Goal: Task Accomplishment & Management: Use online tool/utility

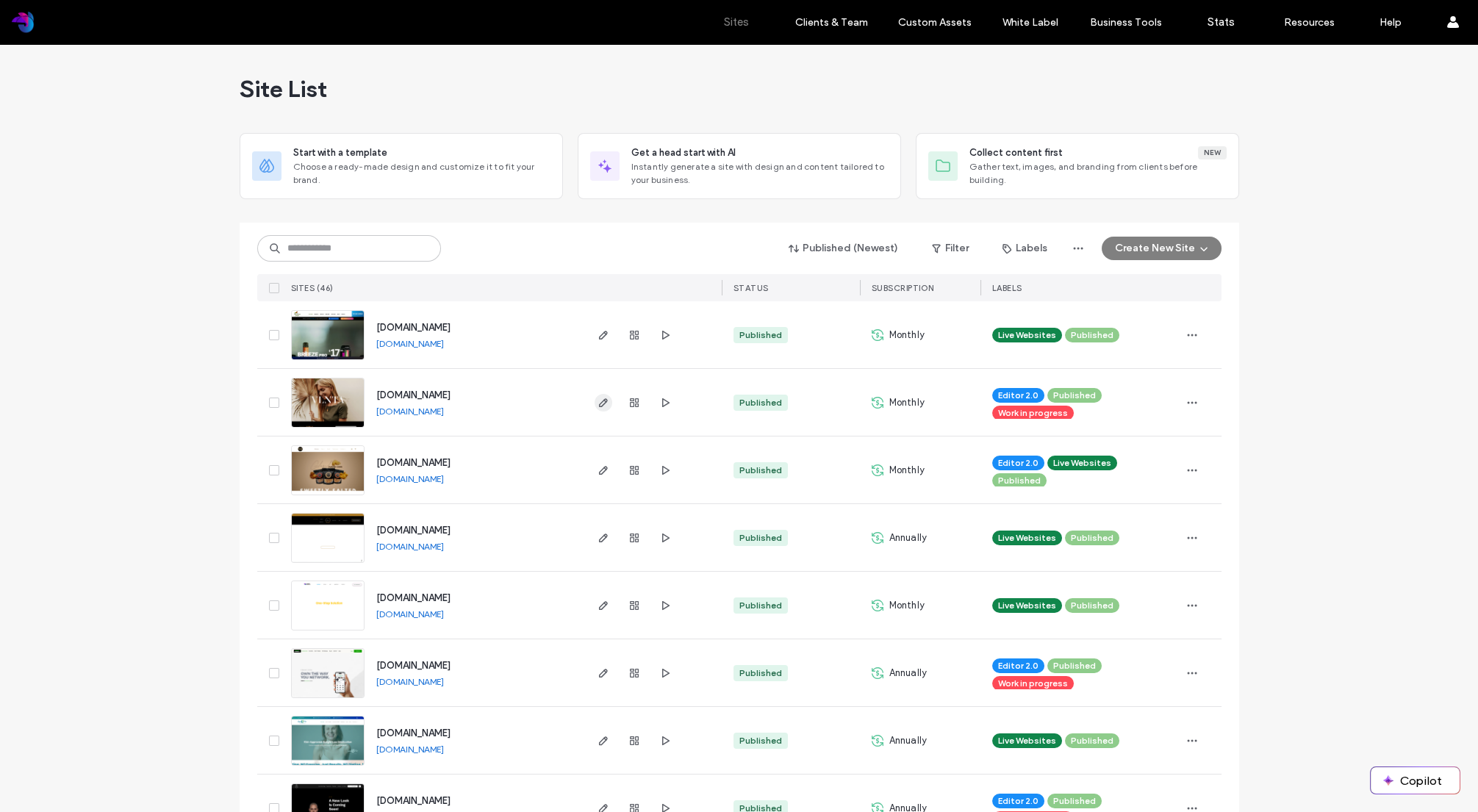
scroll to position [69, 0]
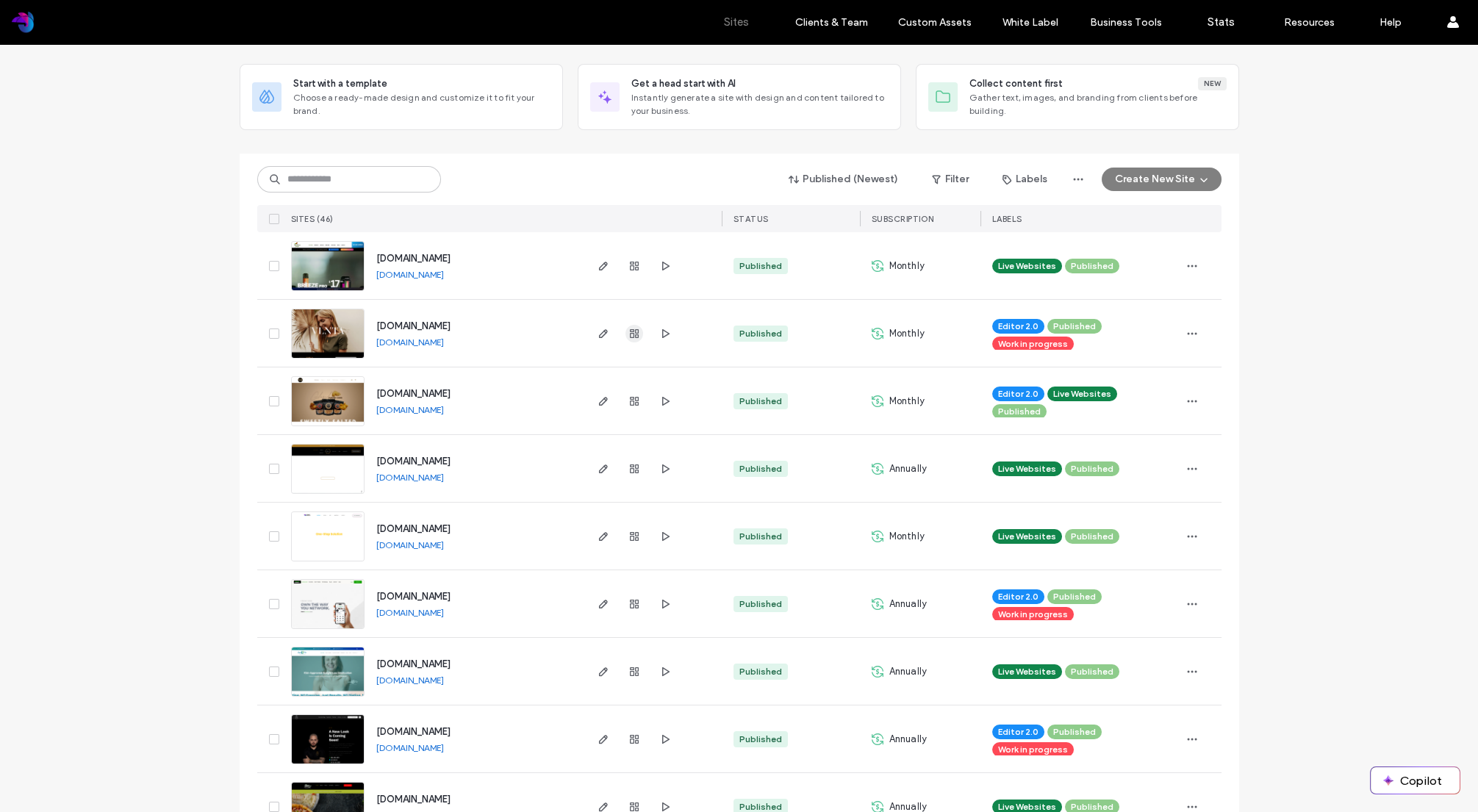
click at [625, 331] on span "button" at bounding box center [634, 333] width 18 height 18
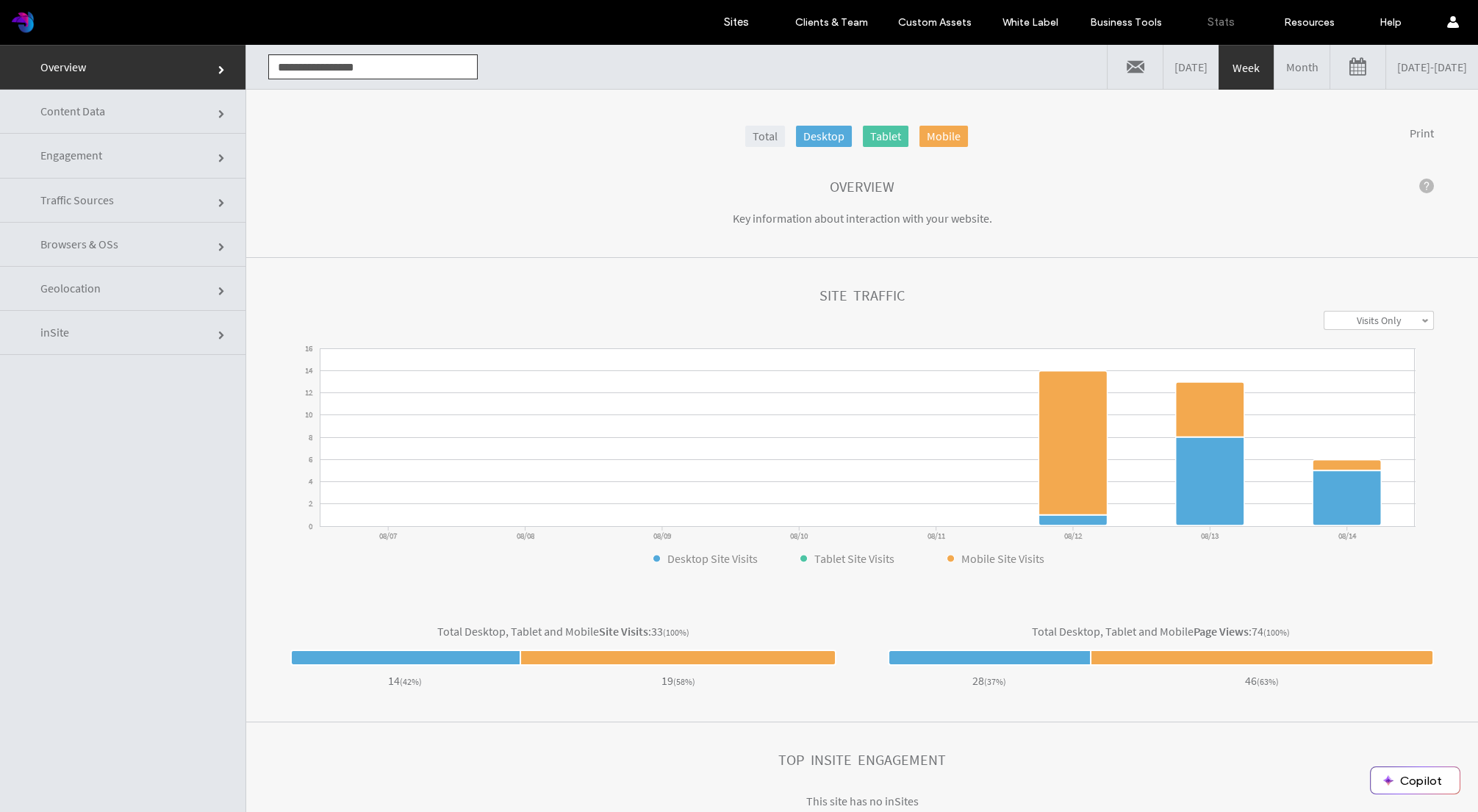
click at [1274, 71] on link "Month" at bounding box center [1302, 67] width 55 height 44
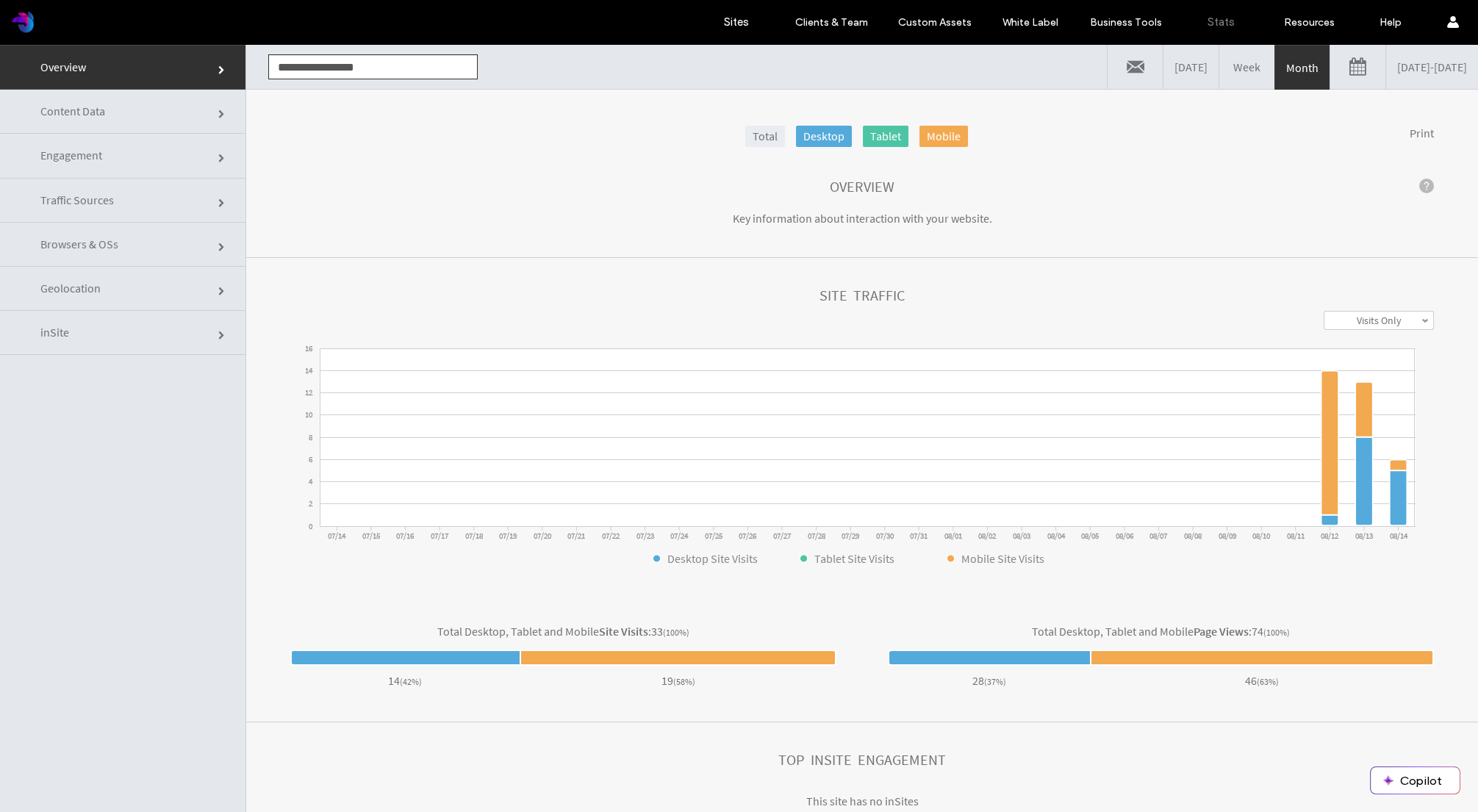
click link "Geolocation"
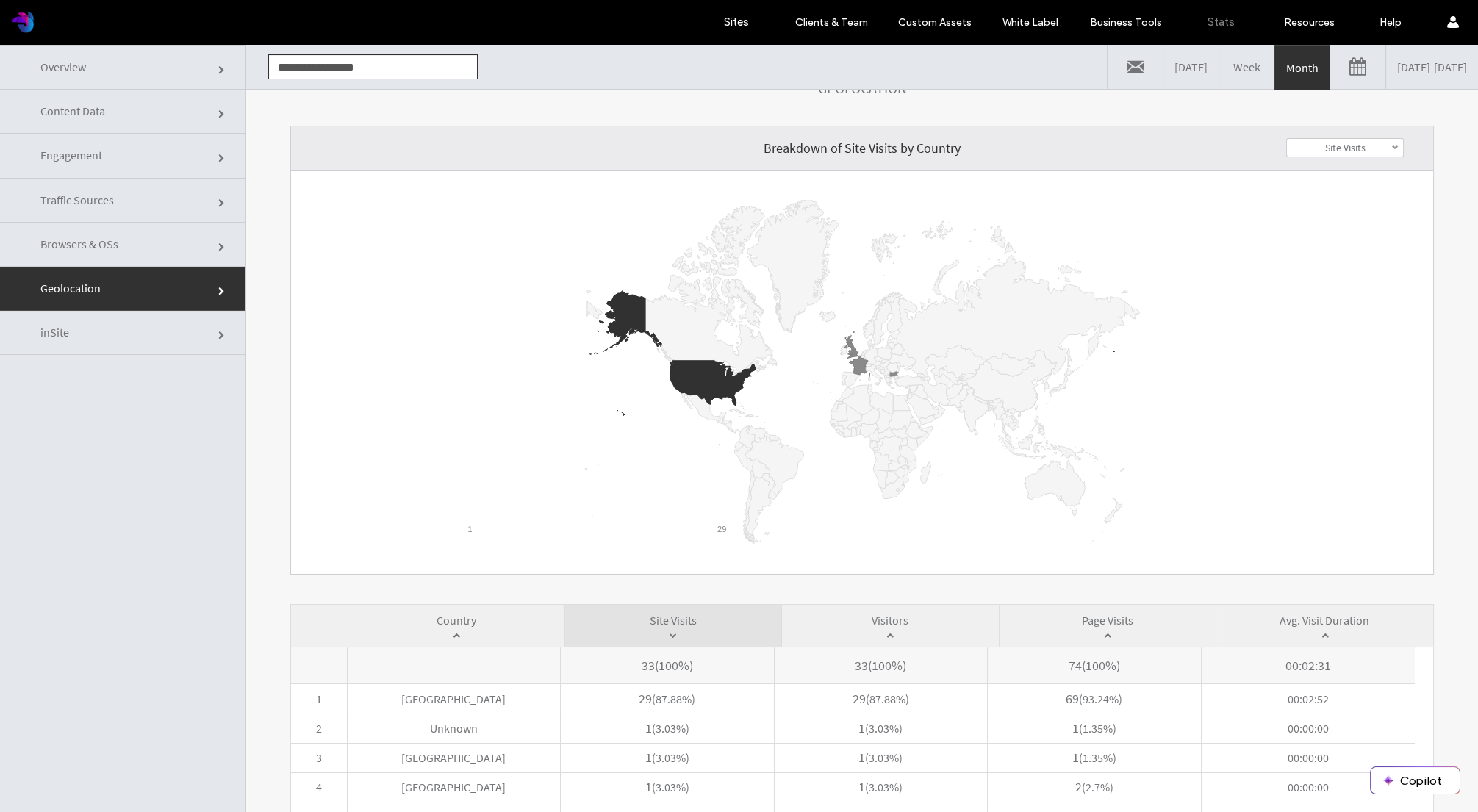
scroll to position [127, 0]
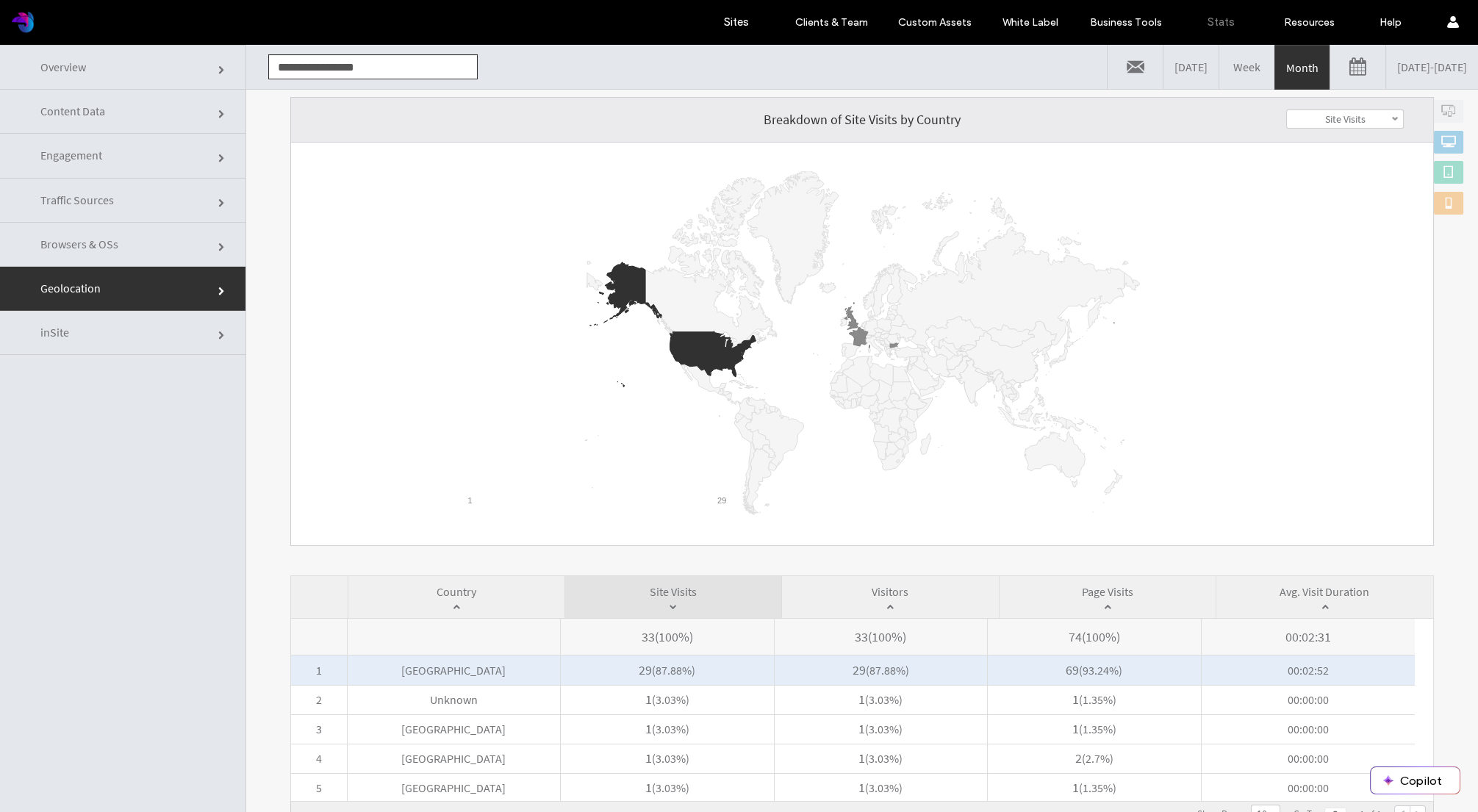
click at [596, 674] on span "29 ( 87.88% )" at bounding box center [667, 670] width 212 height 29
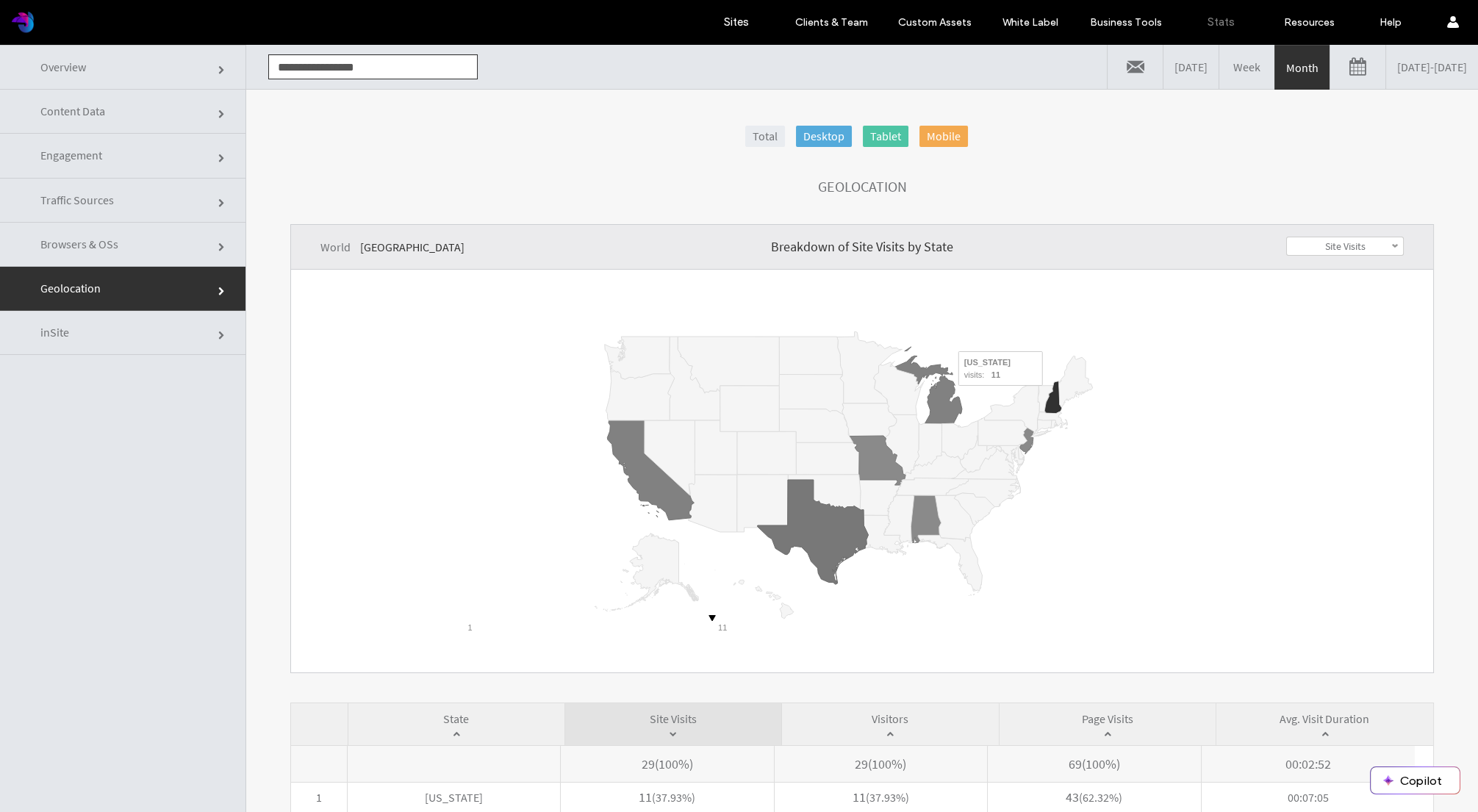
click at [1047, 395] on icon "A chart." at bounding box center [1054, 397] width 15 height 30
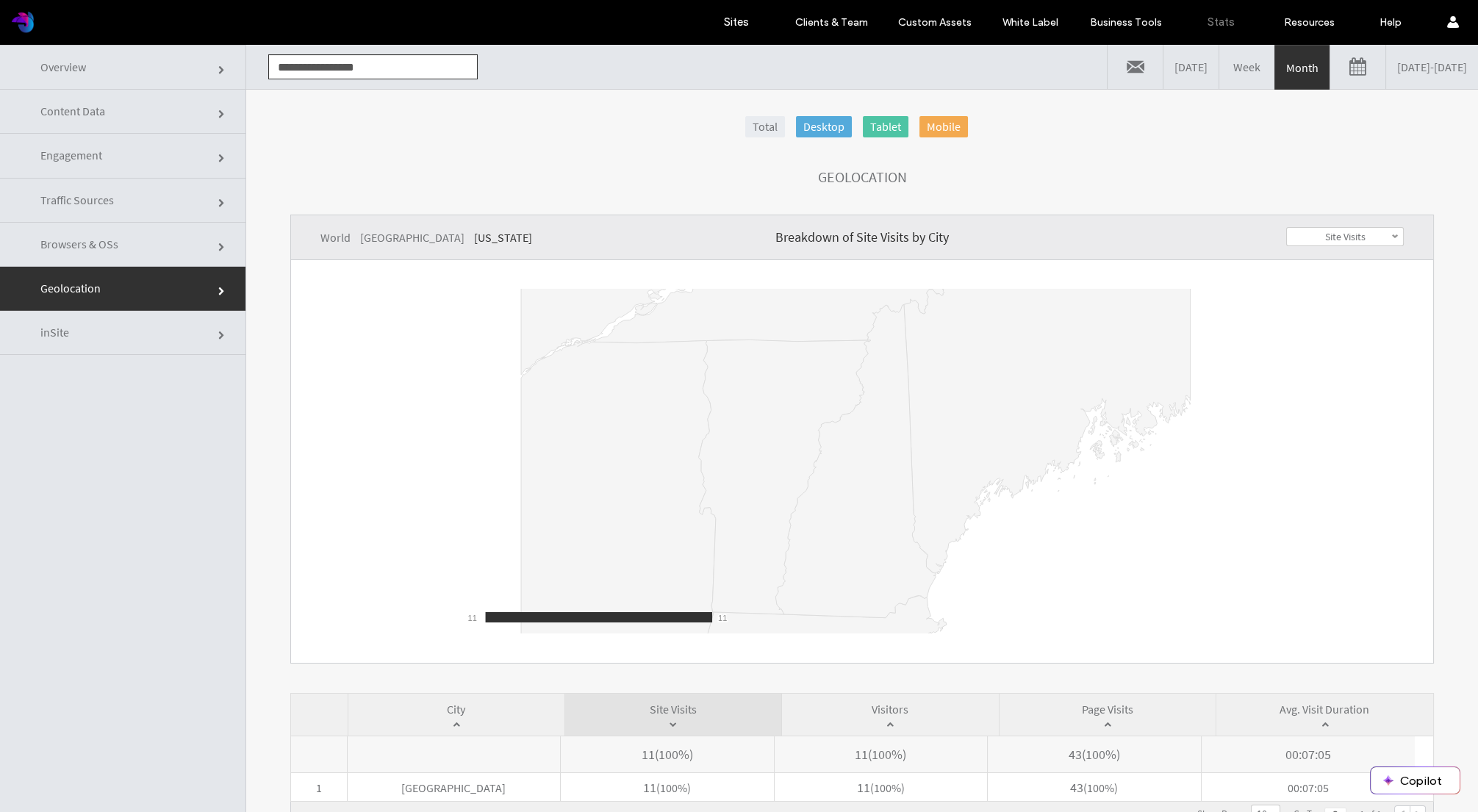
scroll to position [74, 0]
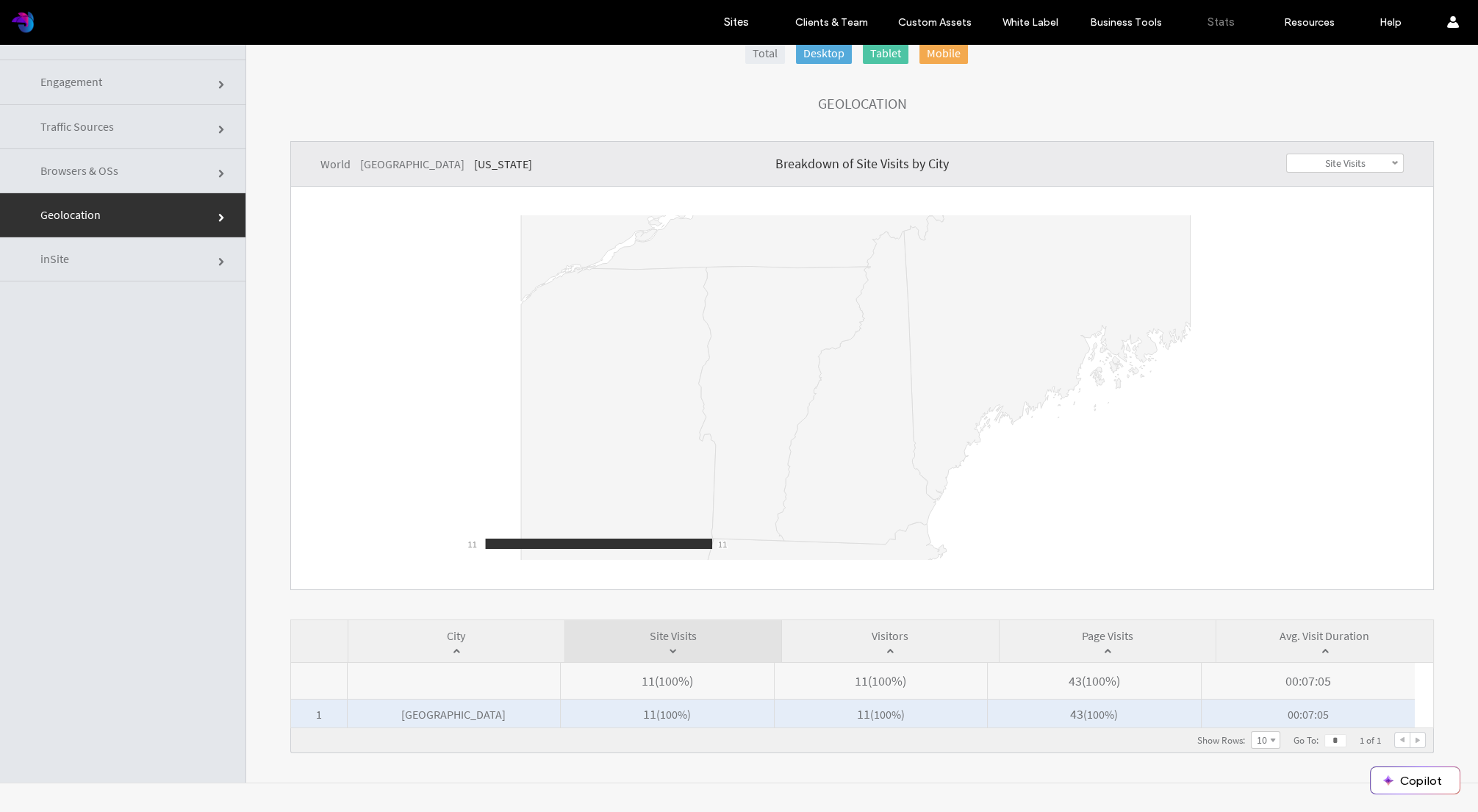
click at [614, 711] on span "11 ( 100% )" at bounding box center [667, 714] width 212 height 29
click at [725, 718] on span "11 ( 100% )" at bounding box center [667, 714] width 212 height 29
drag, startPoint x: 420, startPoint y: 714, endPoint x: 482, endPoint y: 714, distance: 62.0
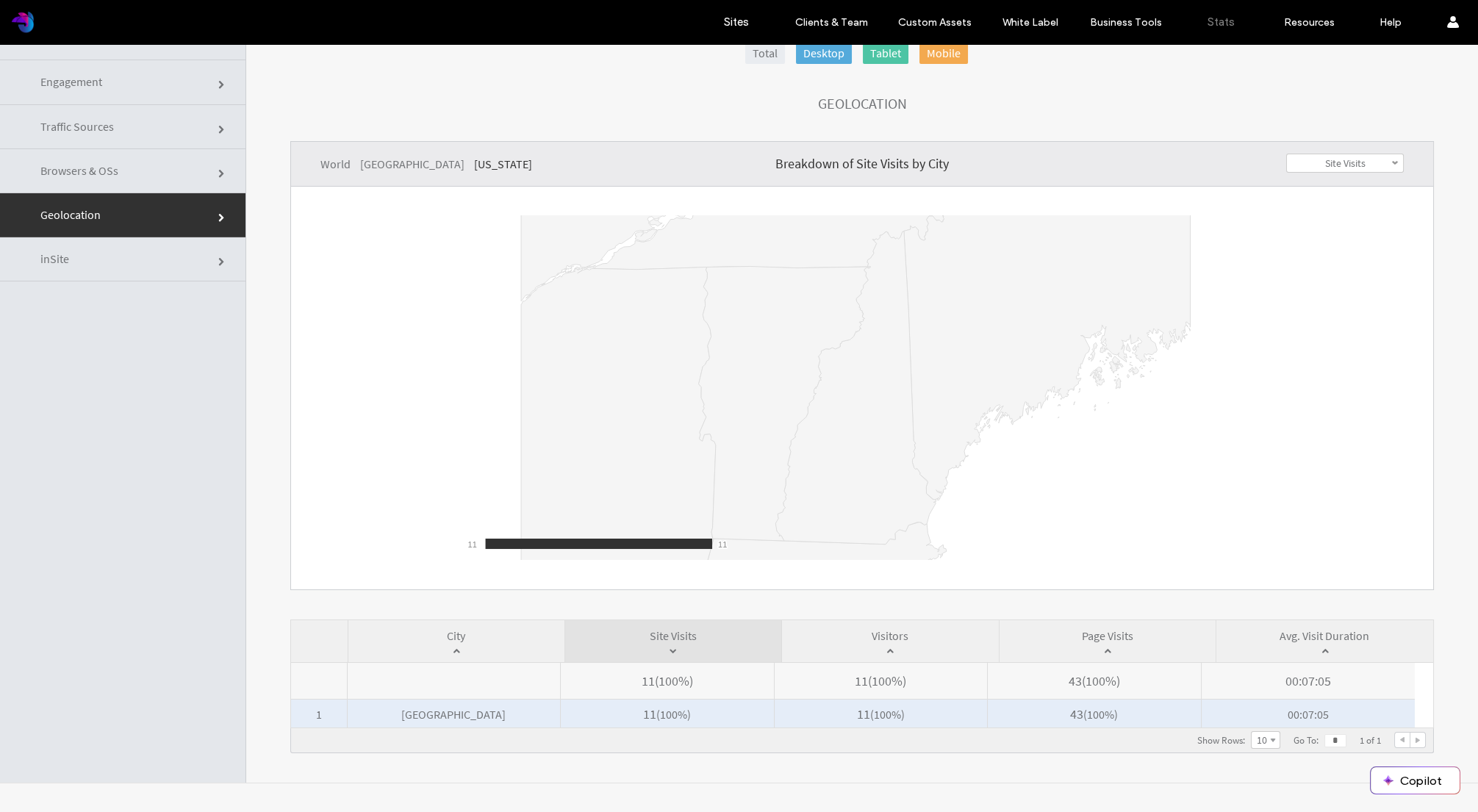
click at [482, 714] on span "East Derry" at bounding box center [454, 714] width 212 height 29
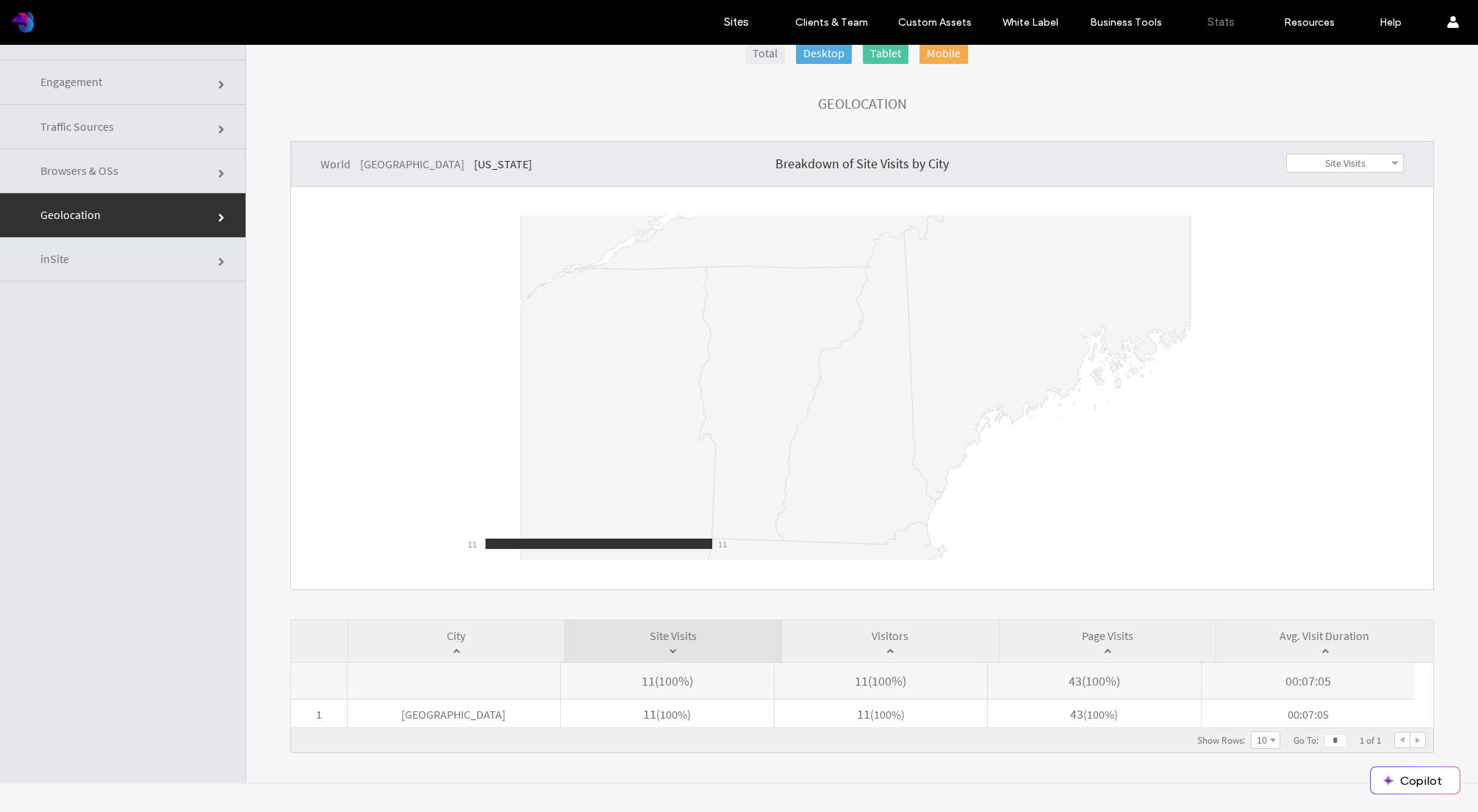
click at [1302, 168] on link "Site Visits" at bounding box center [1344, 163] width 116 height 18
click link "United States"
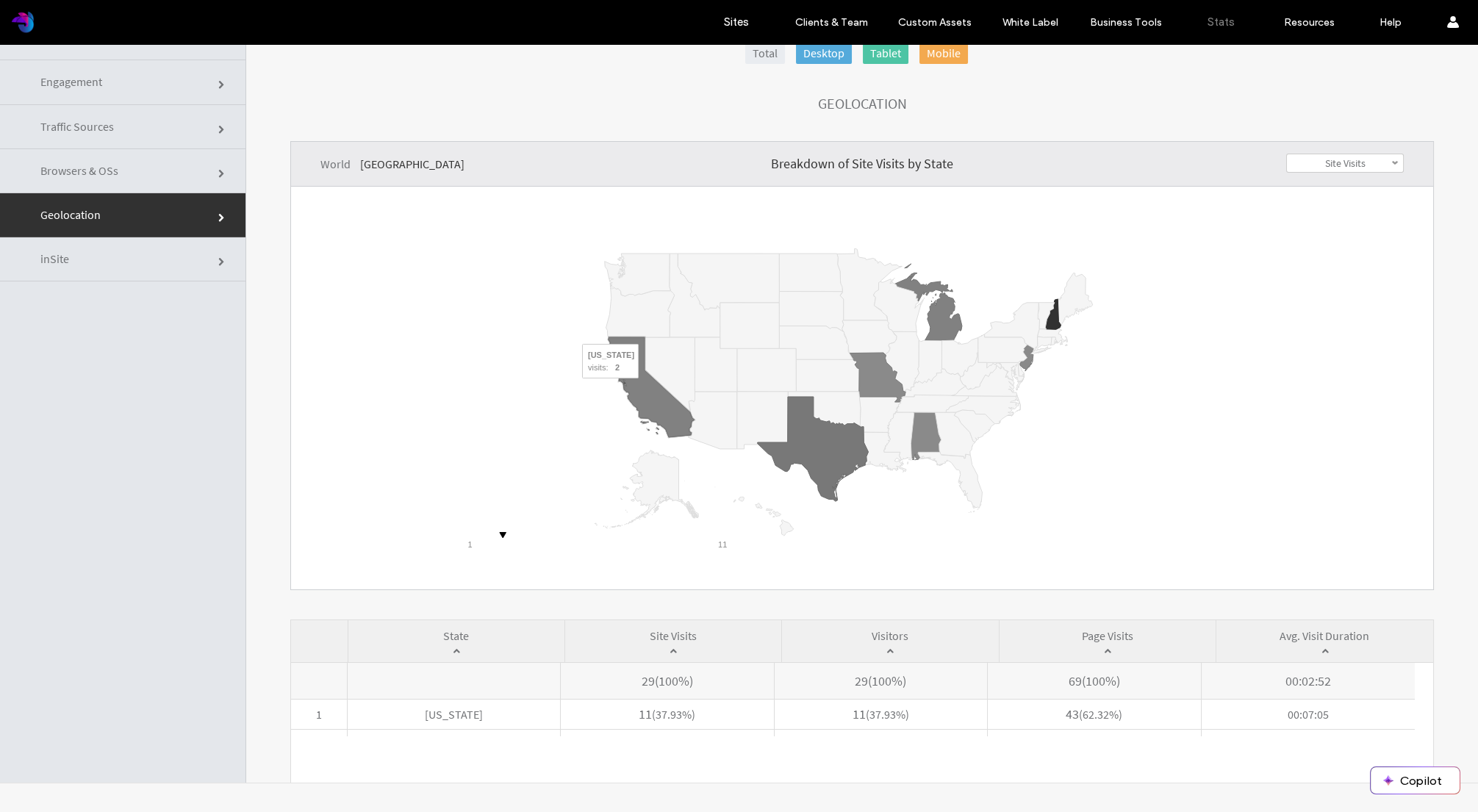
click at [643, 387] on icon "A chart." at bounding box center [651, 388] width 87 height 100
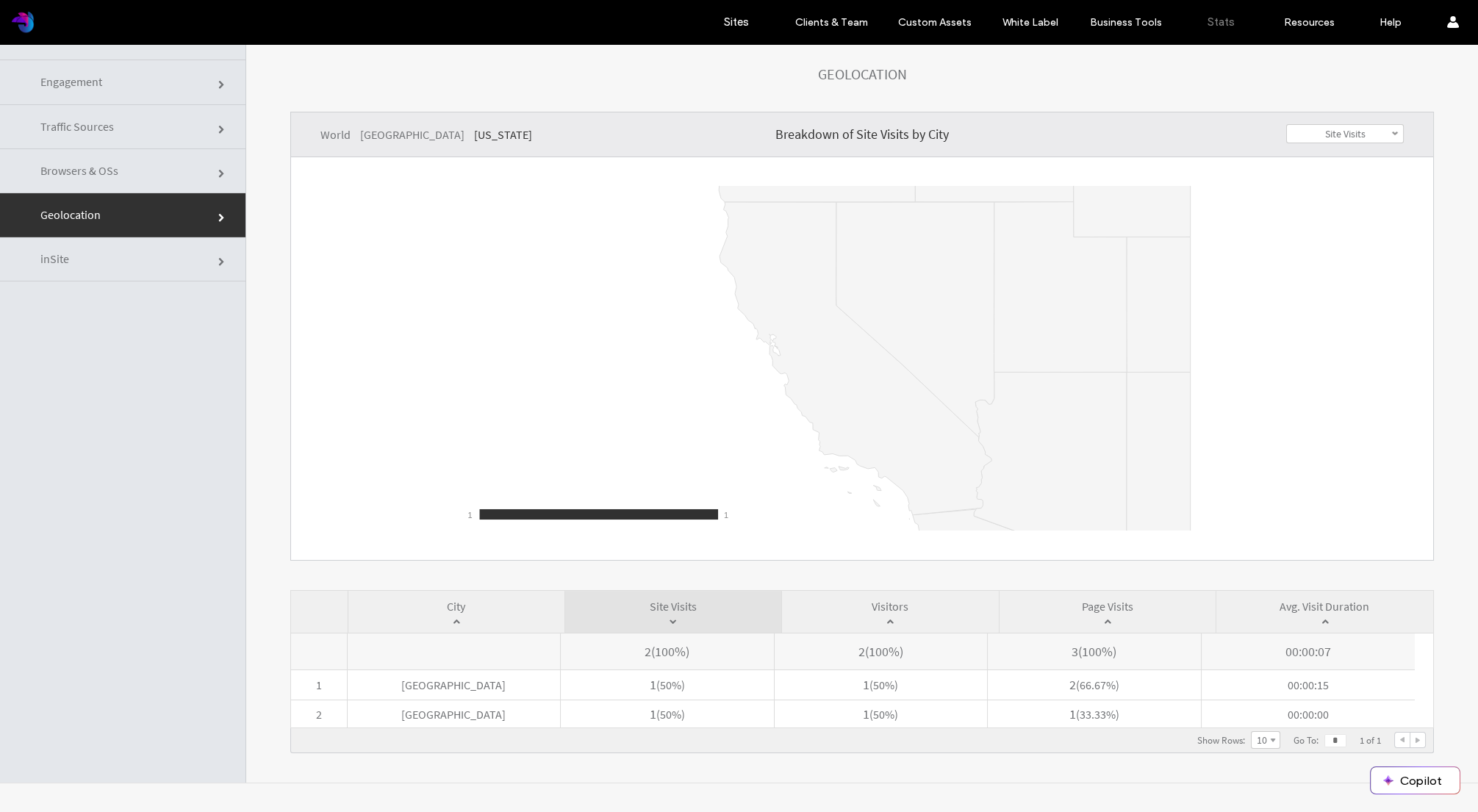
click link "United States"
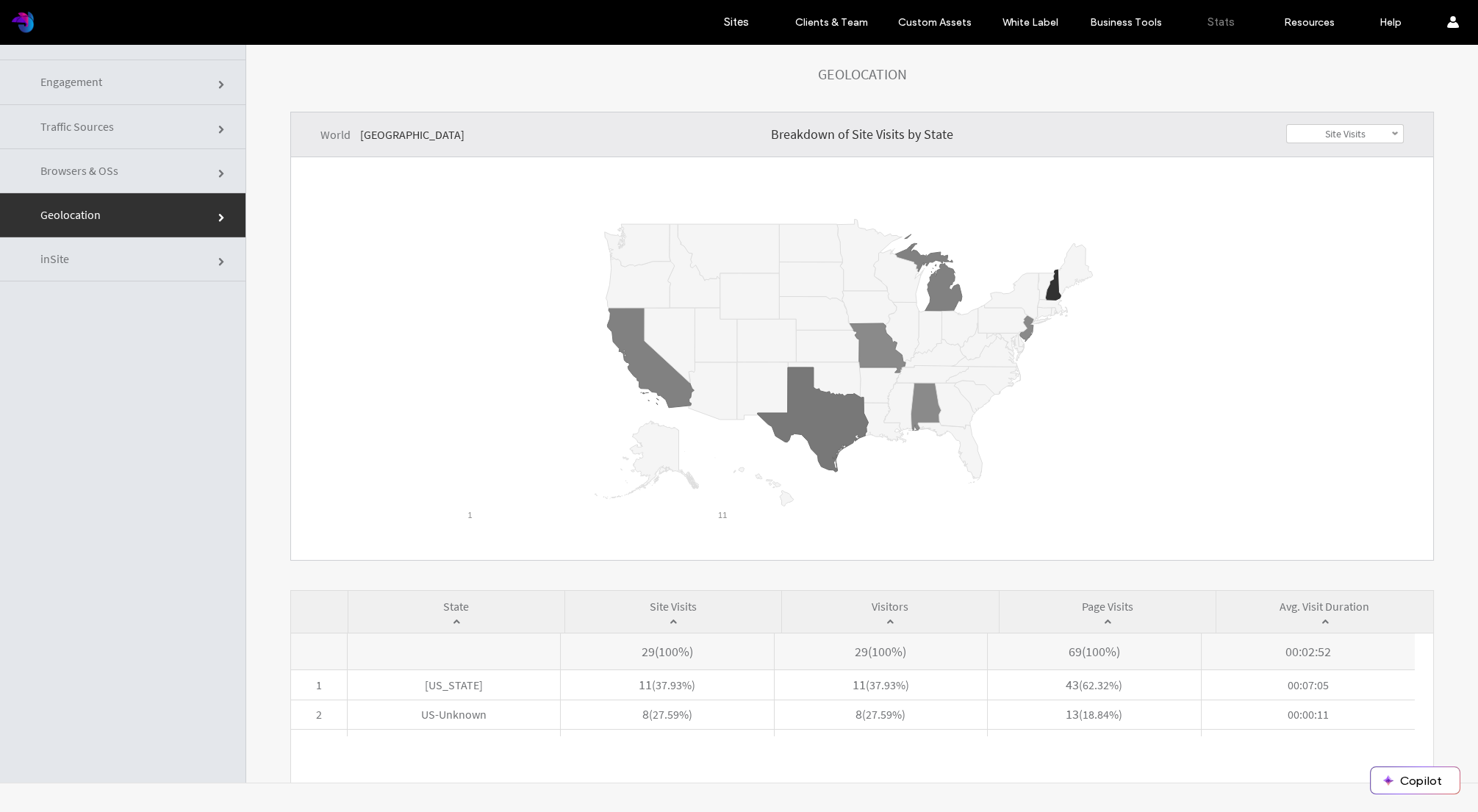
click link "World"
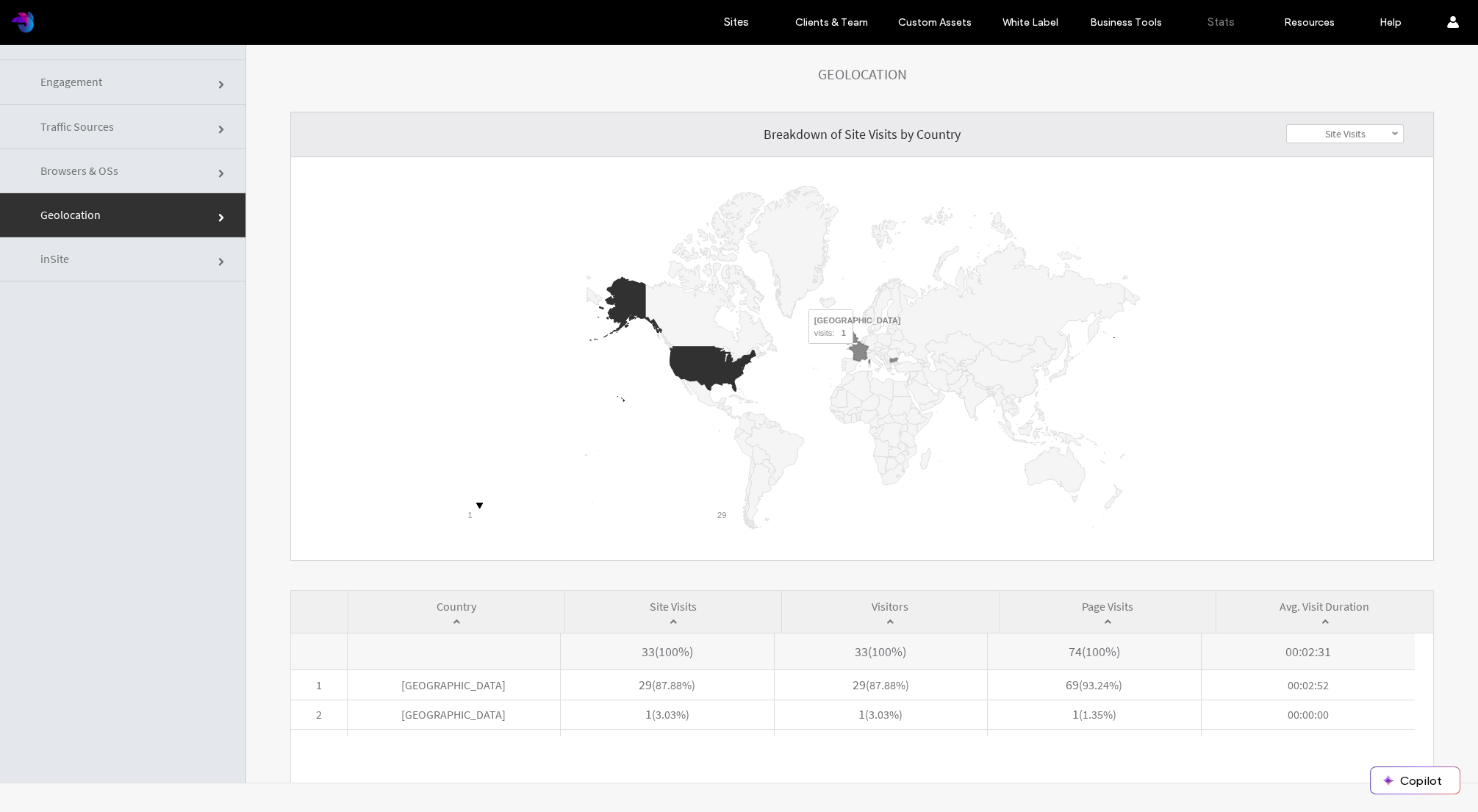
click at [857, 352] on icon "A chart." at bounding box center [858, 351] width 19 height 19
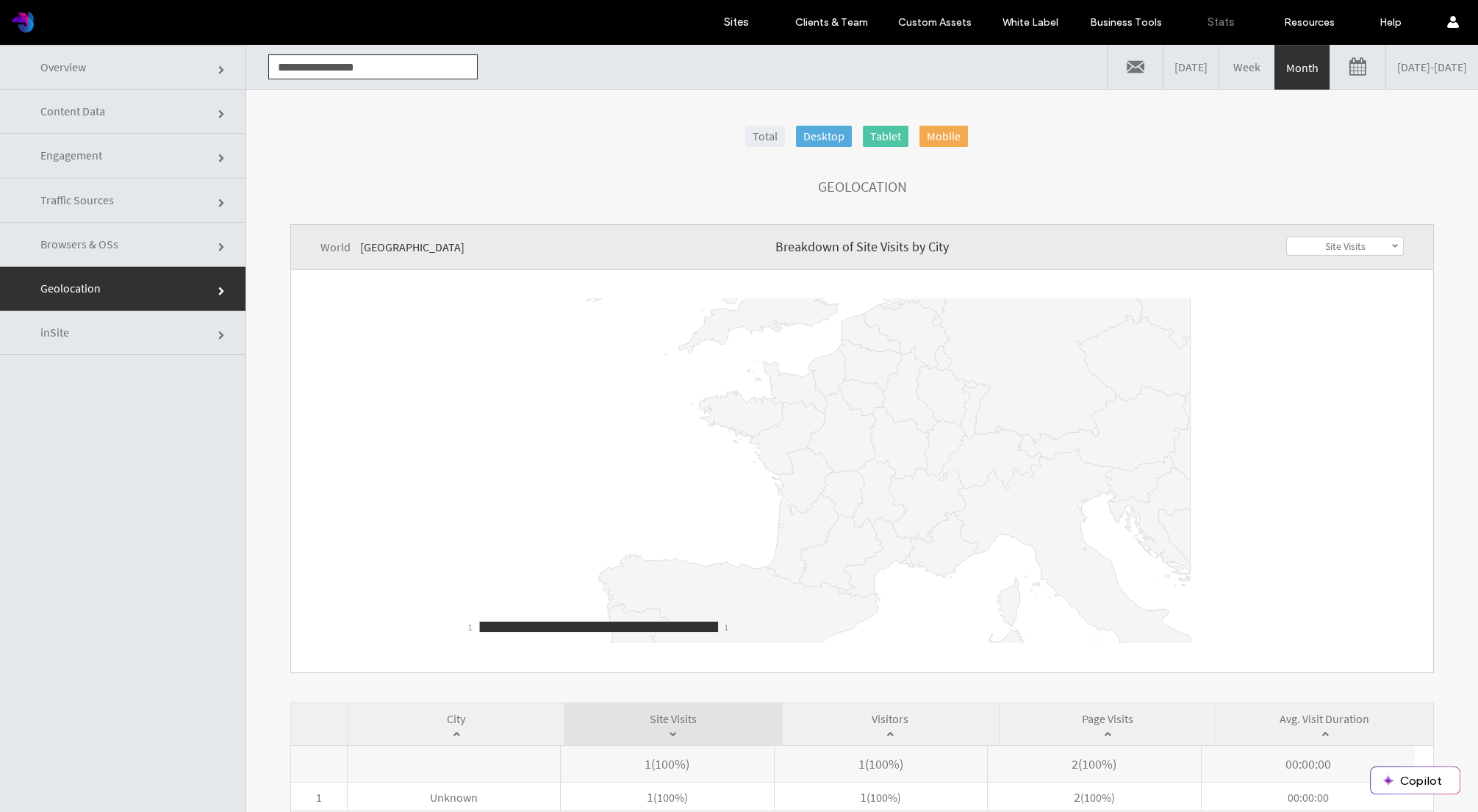
scroll to position [9, 0]
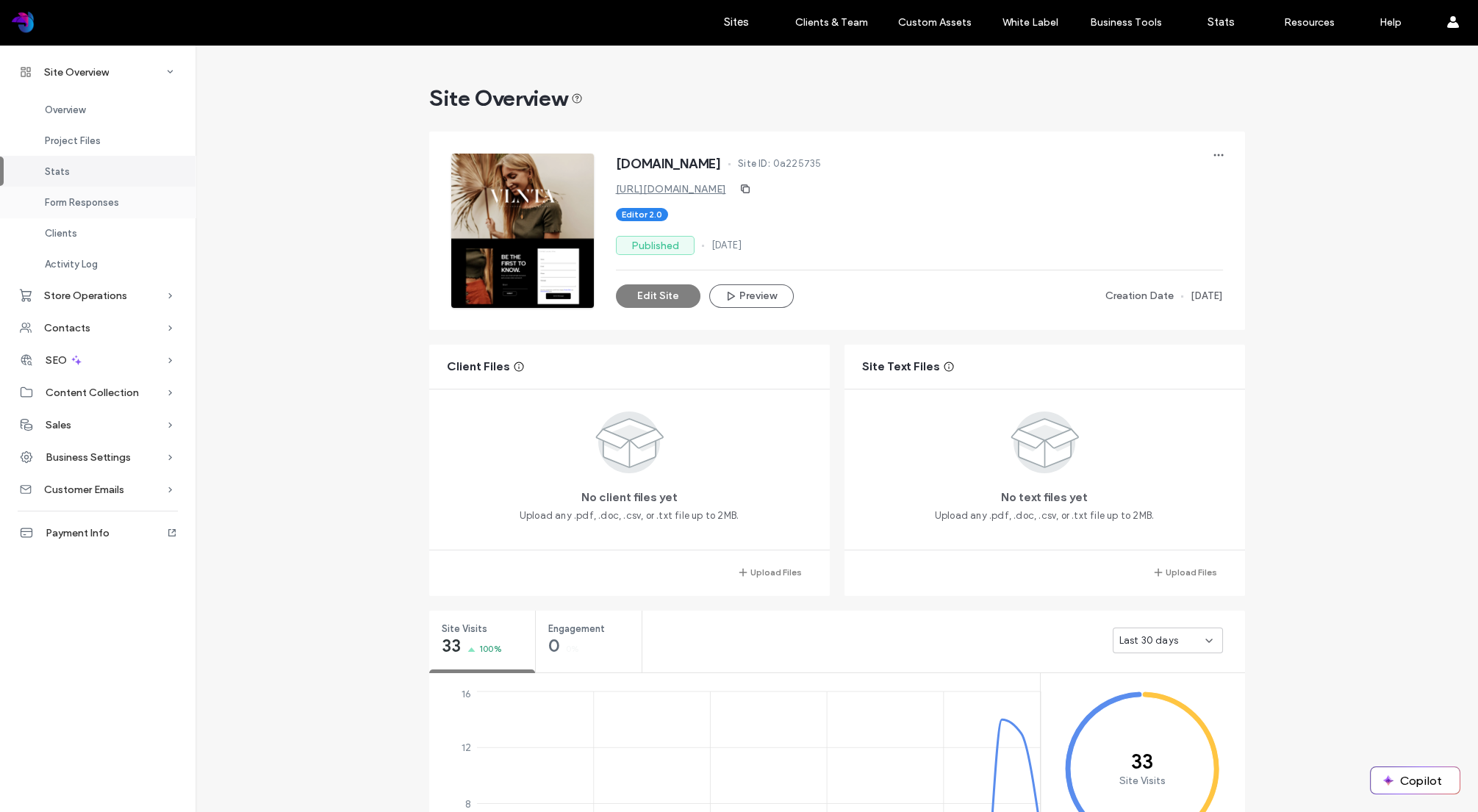
click at [105, 202] on span "Form Responses" at bounding box center [82, 203] width 75 height 11
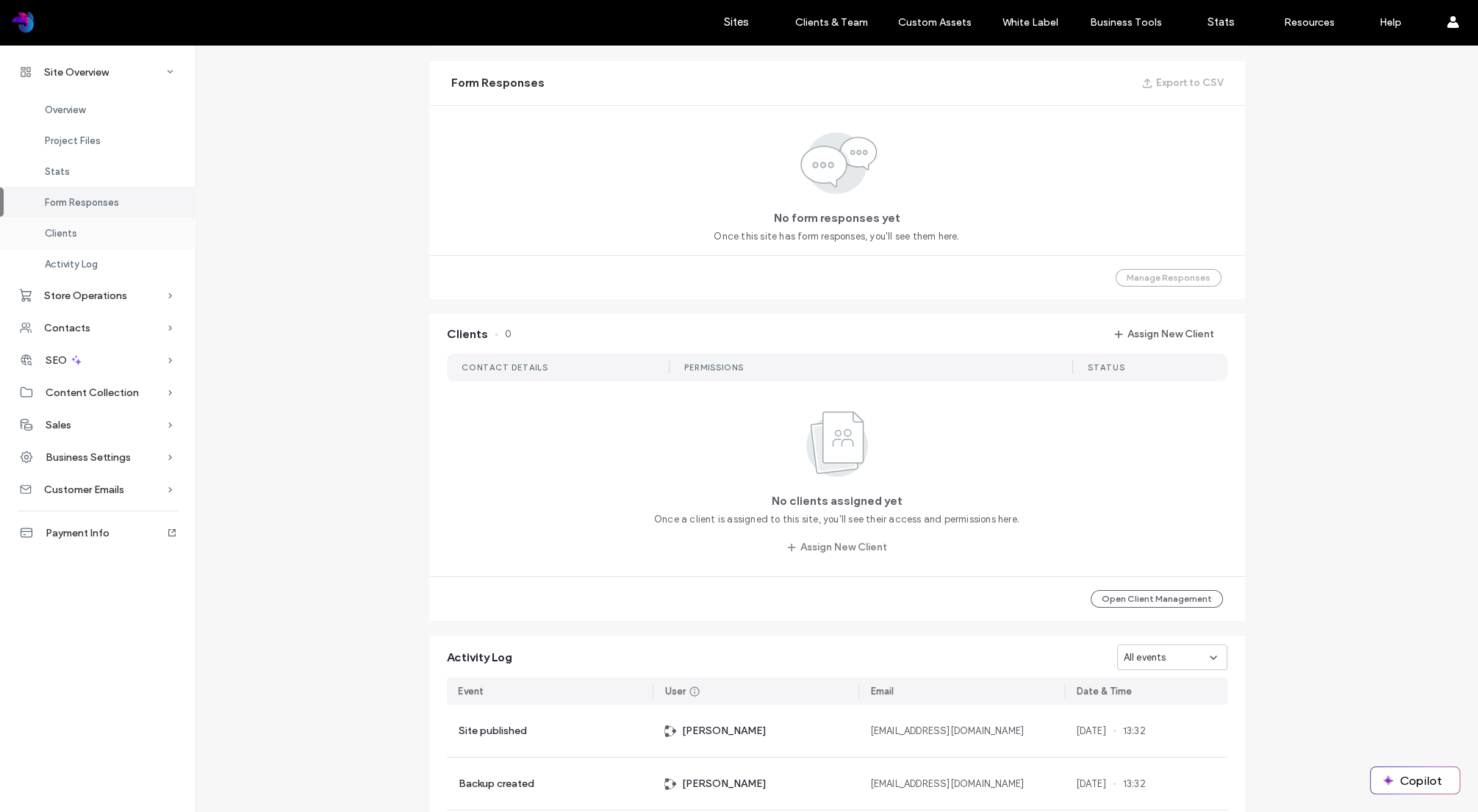
scroll to position [952, 0]
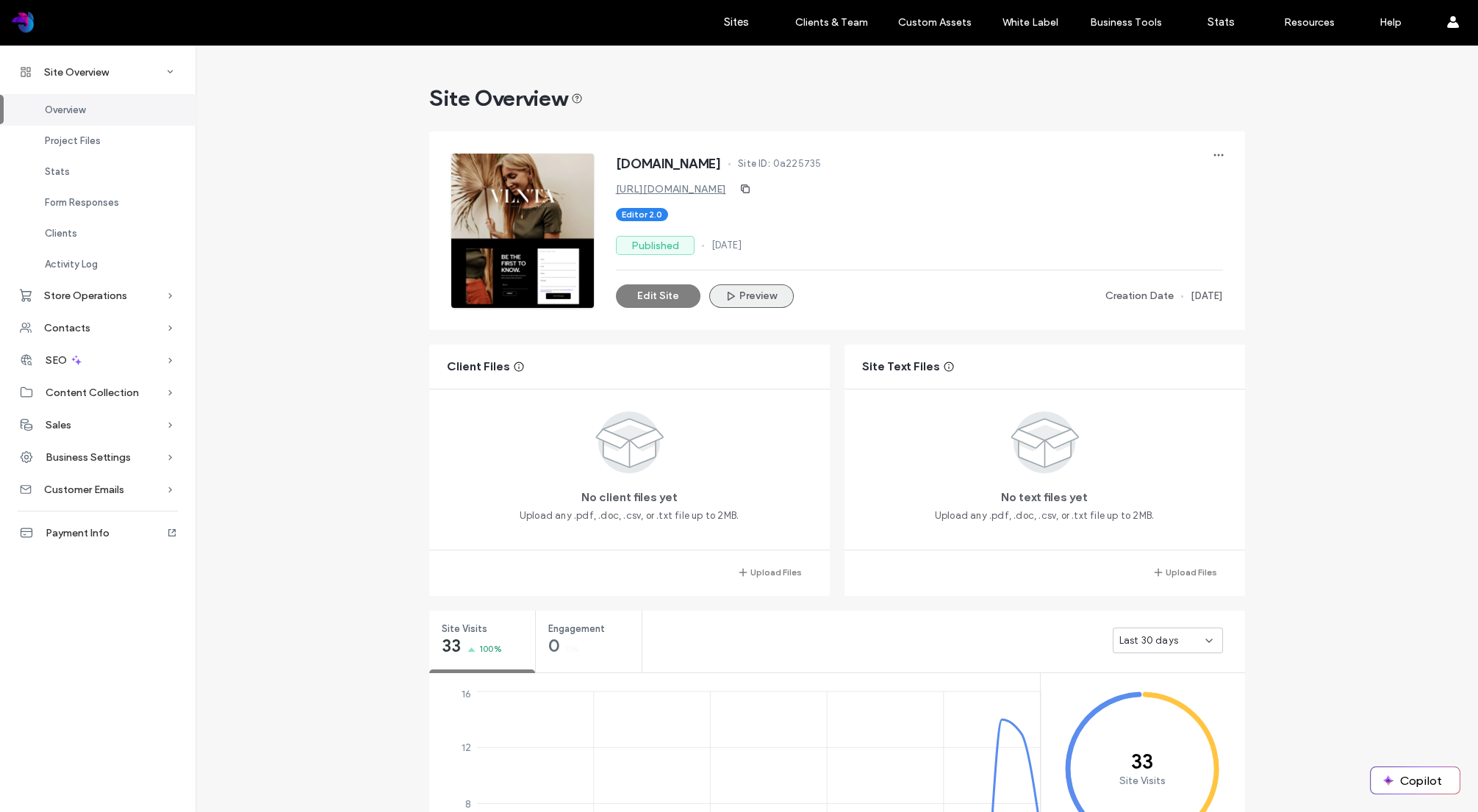
click at [770, 300] on button "Preview" at bounding box center [752, 296] width 85 height 24
click at [657, 293] on button "Edit Site" at bounding box center [658, 296] width 85 height 24
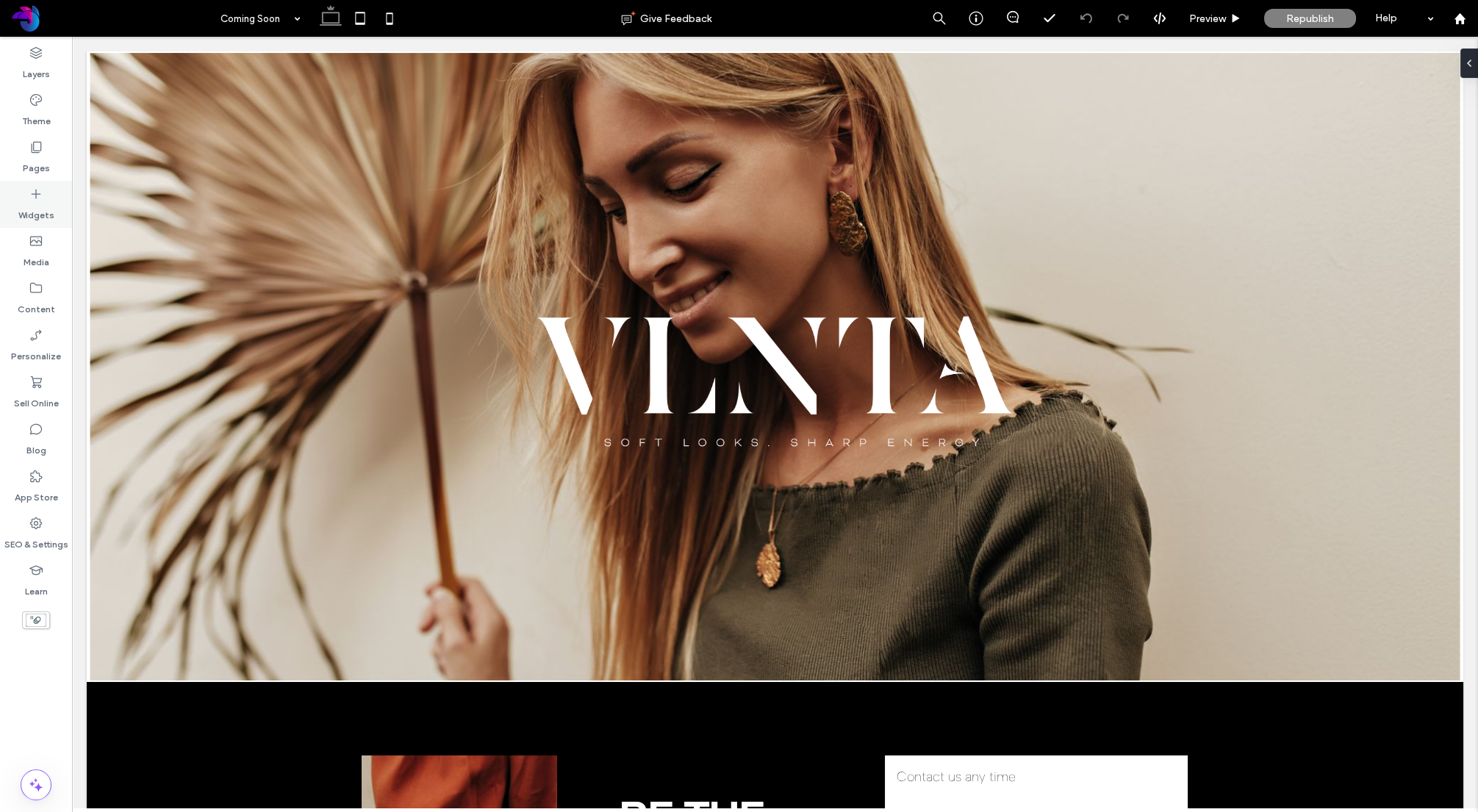
click at [48, 206] on label "Widgets" at bounding box center [36, 212] width 36 height 21
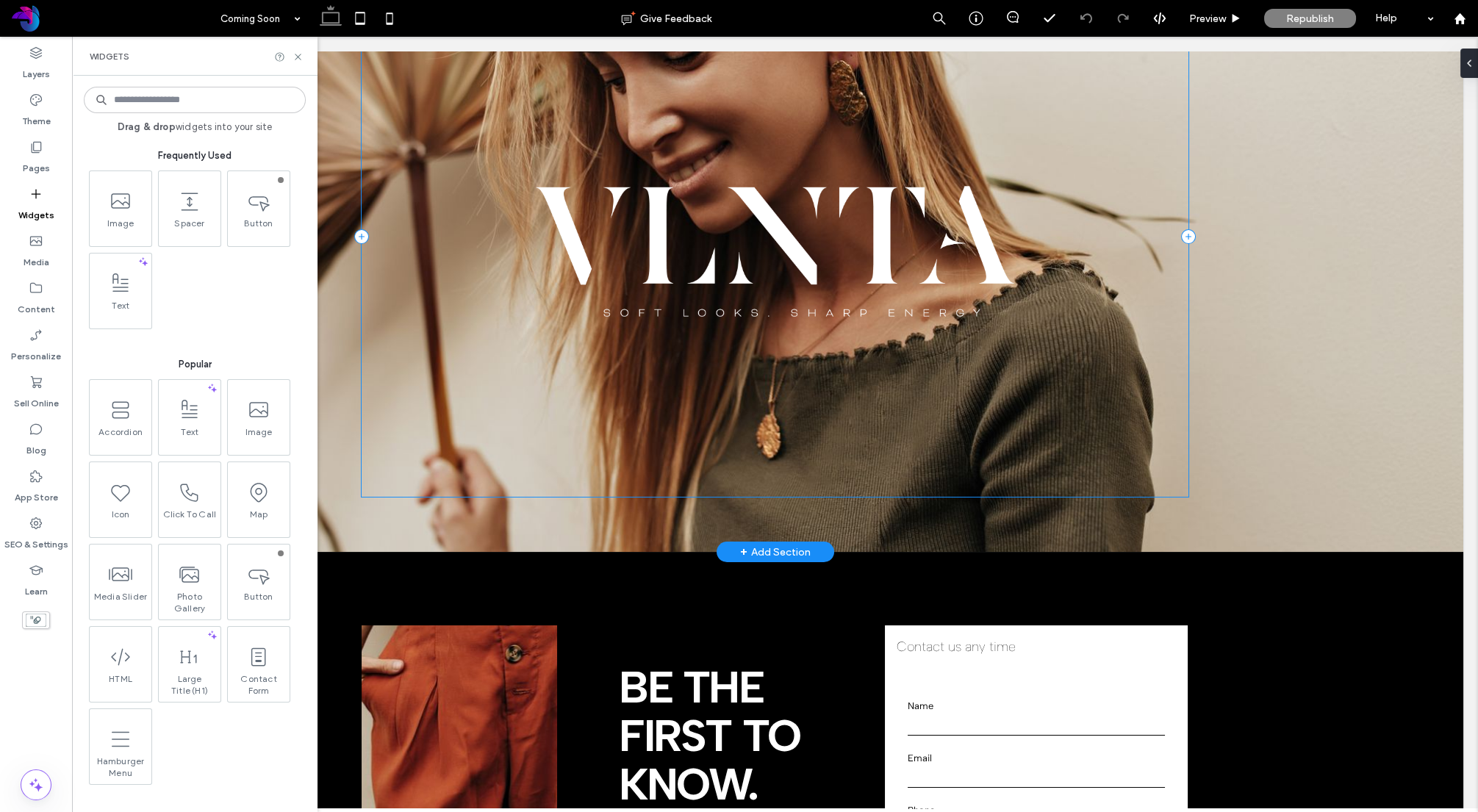
scroll to position [169, 0]
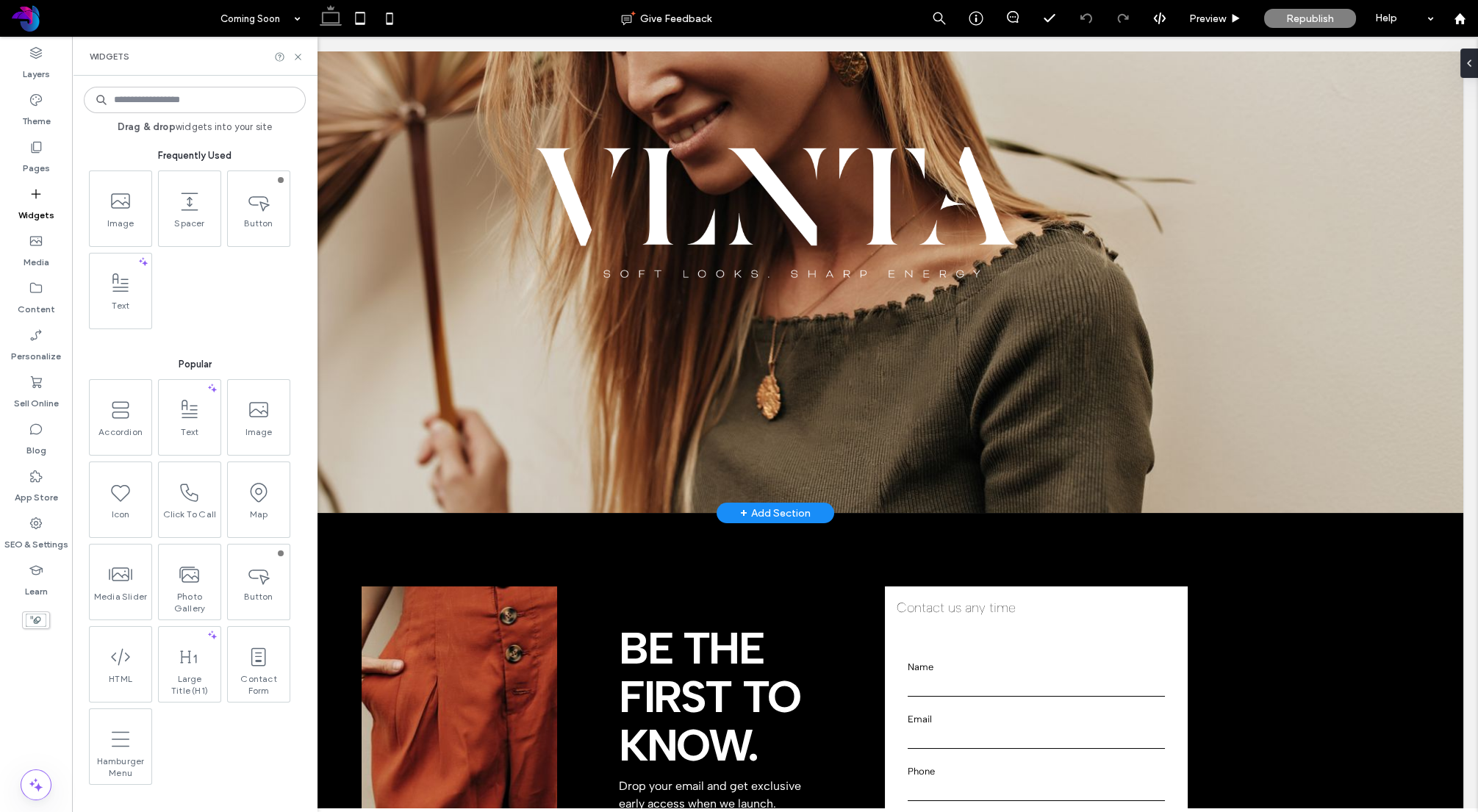
click at [747, 513] on div "+ Add Section" at bounding box center [775, 512] width 71 height 16
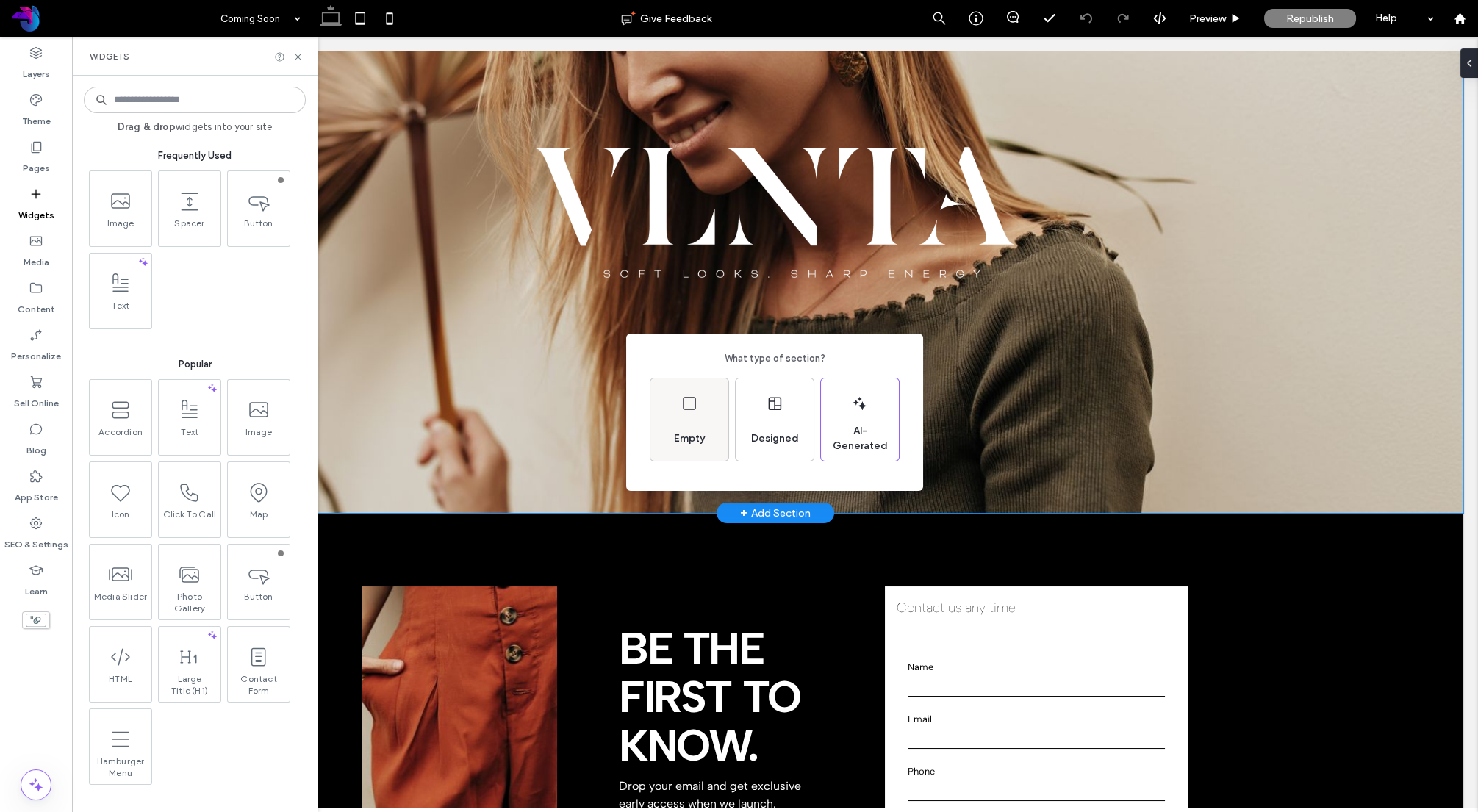
click at [714, 427] on div "Empty" at bounding box center [689, 419] width 78 height 82
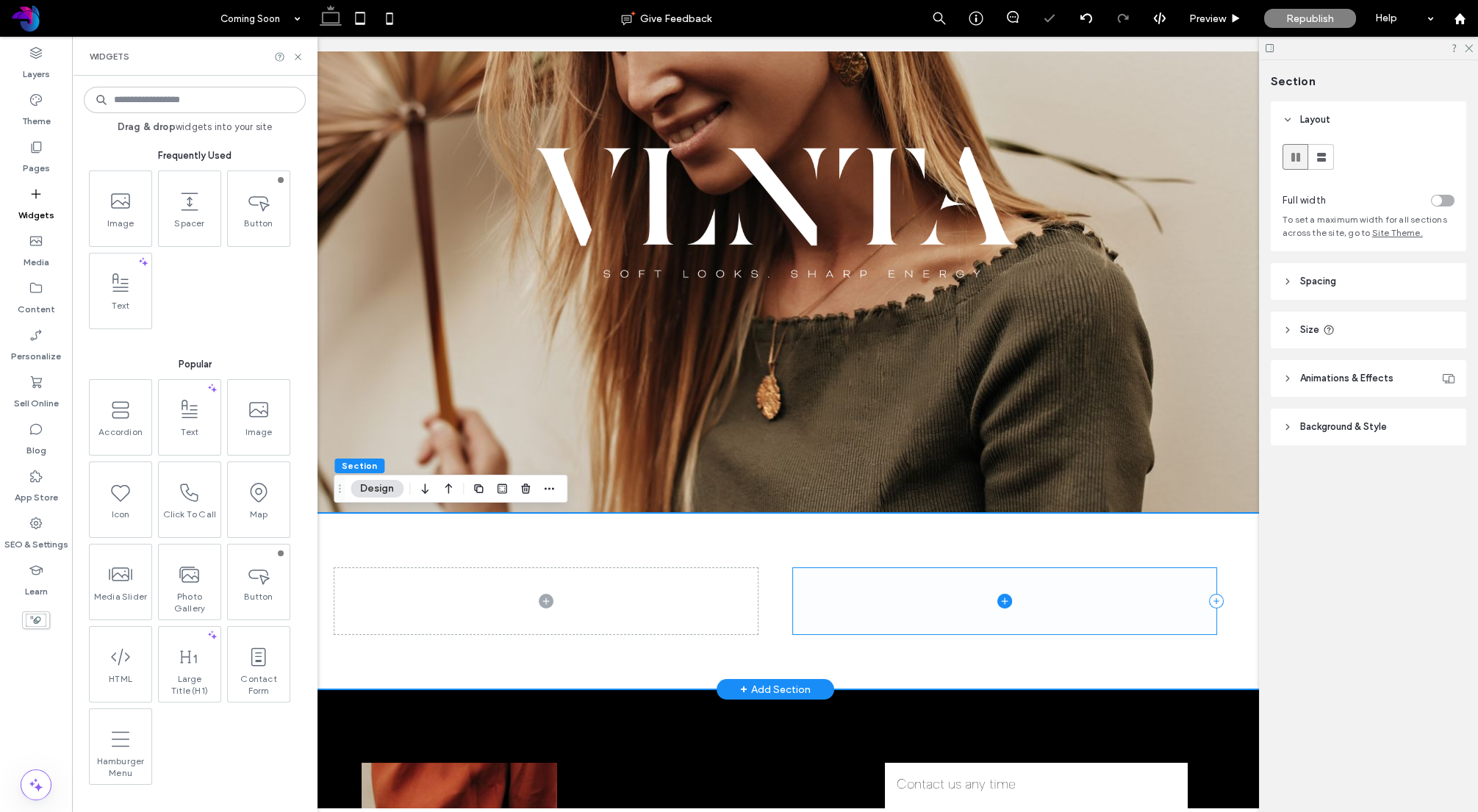
click at [894, 586] on span at bounding box center [1005, 601] width 423 height 66
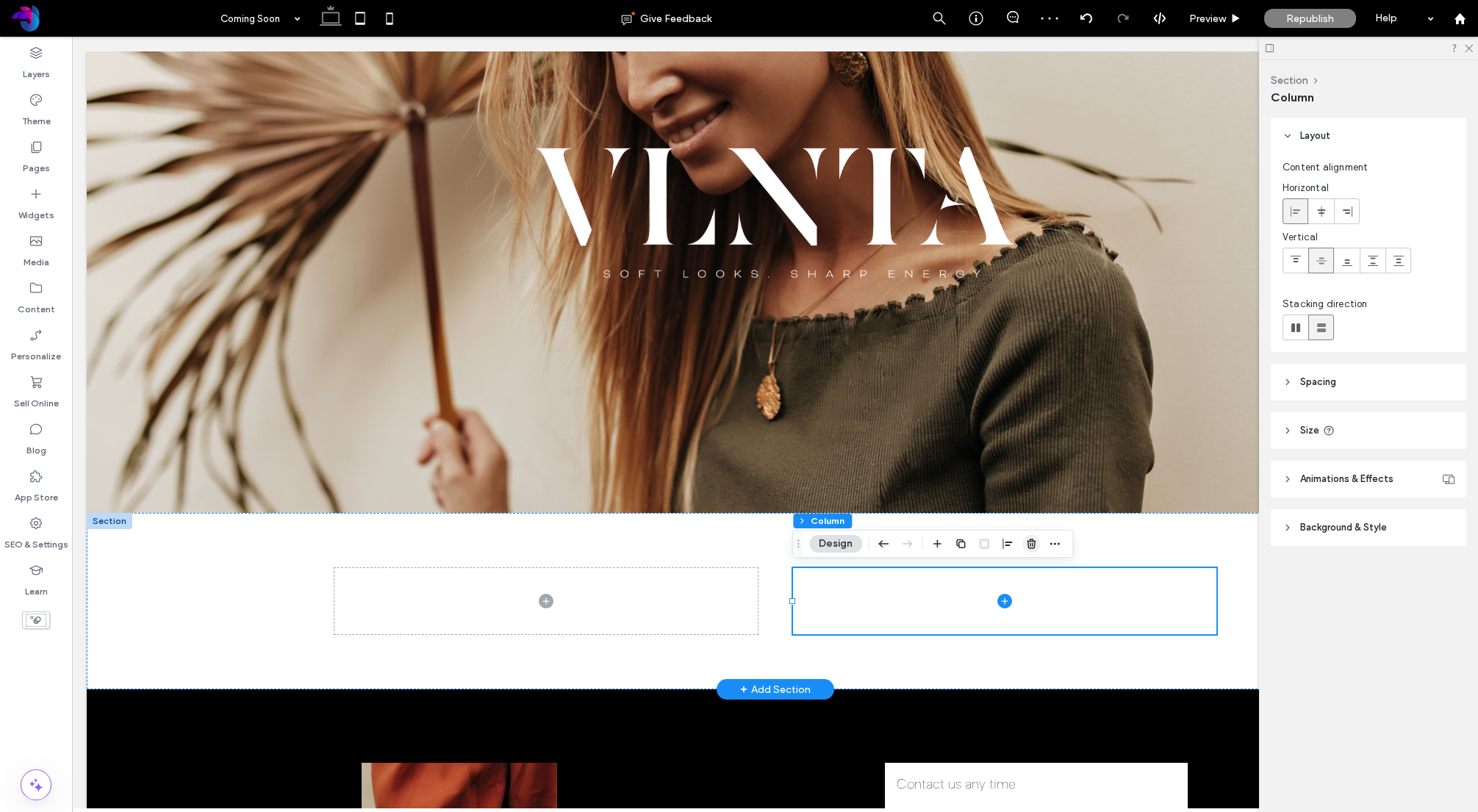
click at [1034, 545] on use "button" at bounding box center [1031, 543] width 8 height 9
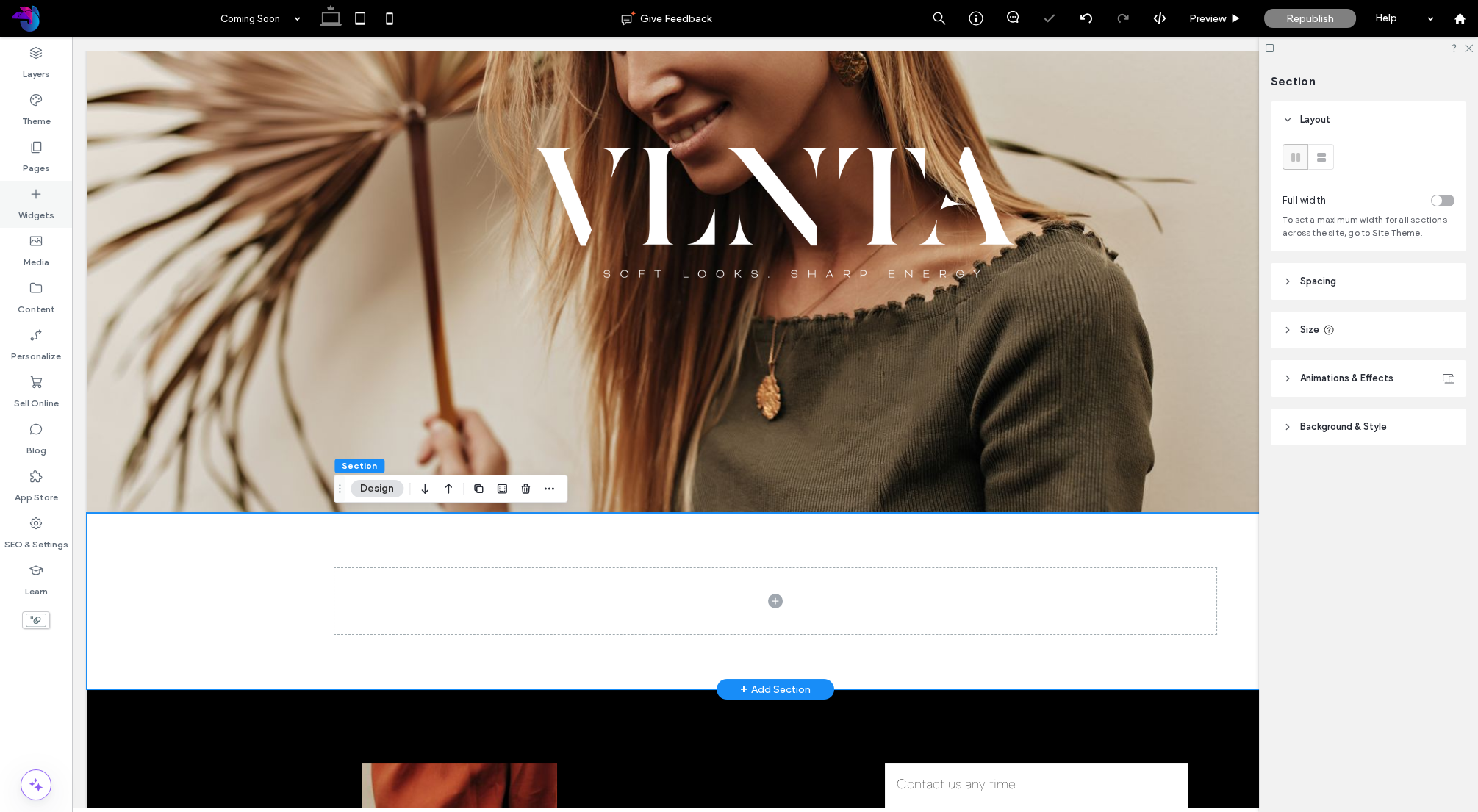
click at [32, 213] on label "Widgets" at bounding box center [36, 212] width 36 height 21
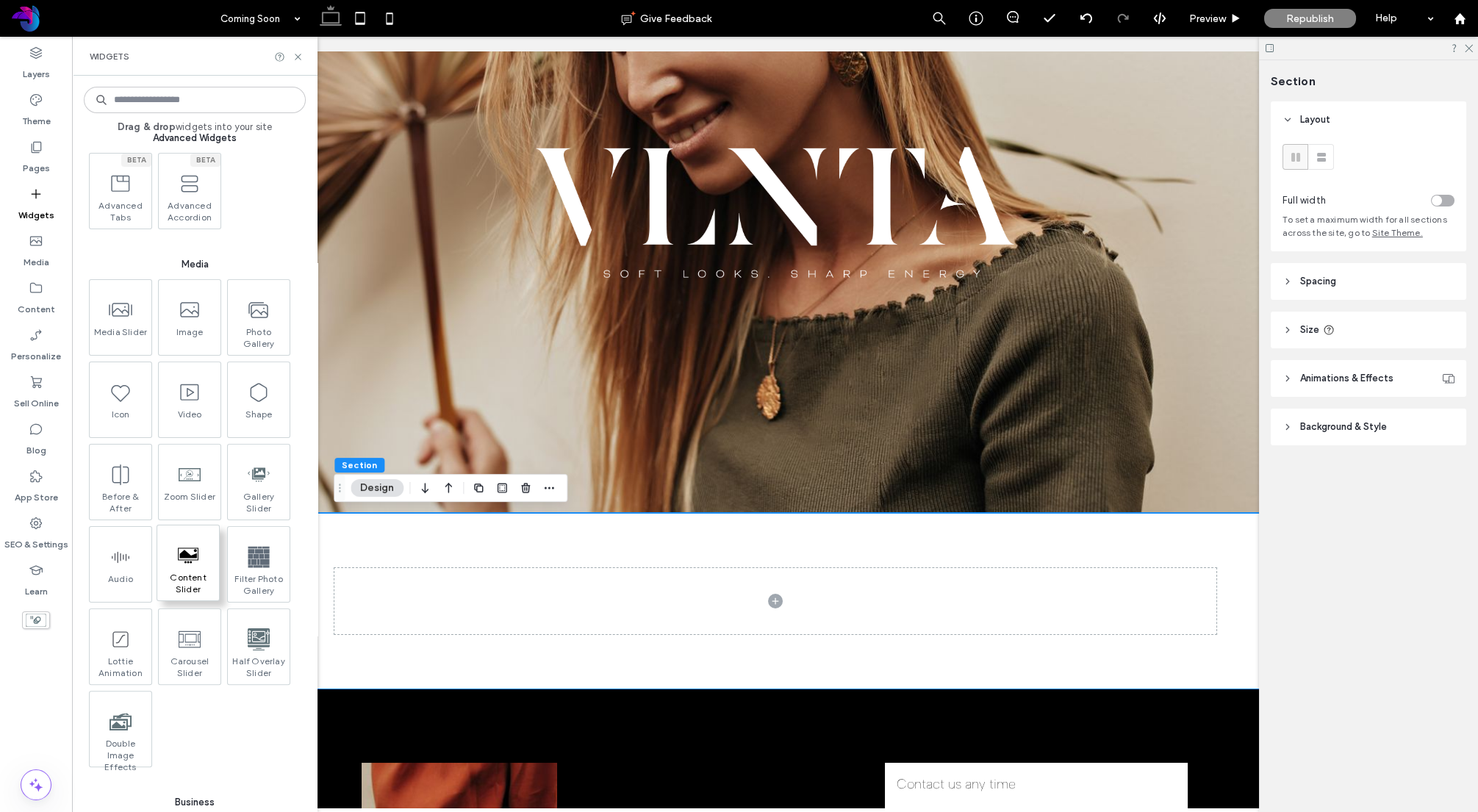
scroll to position [0, 0]
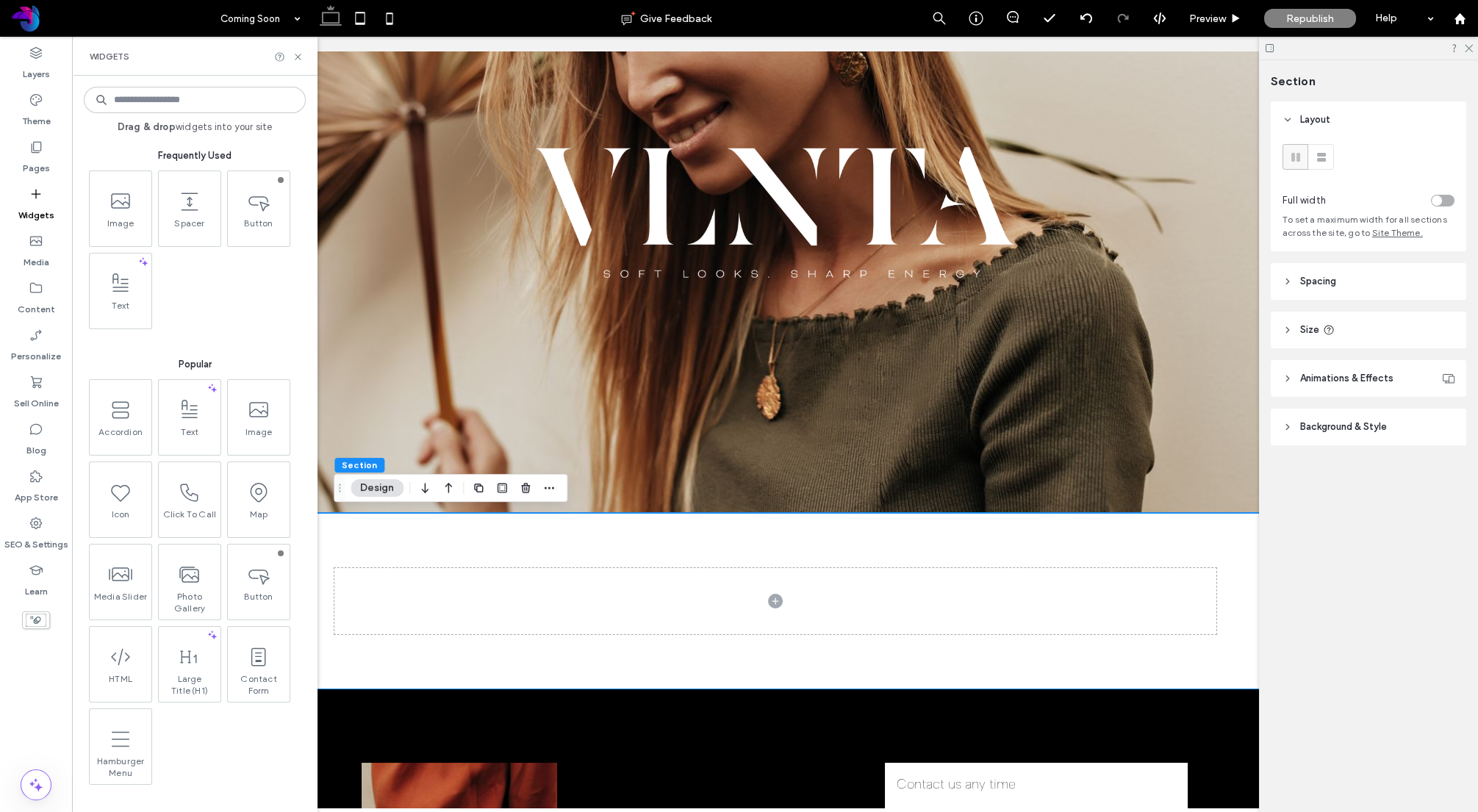
click at [189, 102] on input at bounding box center [194, 100] width 222 height 26
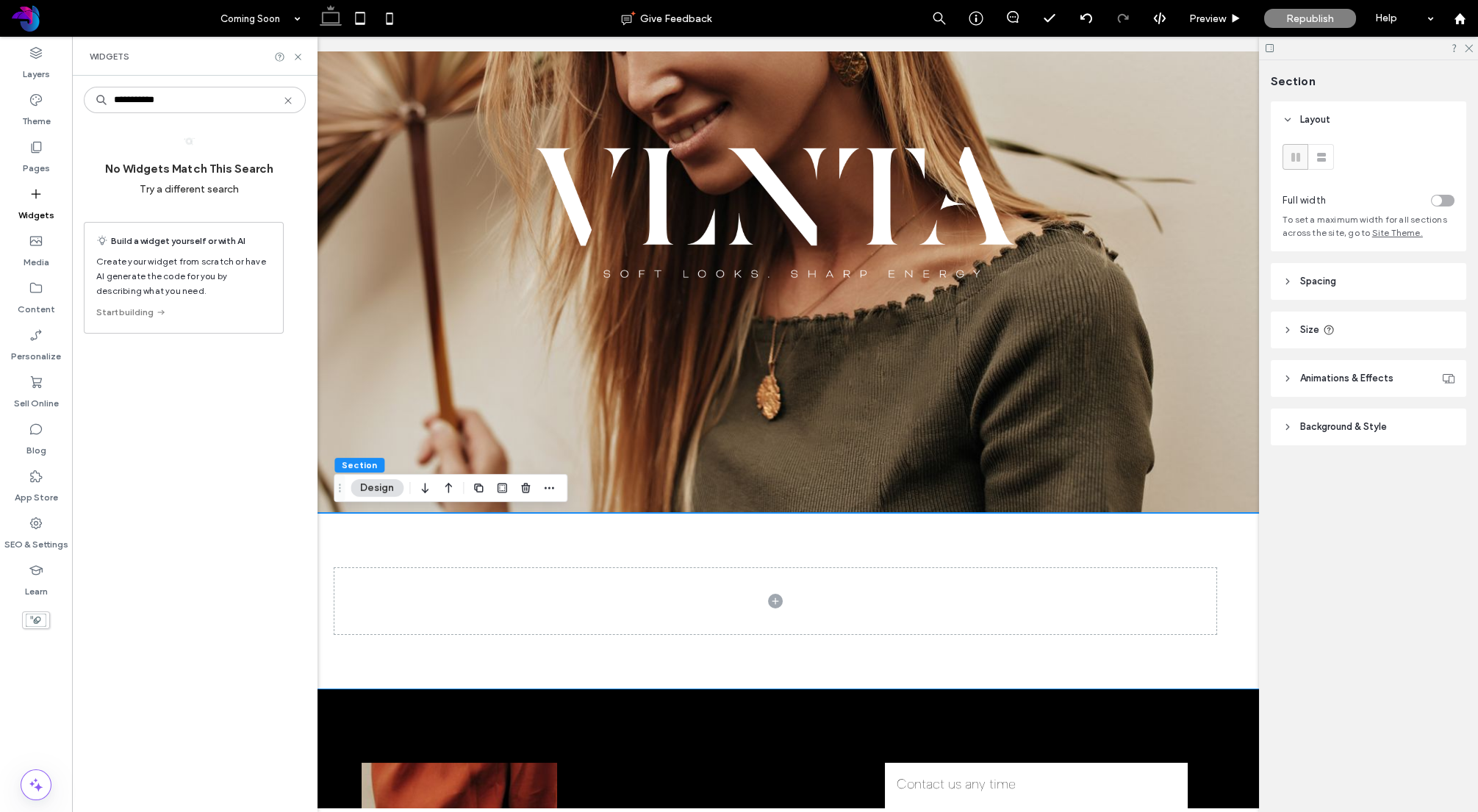
type input "**********"
click at [291, 101] on icon at bounding box center [288, 101] width 11 height 11
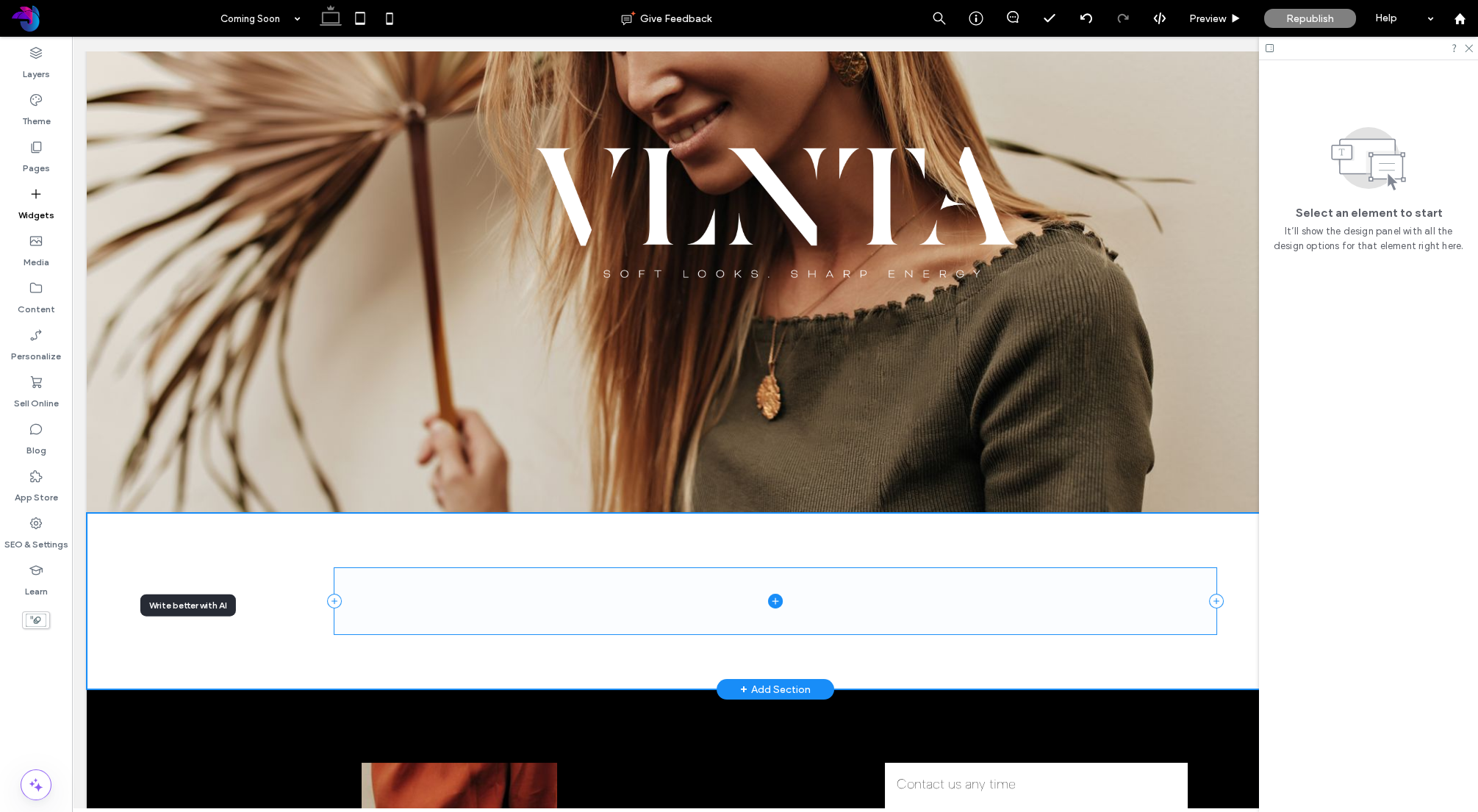
scroll to position [169, 0]
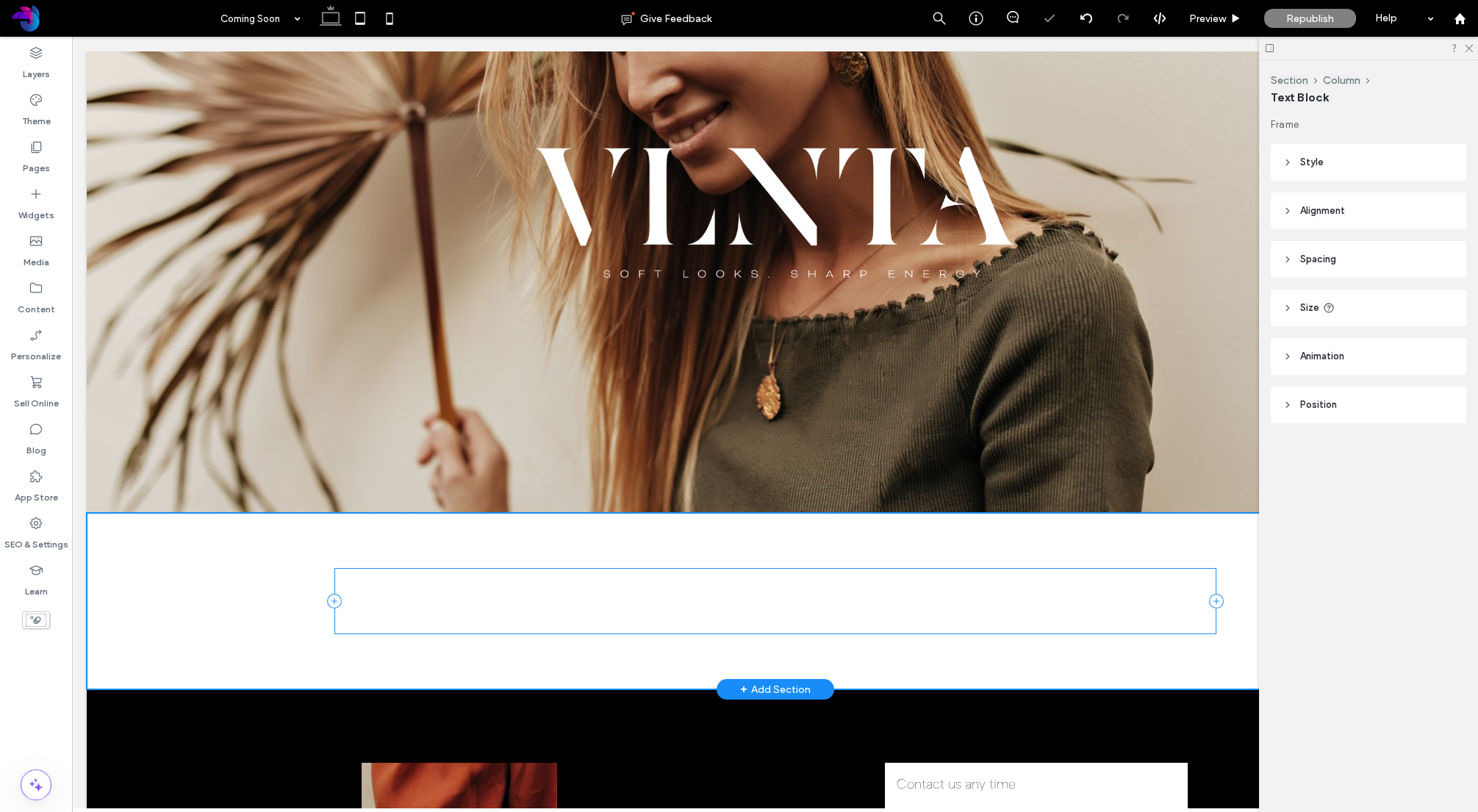
type input "**********"
type input "**"
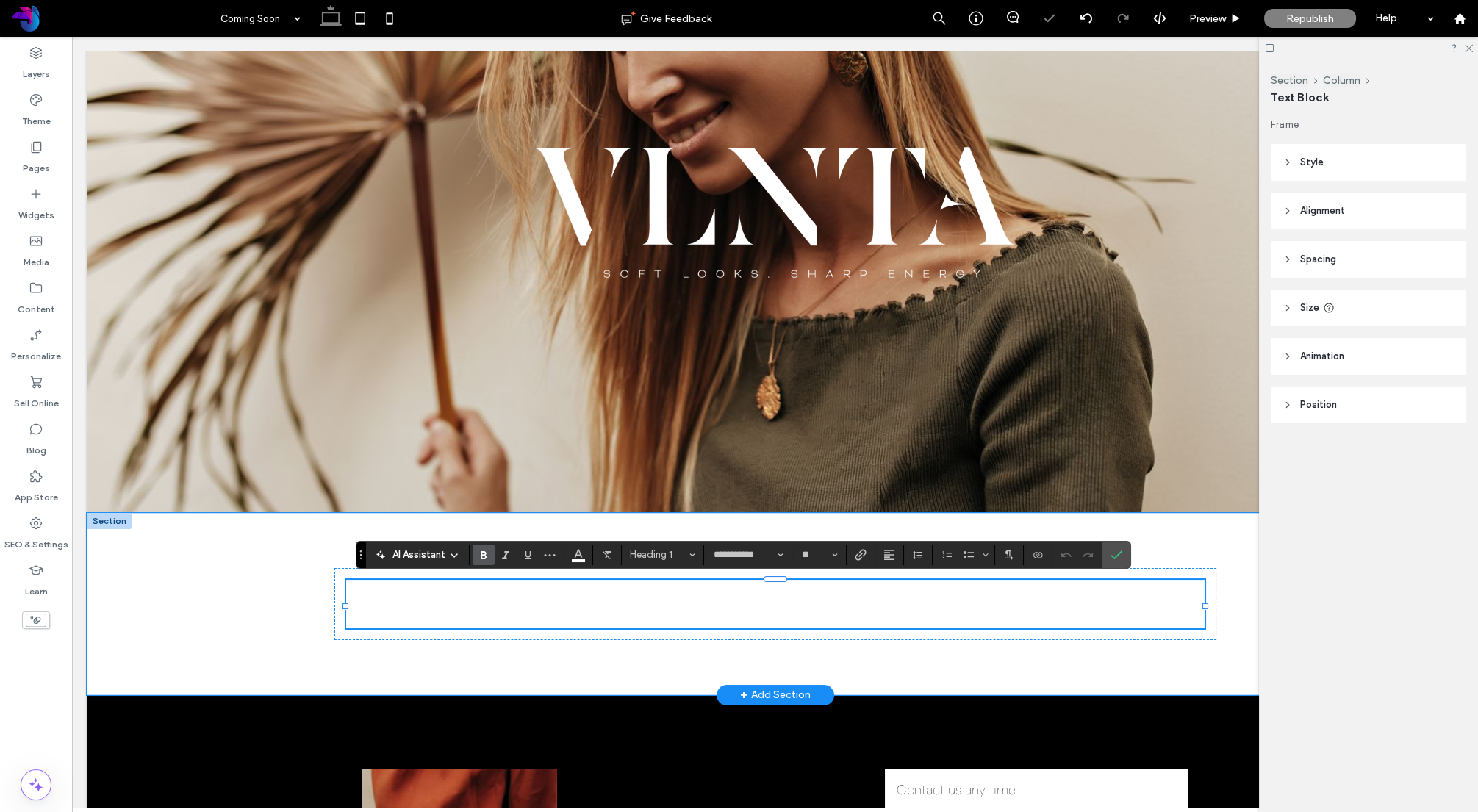
click at [1268, 46] on icon at bounding box center [1270, 48] width 11 height 11
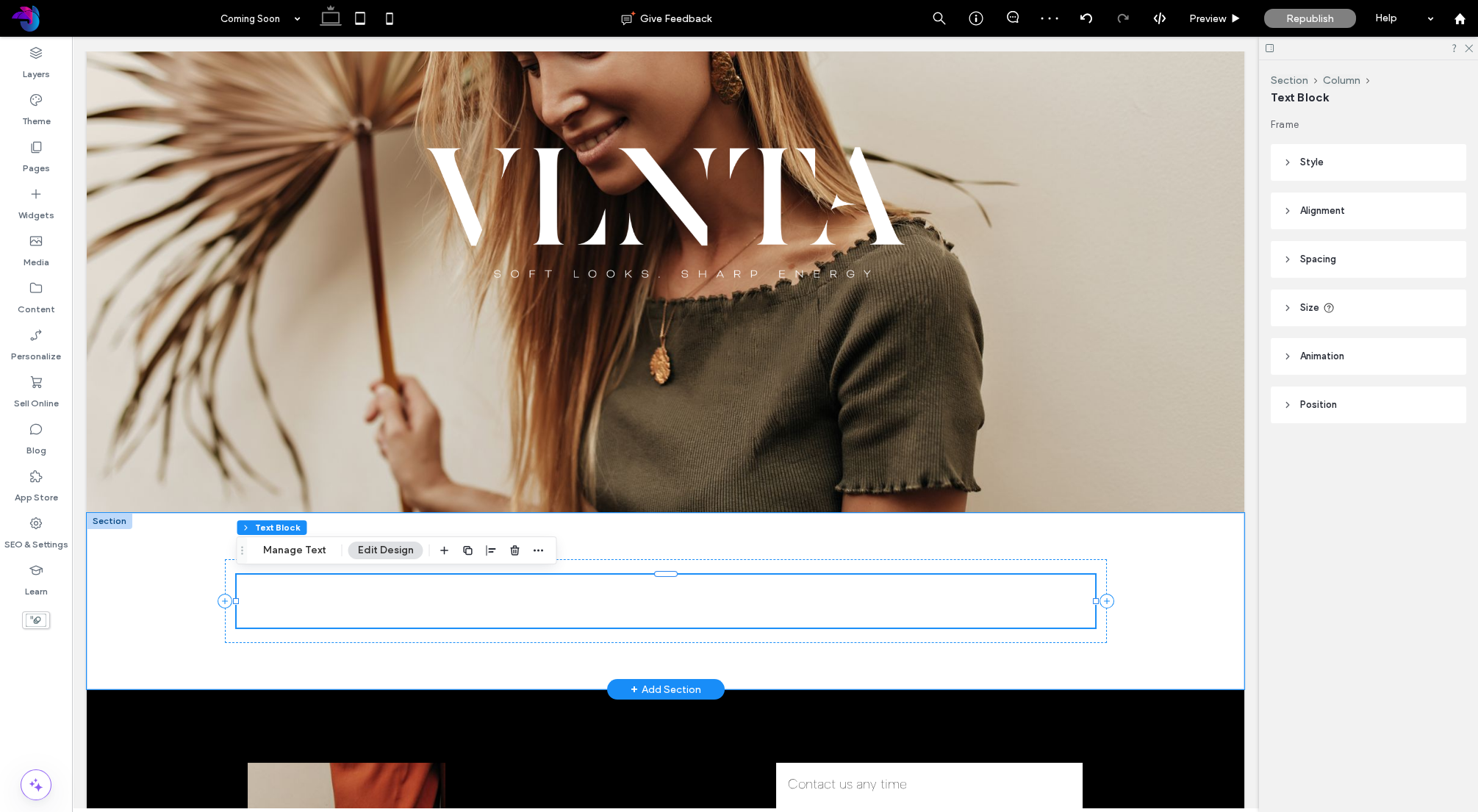
click at [548, 598] on h1 "New Title" at bounding box center [666, 601] width 858 height 53
click at [548, 598] on h1 "*********" at bounding box center [666, 601] width 858 height 48
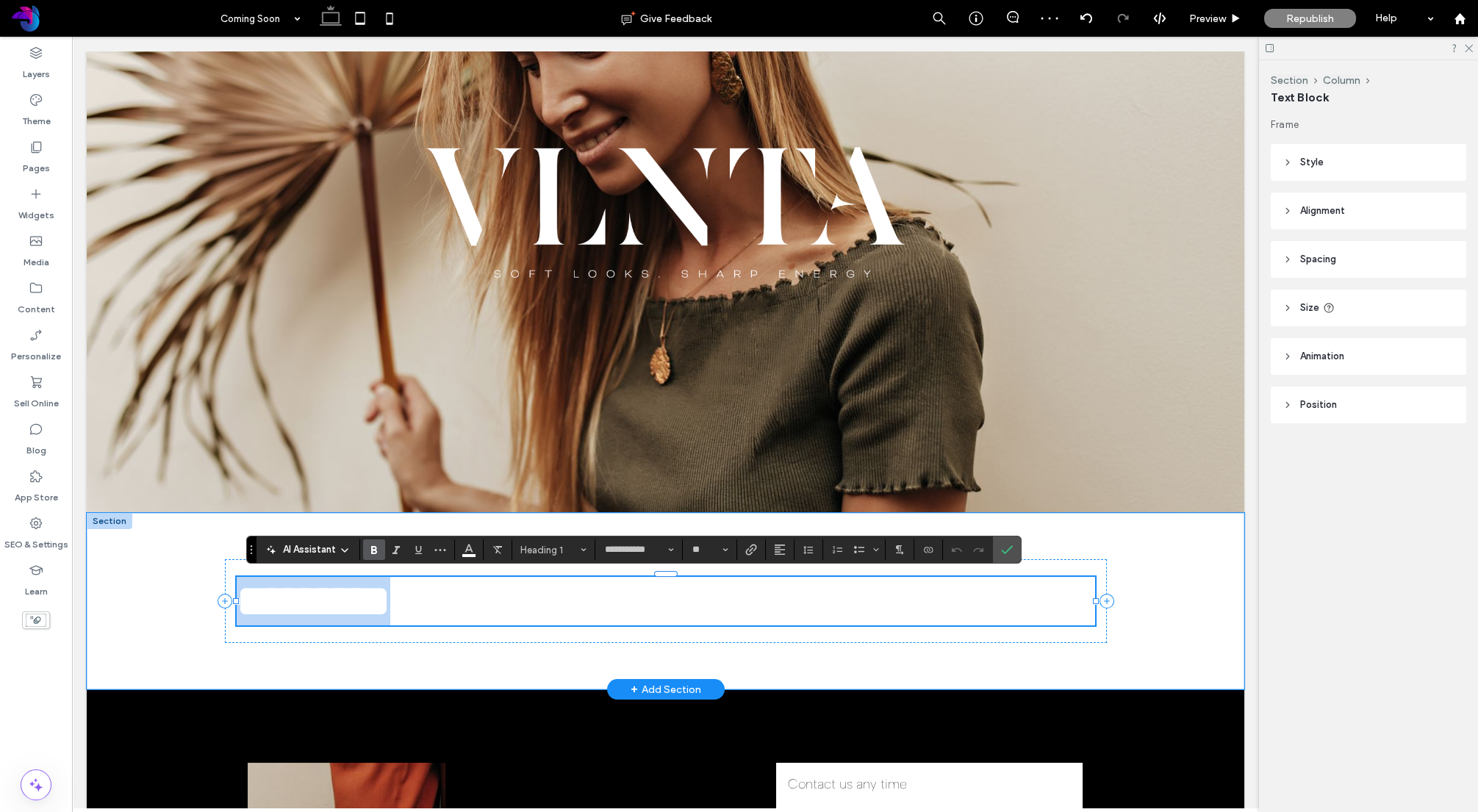
click at [548, 598] on h1 "*********" at bounding box center [666, 601] width 858 height 48
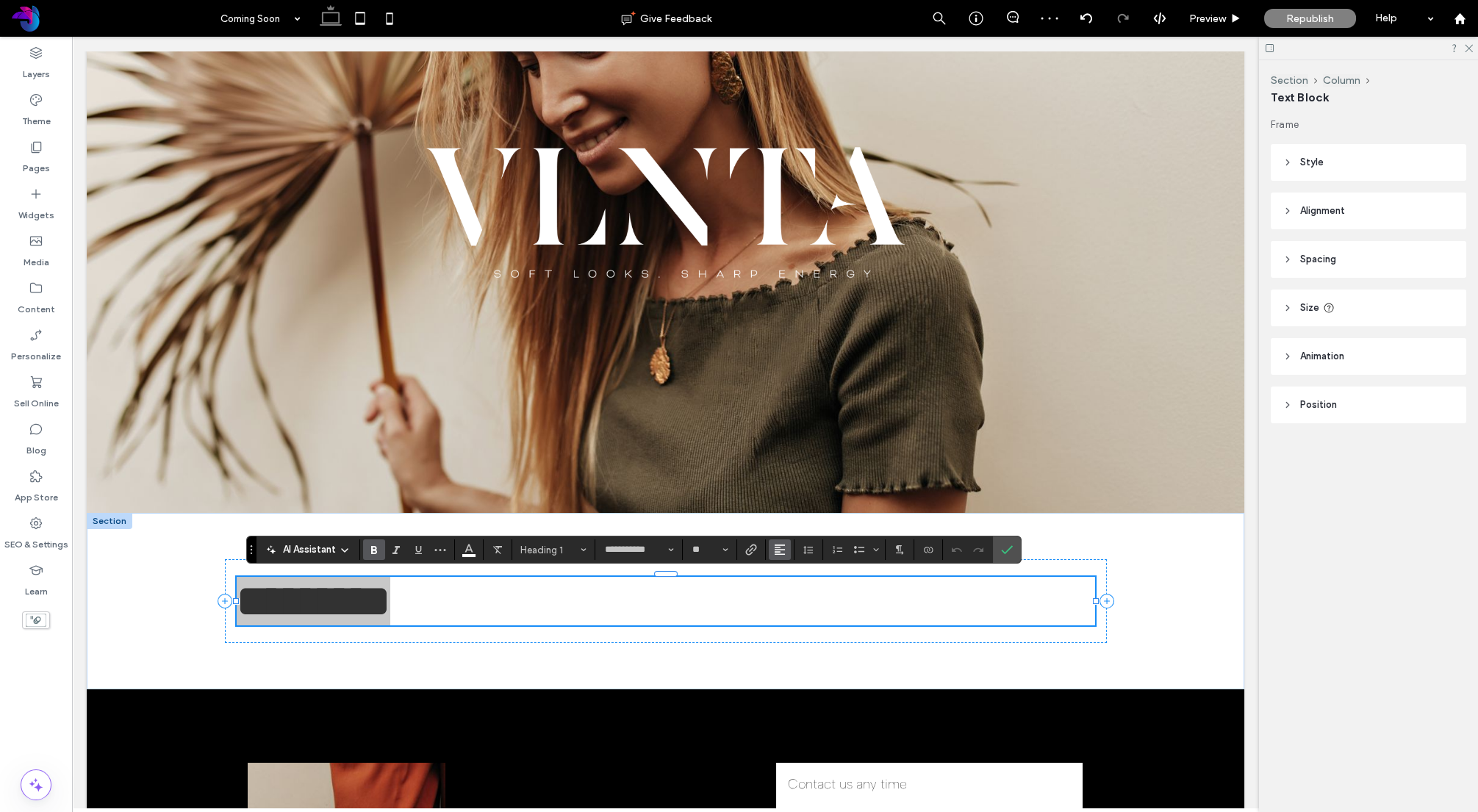
click at [780, 551] on icon "Alignment" at bounding box center [780, 550] width 11 height 11
click at [805, 487] on label "ui.textEditor.alignment.center" at bounding box center [794, 483] width 52 height 22
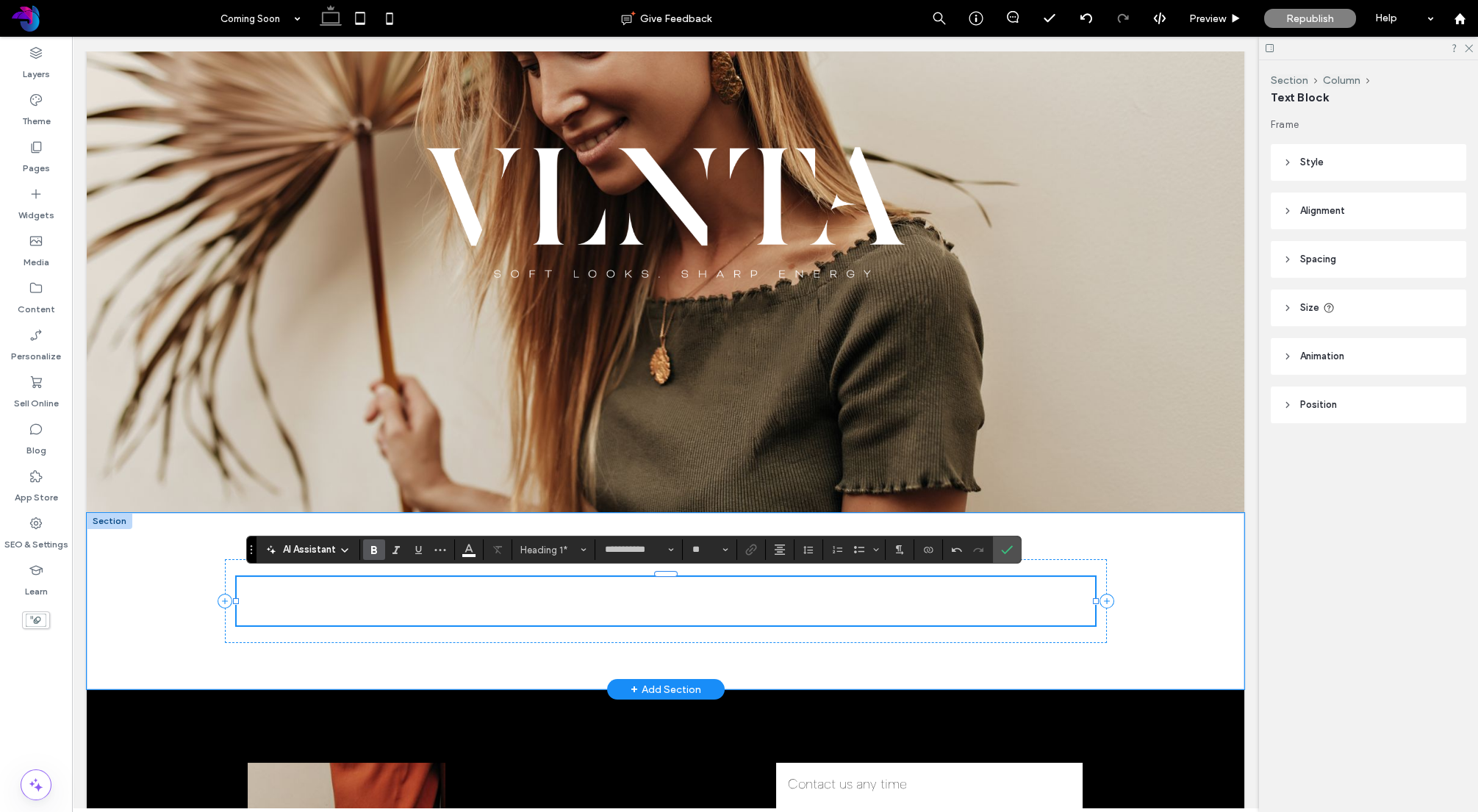
click at [676, 606] on span "**********" at bounding box center [665, 601] width 188 height 44
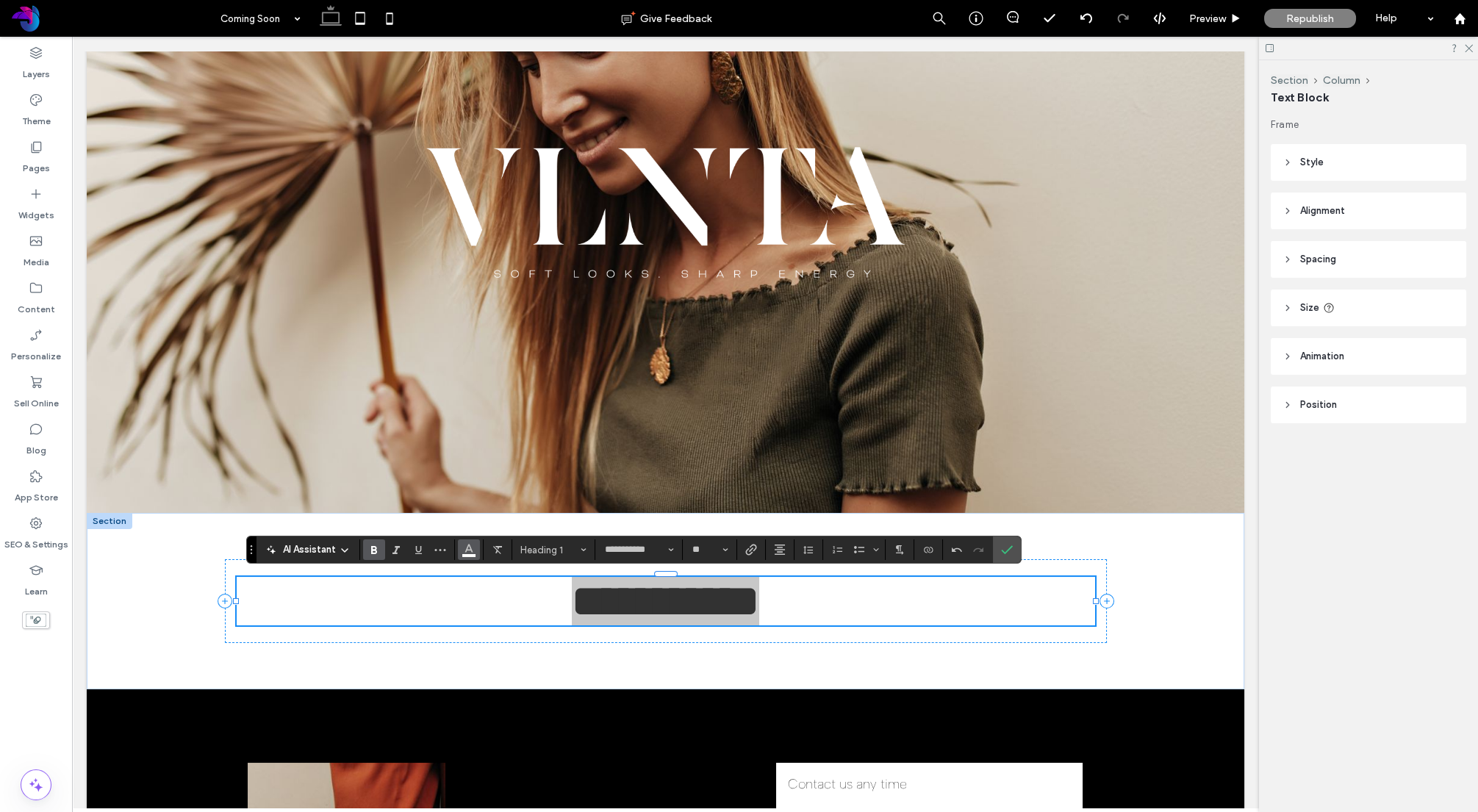
click at [469, 548] on icon "Color" at bounding box center [469, 548] width 11 height 11
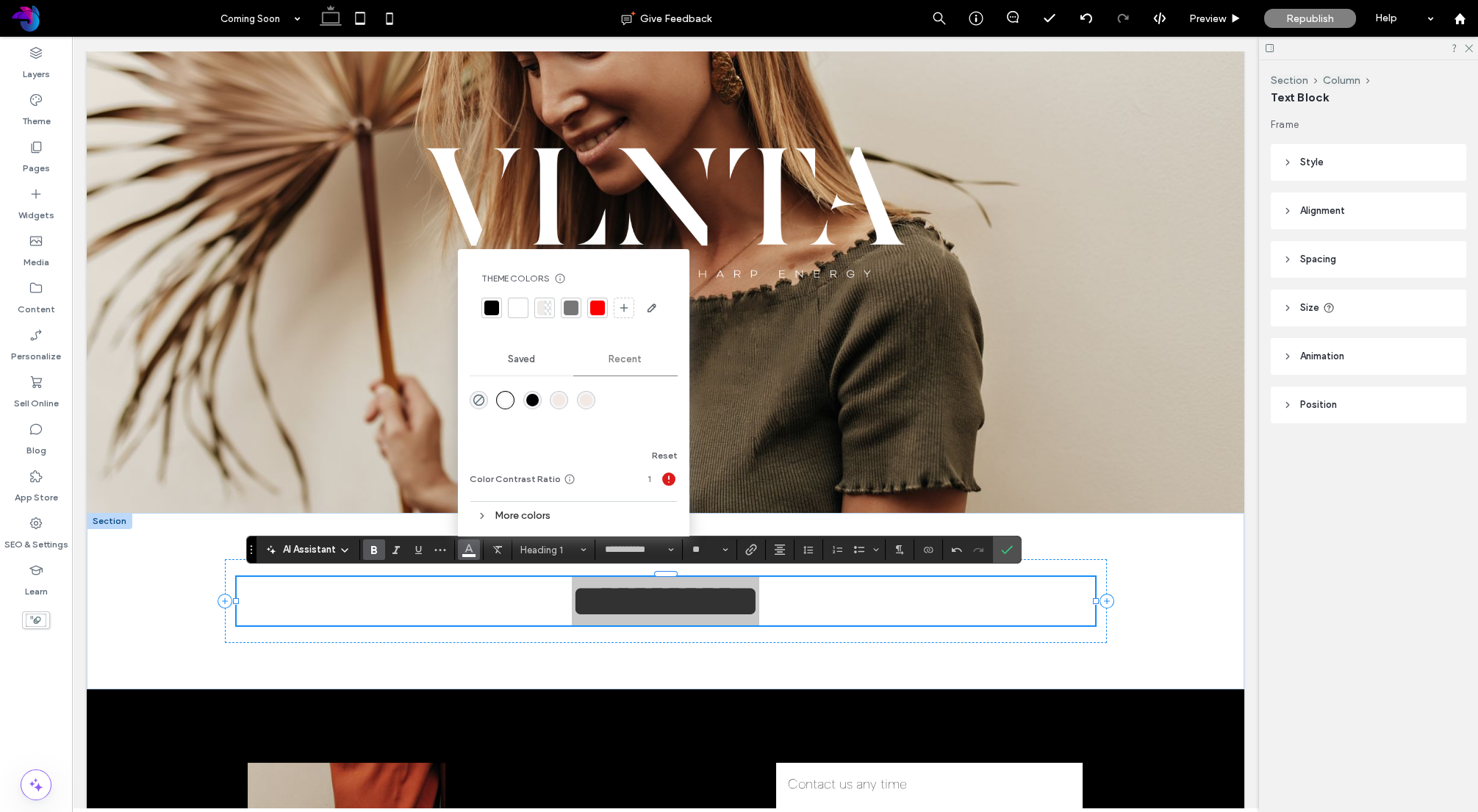
click at [496, 305] on div at bounding box center [492, 308] width 15 height 15
click at [507, 399] on div "rgba(255, 255, 255, 1)" at bounding box center [505, 400] width 12 height 12
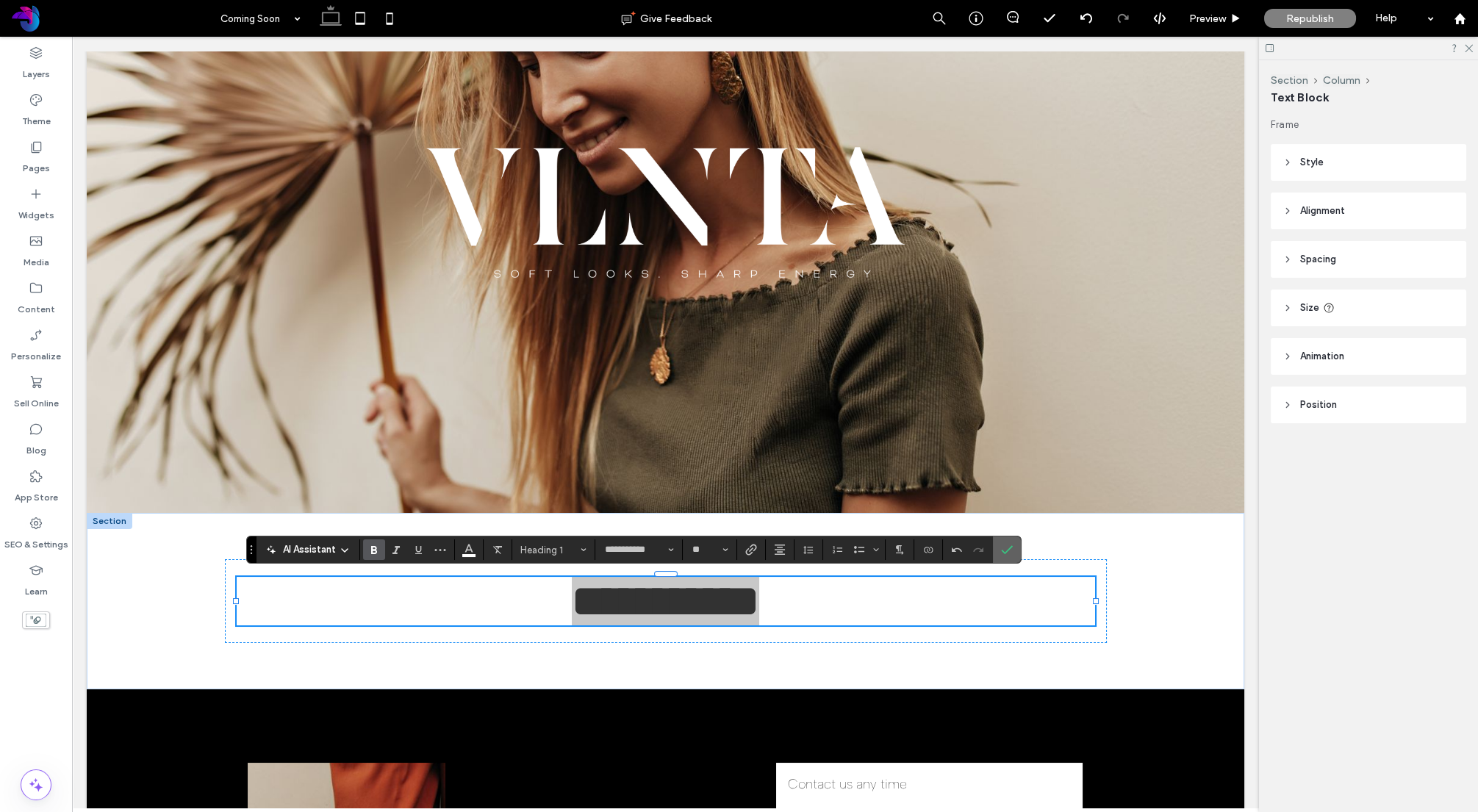
click at [1004, 549] on icon "Confirm" at bounding box center [1006, 550] width 11 height 11
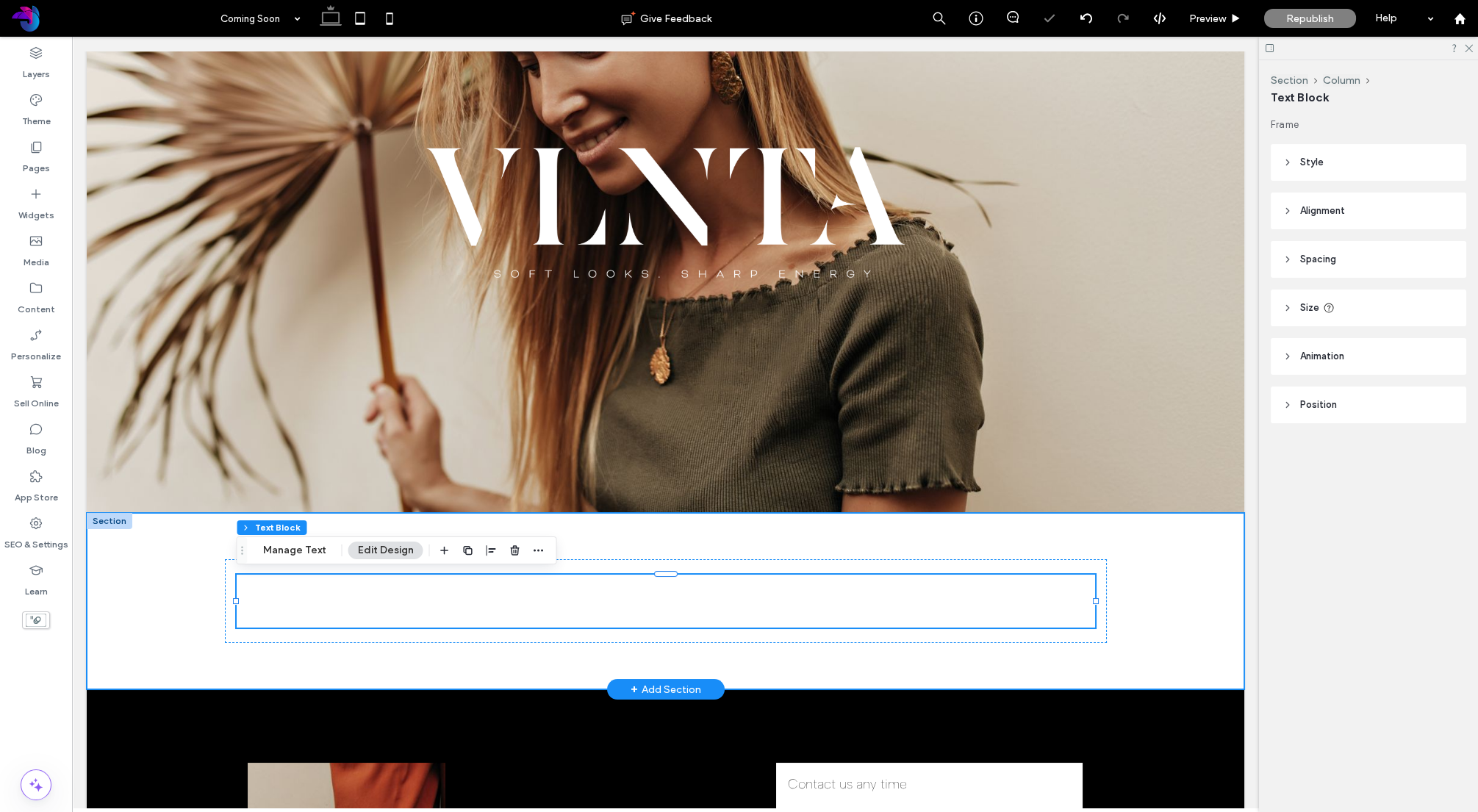
click at [138, 540] on div "COMING SOON" at bounding box center [665, 601] width 1157 height 176
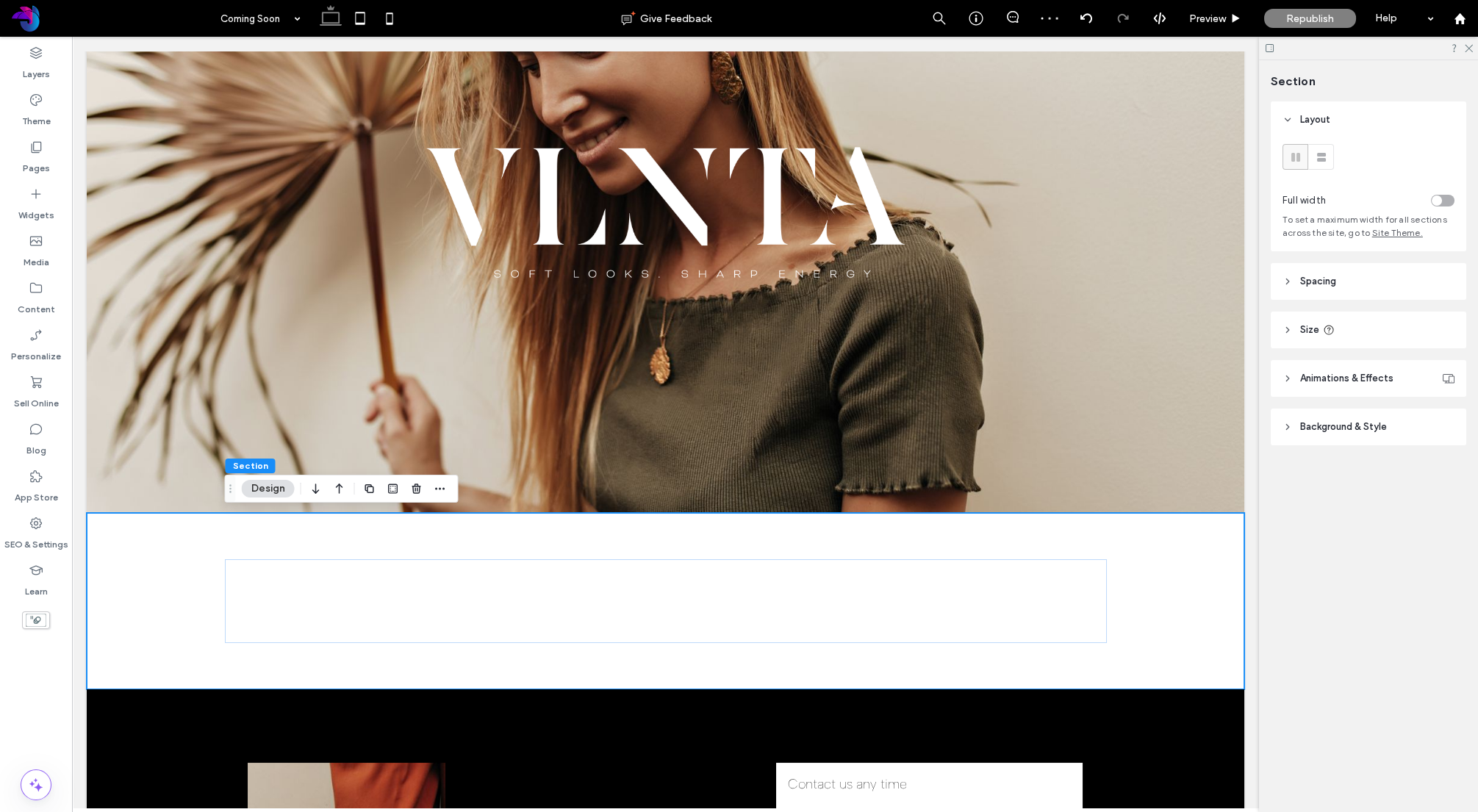
click at [1321, 443] on header "Background & Style" at bounding box center [1368, 426] width 195 height 37
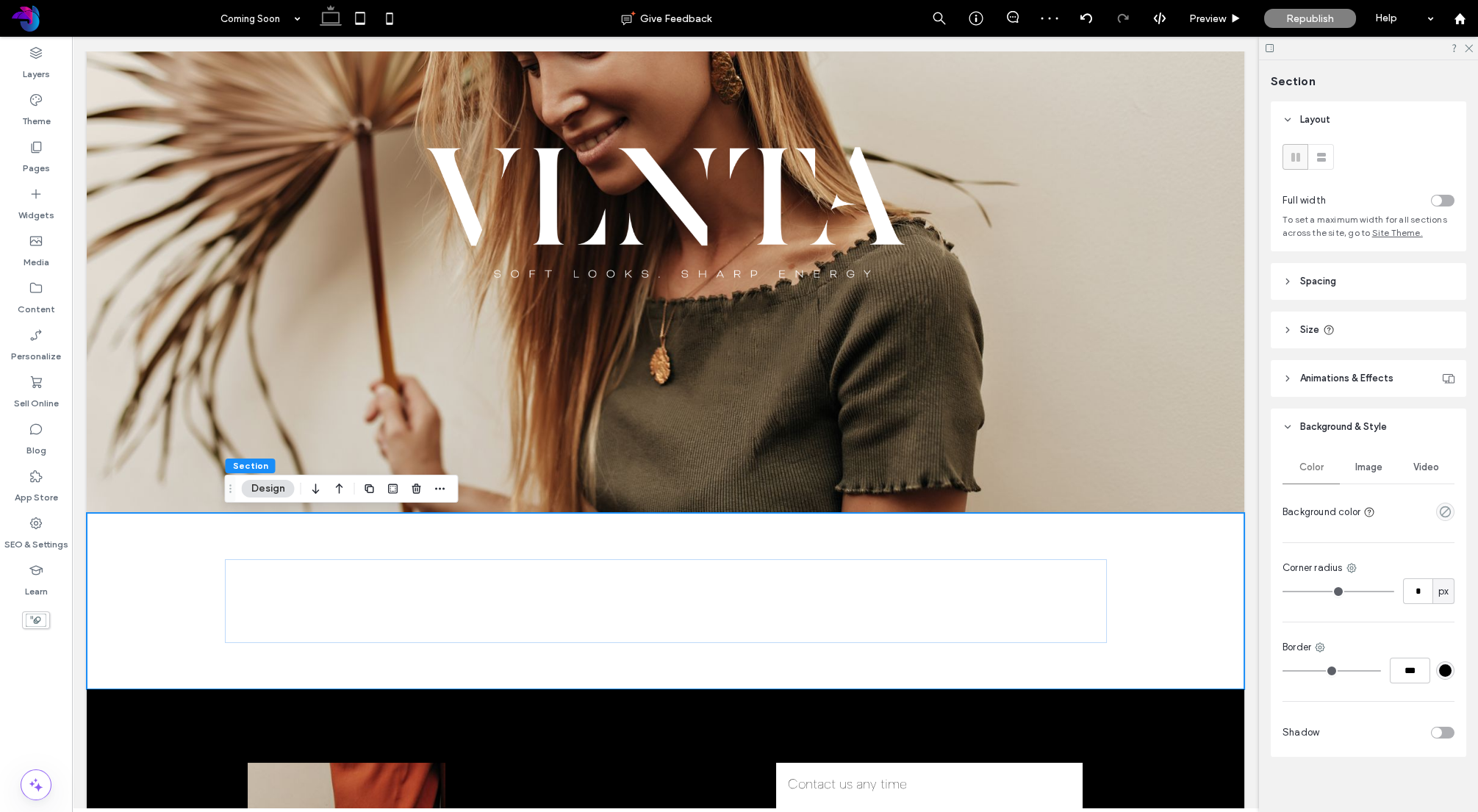
click at [1371, 473] on span "Image" at bounding box center [1369, 467] width 27 height 11
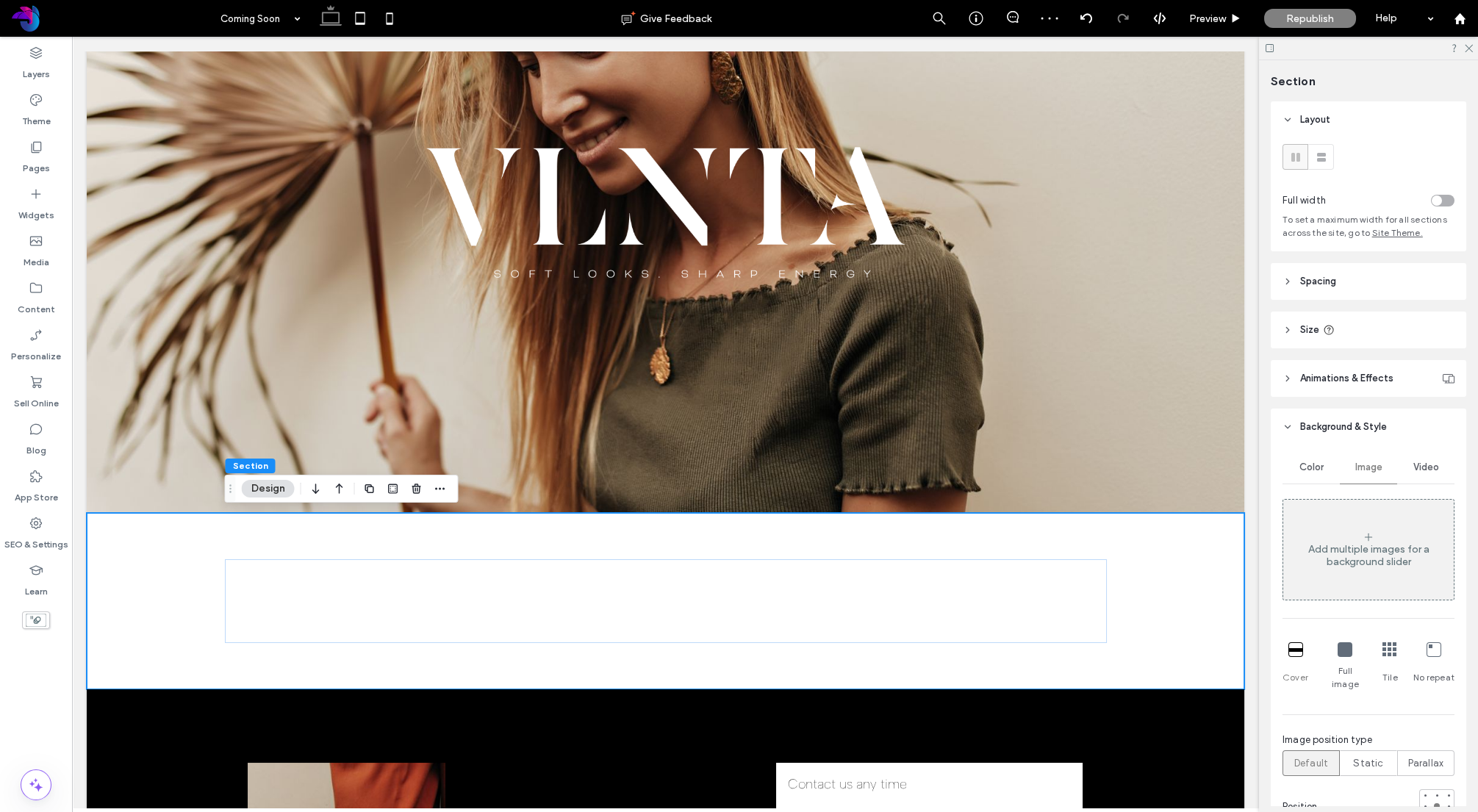
click at [1310, 472] on span "Color" at bounding box center [1312, 467] width 25 height 11
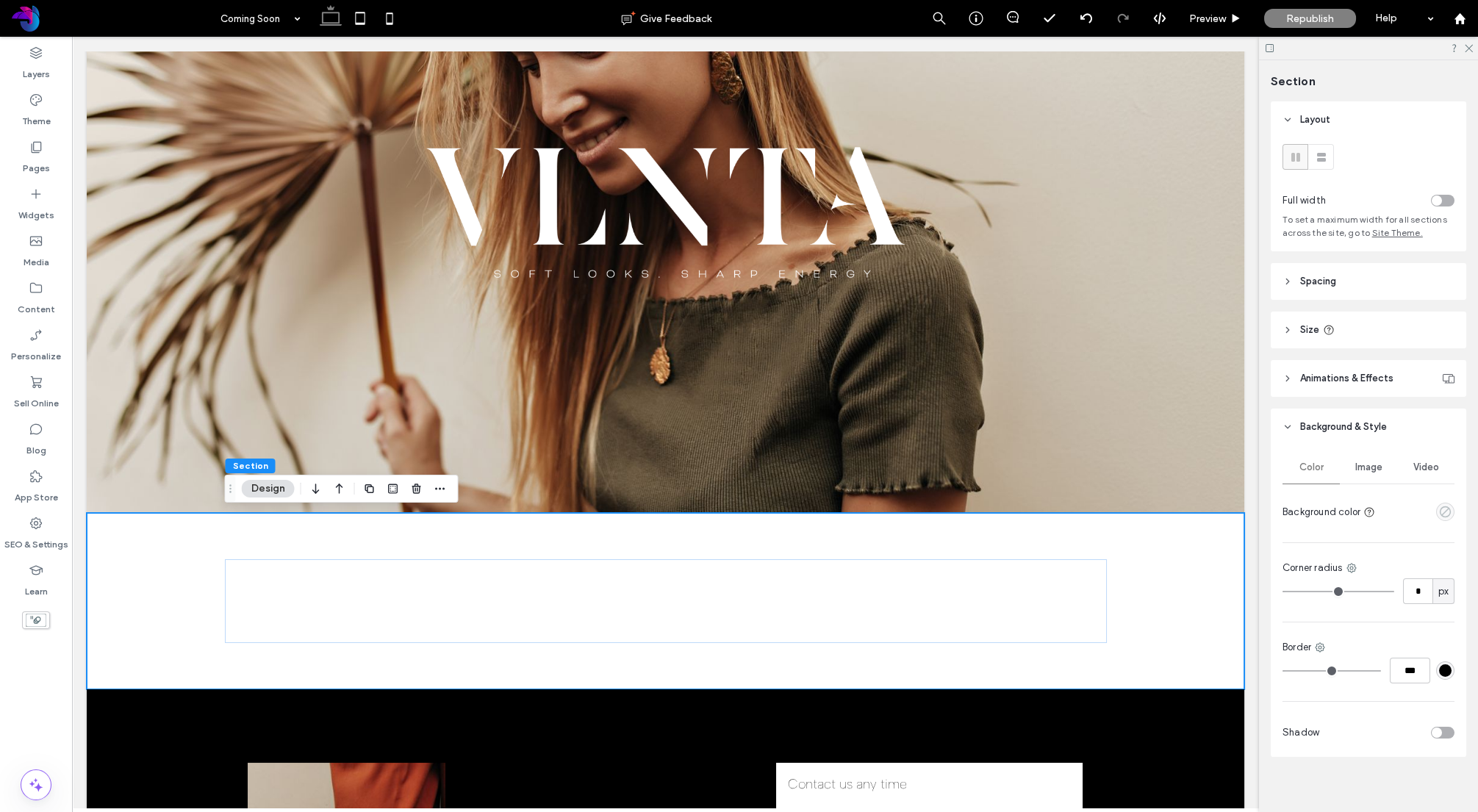
click at [1443, 511] on icon "empty color" at bounding box center [1445, 511] width 12 height 12
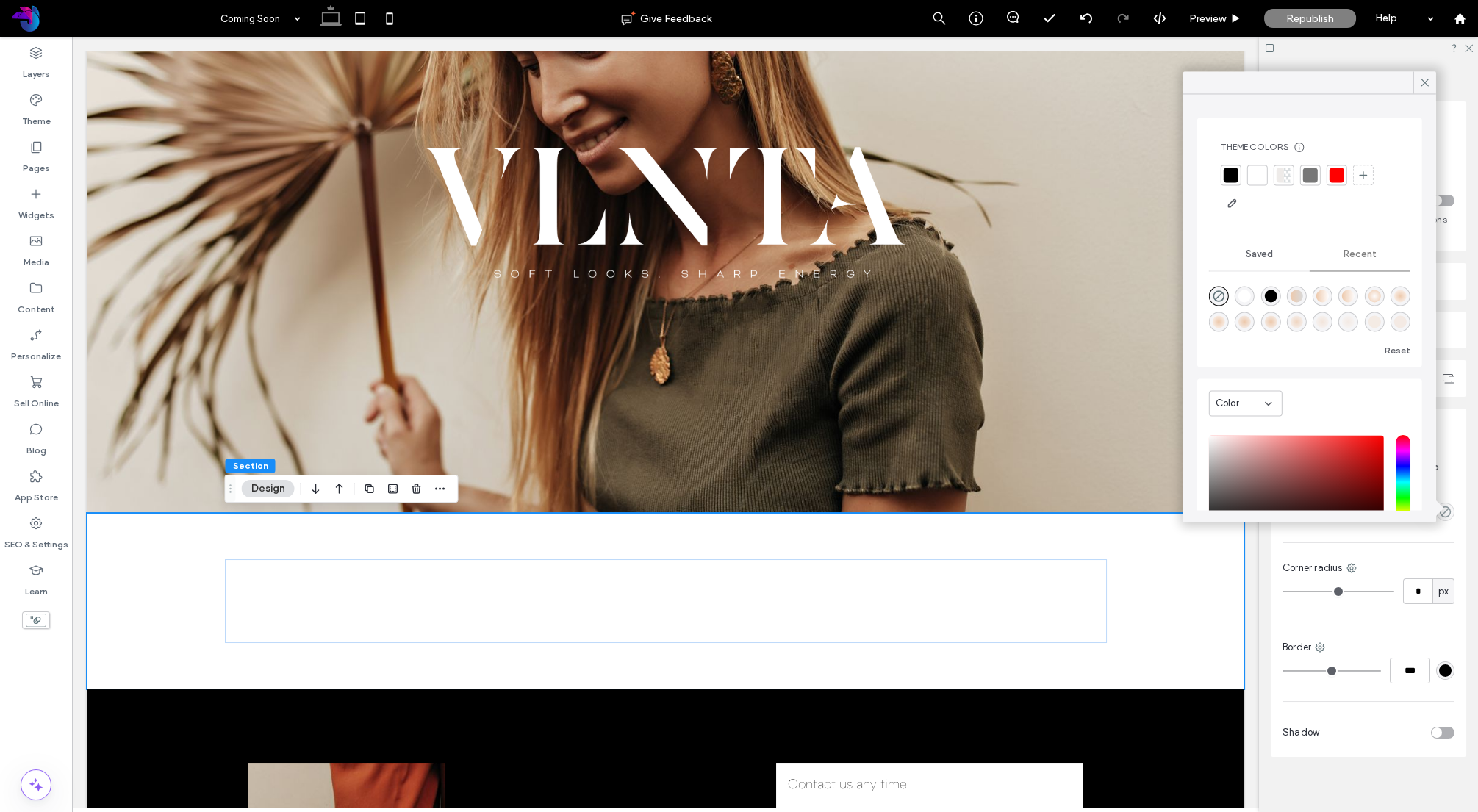
click at [1275, 296] on div "rgba(0, 0, 0, 1)" at bounding box center [1270, 295] width 12 height 12
type input "***"
type input "****"
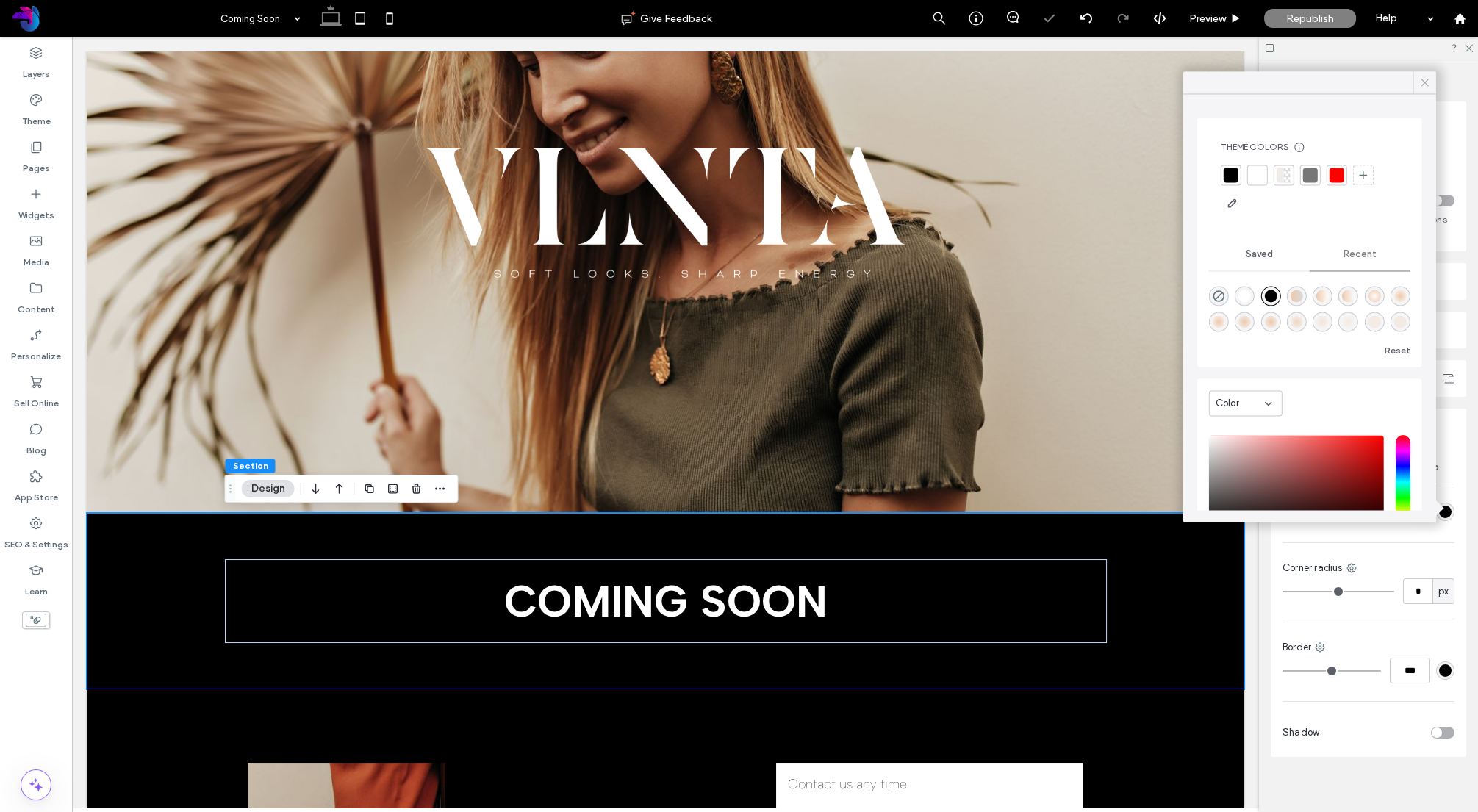
click at [1427, 82] on icon at bounding box center [1425, 82] width 13 height 13
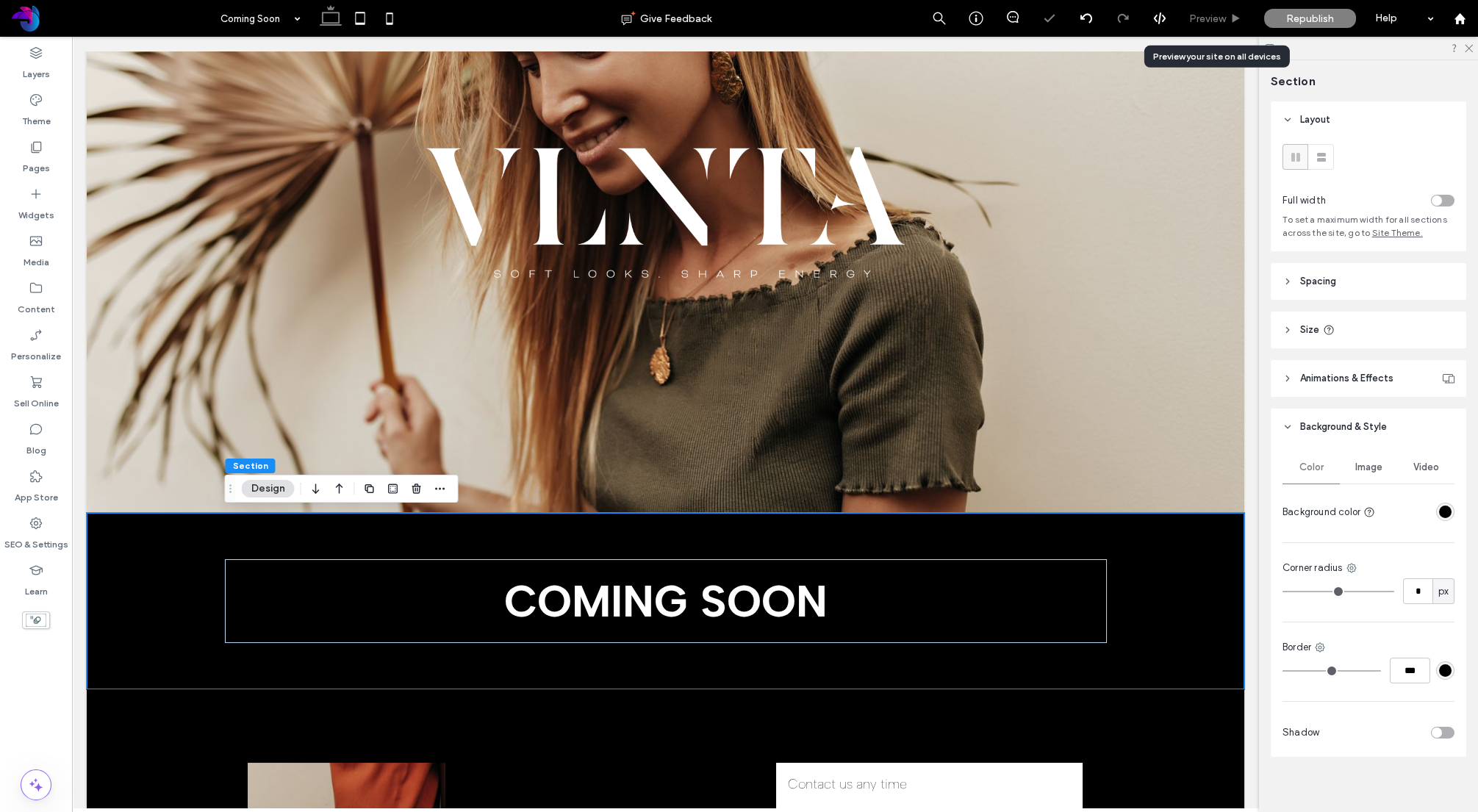
click at [1222, 17] on span "Preview" at bounding box center [1207, 18] width 37 height 12
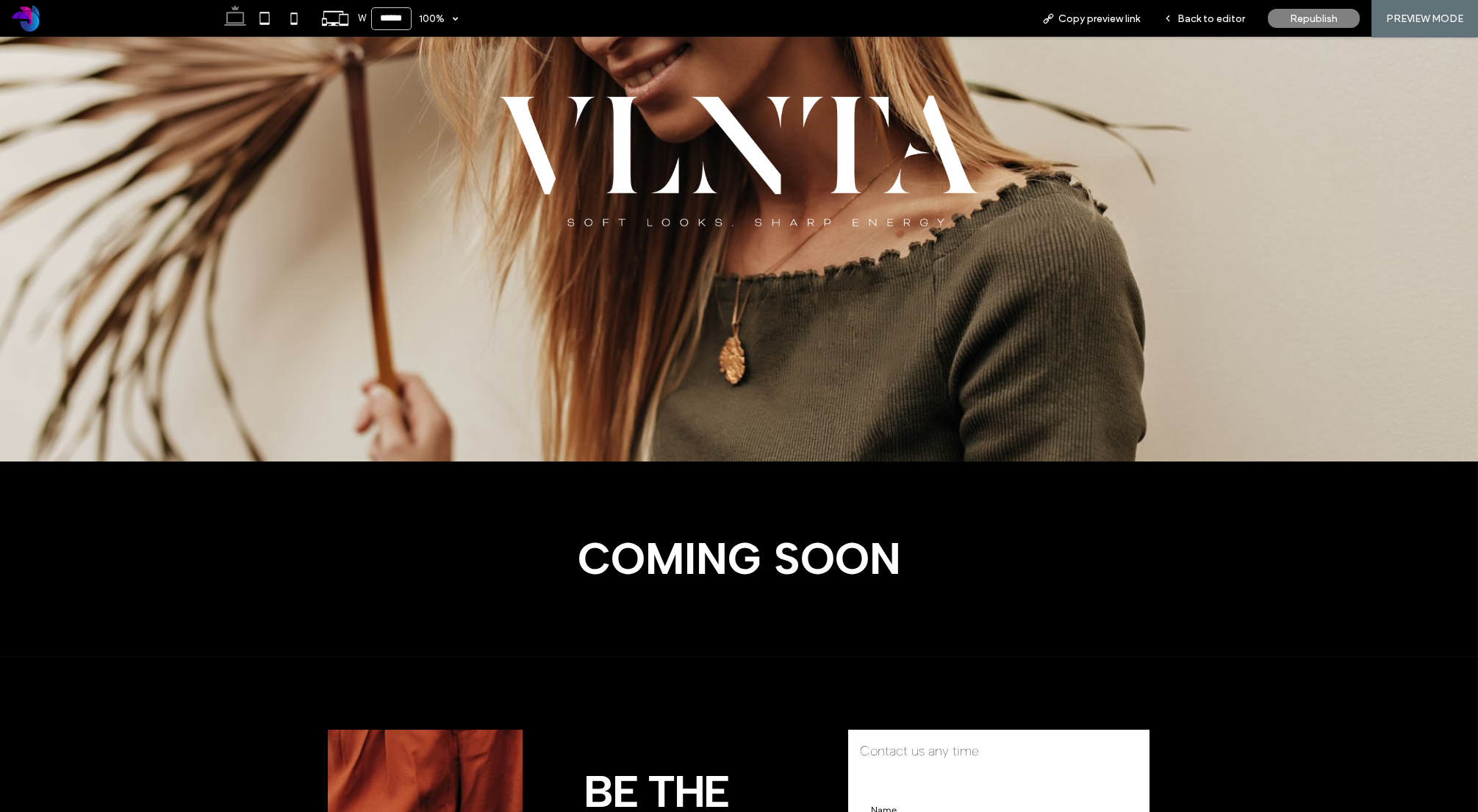
scroll to position [253, 0]
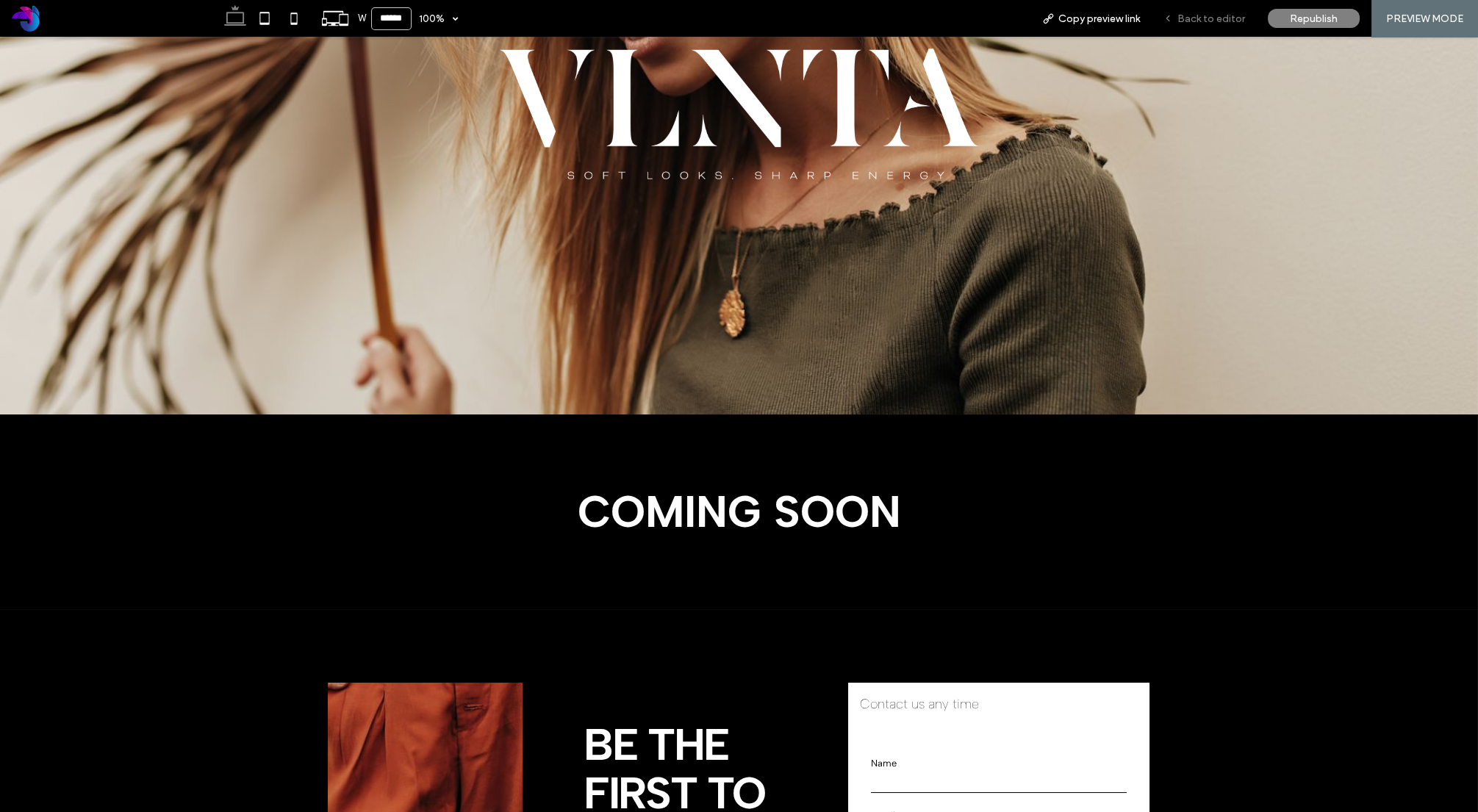
click at [1237, 17] on span "Back to editor" at bounding box center [1211, 18] width 68 height 12
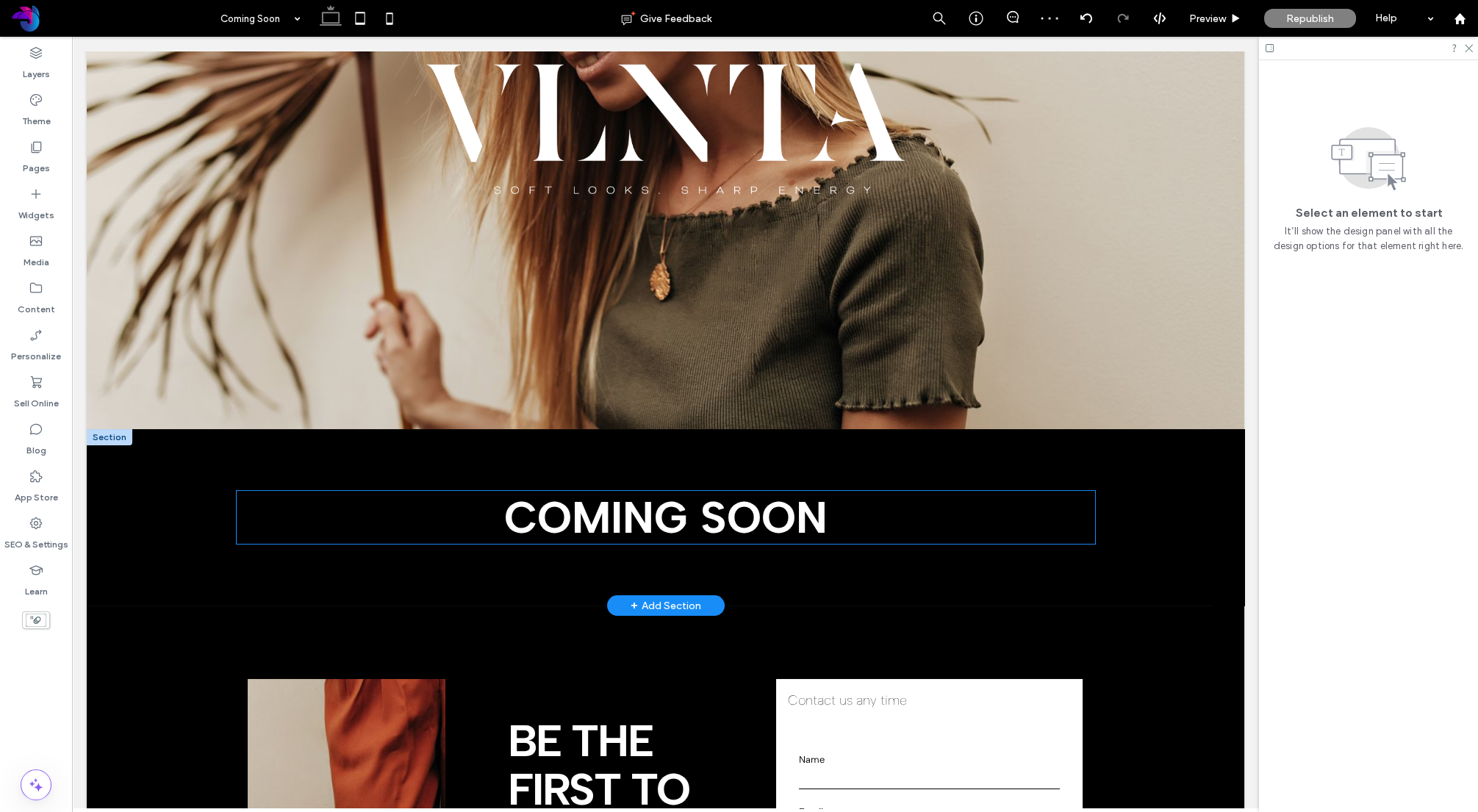
click at [711, 512] on span "COMING SOON" at bounding box center [666, 518] width 324 height 53
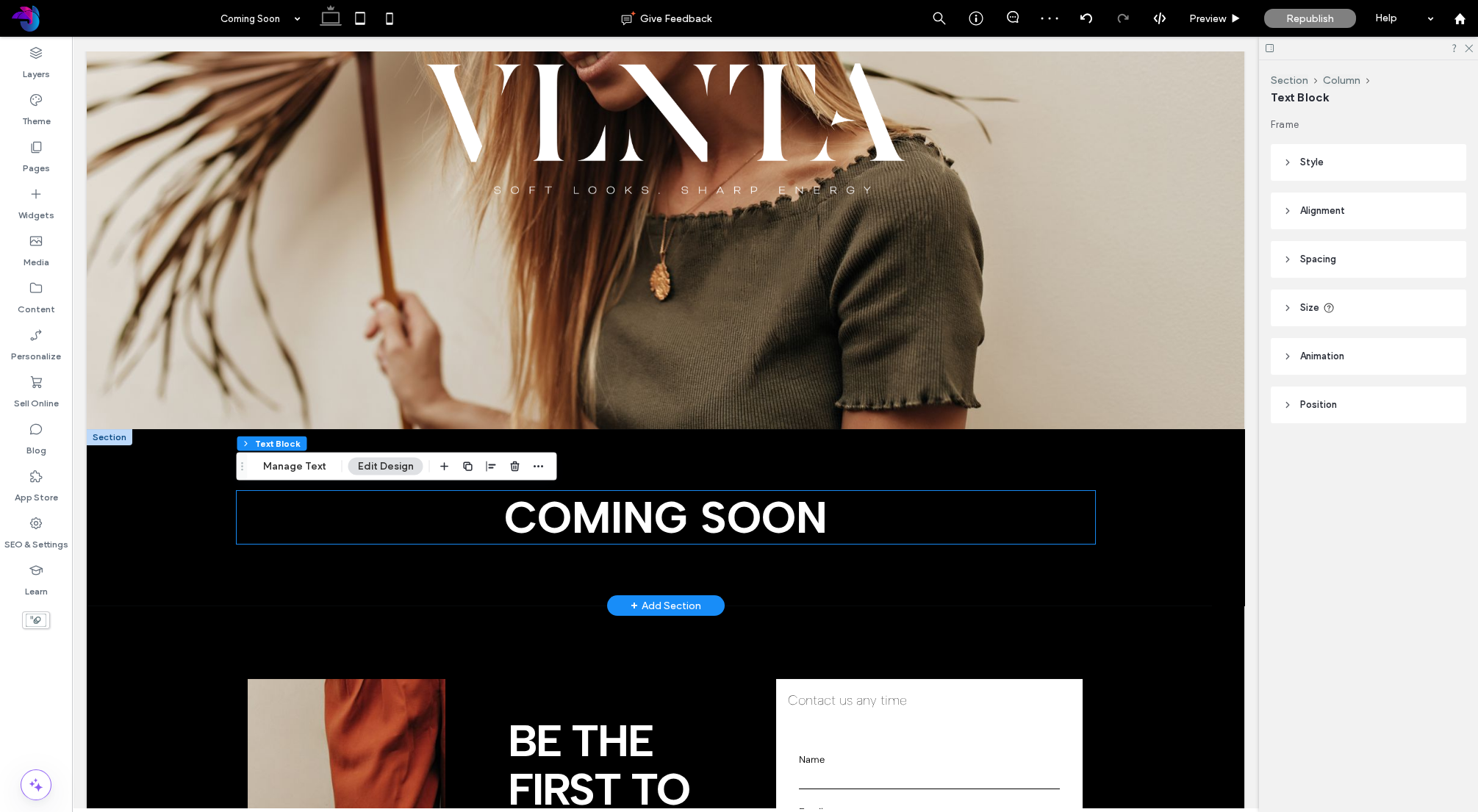
click at [711, 512] on span "COMING SOON" at bounding box center [666, 518] width 324 height 53
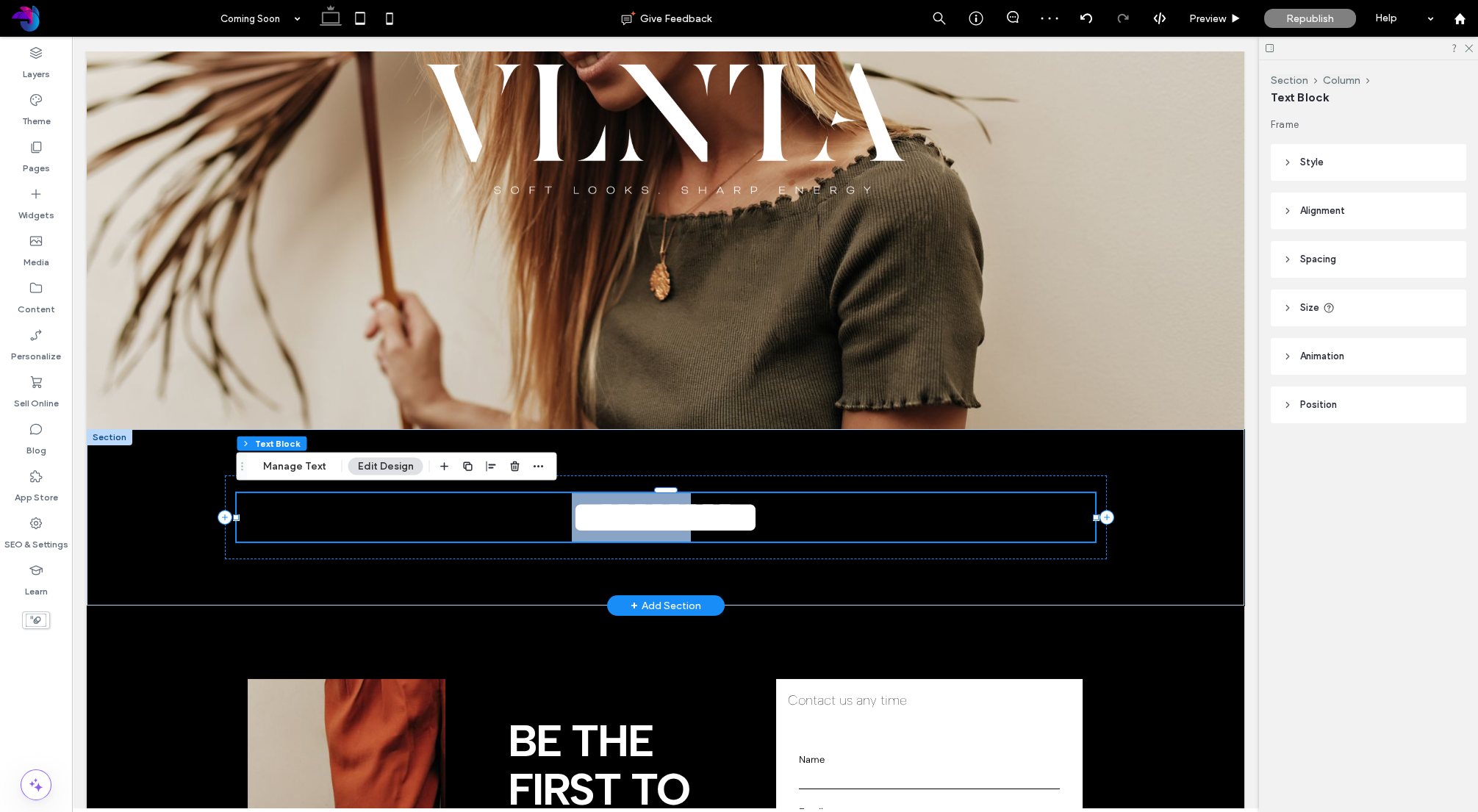
click at [711, 512] on span "**********" at bounding box center [665, 517] width 188 height 44
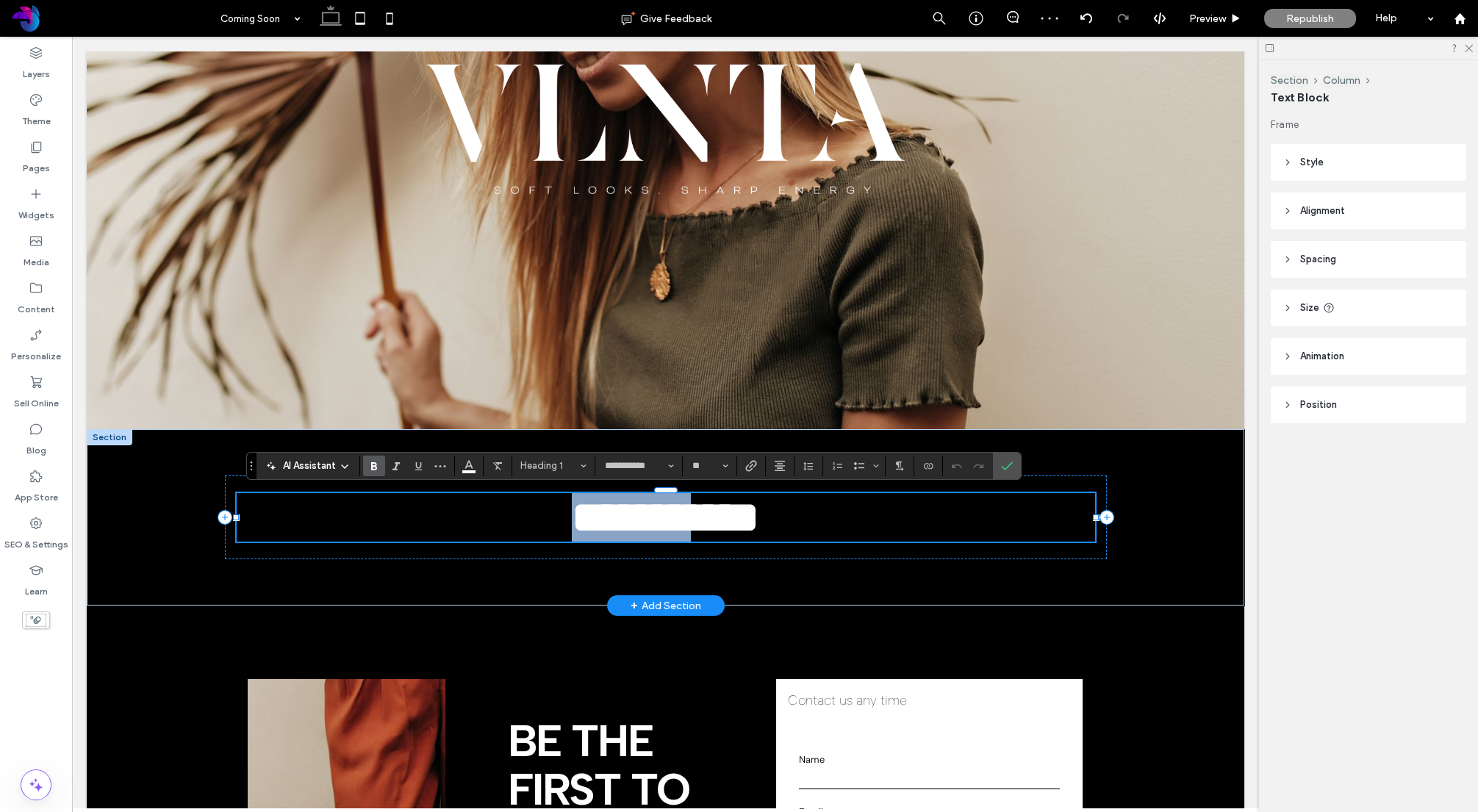
click at [712, 511] on span "**********" at bounding box center [665, 517] width 188 height 44
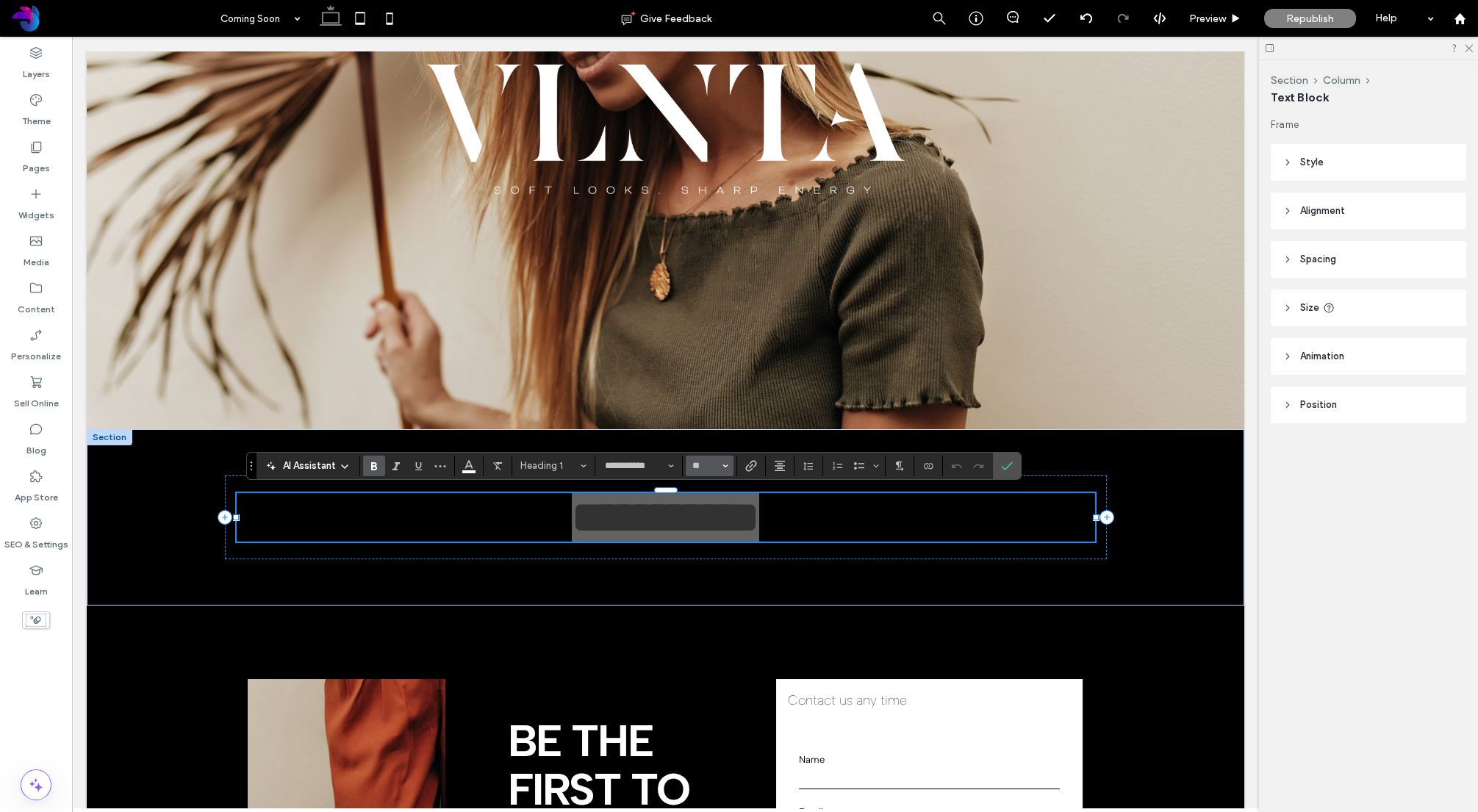
click at [724, 465] on use "Size" at bounding box center [725, 465] width 5 height 3
click at [704, 635] on label "96" at bounding box center [709, 639] width 47 height 21
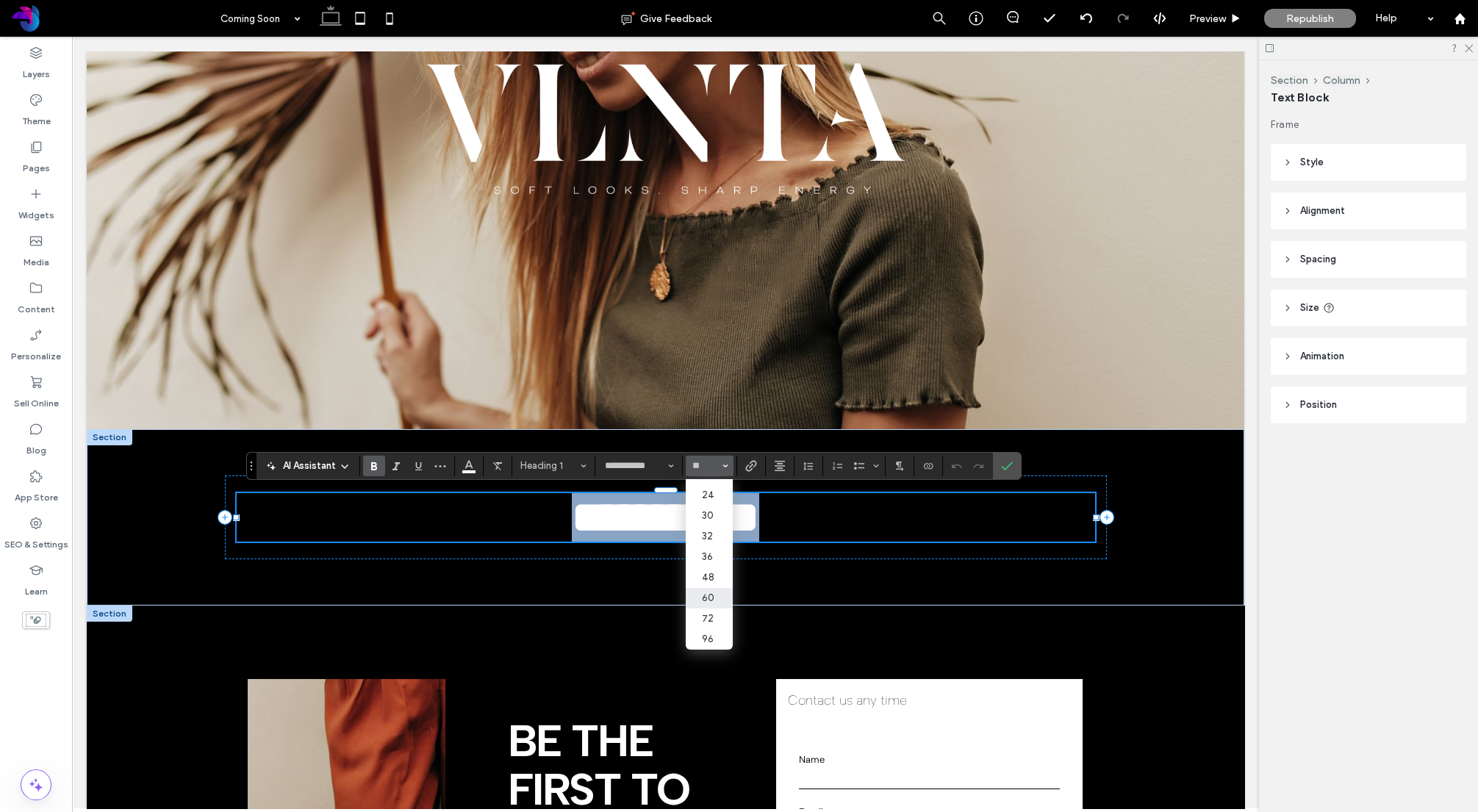
type input "**"
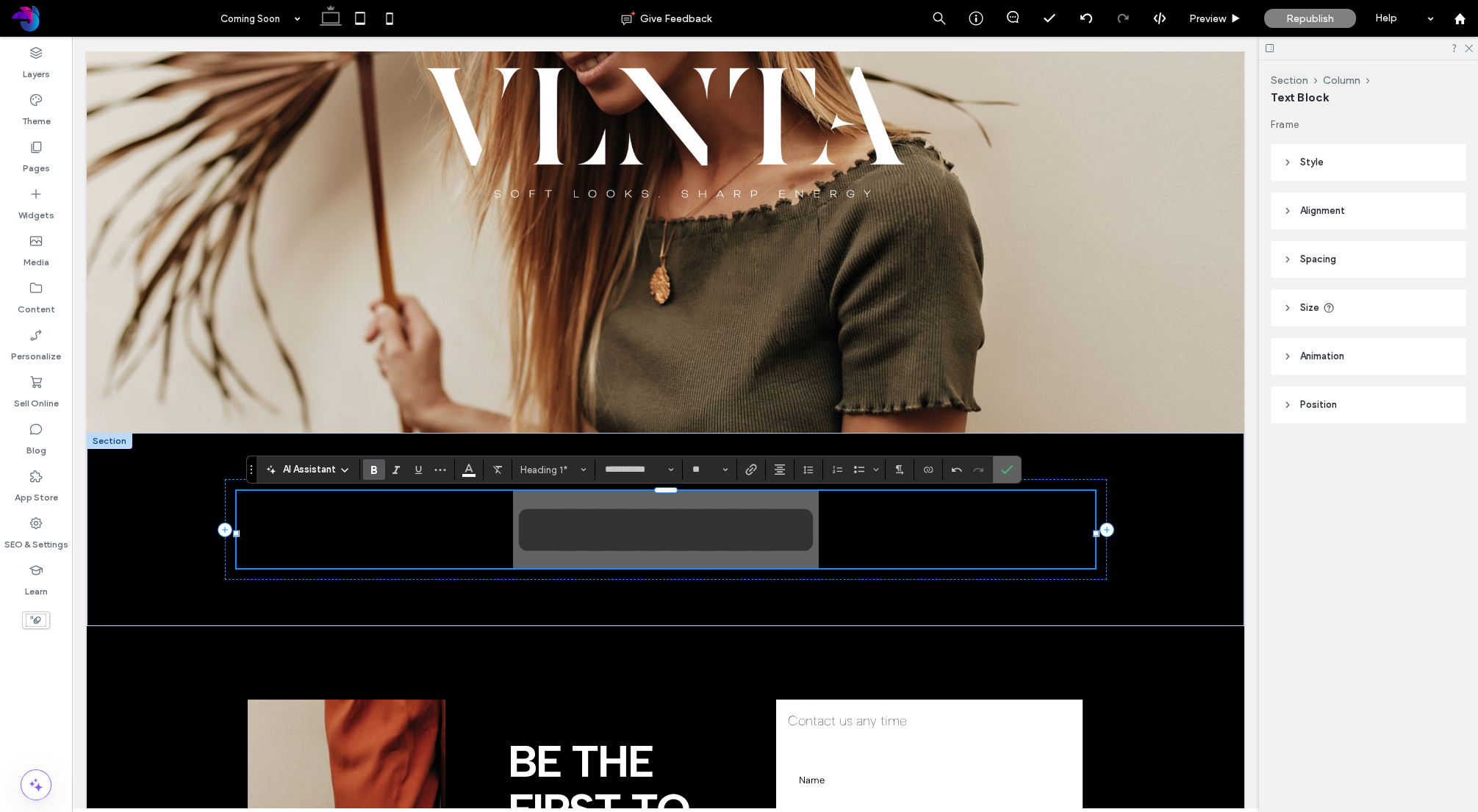
click at [1010, 469] on icon "Confirm" at bounding box center [1006, 470] width 11 height 11
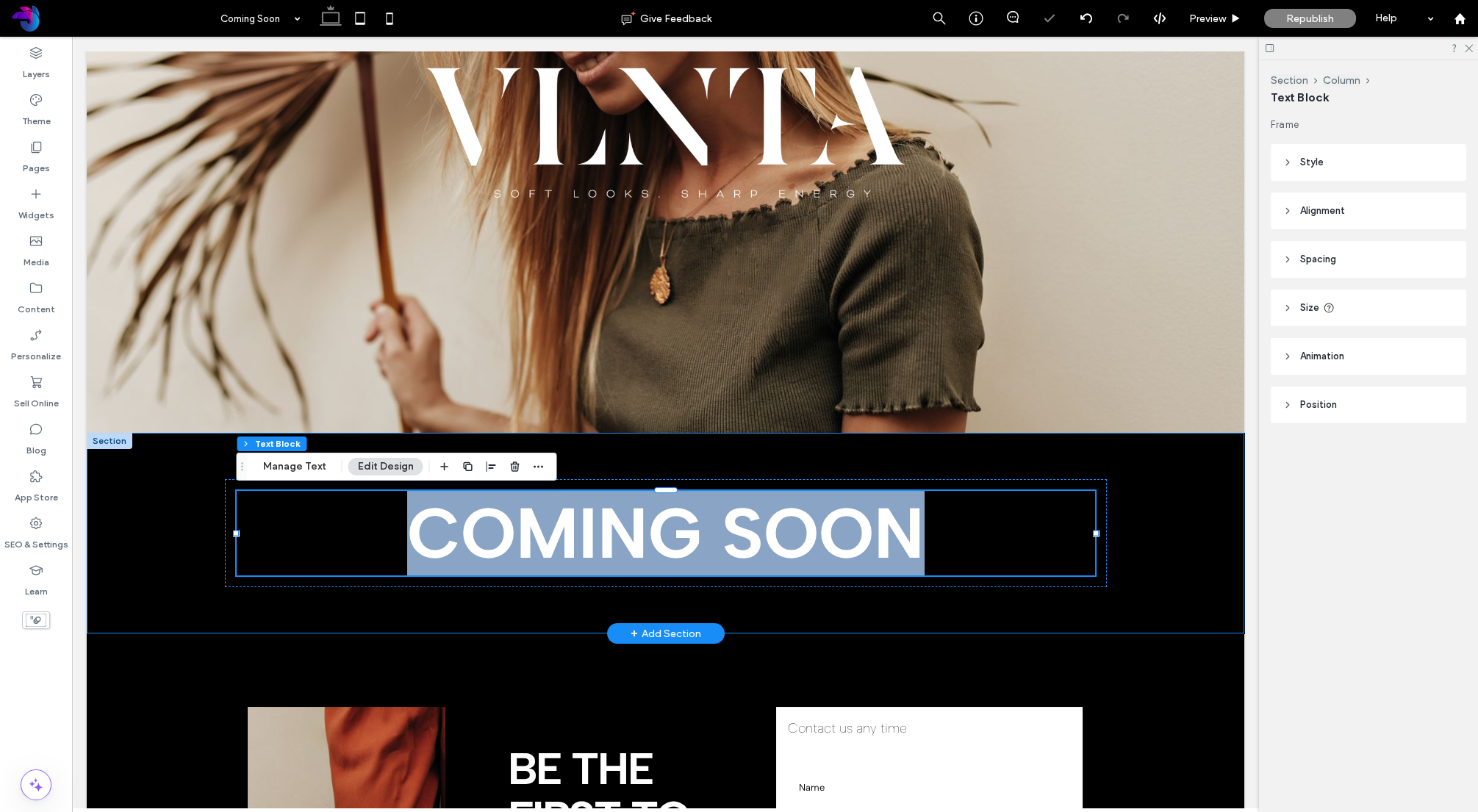
click at [194, 503] on div "COMING SOON" at bounding box center [665, 533] width 1157 height 201
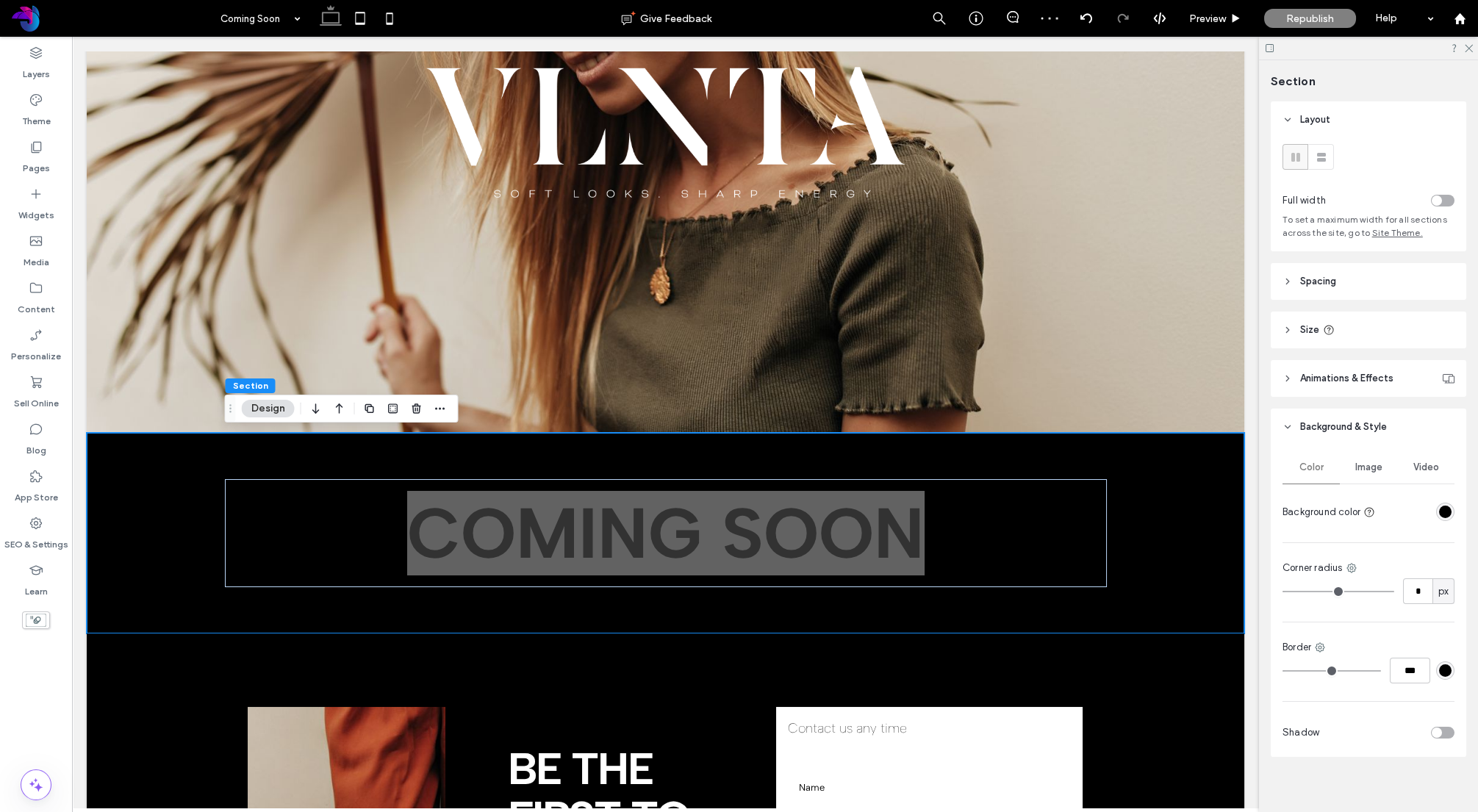
click at [1447, 197] on div "toggle" at bounding box center [1442, 200] width 24 height 11
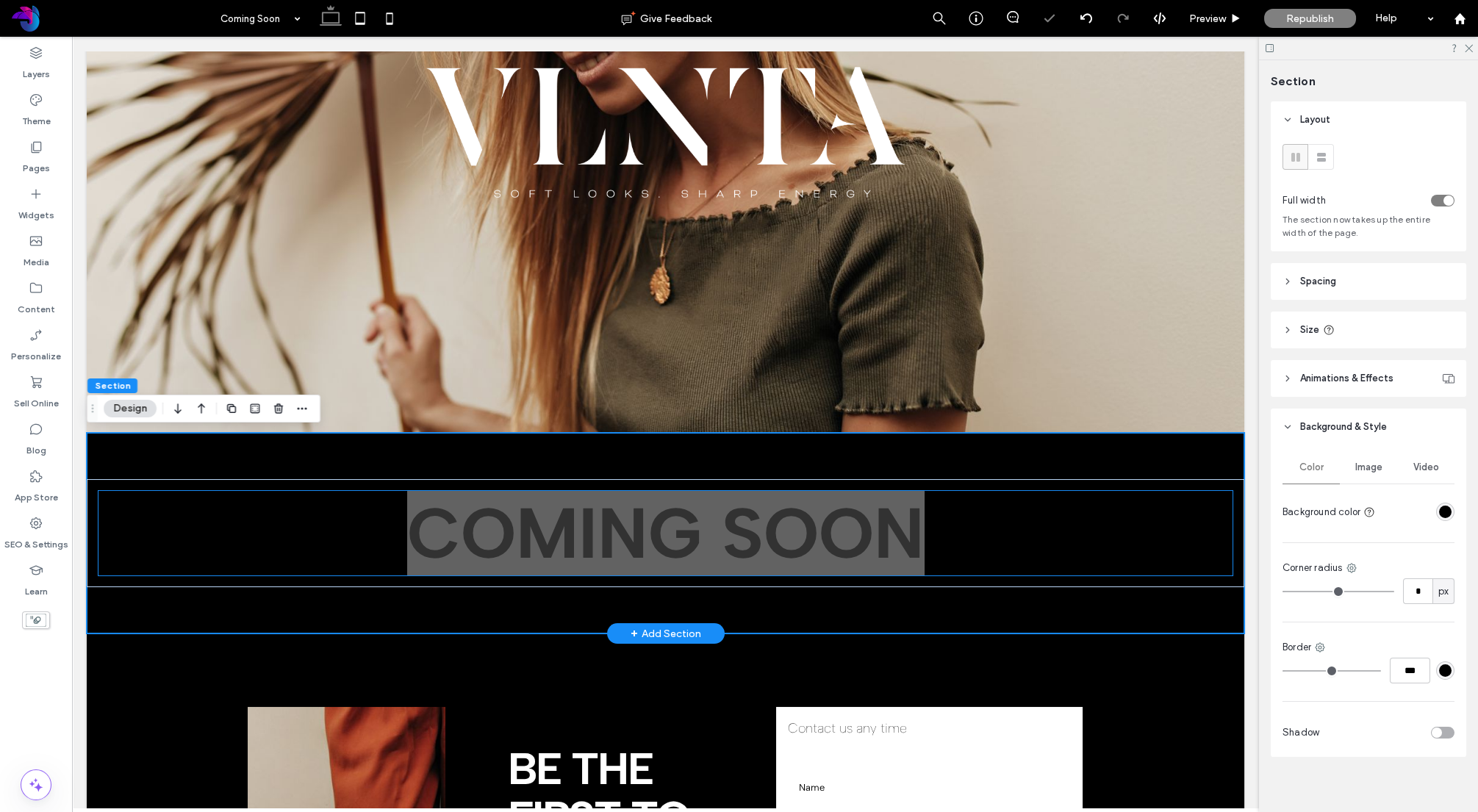
click at [868, 529] on span "COMING SOON" at bounding box center [666, 534] width 518 height 85
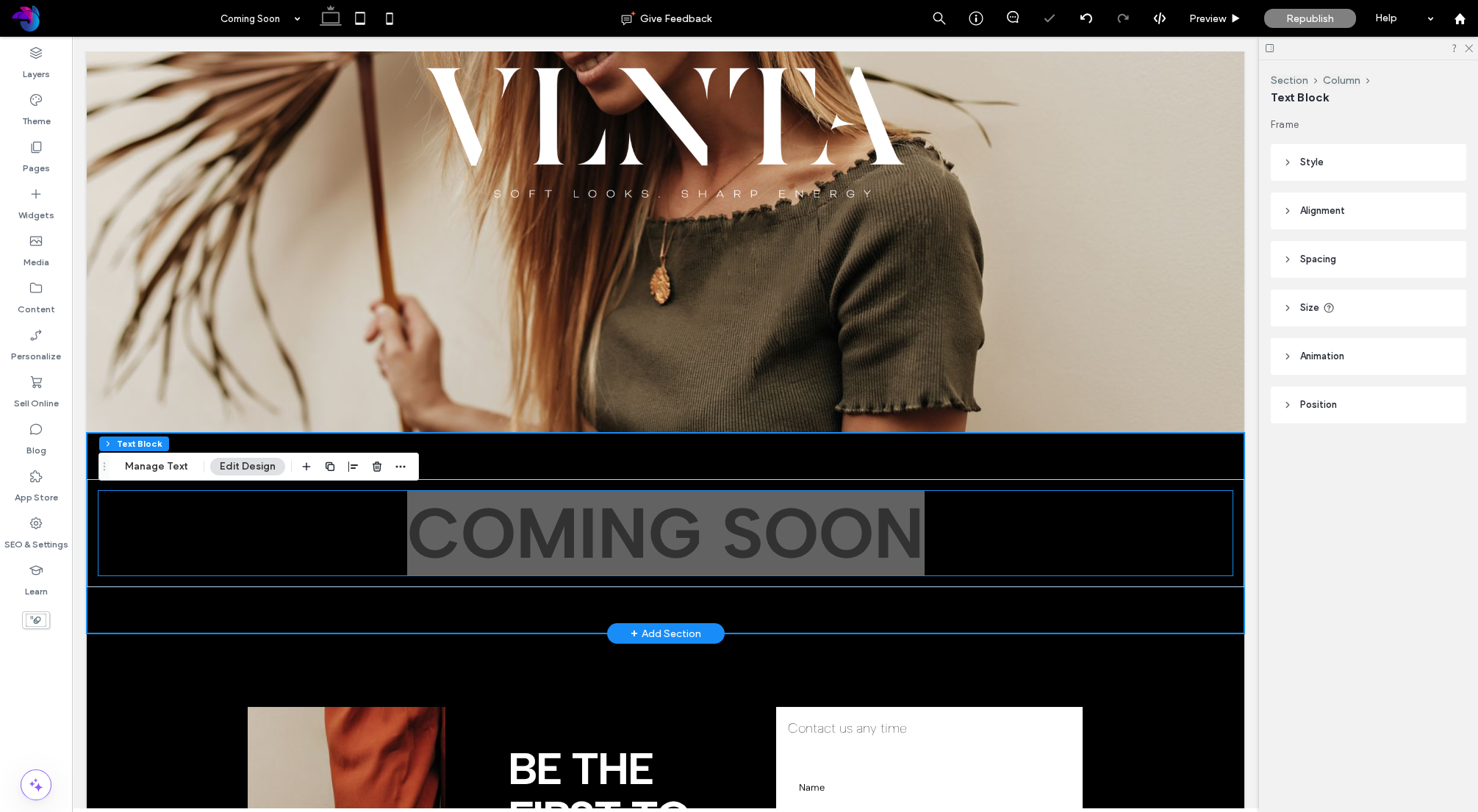
click at [868, 529] on span "COMING SOON" at bounding box center [666, 534] width 518 height 85
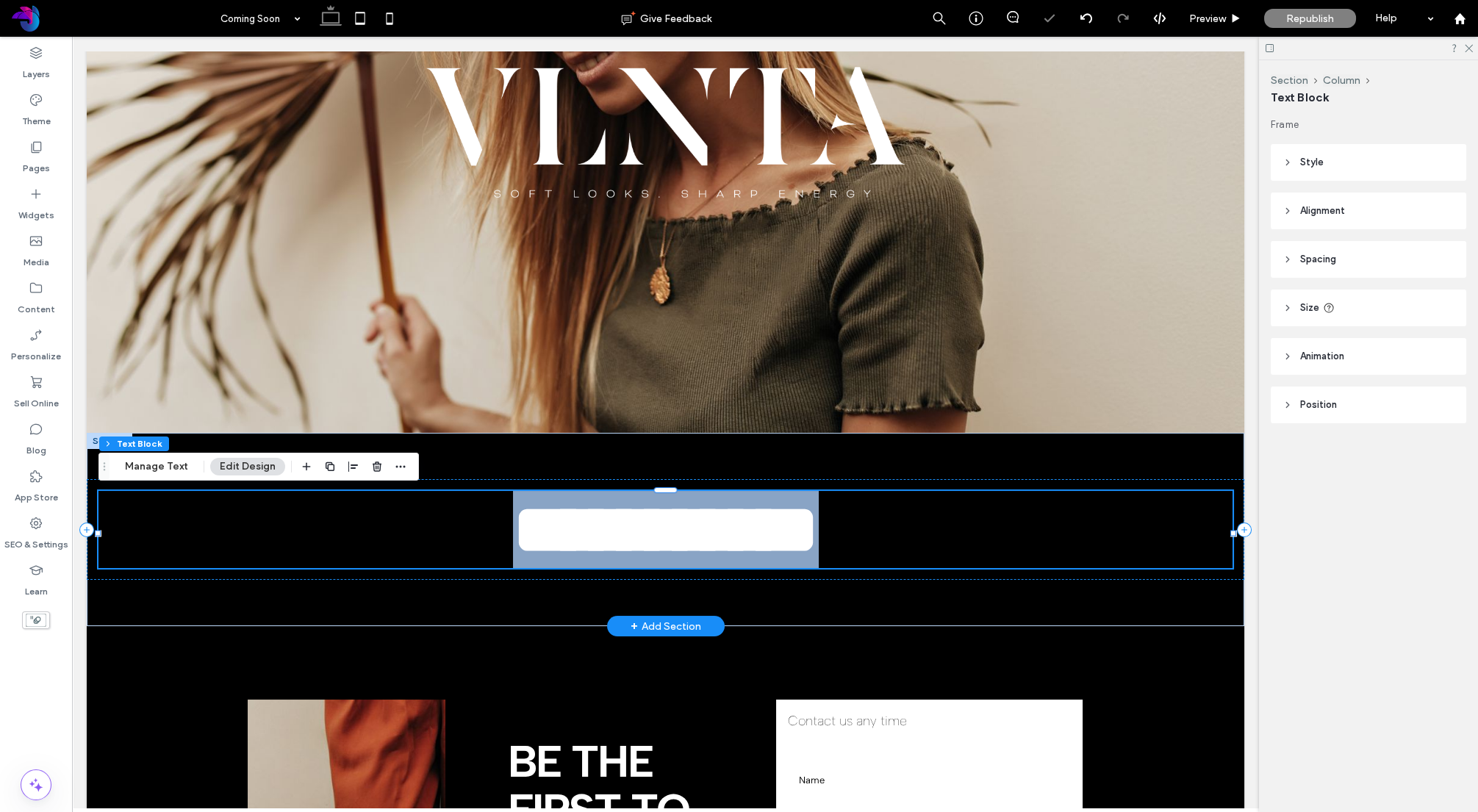
click at [819, 529] on span "**********" at bounding box center [666, 529] width 306 height 70
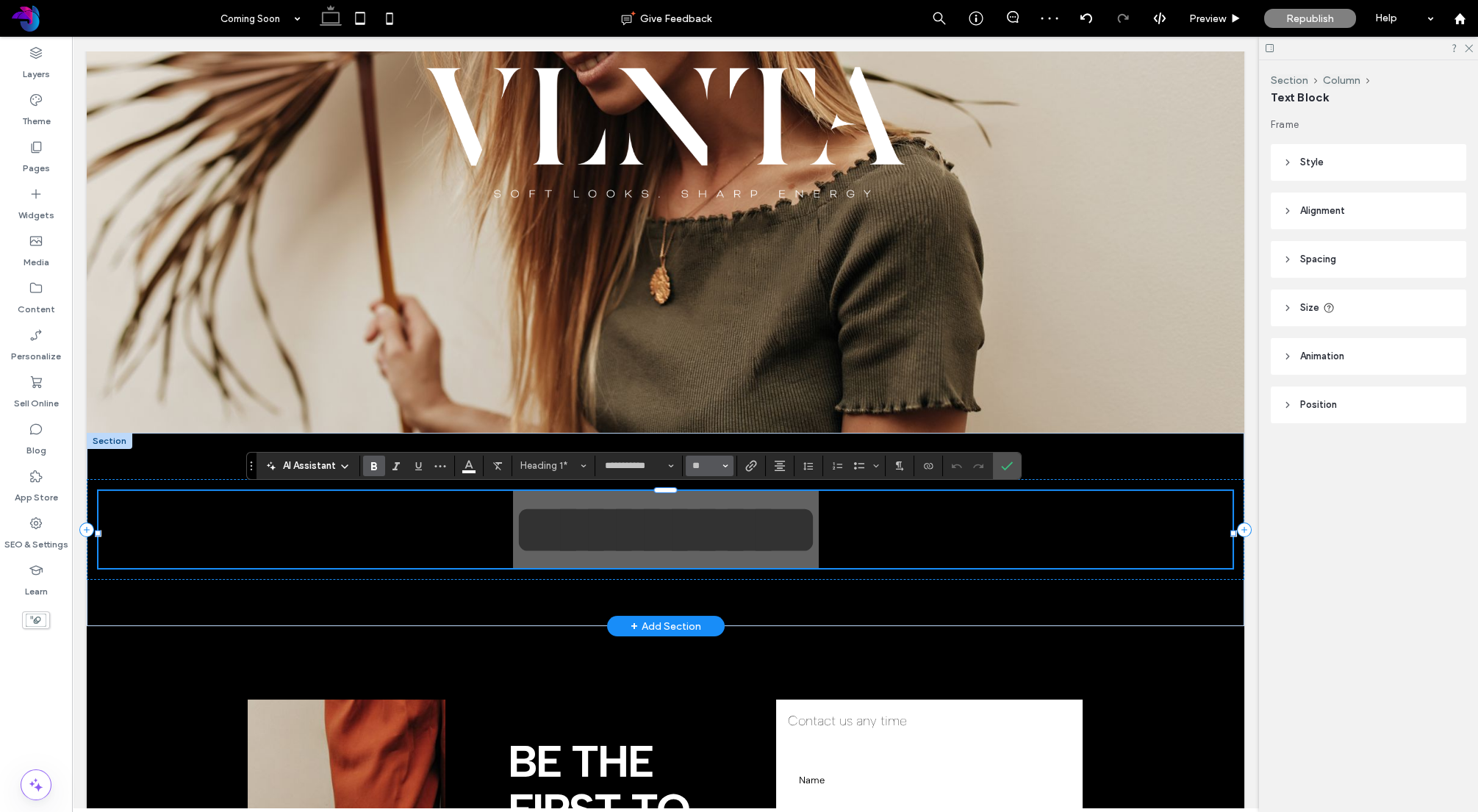
click at [710, 469] on input "**" at bounding box center [705, 466] width 28 height 11
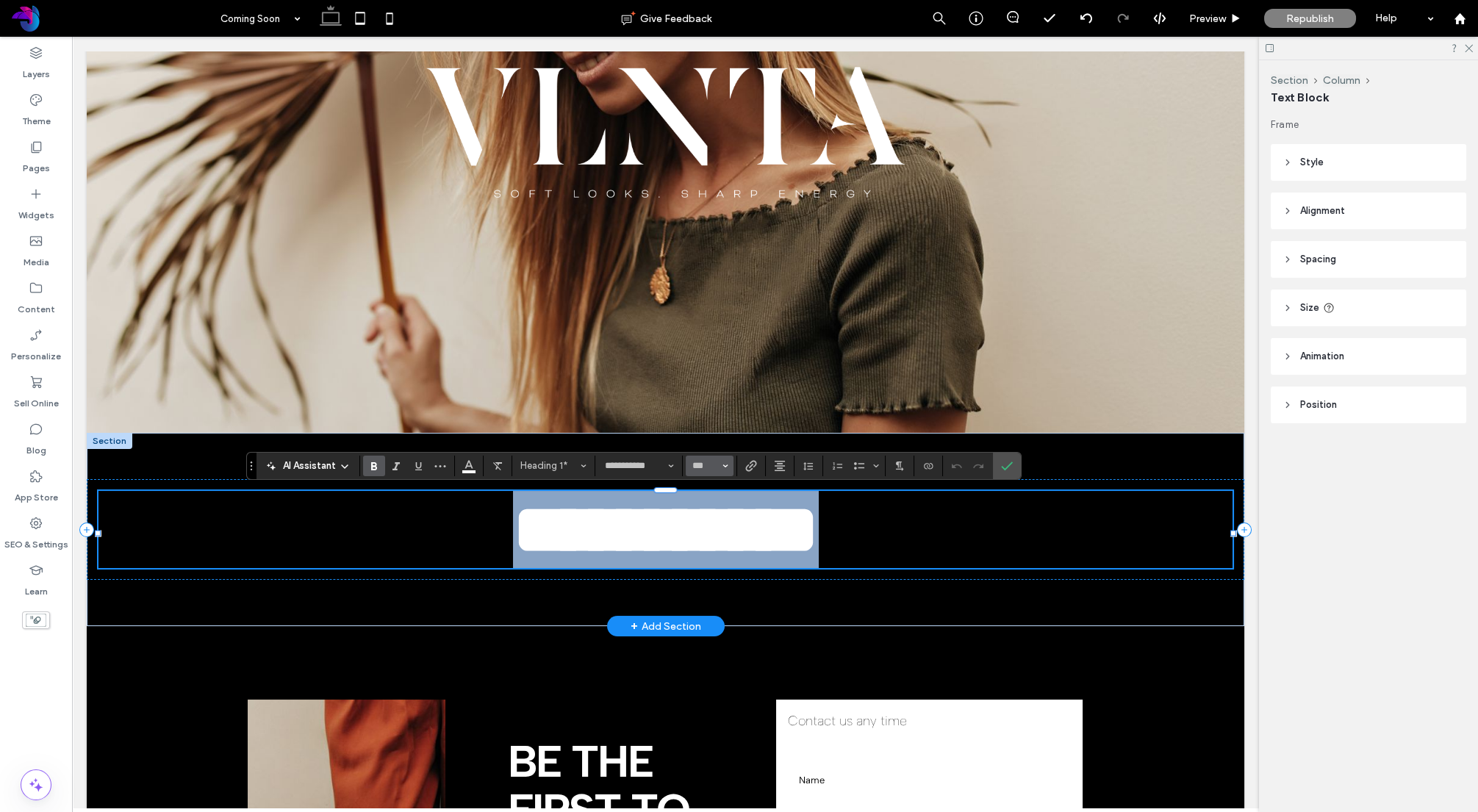
type input "***"
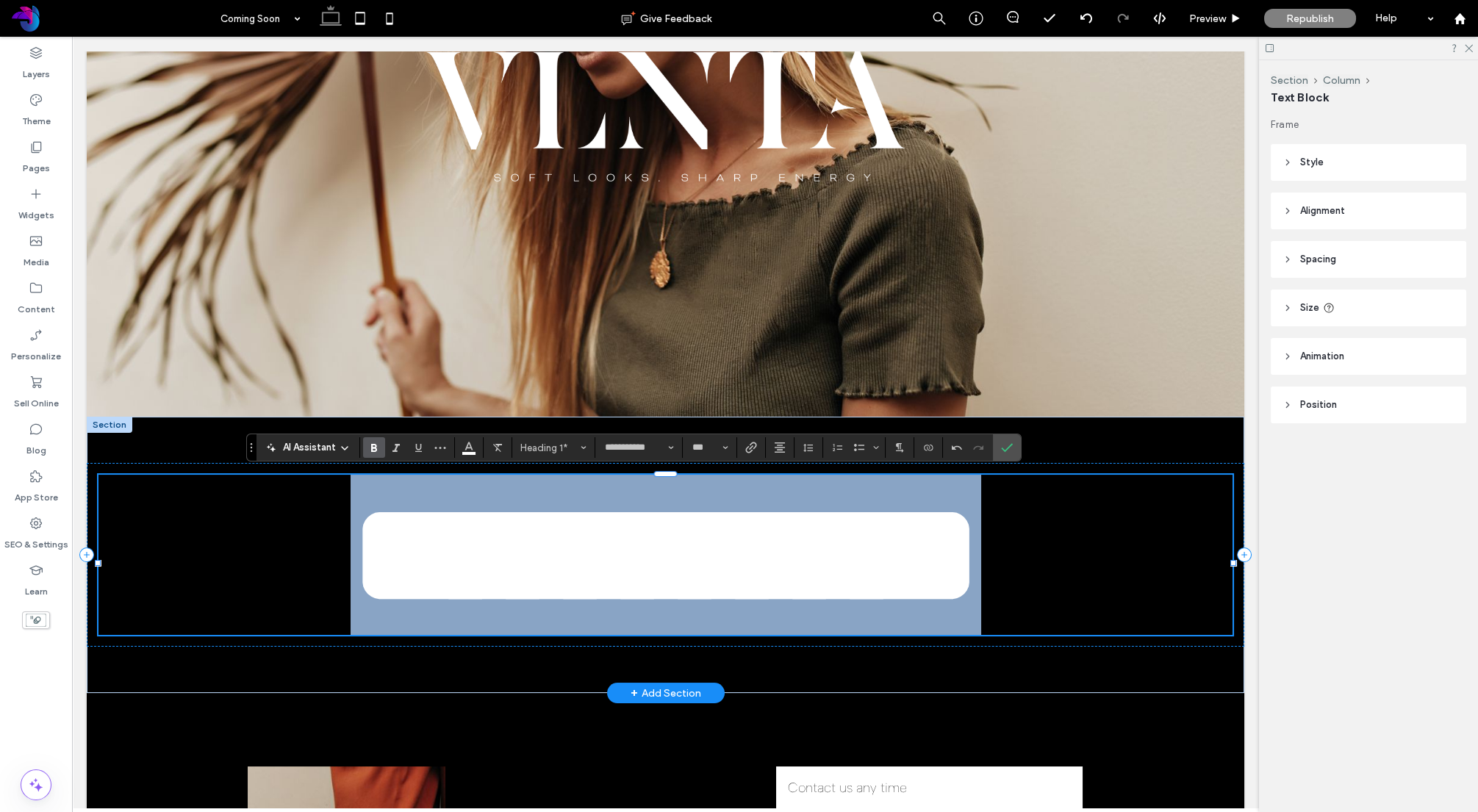
scroll to position [267, 0]
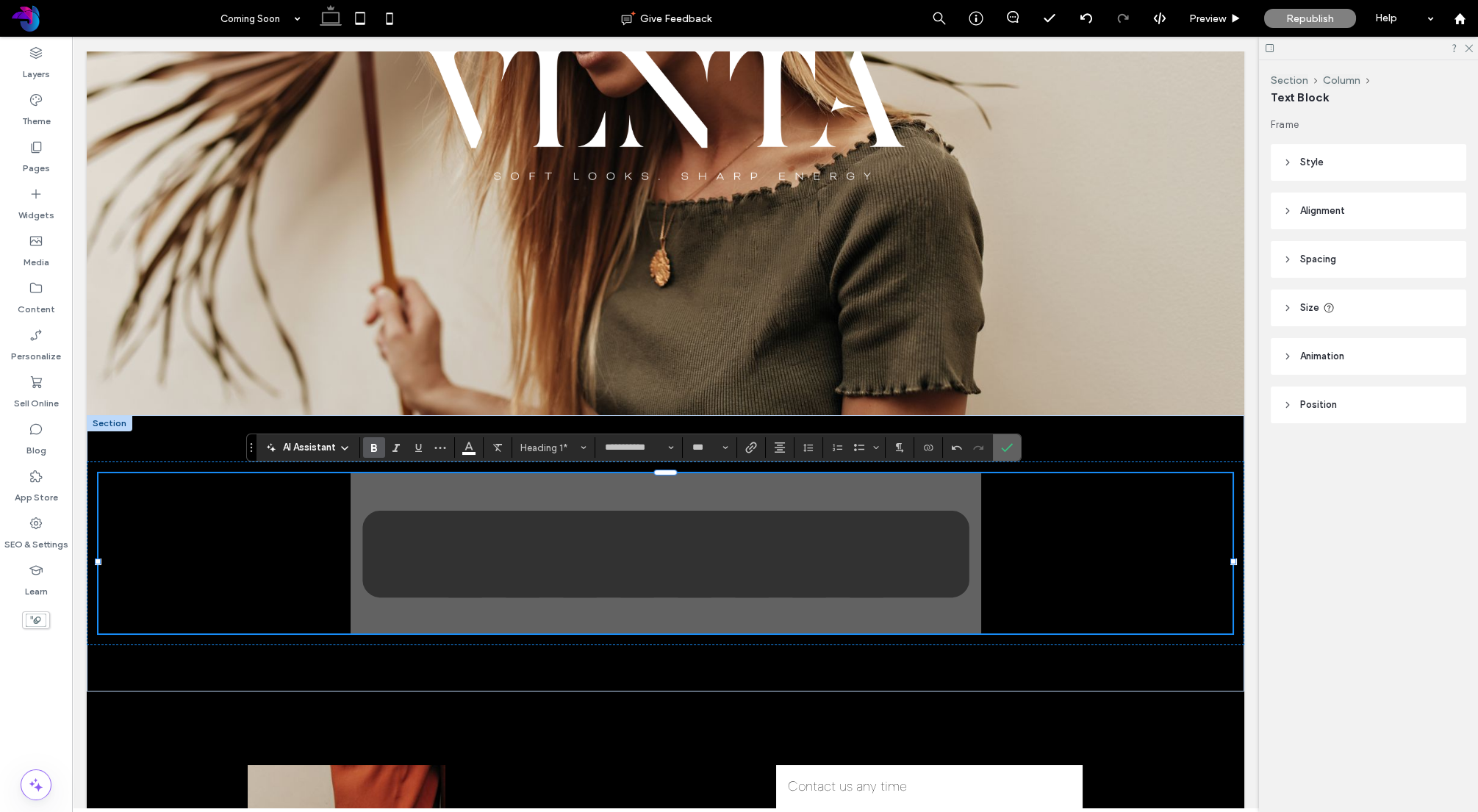
click at [1004, 453] on icon "Confirm" at bounding box center [1006, 447] width 11 height 11
click at [1007, 450] on icon "Confirm" at bounding box center [1006, 447] width 11 height 11
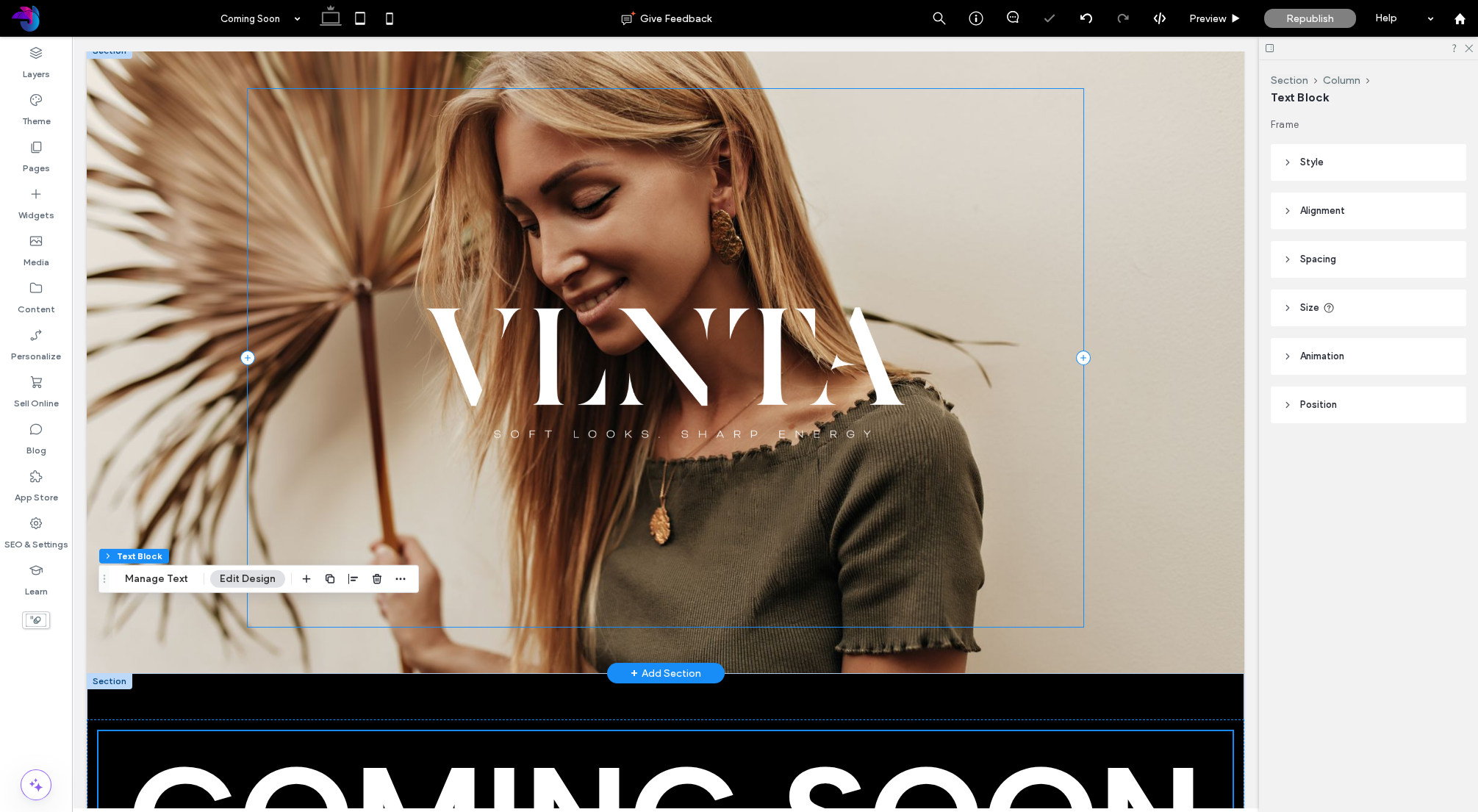
scroll to position [0, 0]
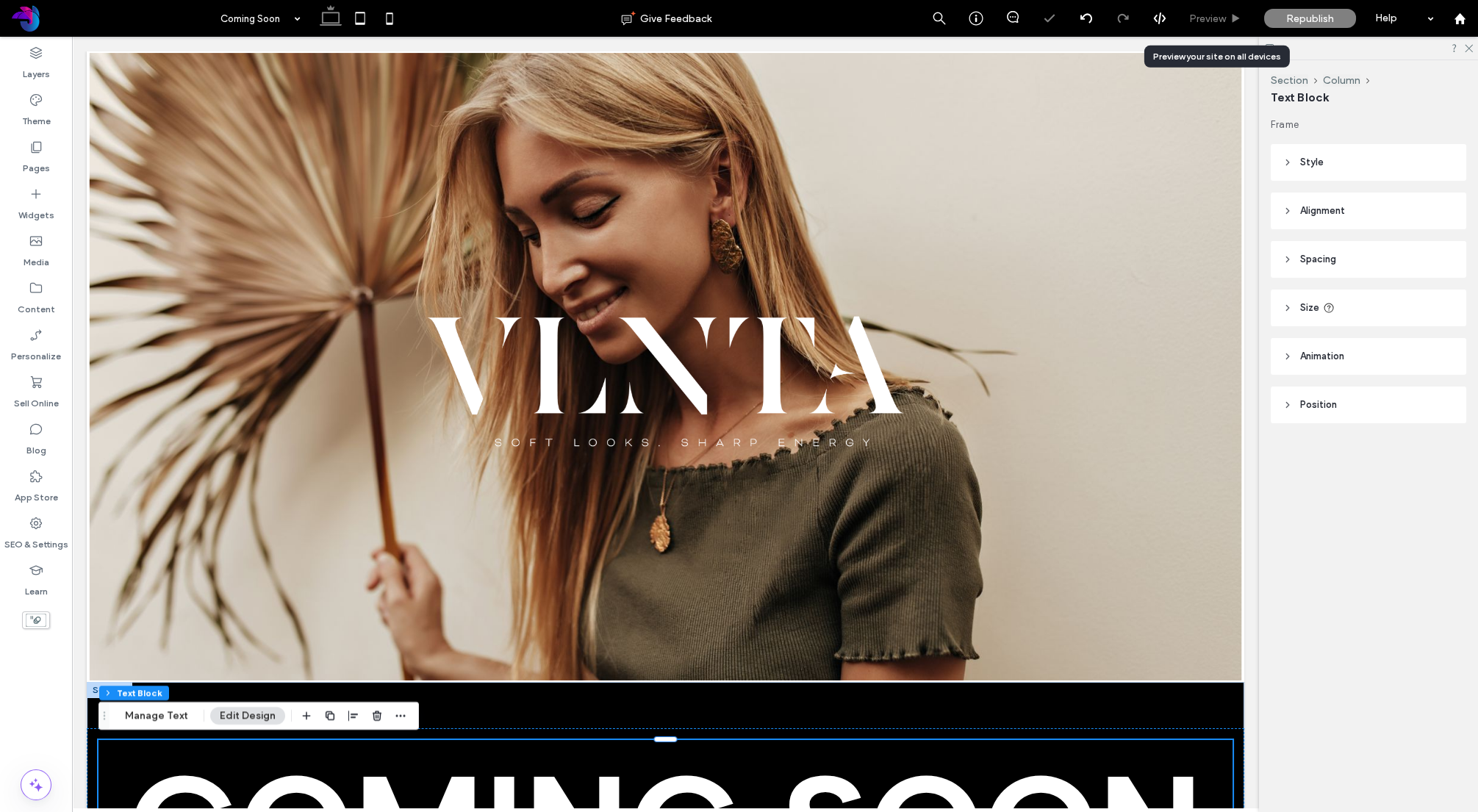
click at [1219, 25] on span "Preview" at bounding box center [1207, 18] width 37 height 12
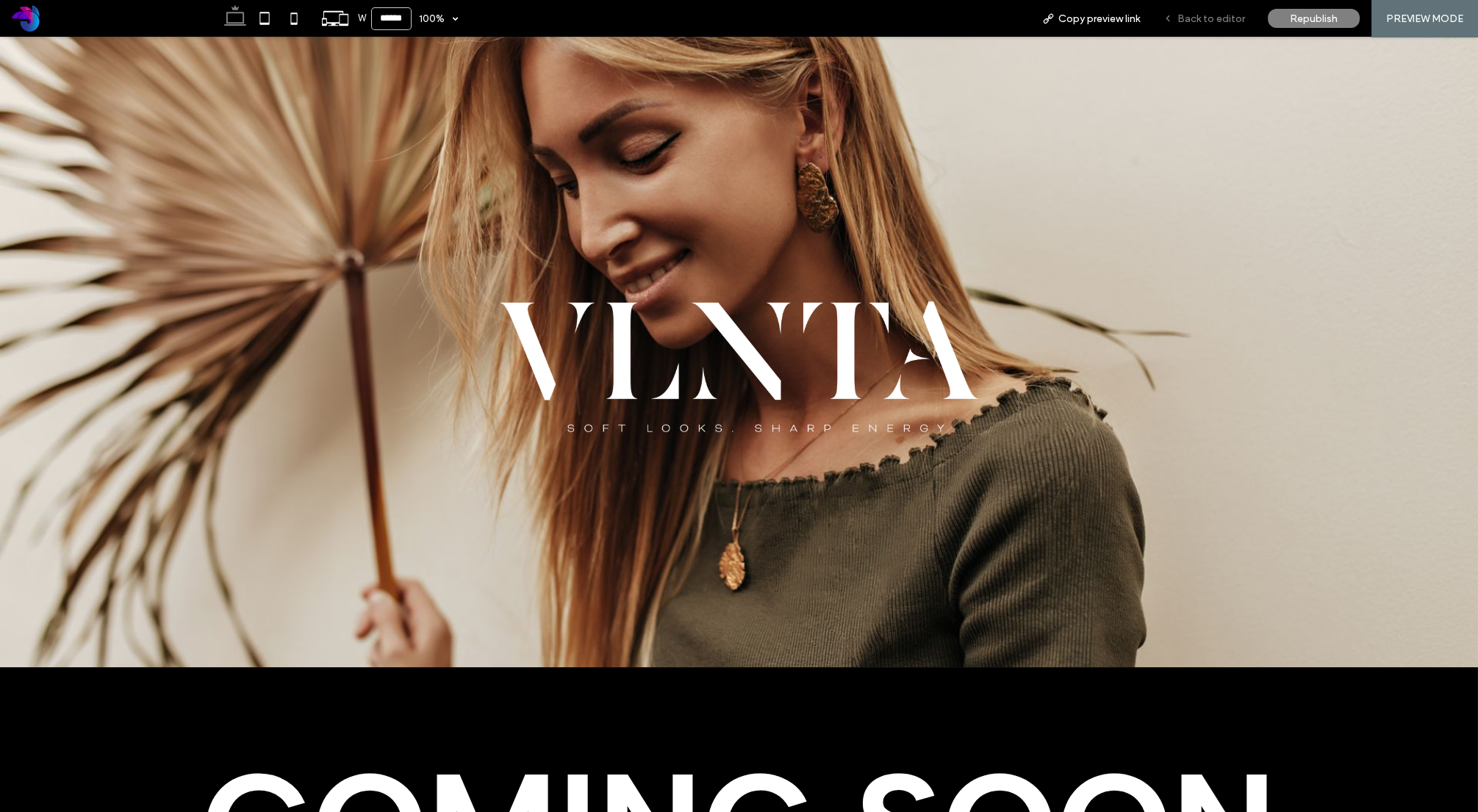
click at [1232, 19] on span "Back to editor" at bounding box center [1211, 18] width 68 height 12
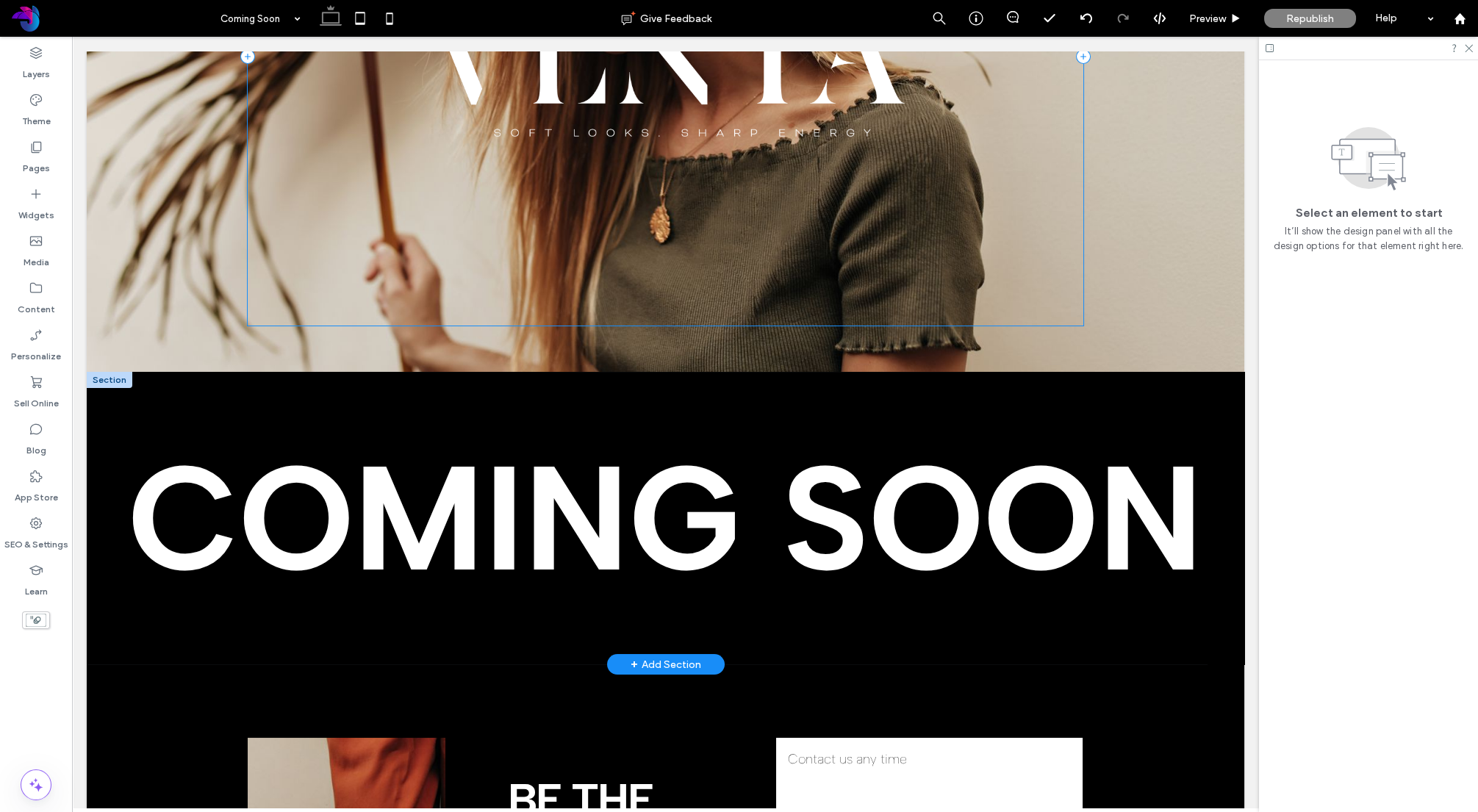
scroll to position [357, 0]
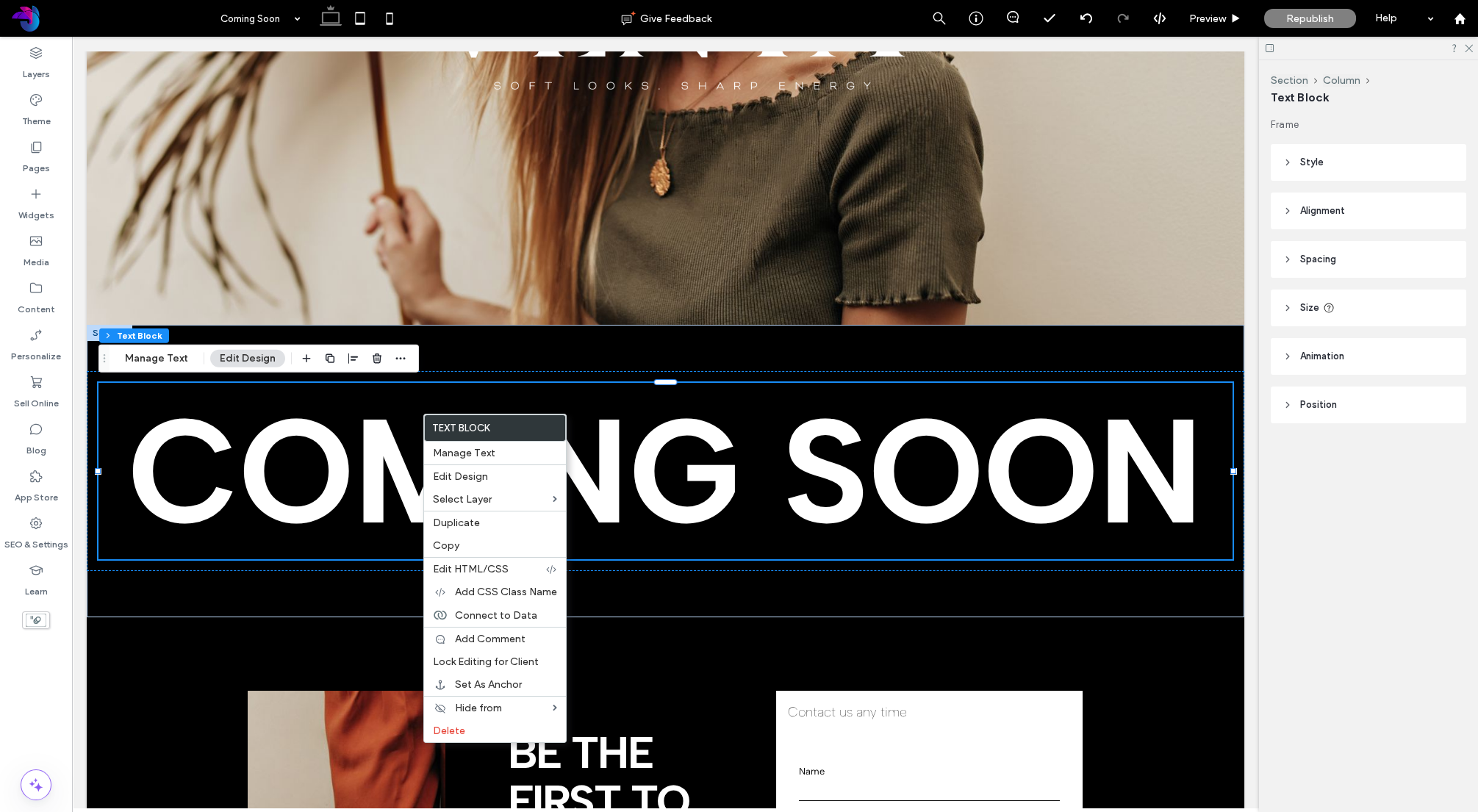
click at [1310, 355] on span "Animation" at bounding box center [1321, 356] width 44 height 15
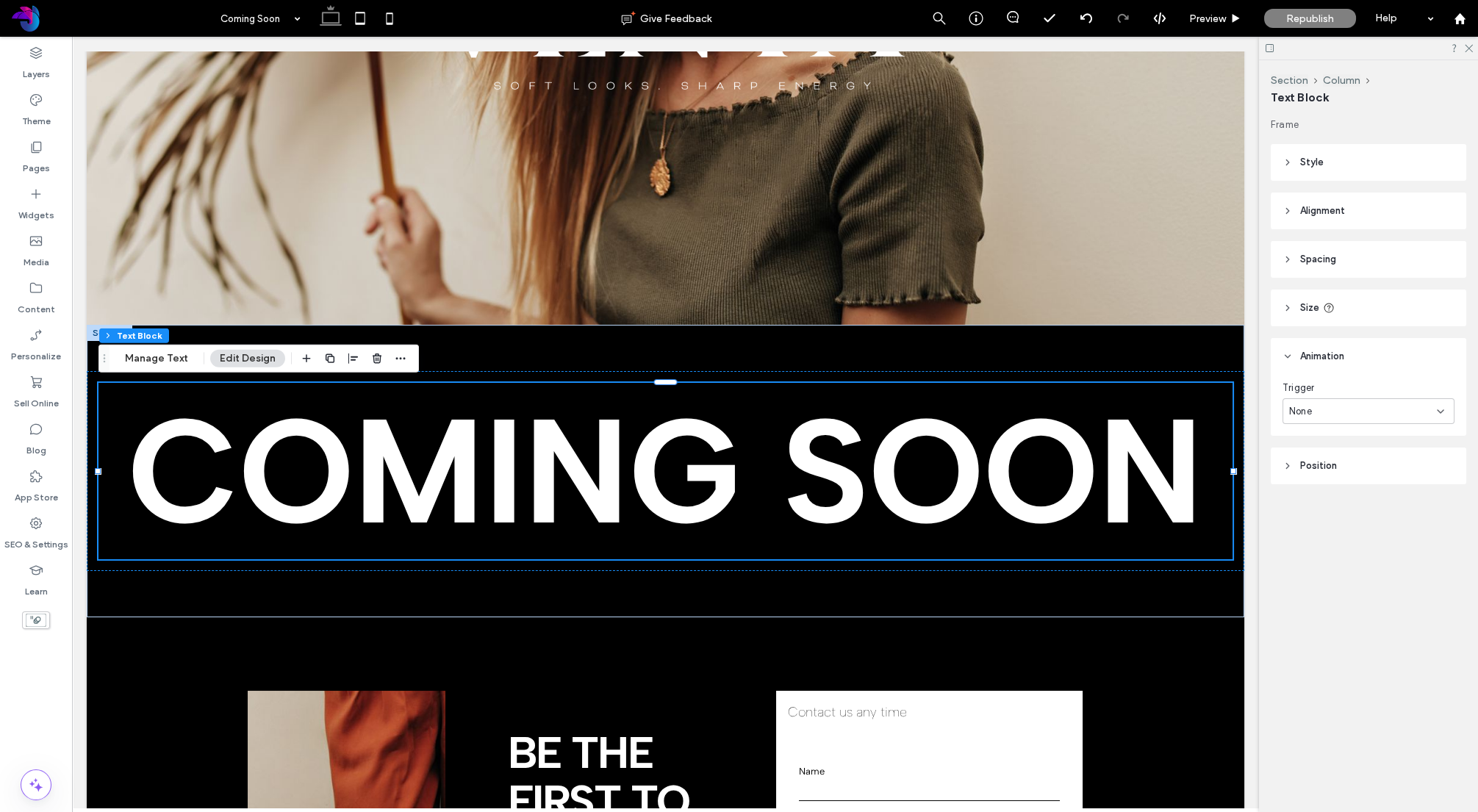
click at [1336, 405] on div "None" at bounding box center [1363, 412] width 148 height 15
click at [1337, 465] on div "Entrance" at bounding box center [1369, 462] width 171 height 25
click at [1337, 467] on div "None" at bounding box center [1363, 472] width 148 height 15
drag, startPoint x: 1337, startPoint y: 435, endPoint x: 1337, endPoint y: 426, distance: 9.0
click at [1337, 434] on div "Trigger Entrance Animation None" at bounding box center [1369, 433] width 172 height 105
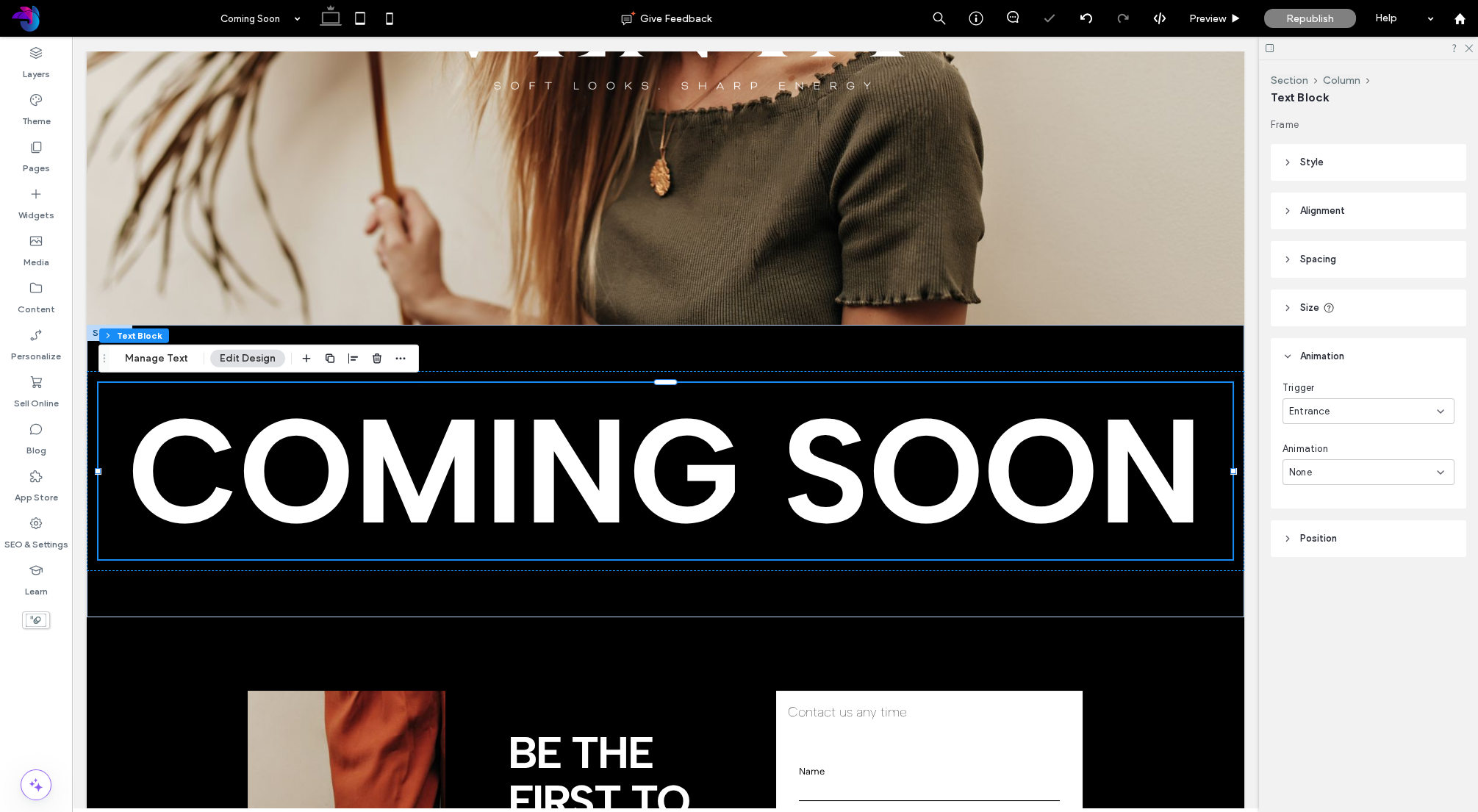
click at [1337, 415] on div "Entrance" at bounding box center [1363, 412] width 148 height 15
click at [1330, 483] on div "Scroll" at bounding box center [1369, 488] width 171 height 25
click at [1337, 481] on div "None" at bounding box center [1369, 472] width 172 height 25
click at [1334, 530] on div "Fade" at bounding box center [1369, 523] width 171 height 25
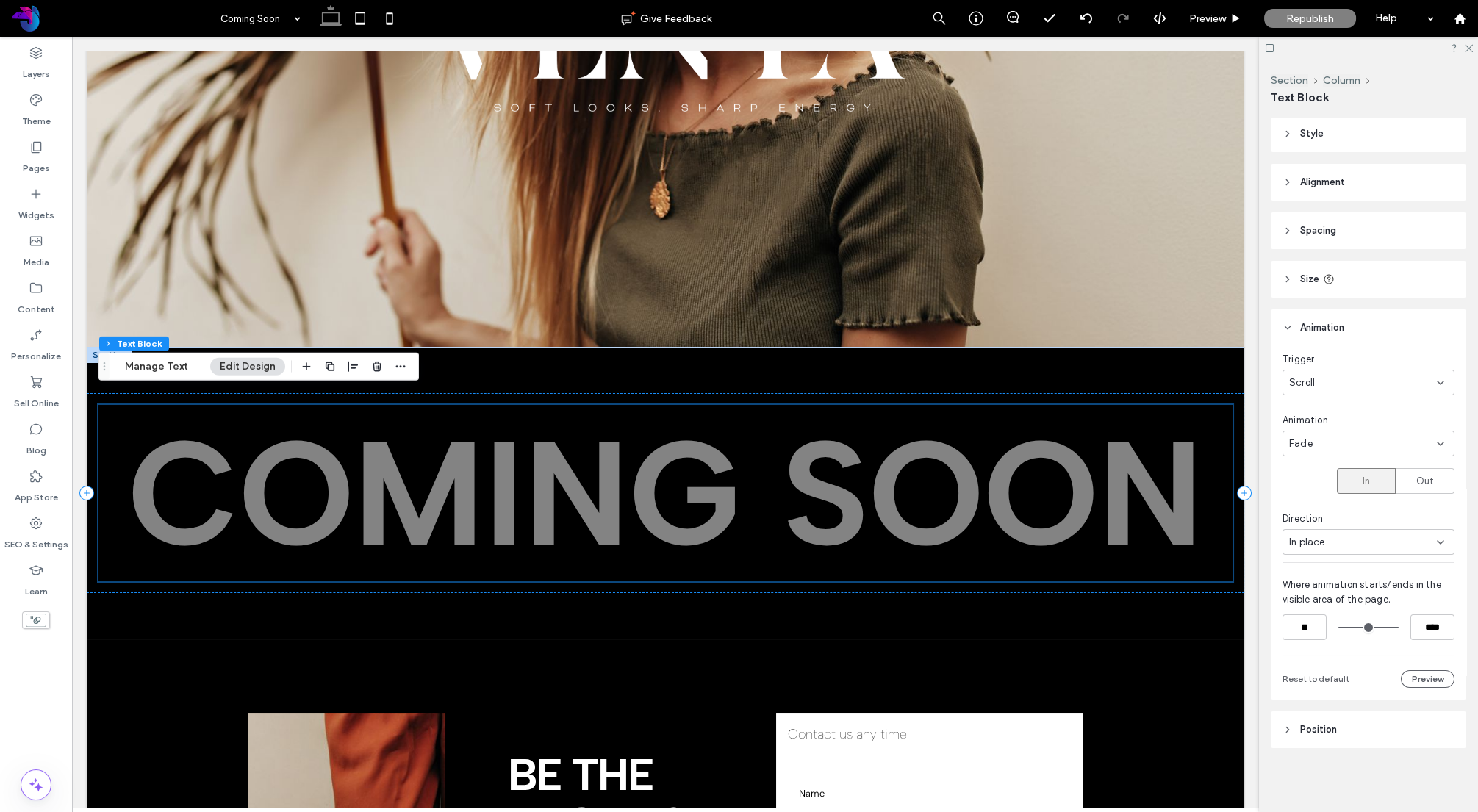
scroll to position [302, 0]
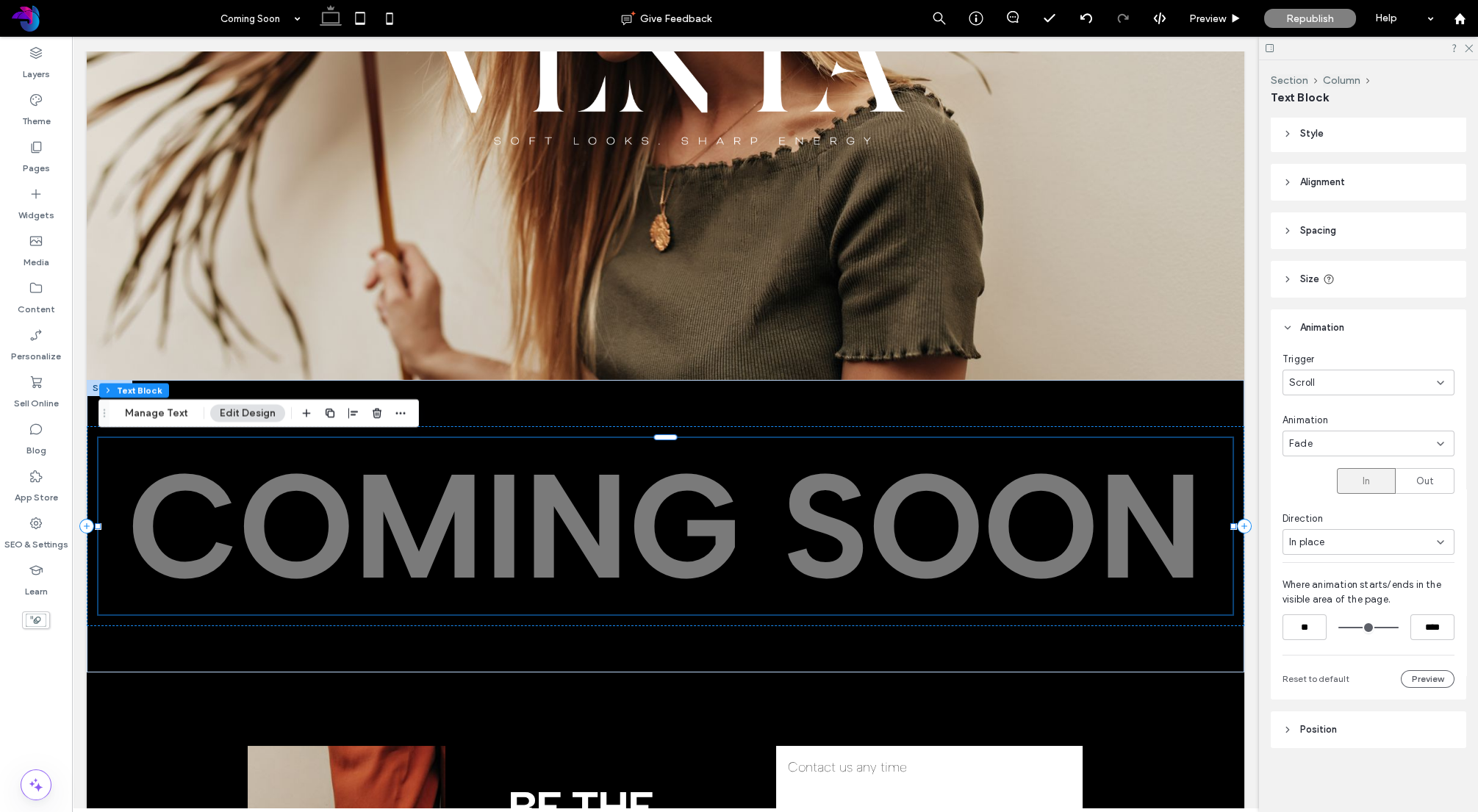
click at [1353, 544] on div "In place" at bounding box center [1363, 542] width 148 height 15
click at [1333, 664] on div "From top" at bounding box center [1369, 670] width 171 height 25
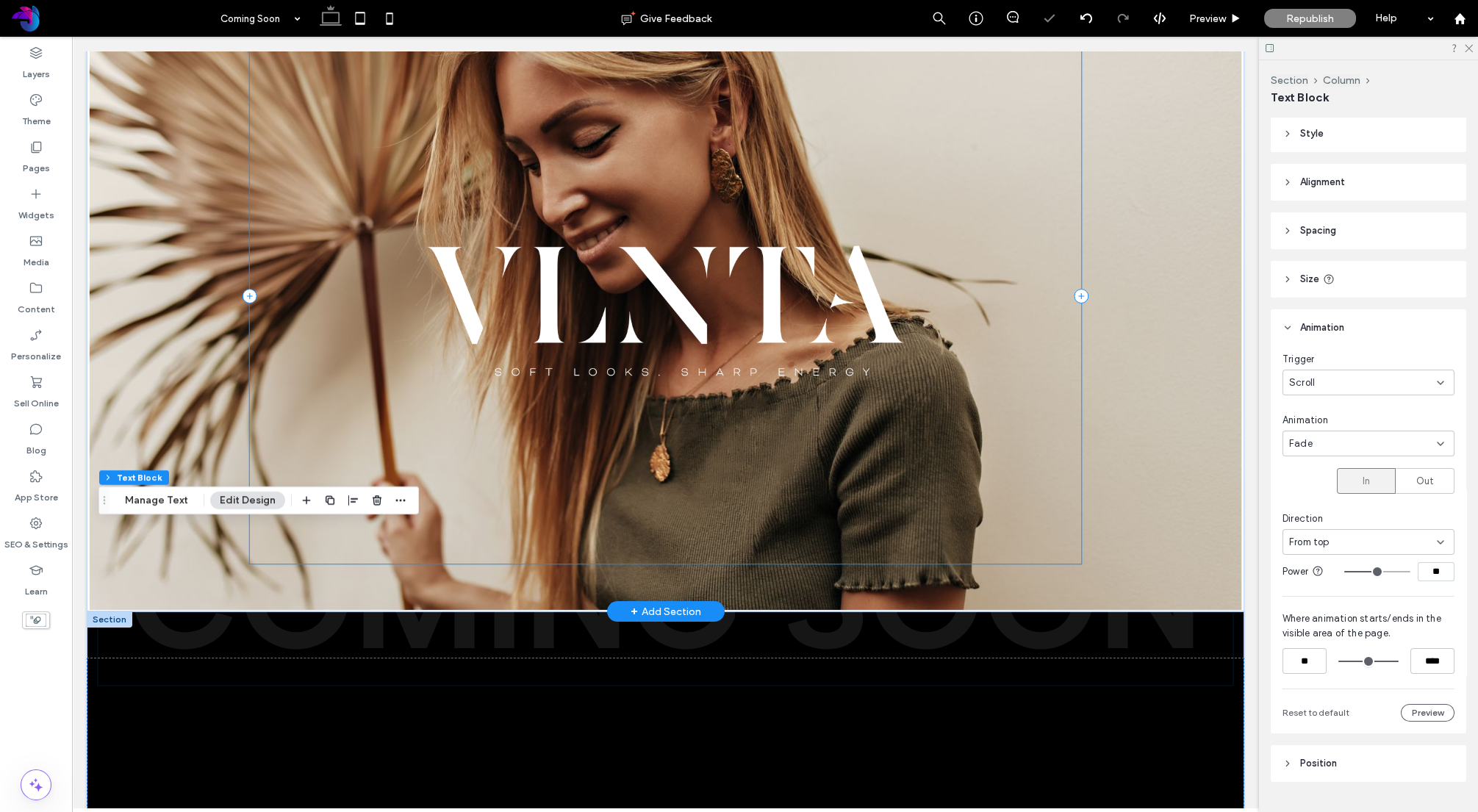
scroll to position [0, 0]
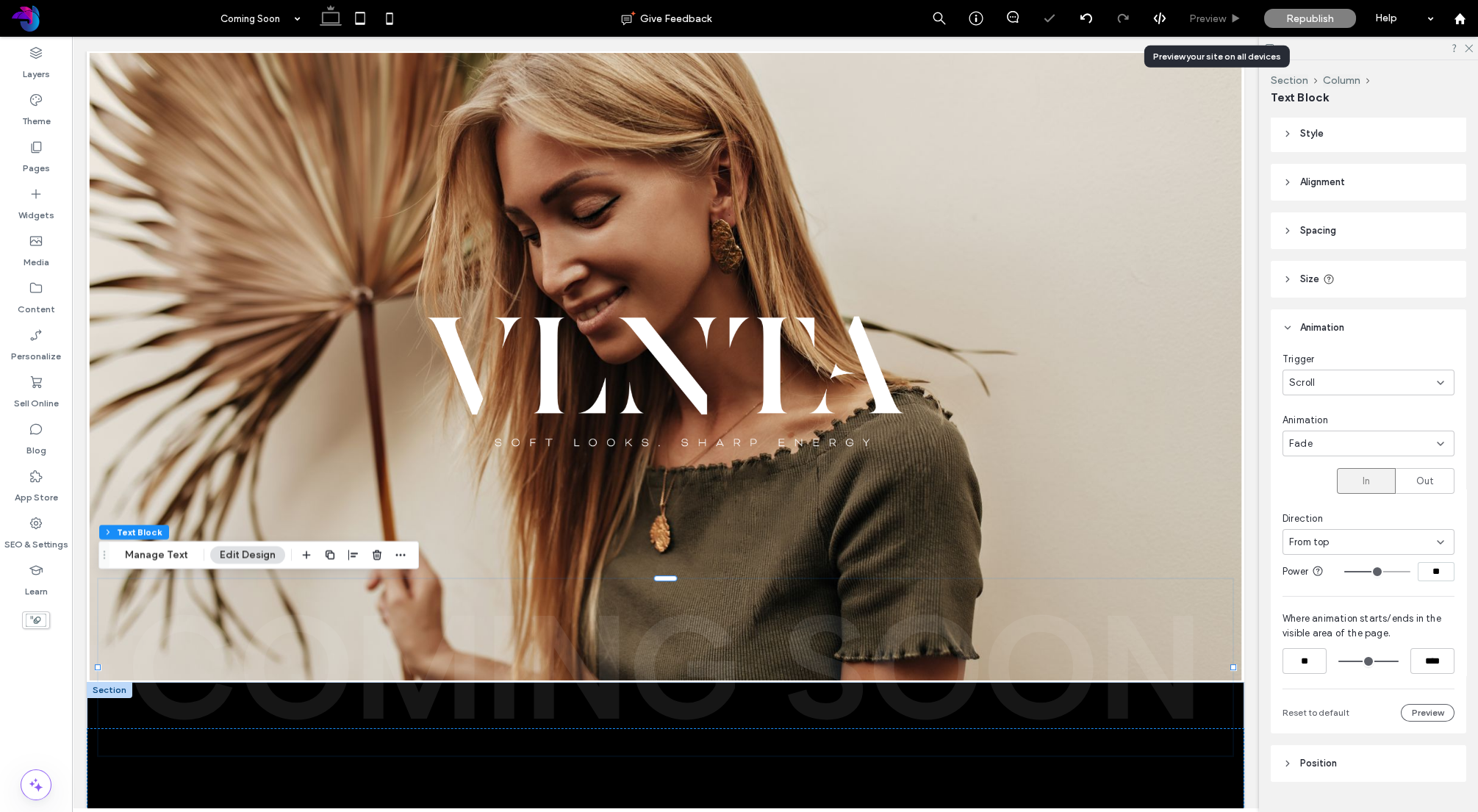
click at [1201, 16] on span "Preview" at bounding box center [1207, 18] width 37 height 12
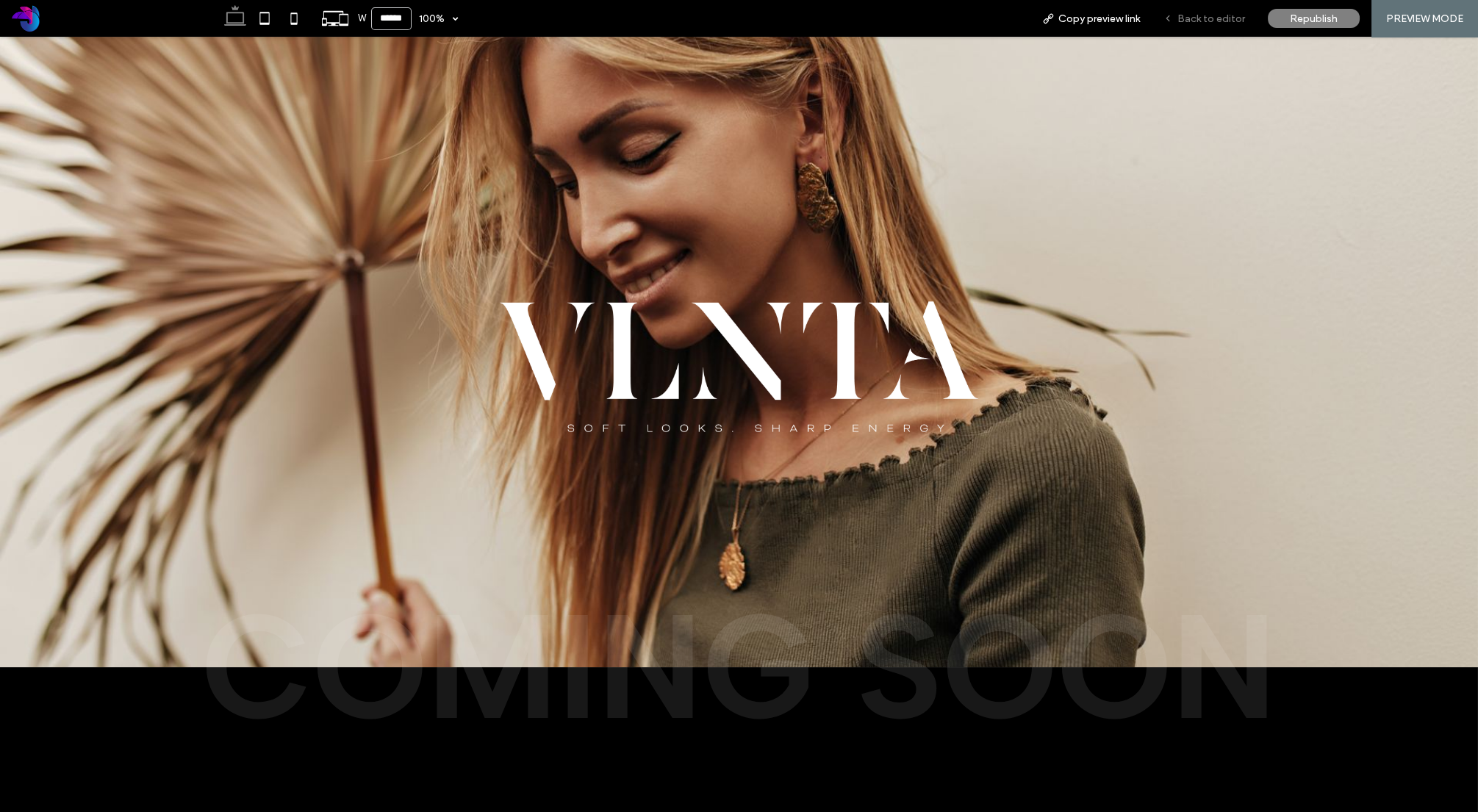
click at [1239, 20] on span "Back to editor" at bounding box center [1211, 18] width 68 height 12
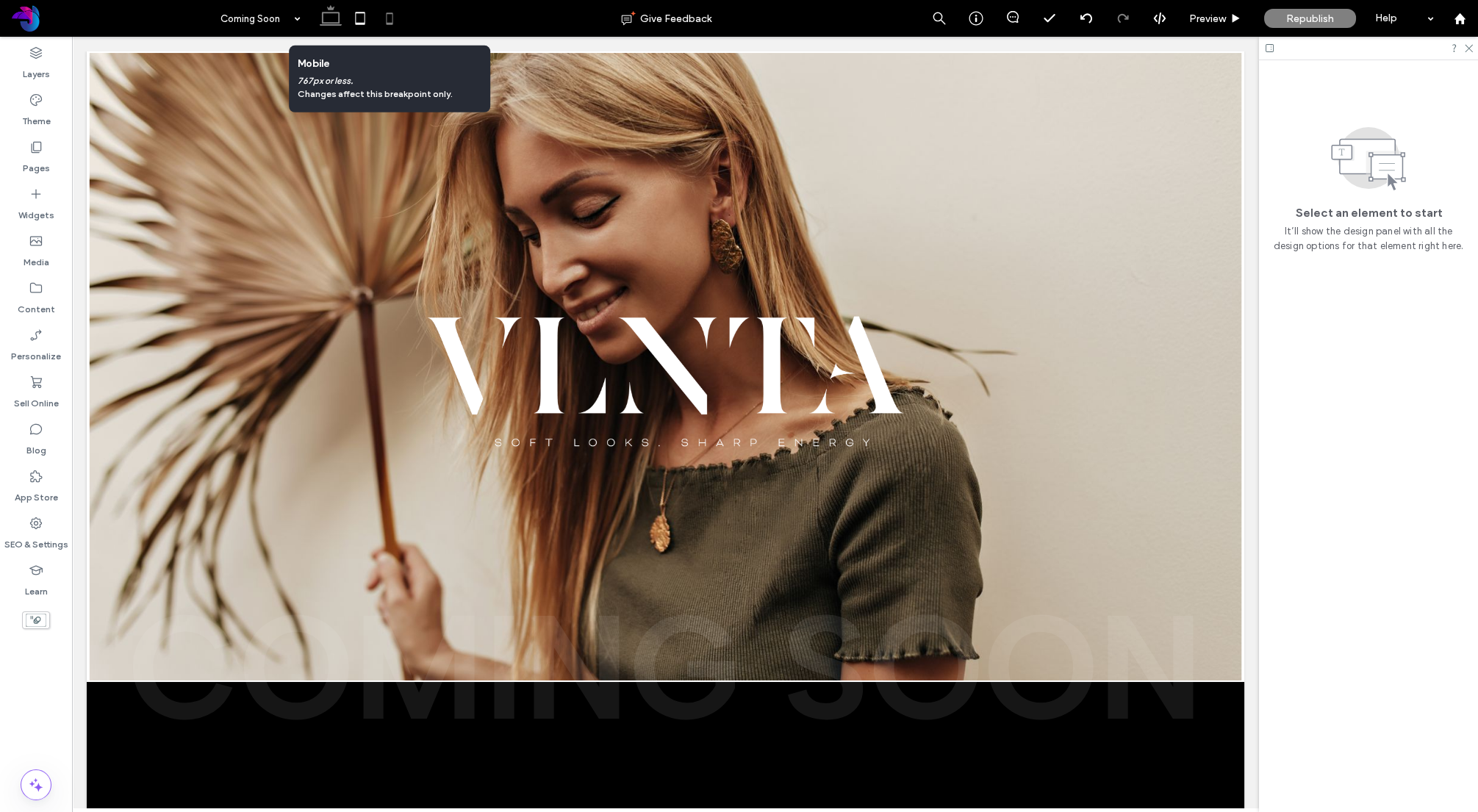
click at [390, 20] on icon at bounding box center [389, 18] width 29 height 29
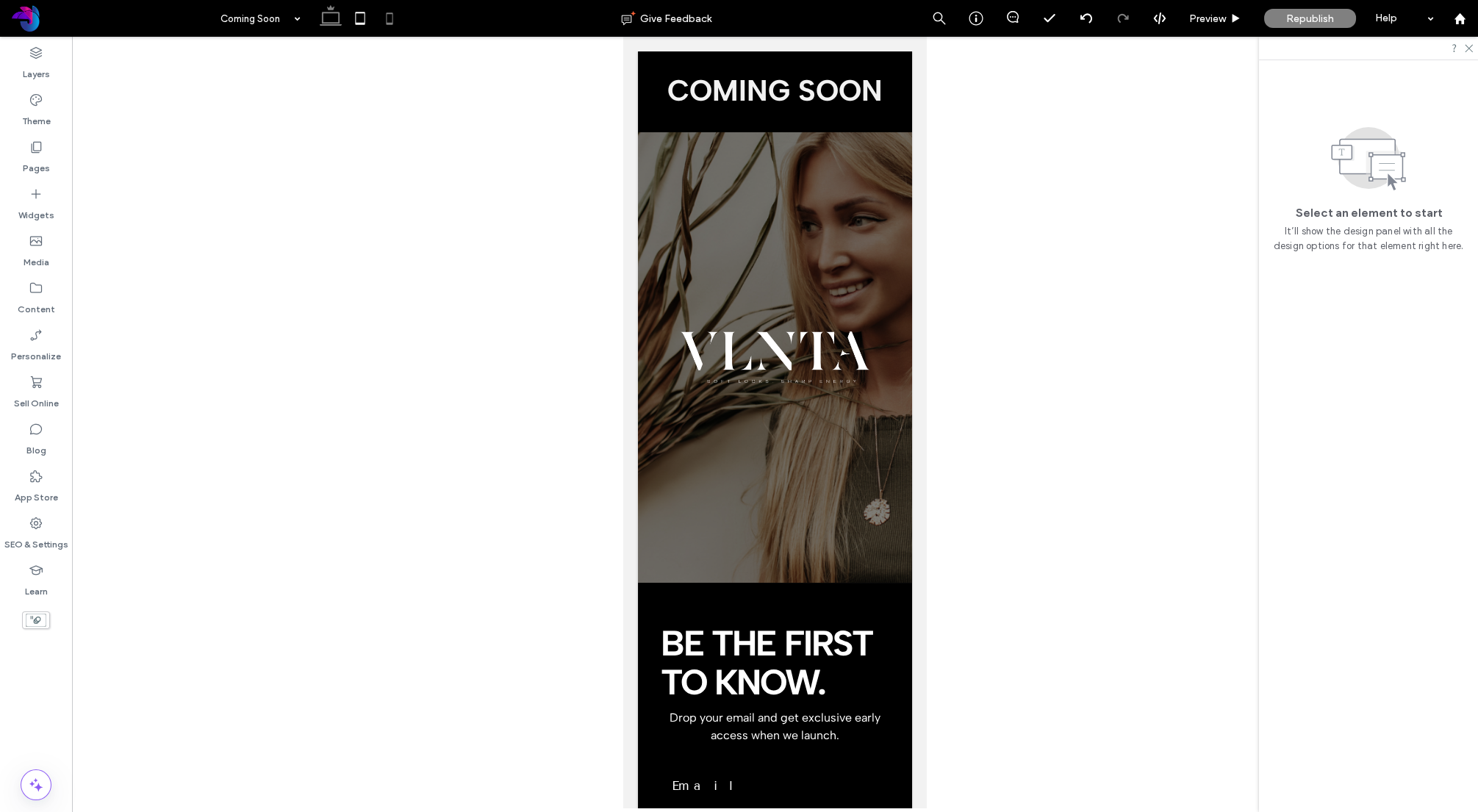
click at [329, 19] on icon at bounding box center [330, 18] width 29 height 29
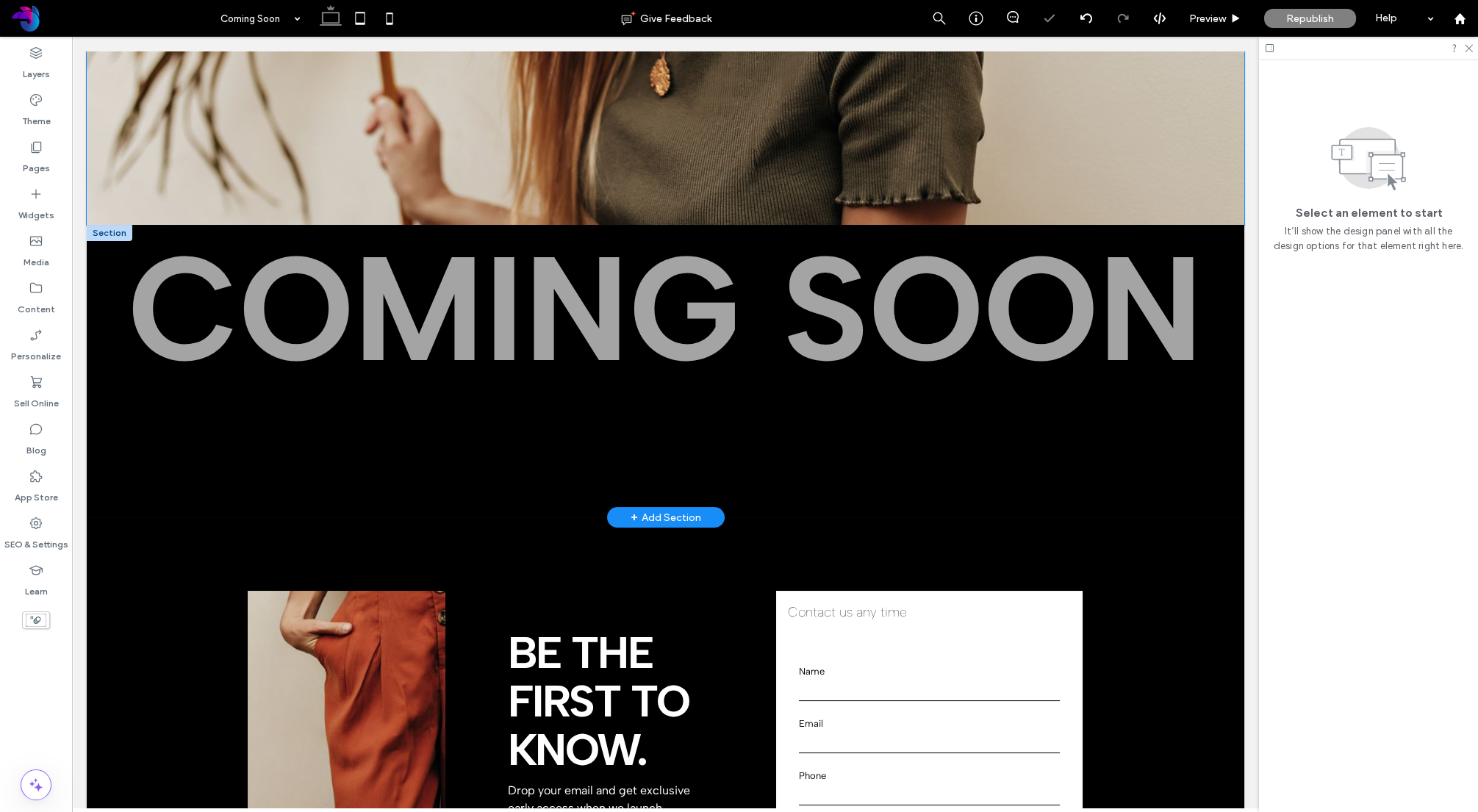
scroll to position [424, 0]
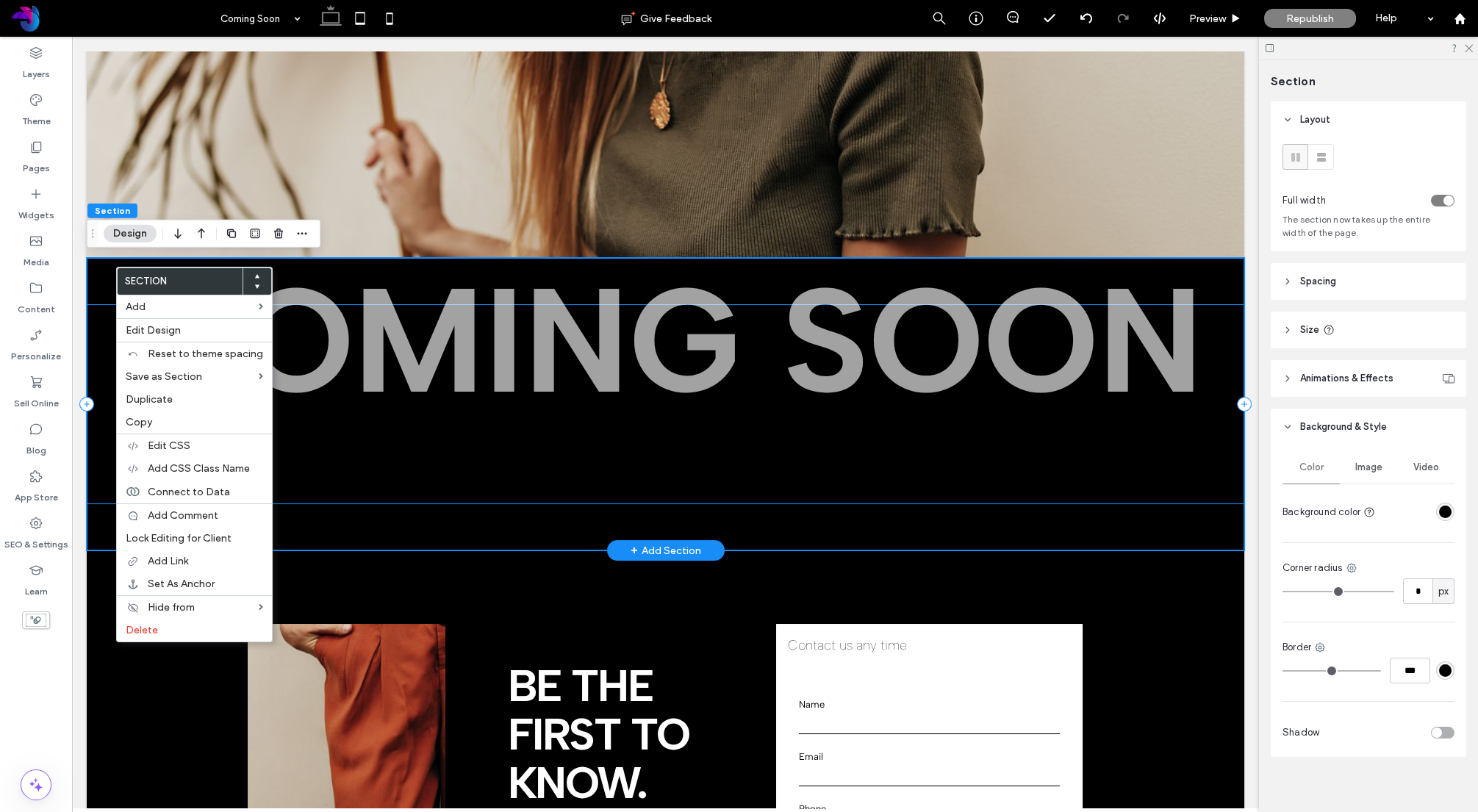
click at [501, 452] on div "COMING SOON" at bounding box center [665, 405] width 1157 height 200
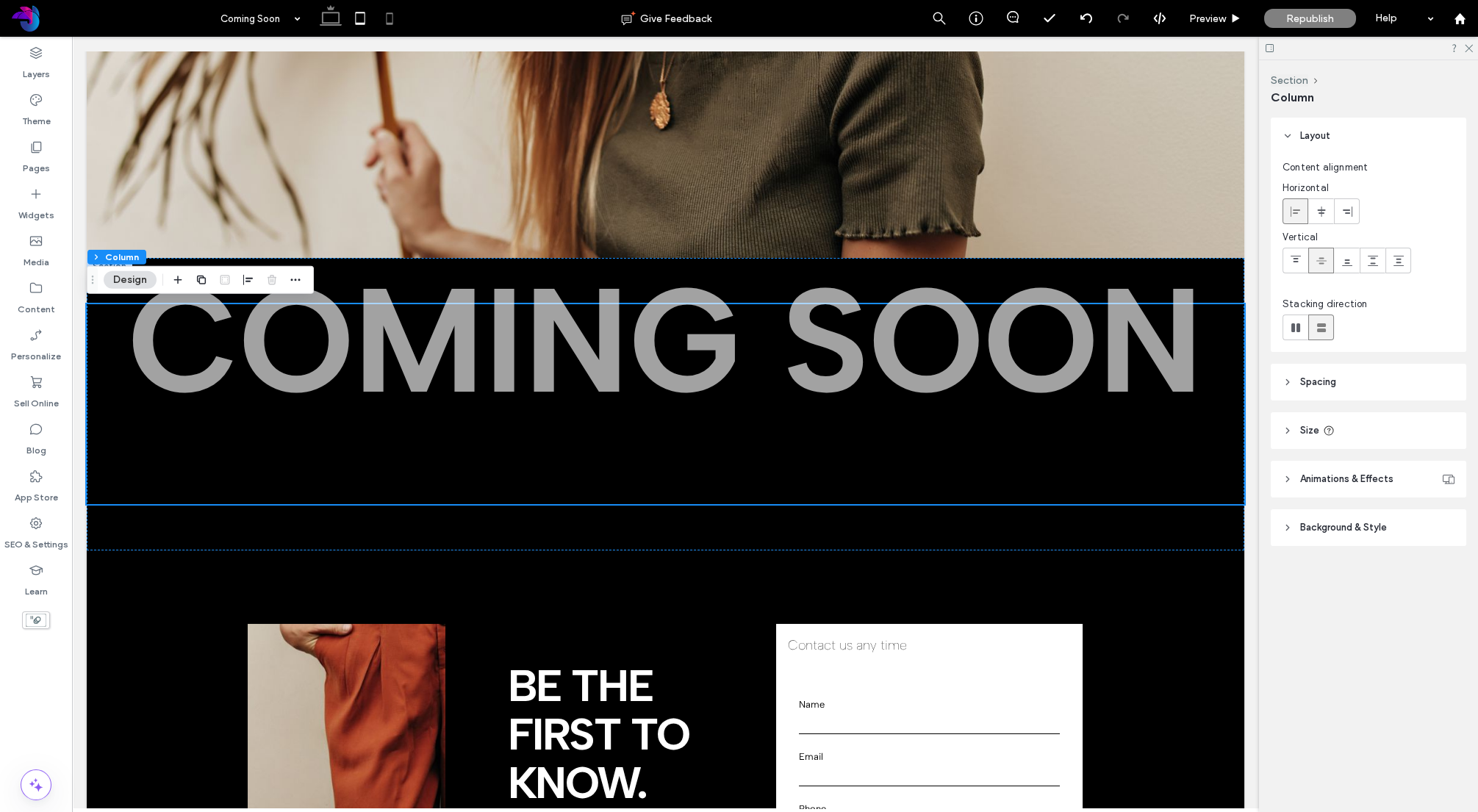
click at [391, 21] on icon at bounding box center [389, 18] width 29 height 29
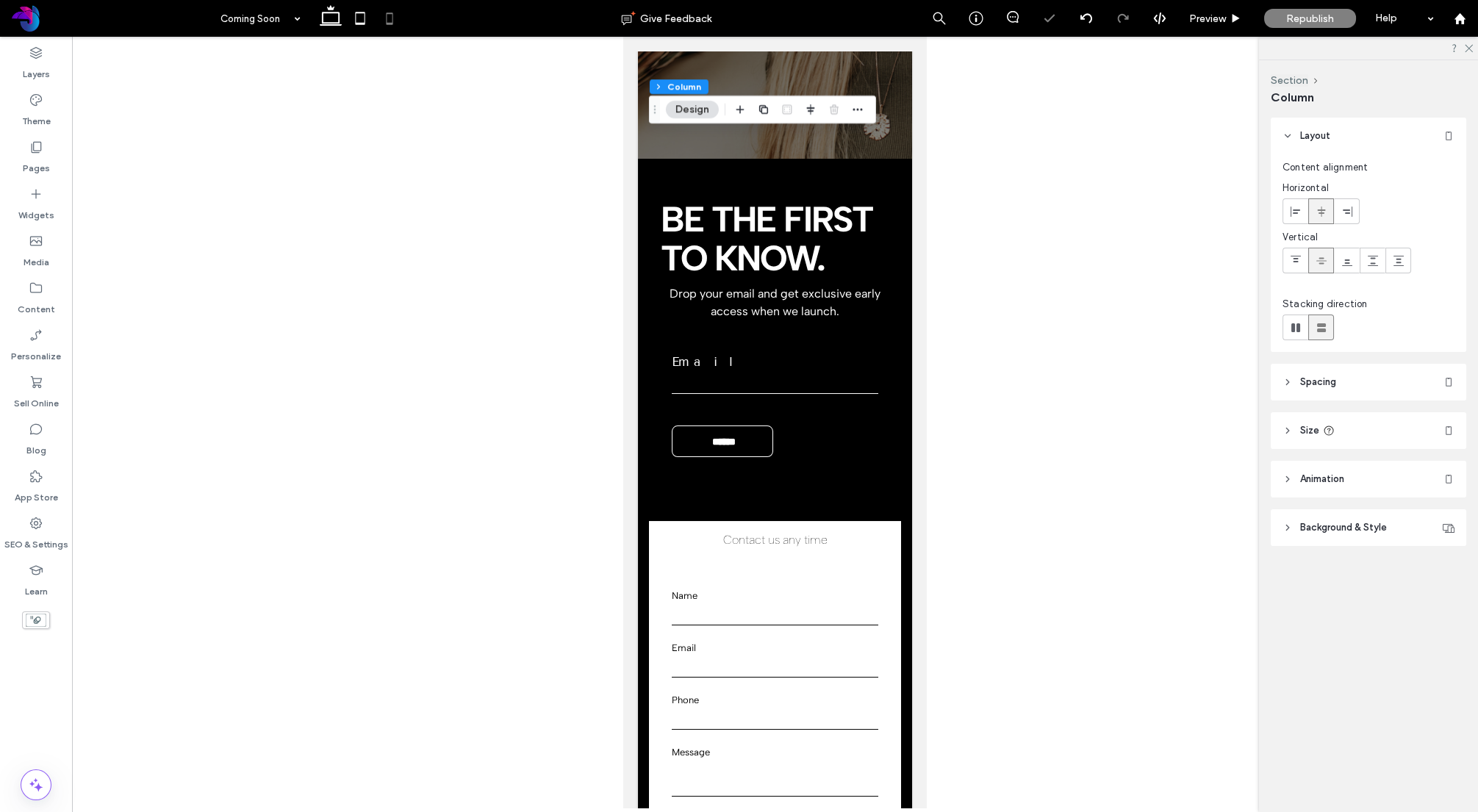
type input "*"
type input "**"
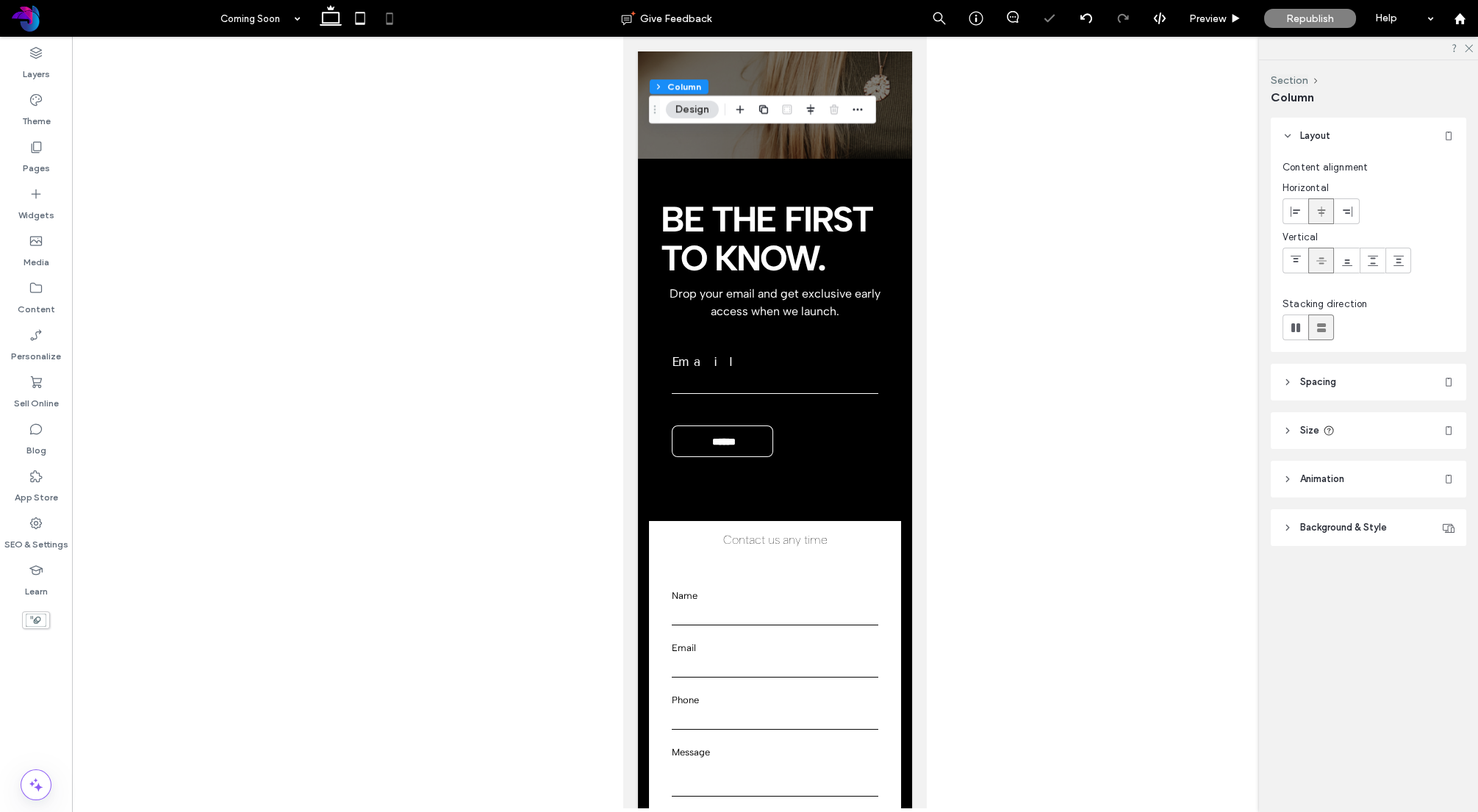
scroll to position [0, 0]
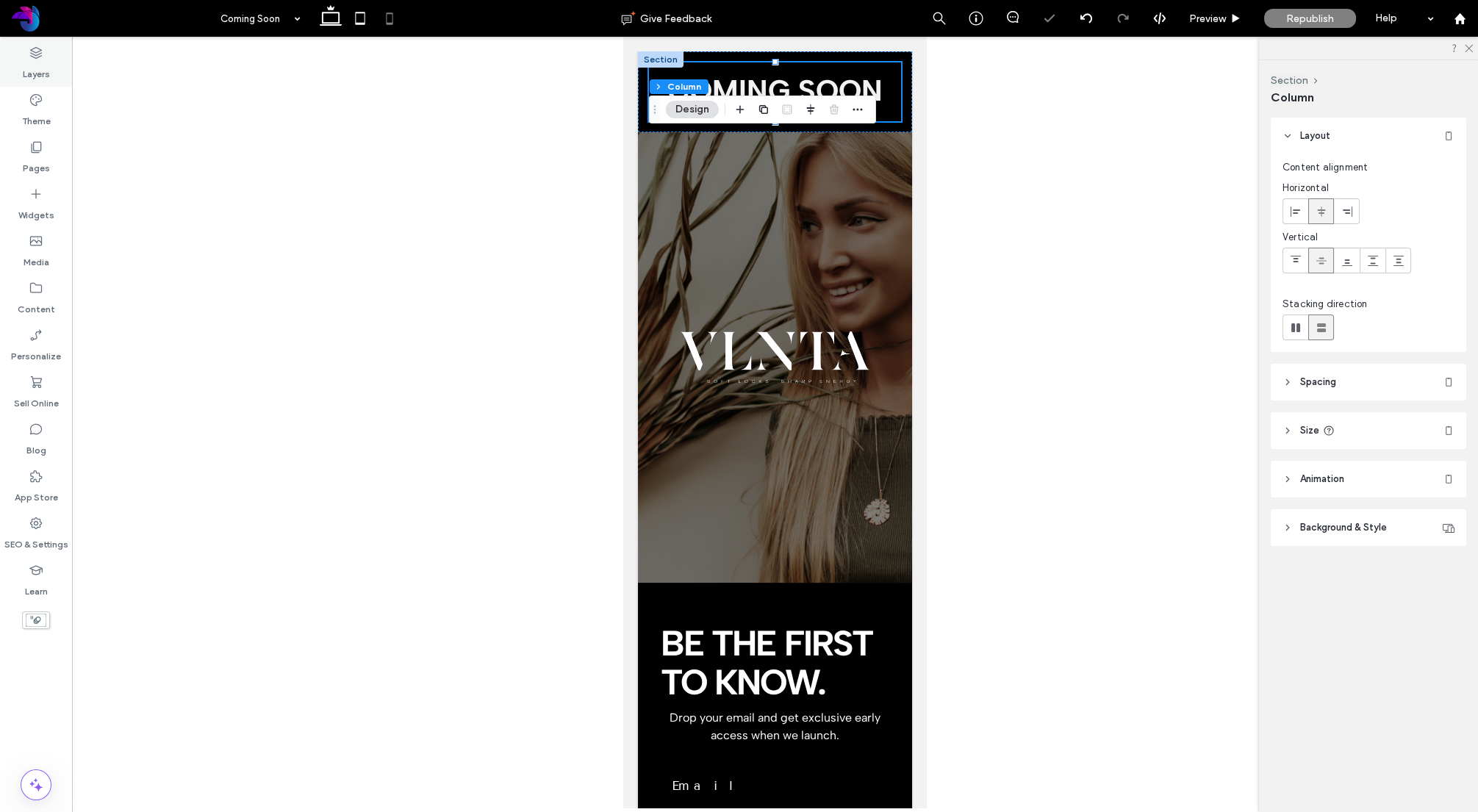
click at [45, 72] on label "Layers" at bounding box center [36, 71] width 27 height 21
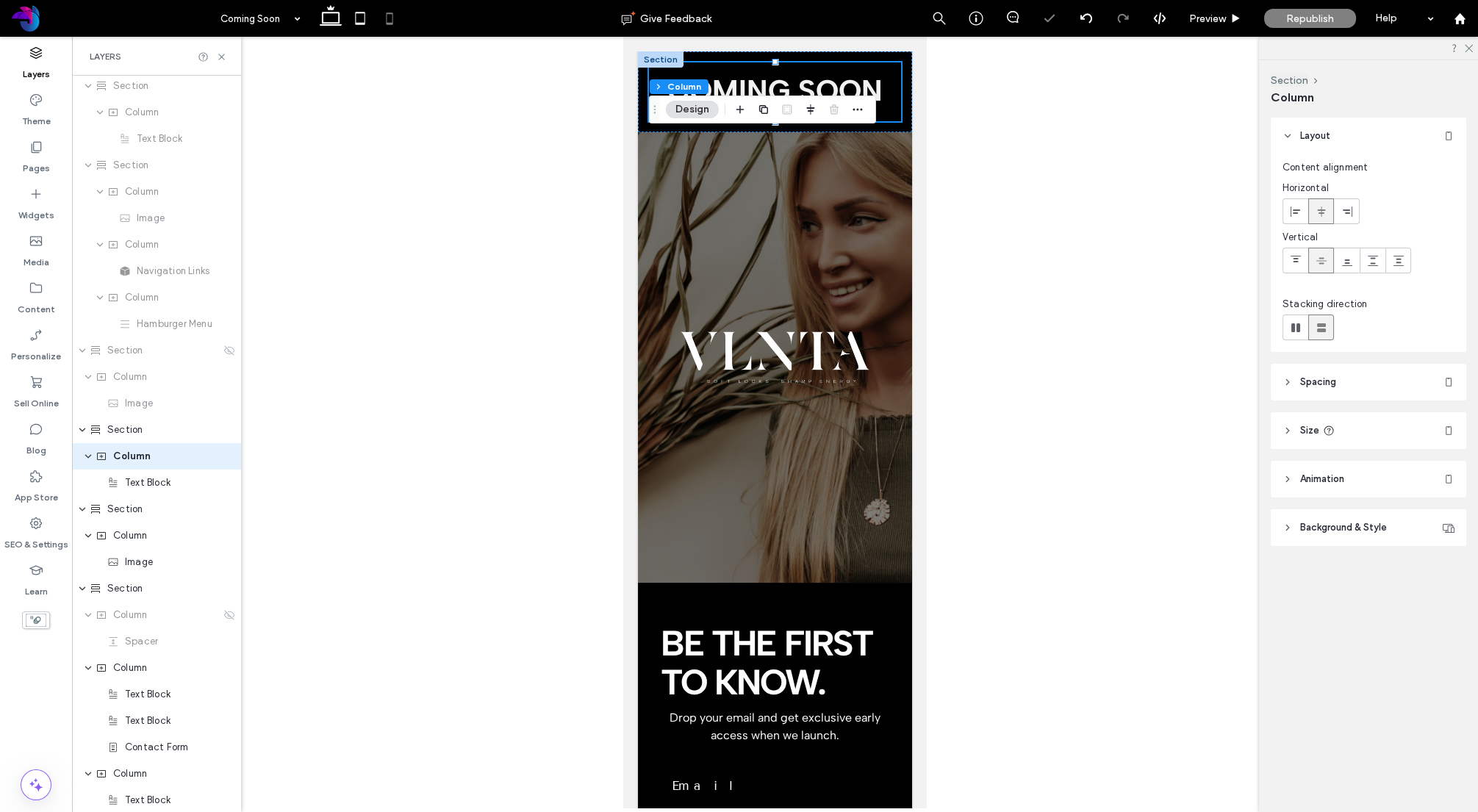
scroll to position [41, 0]
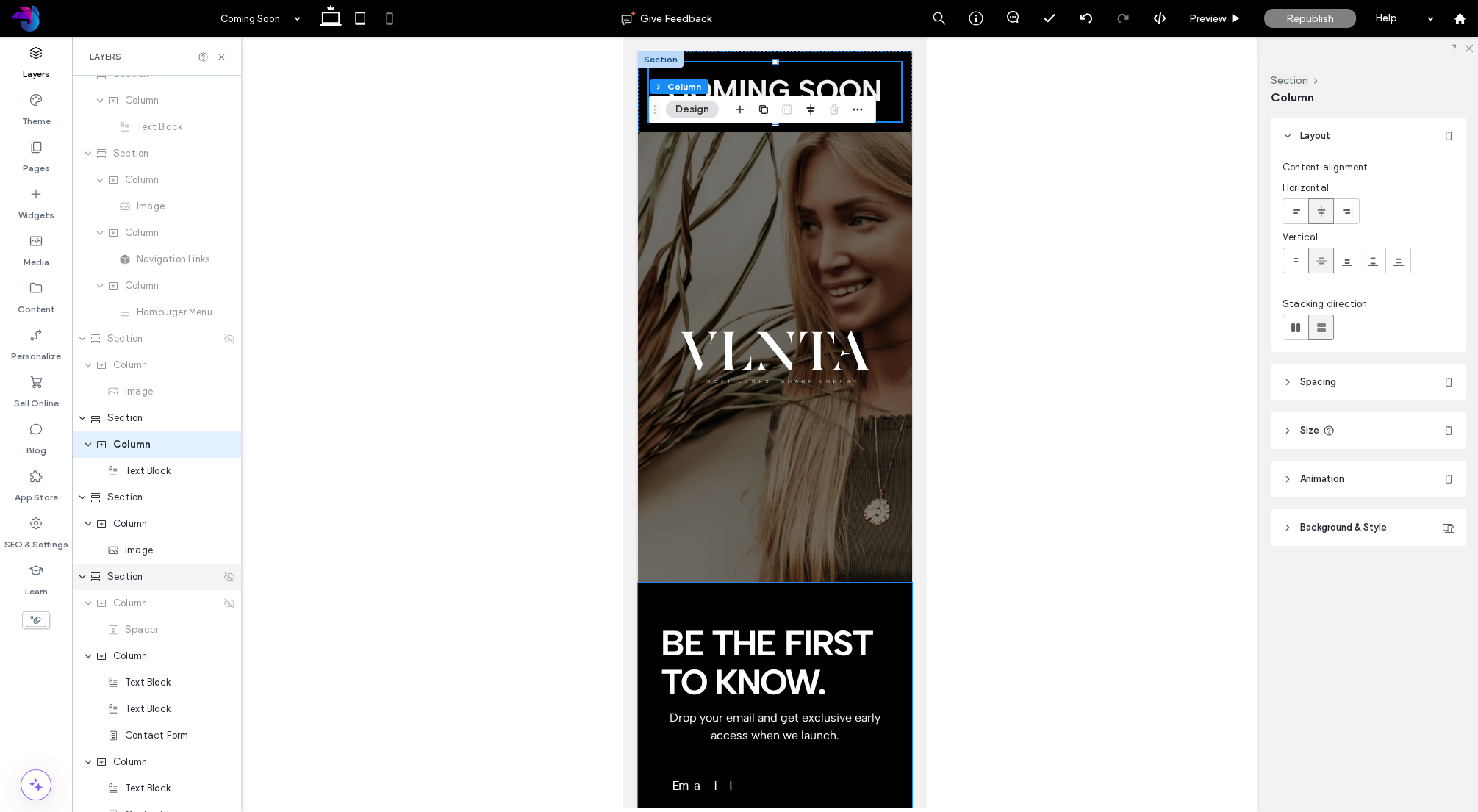
click at [232, 577] on icon at bounding box center [229, 576] width 11 height 11
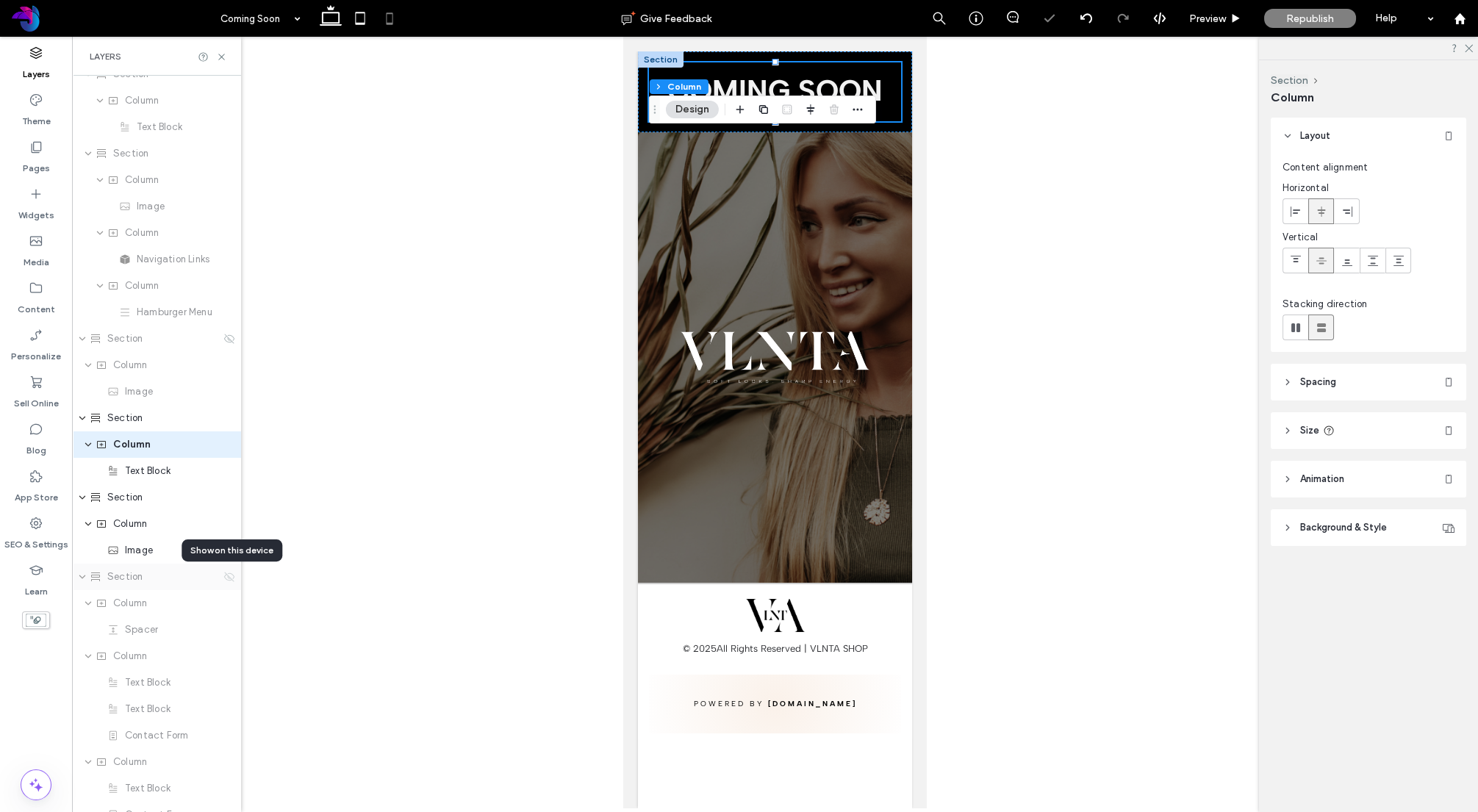
click at [232, 577] on icon at bounding box center [229, 576] width 11 height 11
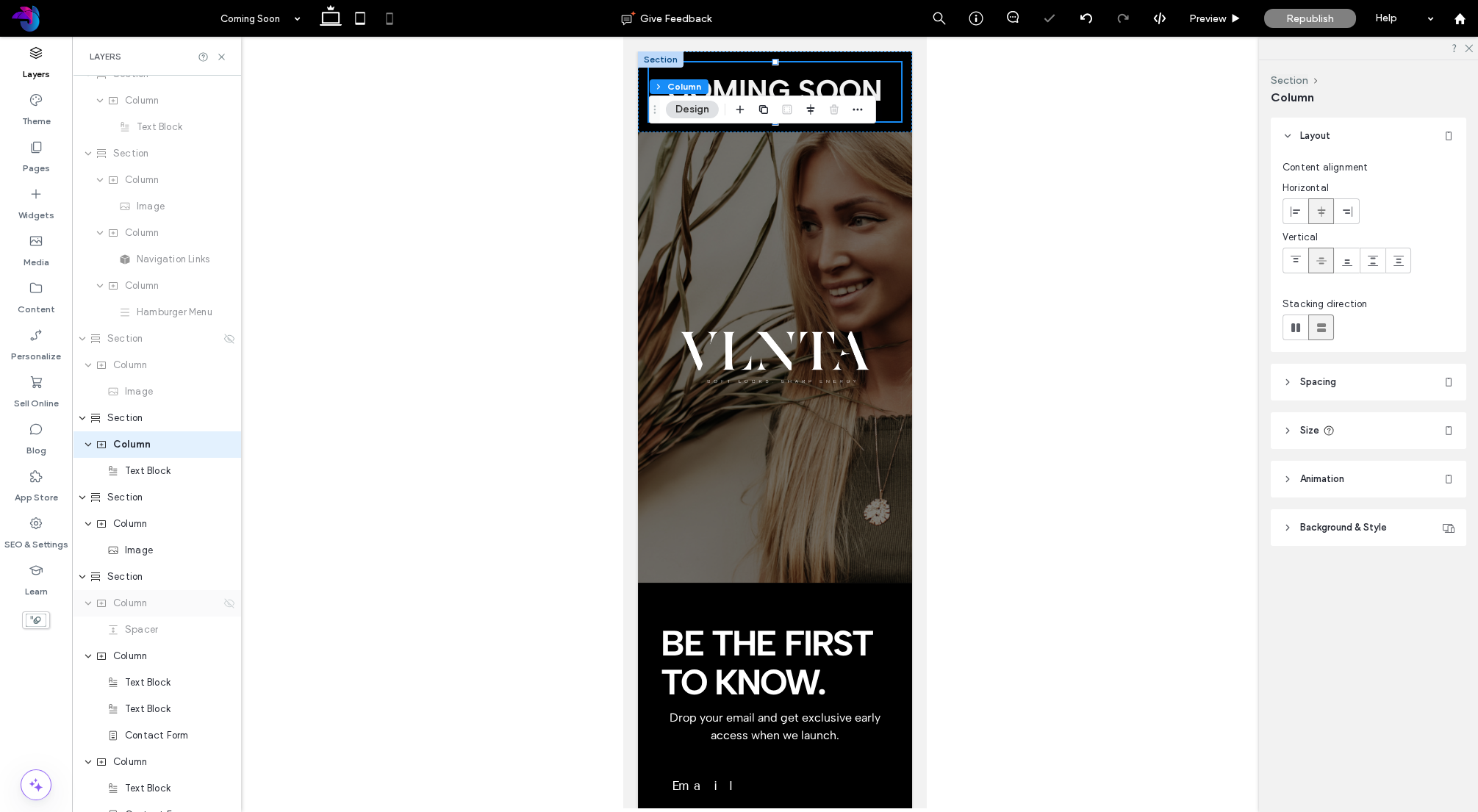
click at [231, 604] on icon at bounding box center [229, 604] width 11 height 11
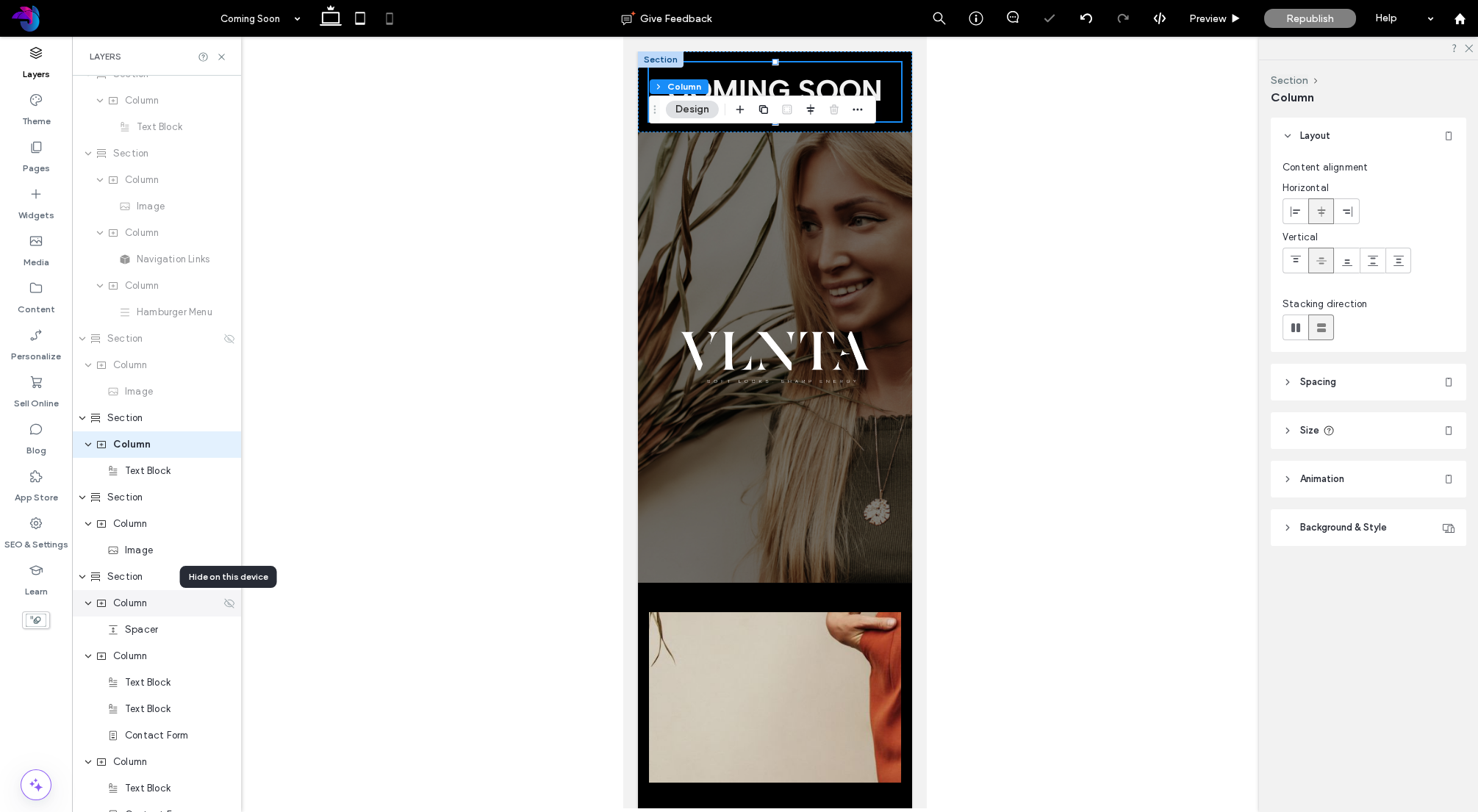
click at [231, 604] on icon at bounding box center [229, 604] width 11 height 11
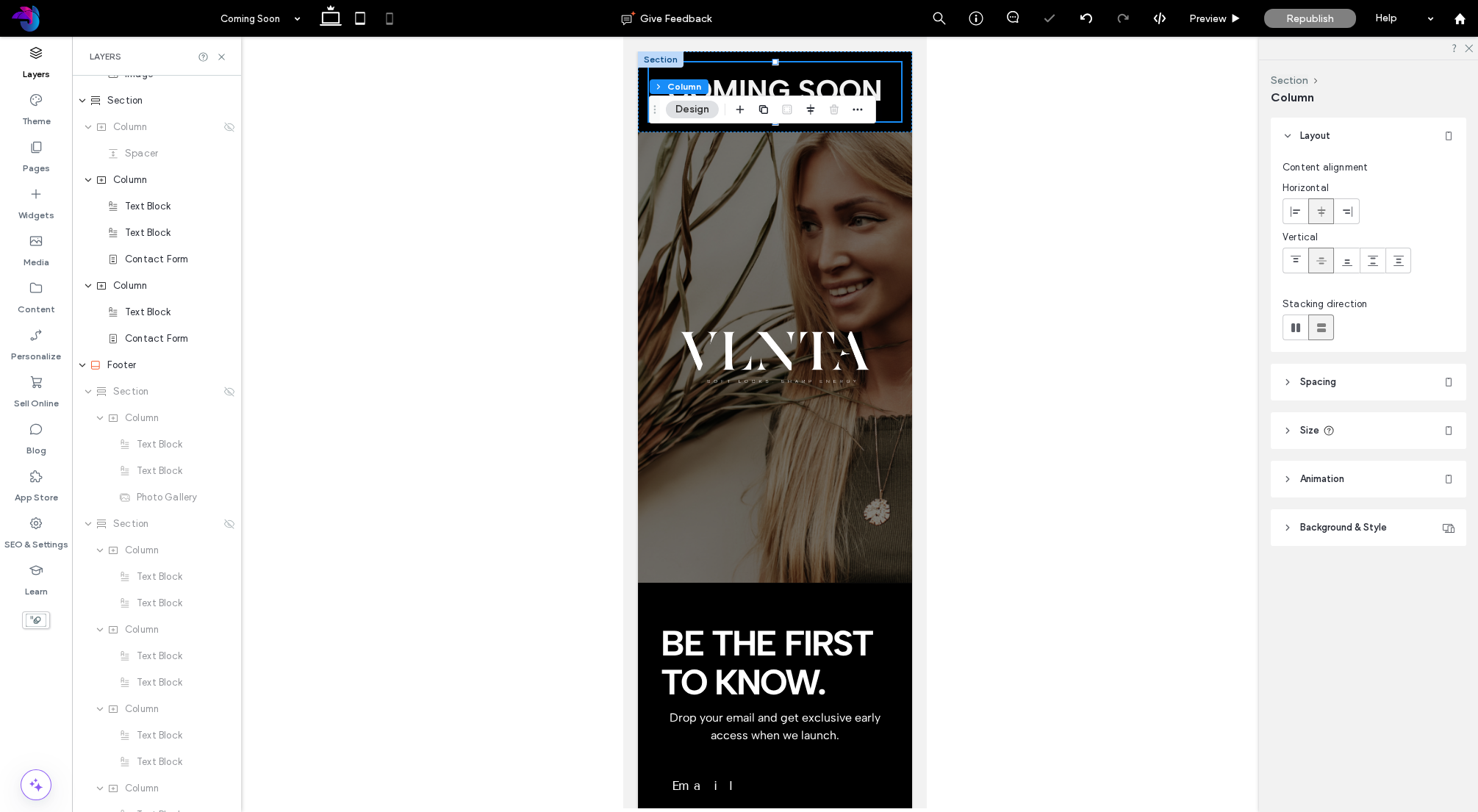
scroll to position [522, 0]
click at [224, 385] on use at bounding box center [229, 386] width 10 height 9
click at [224, 386] on use at bounding box center [229, 386] width 10 height 9
click at [225, 385] on icon at bounding box center [229, 387] width 11 height 11
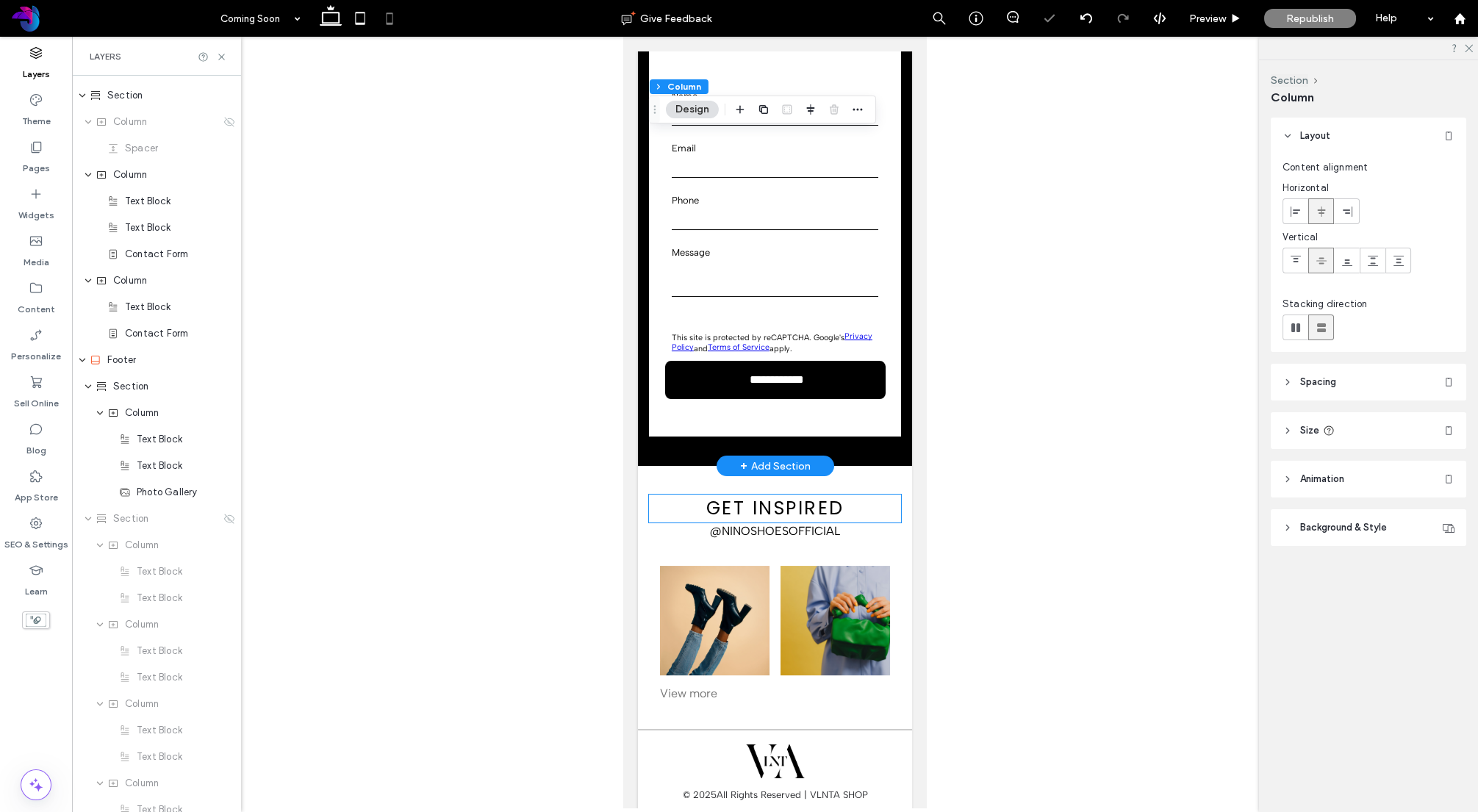
scroll to position [1004, 0]
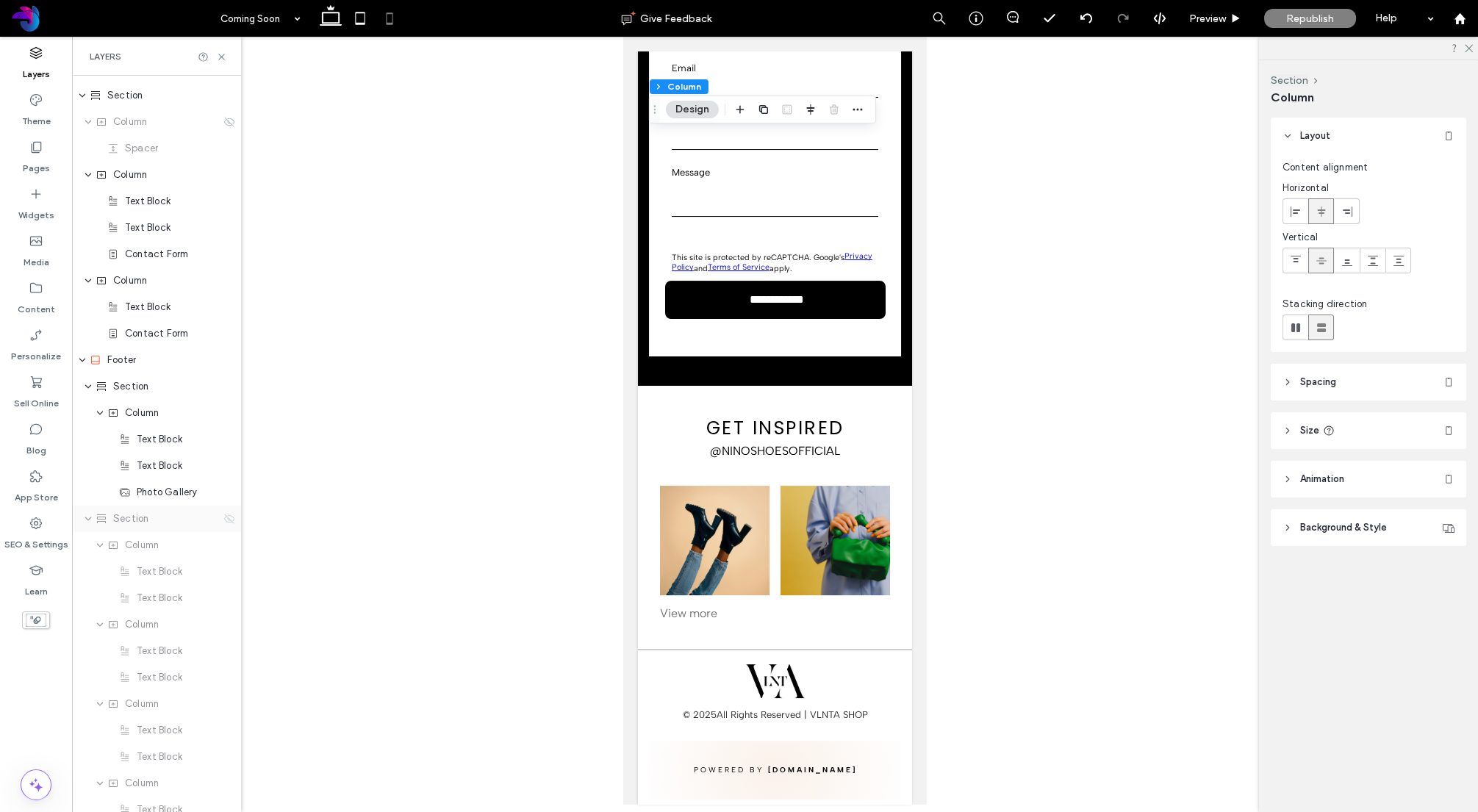
click at [230, 519] on use at bounding box center [229, 519] width 10 height 9
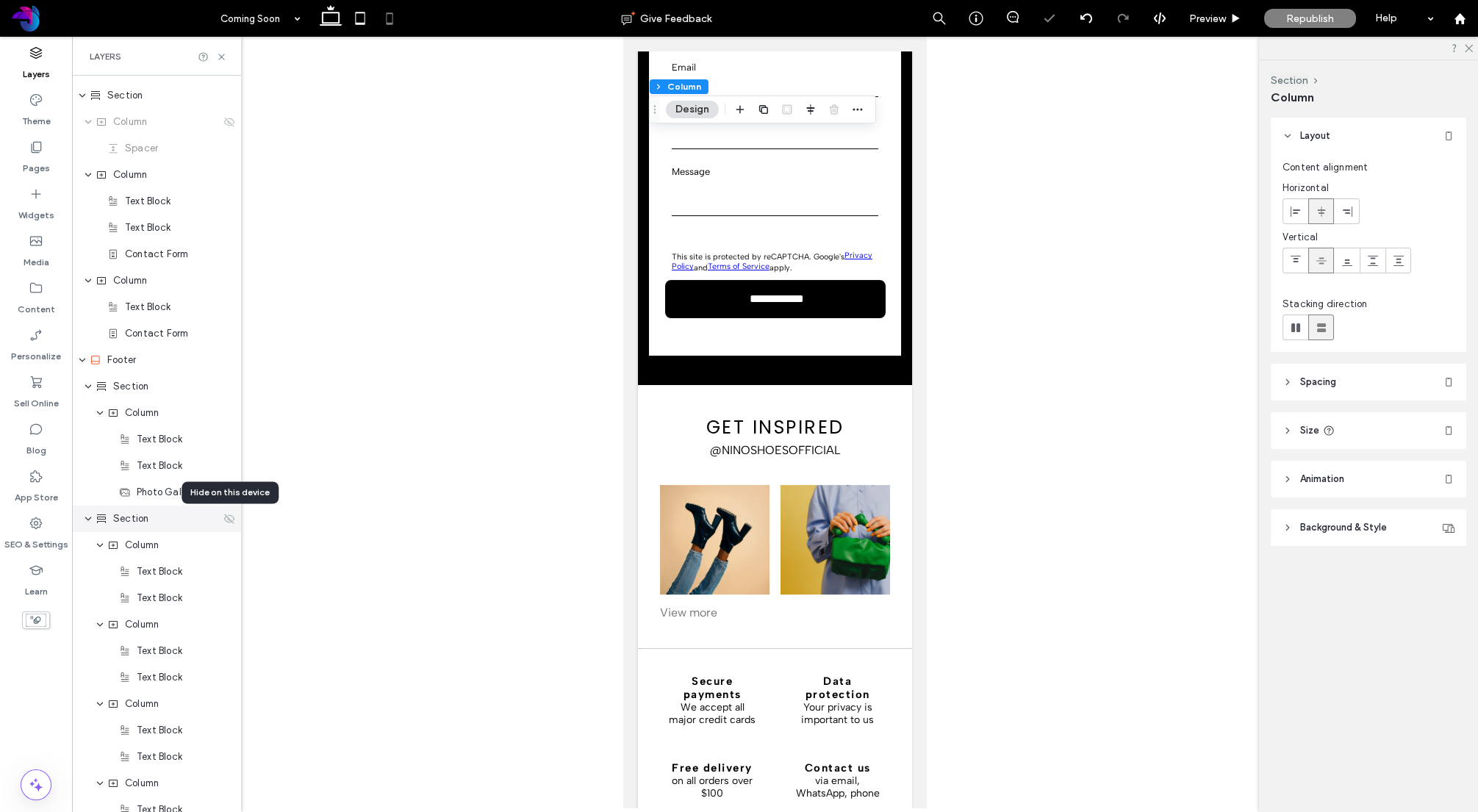
click at [230, 519] on use at bounding box center [229, 519] width 10 height 9
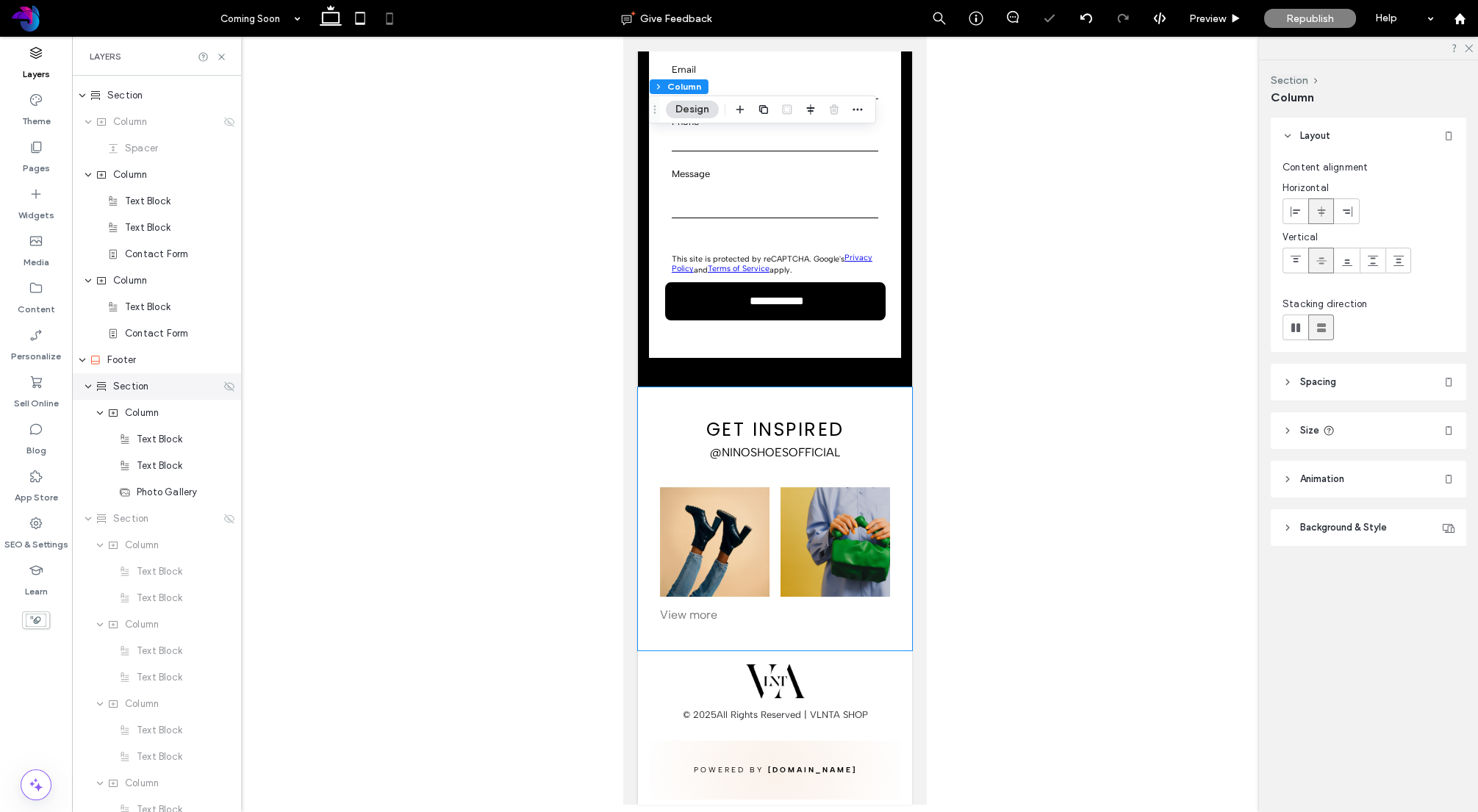
click at [231, 386] on icon at bounding box center [229, 387] width 11 height 11
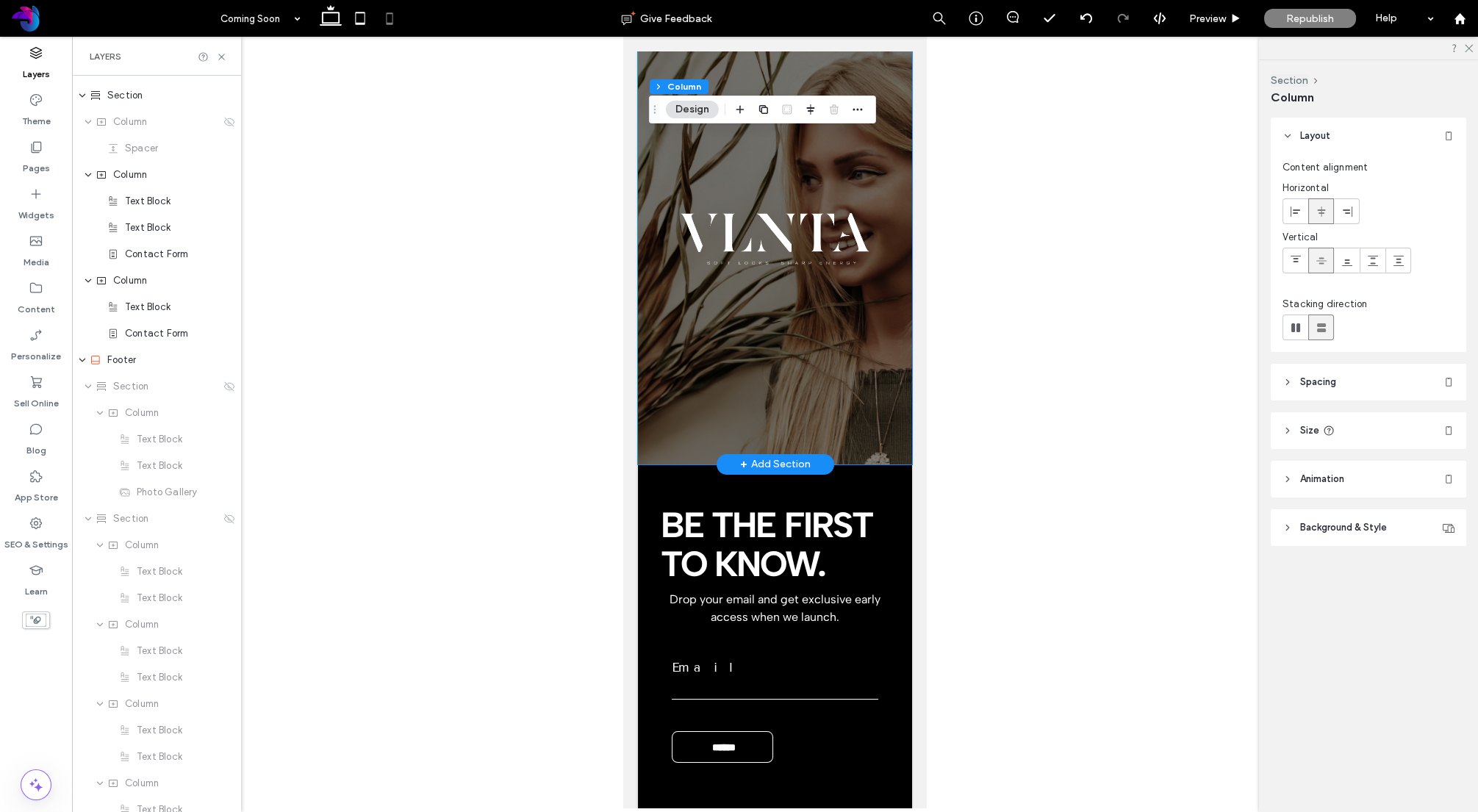
scroll to position [0, 0]
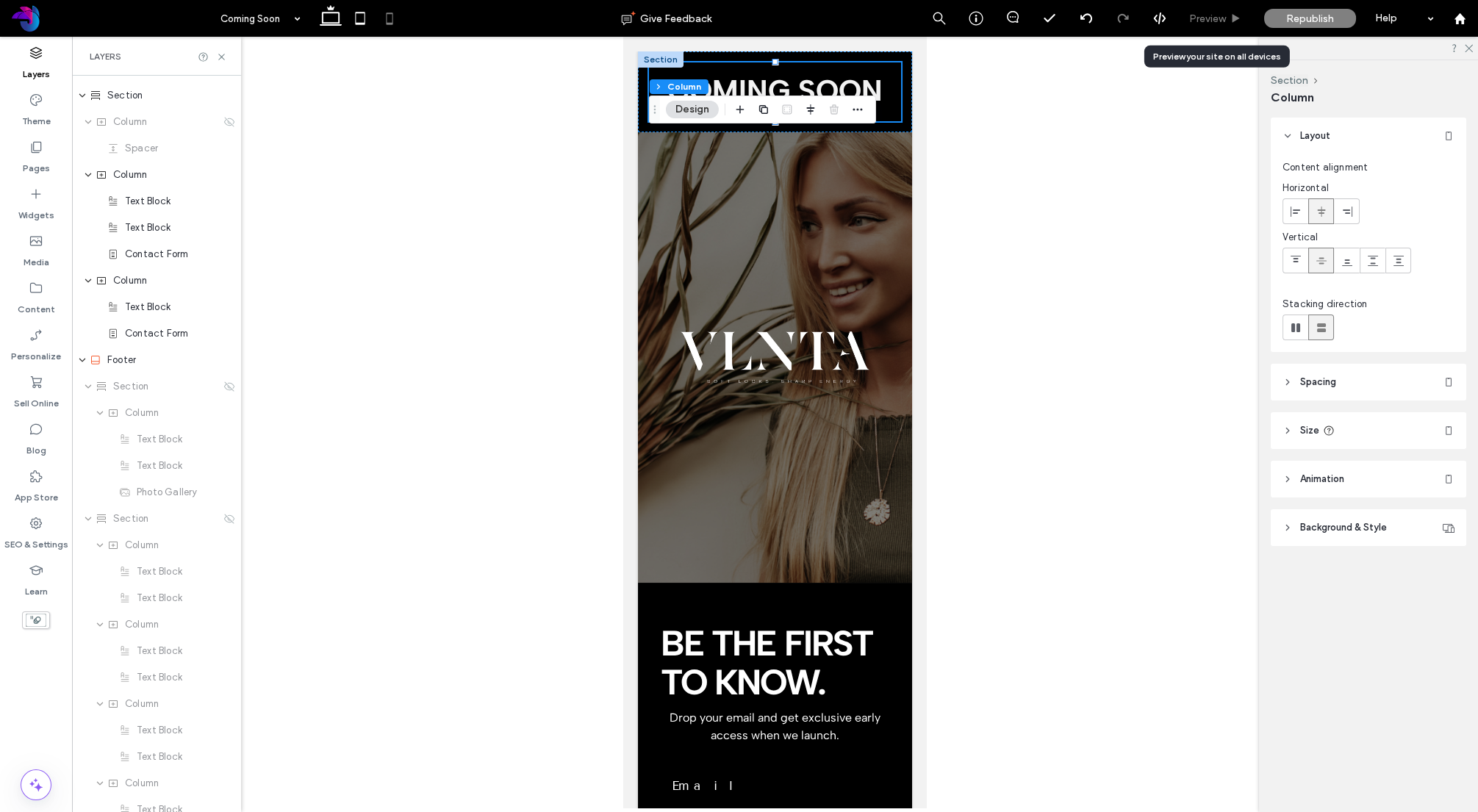
click at [1210, 12] on span "Preview" at bounding box center [1207, 18] width 37 height 12
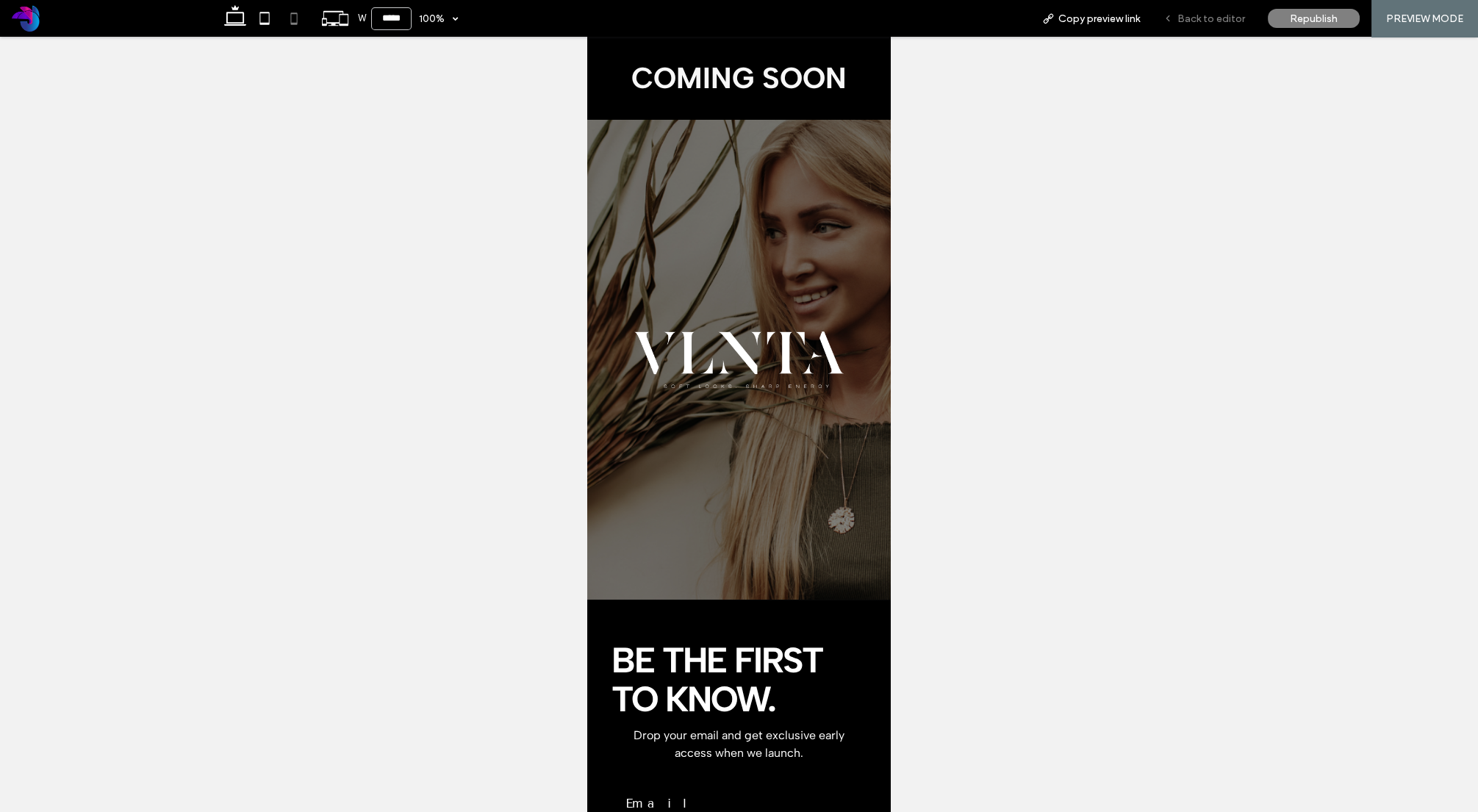
click at [1211, 18] on span "Back to editor" at bounding box center [1211, 18] width 68 height 12
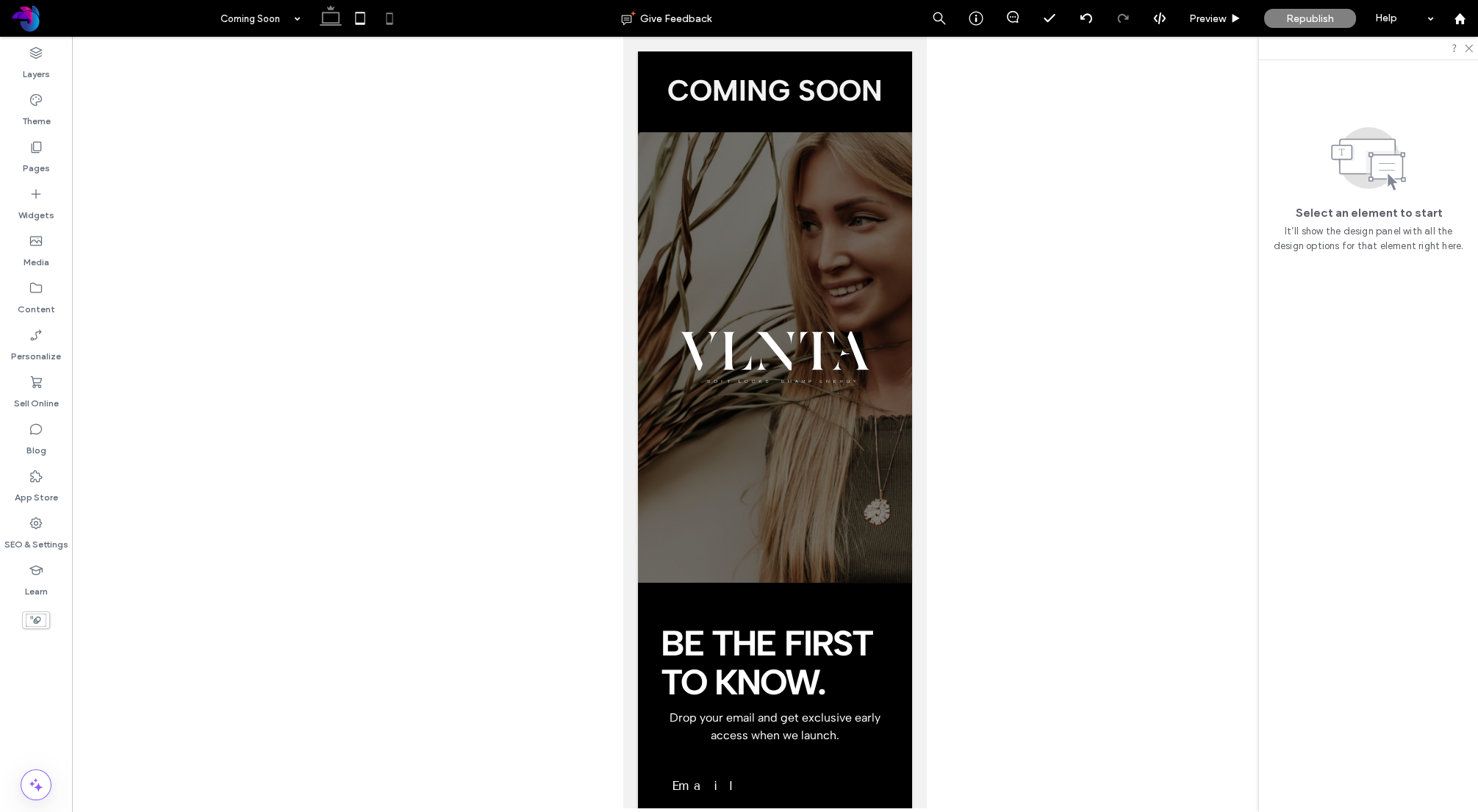
click at [339, 24] on icon at bounding box center [330, 18] width 29 height 29
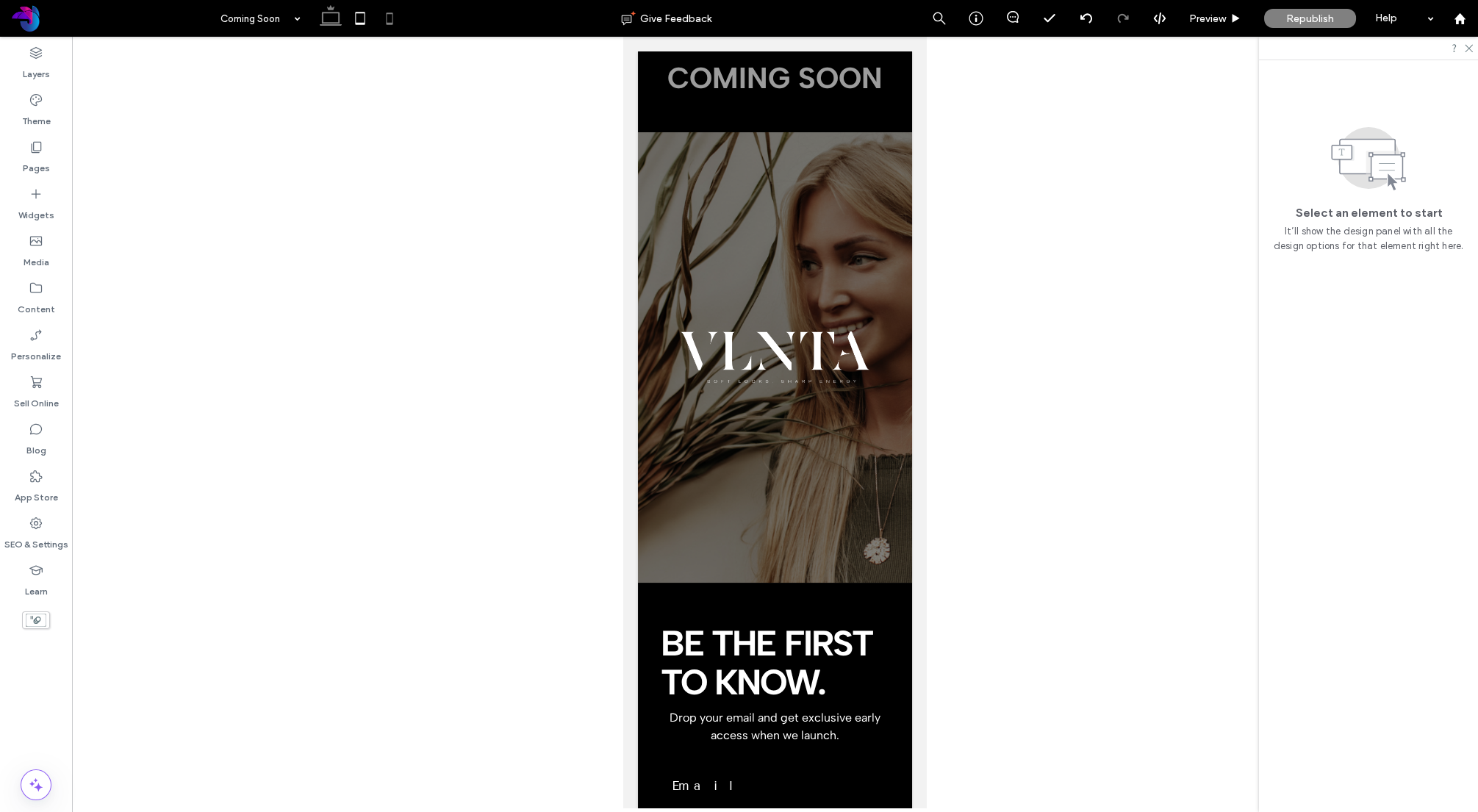
scroll to position [405, 0]
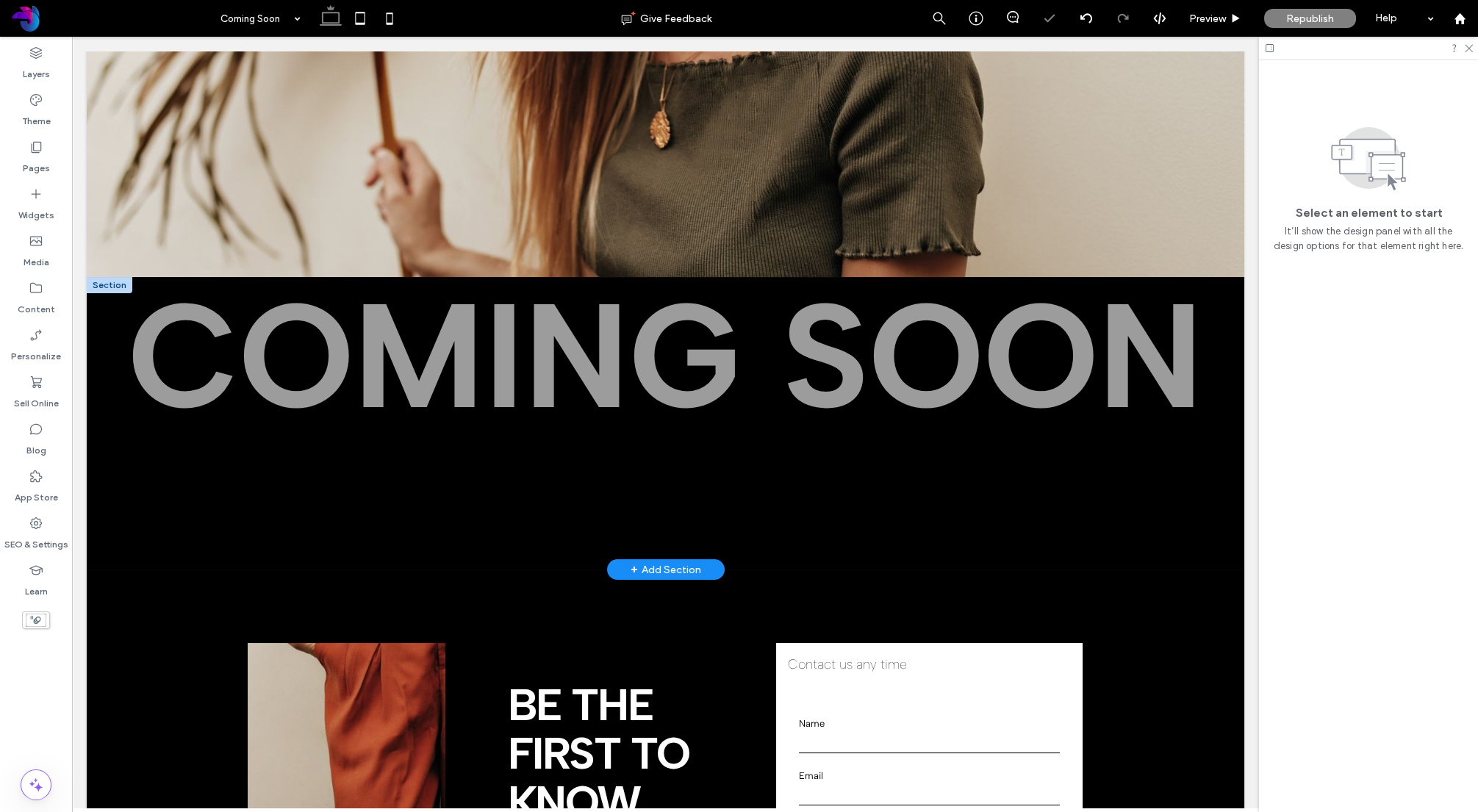
click at [94, 286] on div at bounding box center [109, 285] width 45 height 16
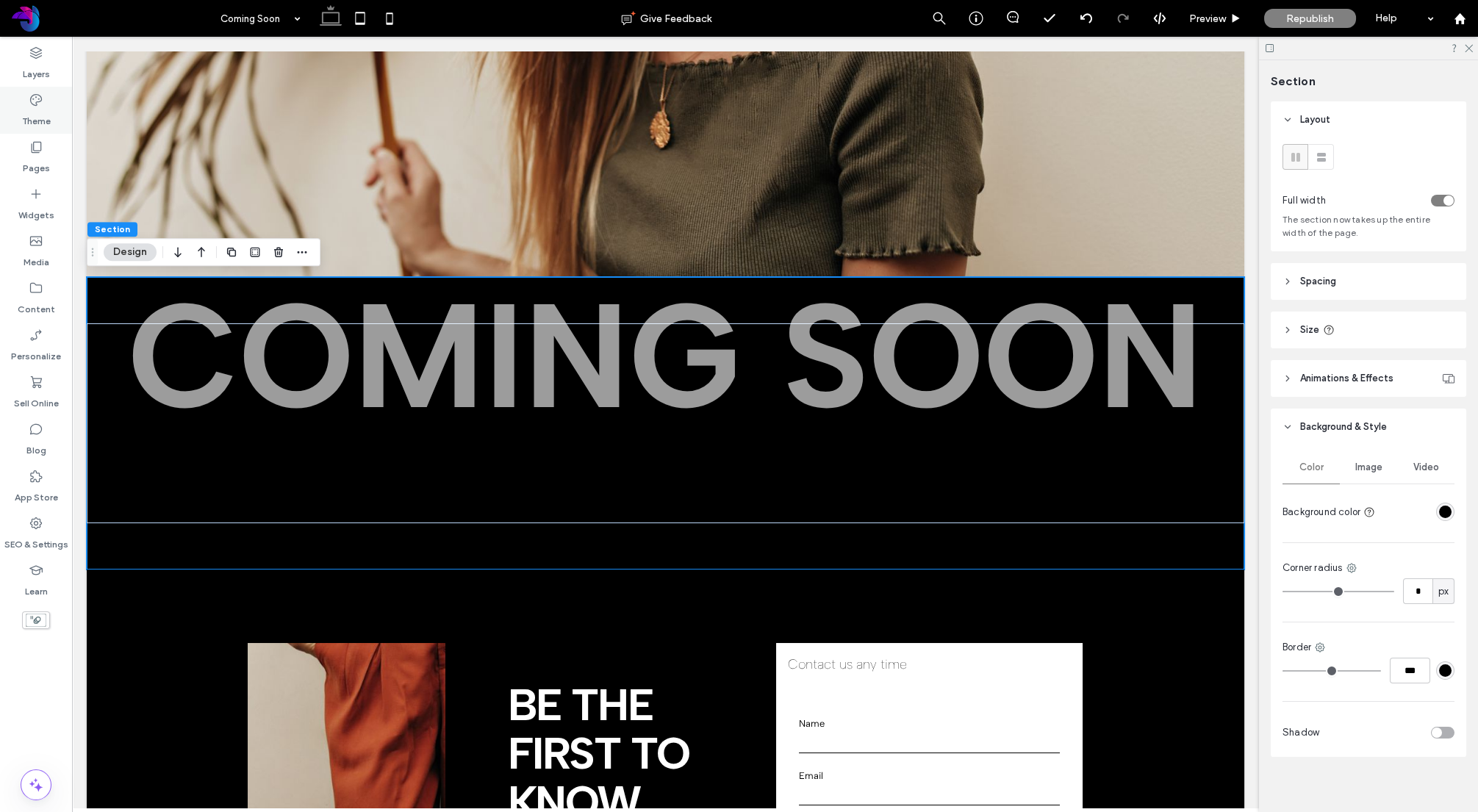
click at [35, 113] on label "Theme" at bounding box center [36, 118] width 28 height 21
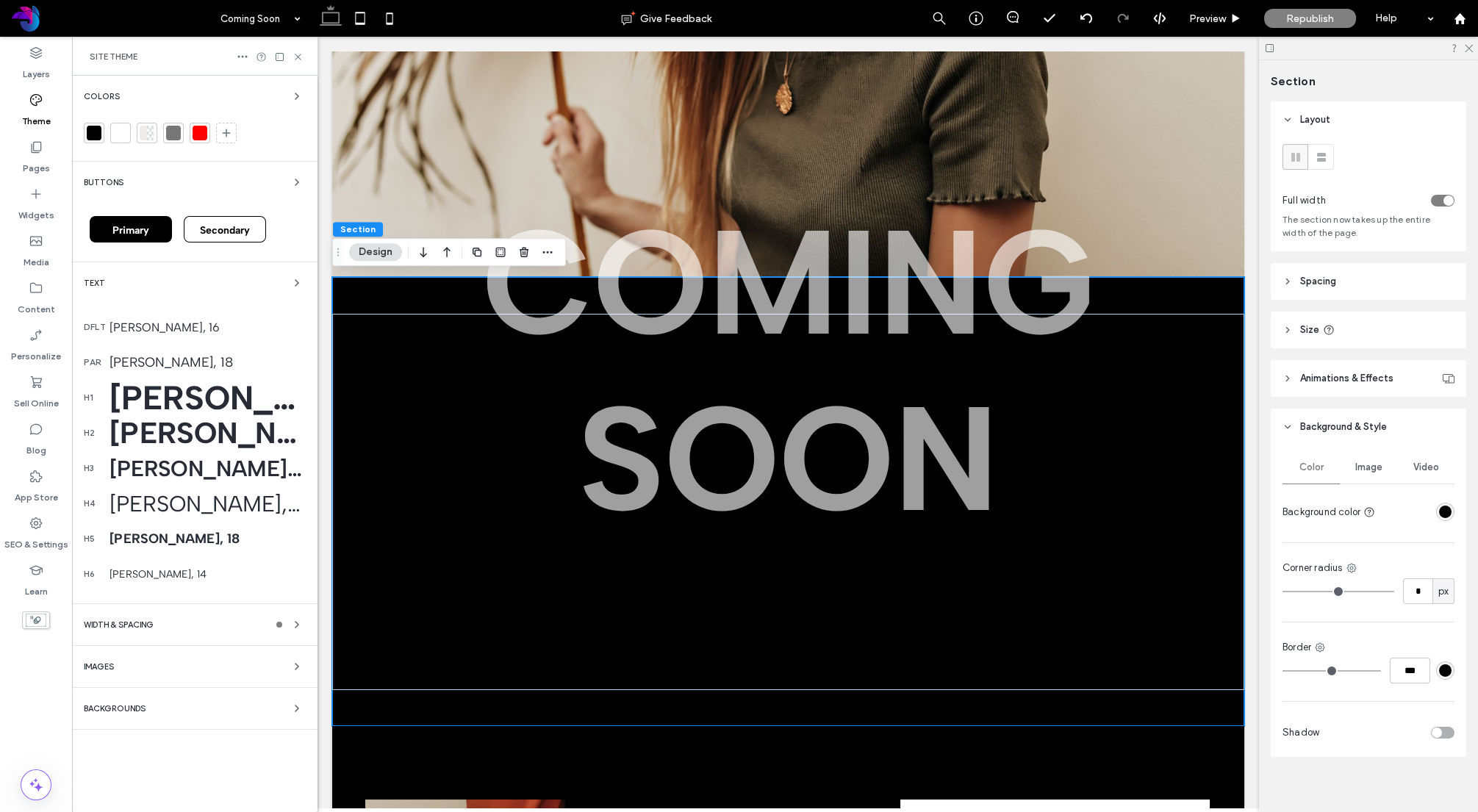
click at [35, 110] on label "Theme" at bounding box center [36, 118] width 28 height 21
click at [29, 58] on icon at bounding box center [36, 53] width 15 height 15
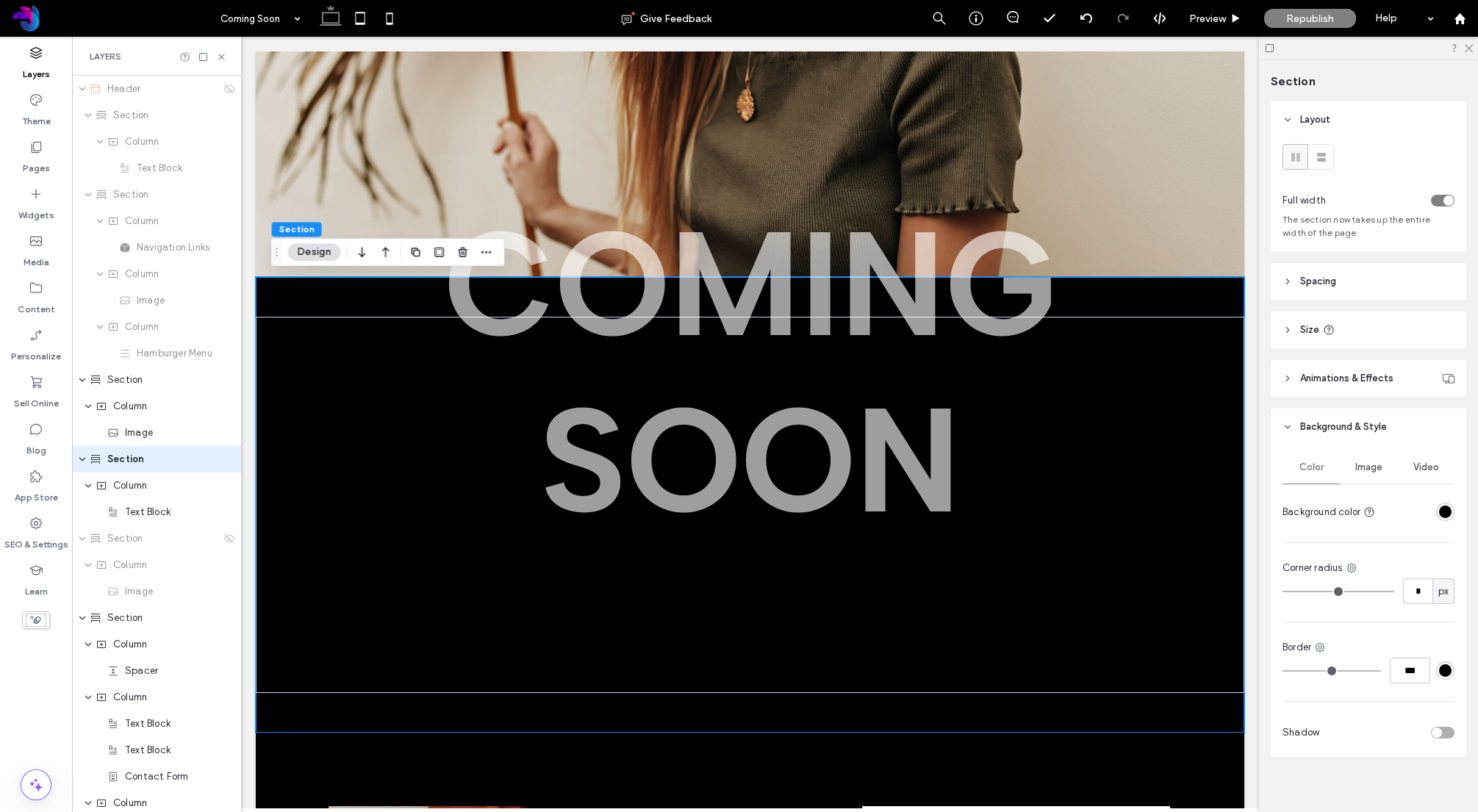
scroll to position [15, 0]
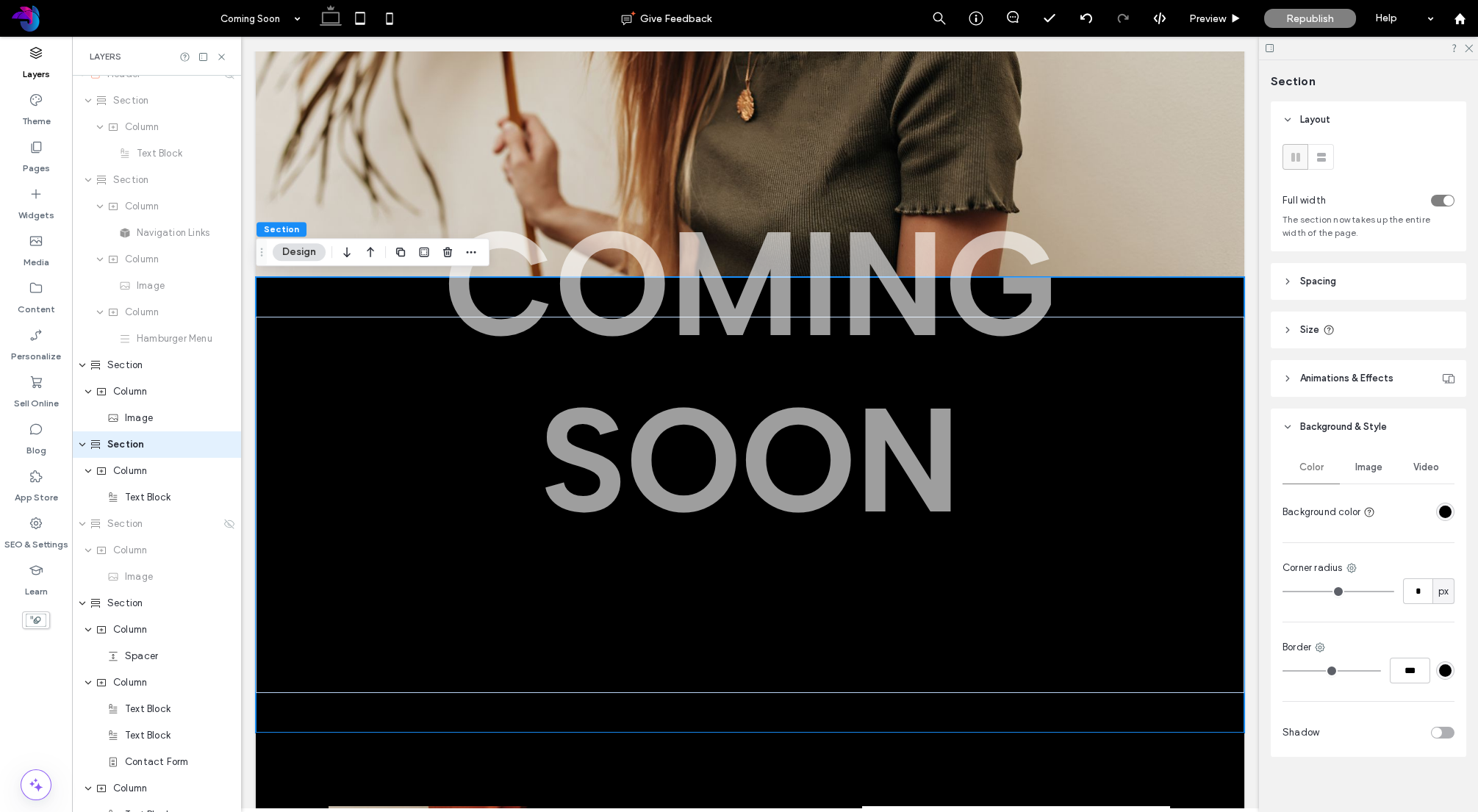
click at [225, 58] on icon at bounding box center [222, 58] width 11 height 11
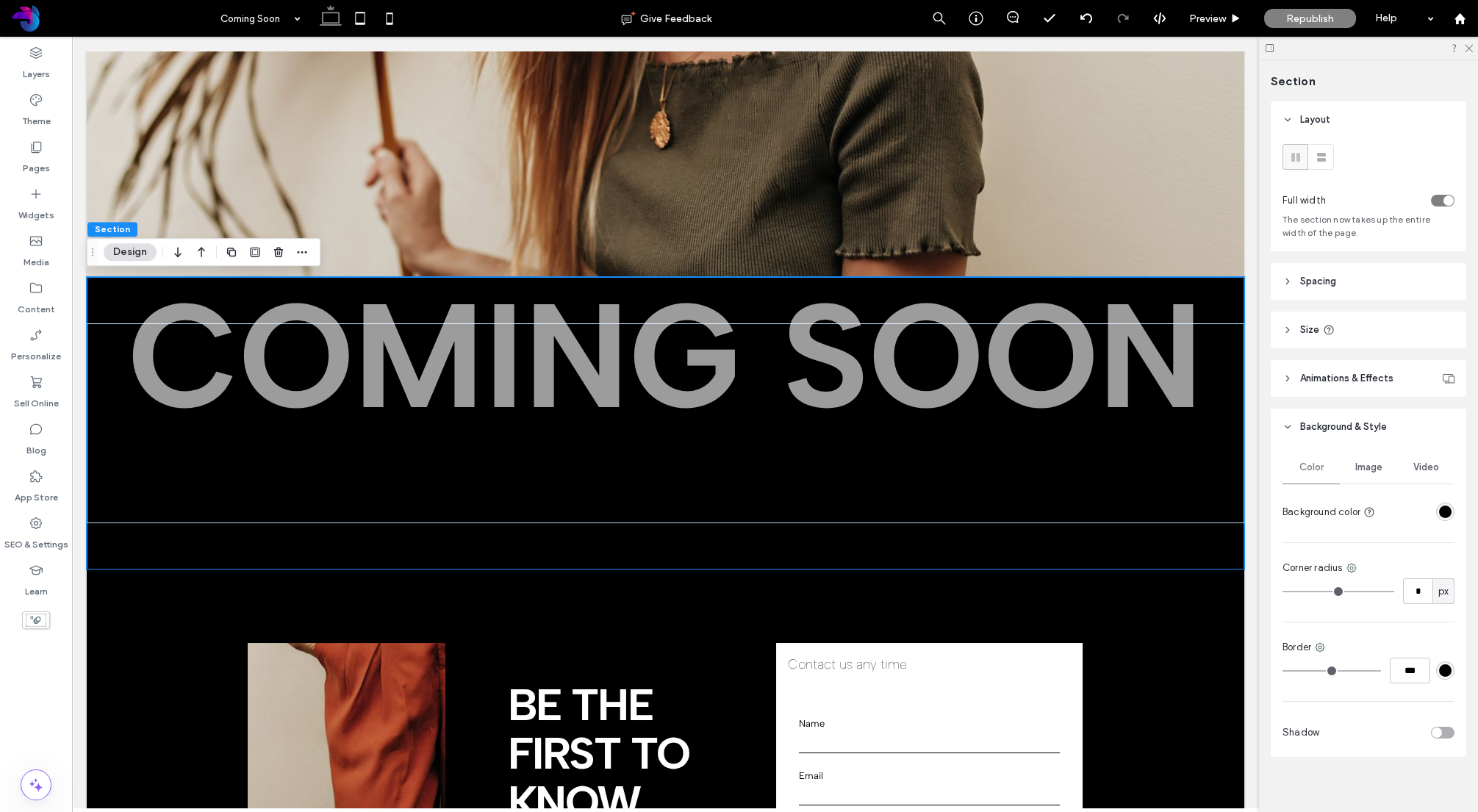
click at [1270, 48] on icon at bounding box center [1270, 48] width 11 height 11
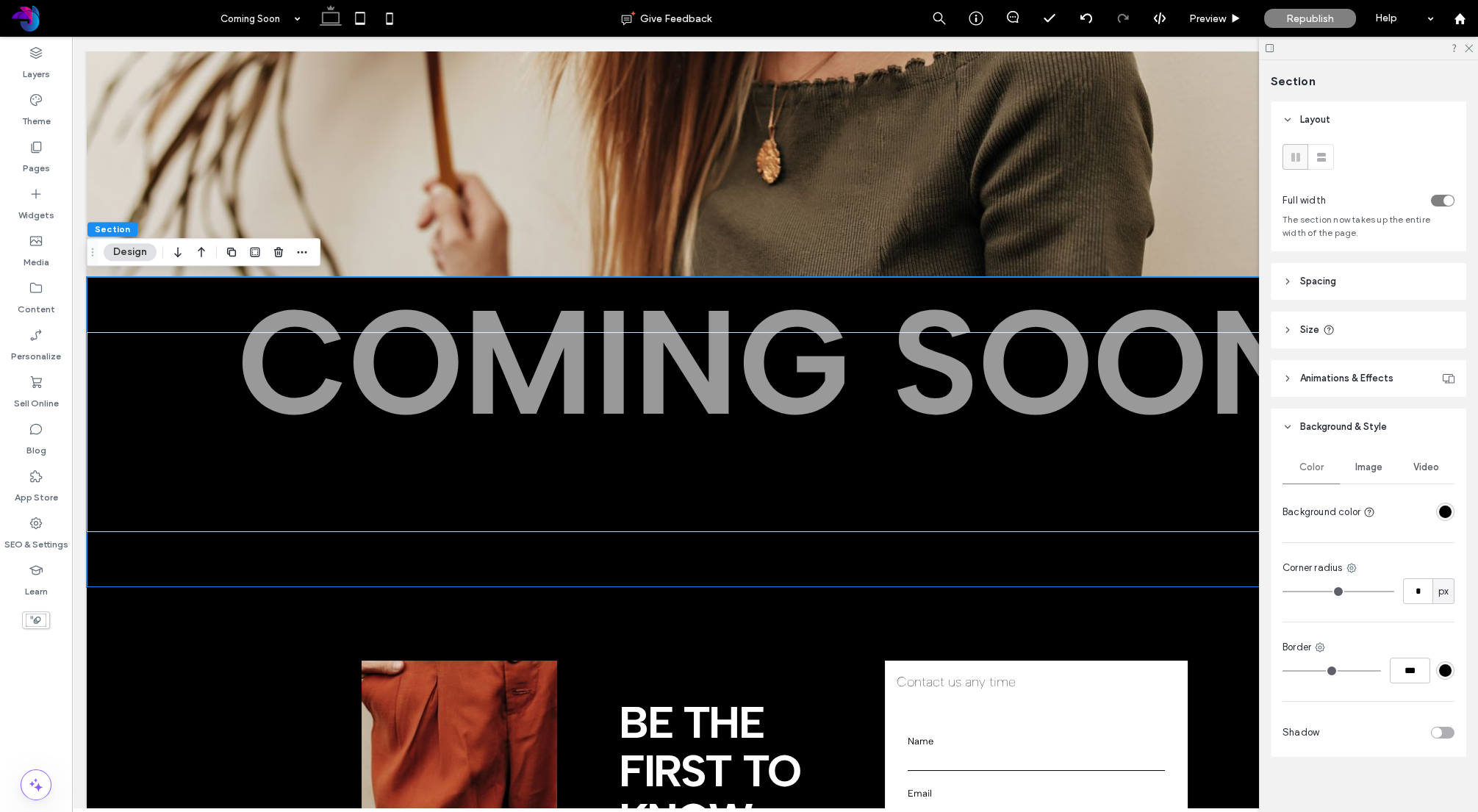
click at [1269, 48] on icon at bounding box center [1270, 48] width 11 height 11
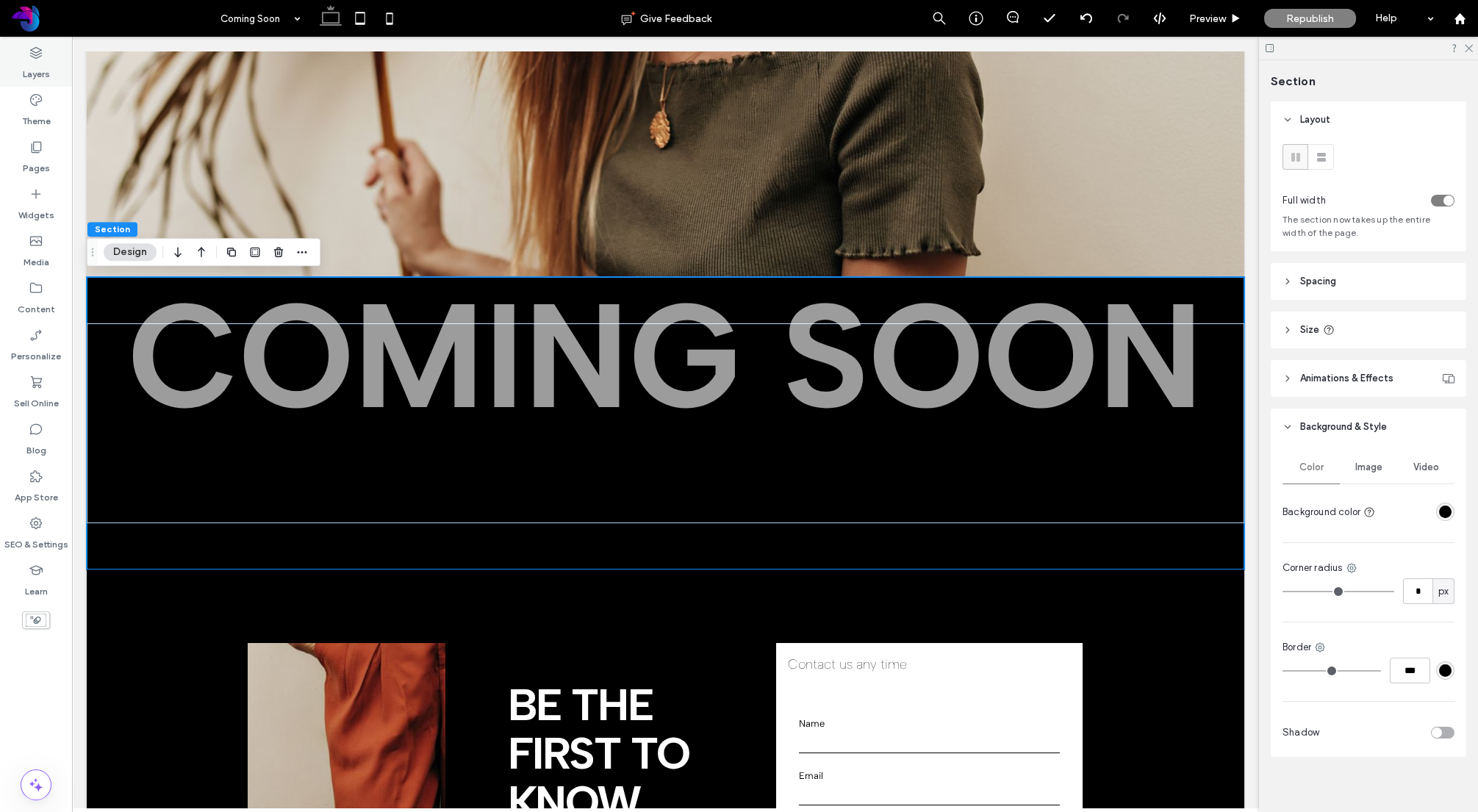
click at [42, 73] on label "Layers" at bounding box center [36, 71] width 27 height 21
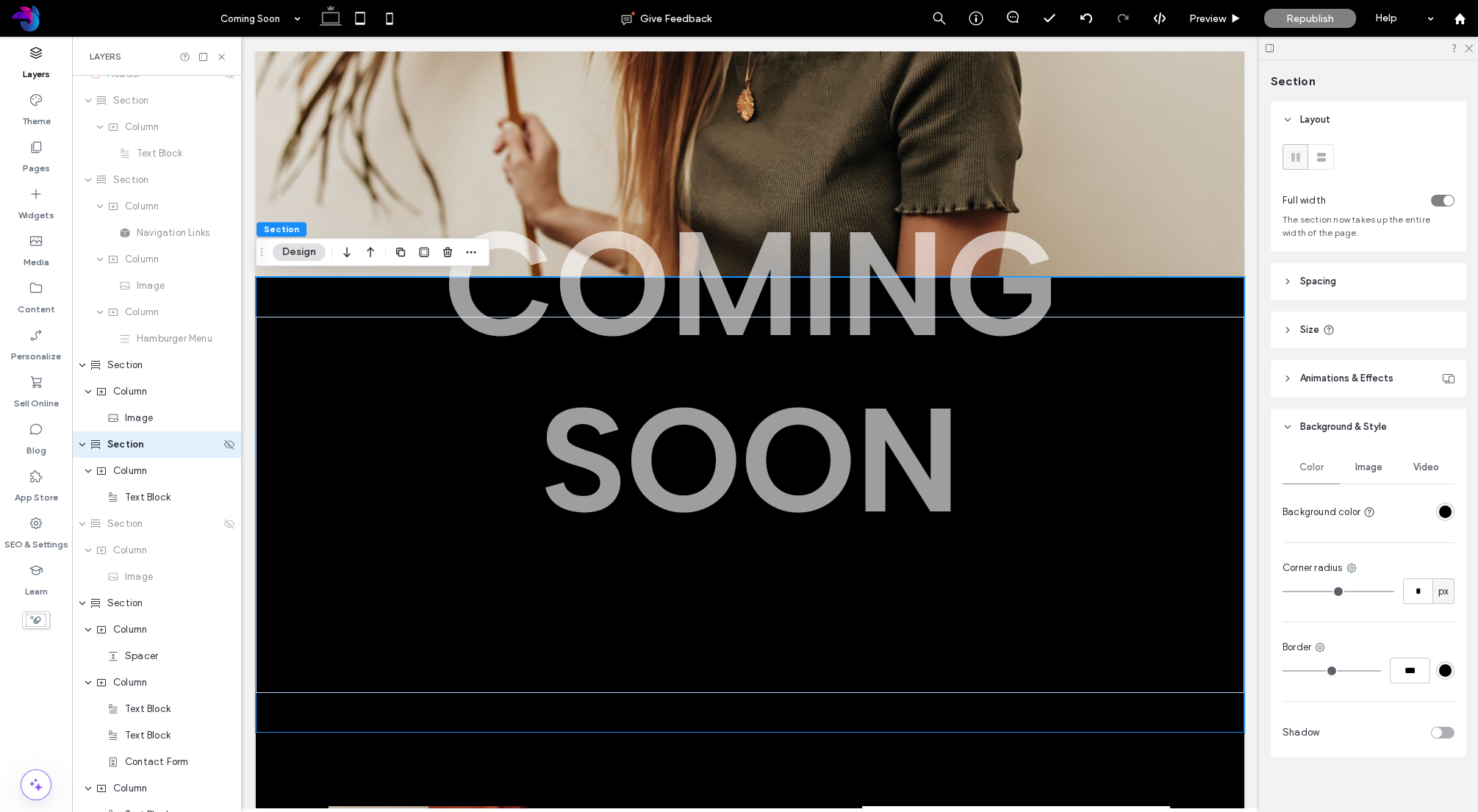
click at [145, 442] on div "Section" at bounding box center [155, 445] width 131 height 15
click at [228, 443] on use at bounding box center [229, 444] width 10 height 9
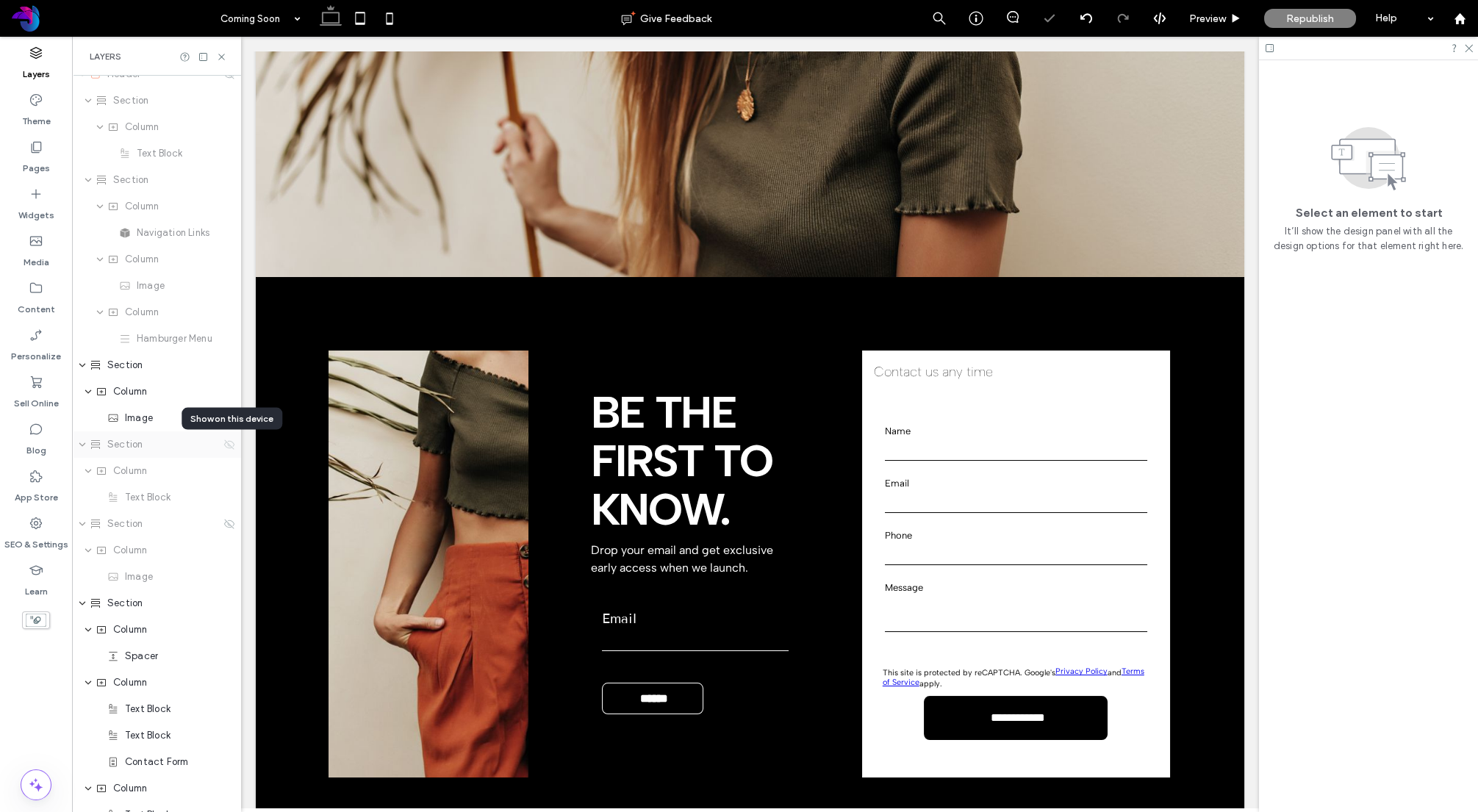
click at [228, 443] on use at bounding box center [229, 444] width 10 height 9
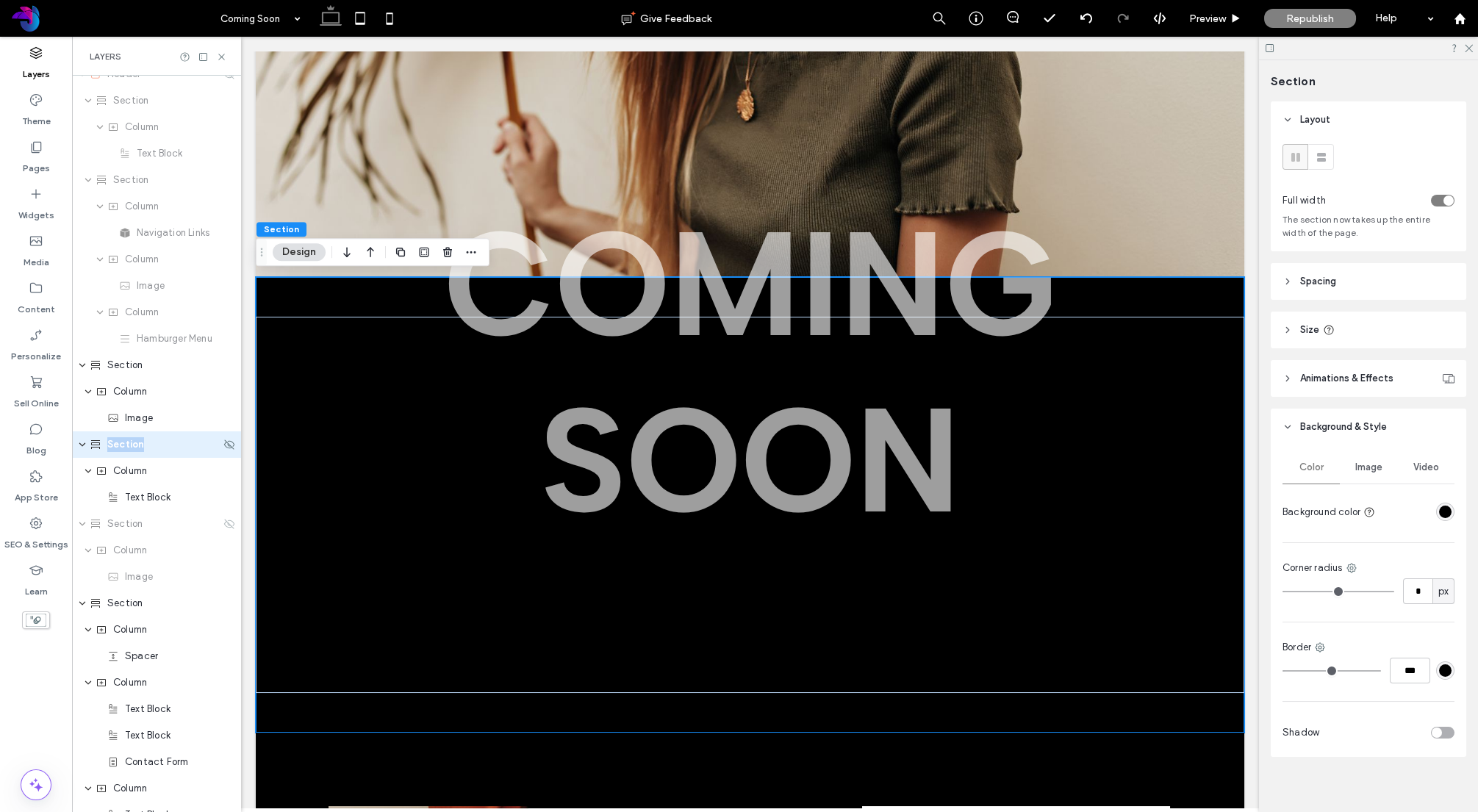
click at [160, 445] on div "Section" at bounding box center [155, 445] width 131 height 15
click at [481, 252] on div "Section Design" at bounding box center [373, 252] width 234 height 28
click at [474, 252] on use "button" at bounding box center [471, 253] width 9 height 2
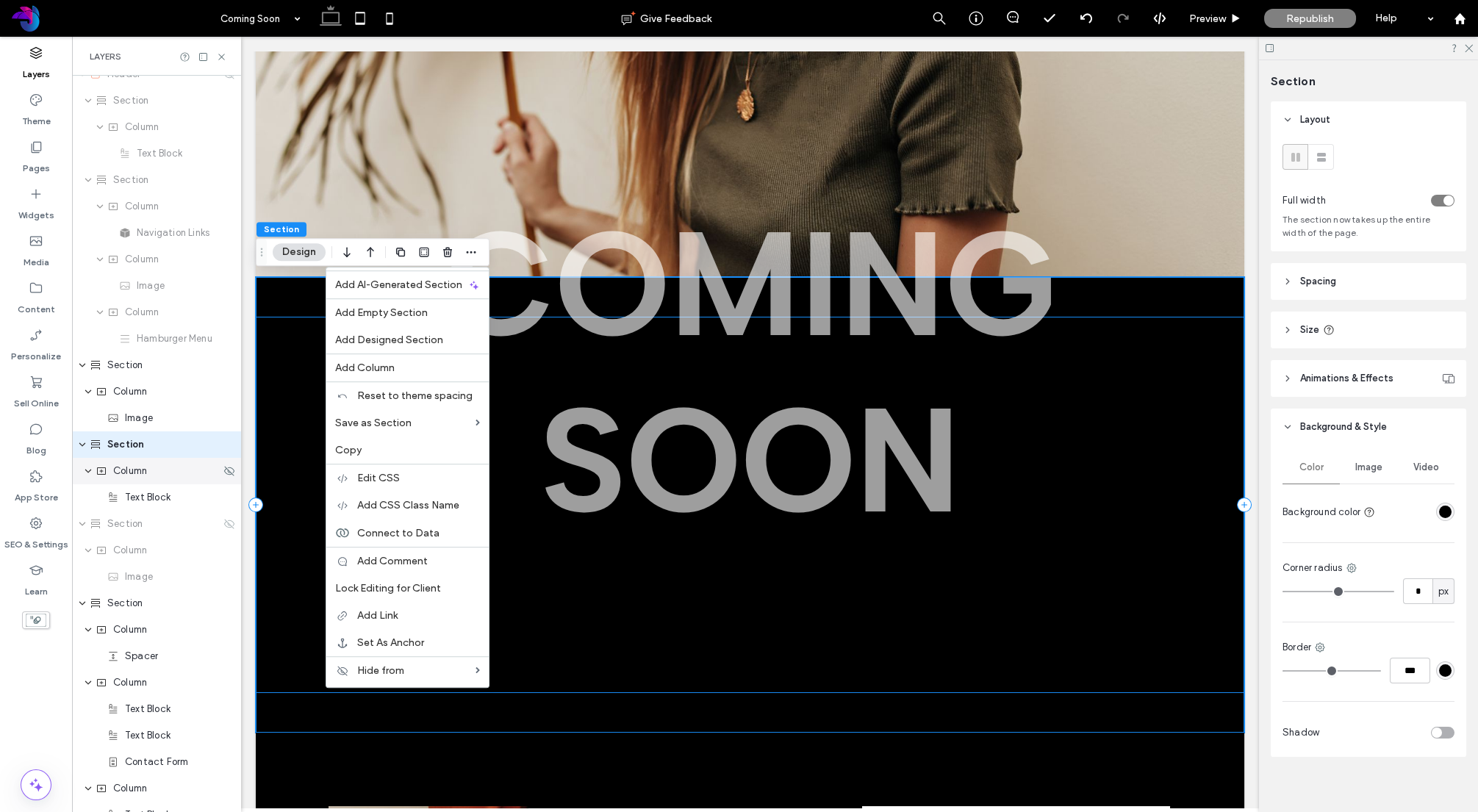
click at [204, 474] on div "Column" at bounding box center [158, 472] width 125 height 15
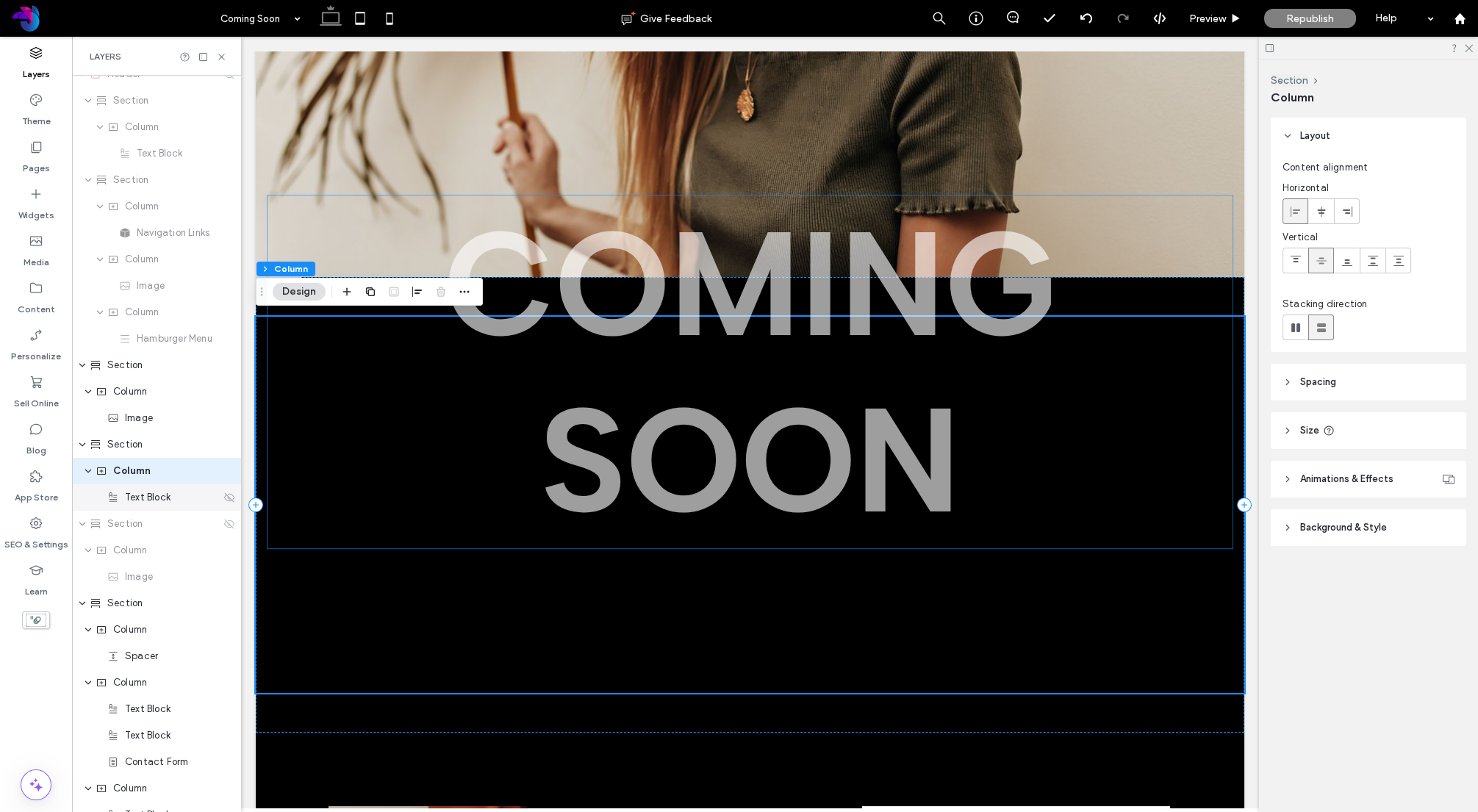
scroll to position [41, 0]
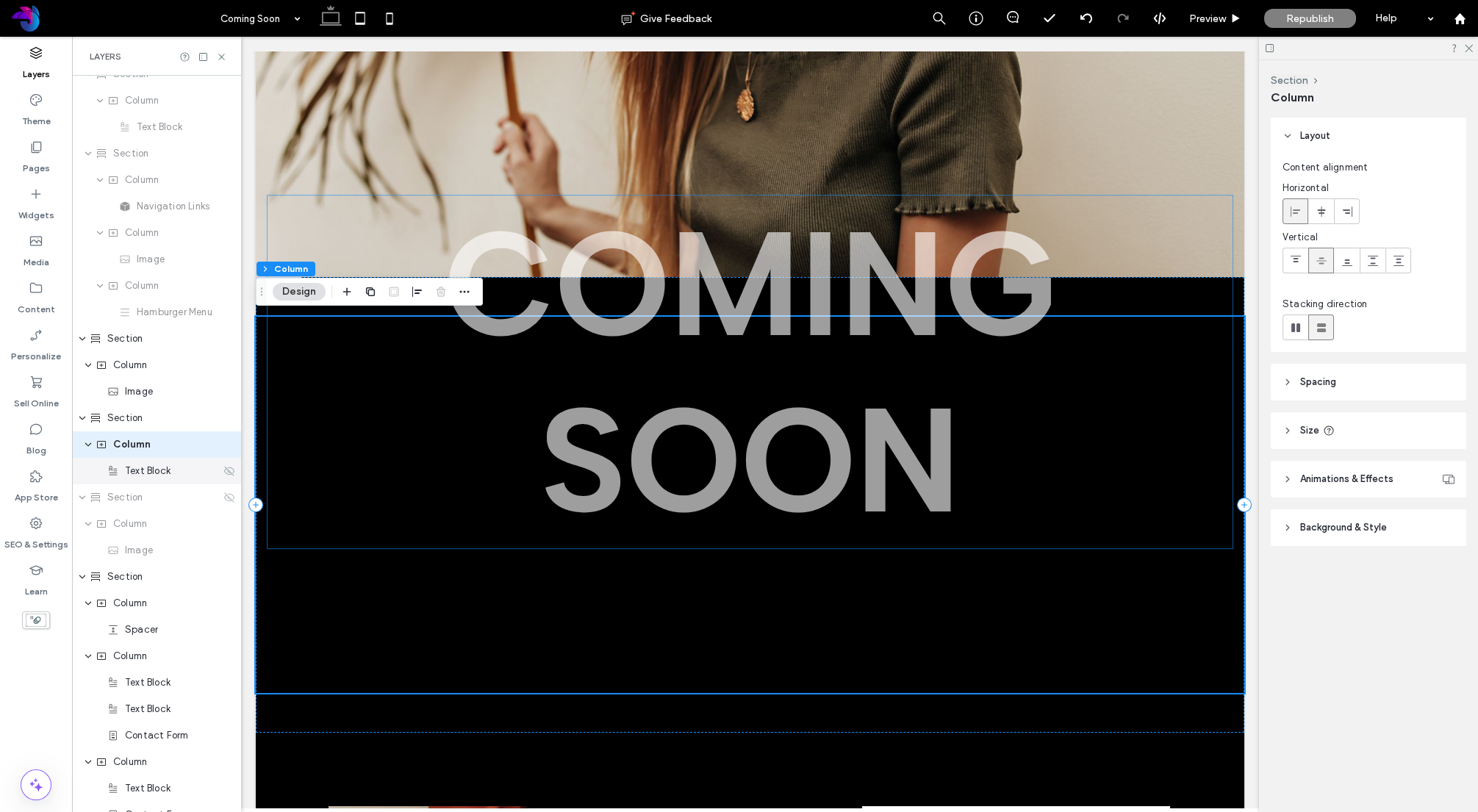
click at [230, 471] on icon at bounding box center [229, 471] width 11 height 11
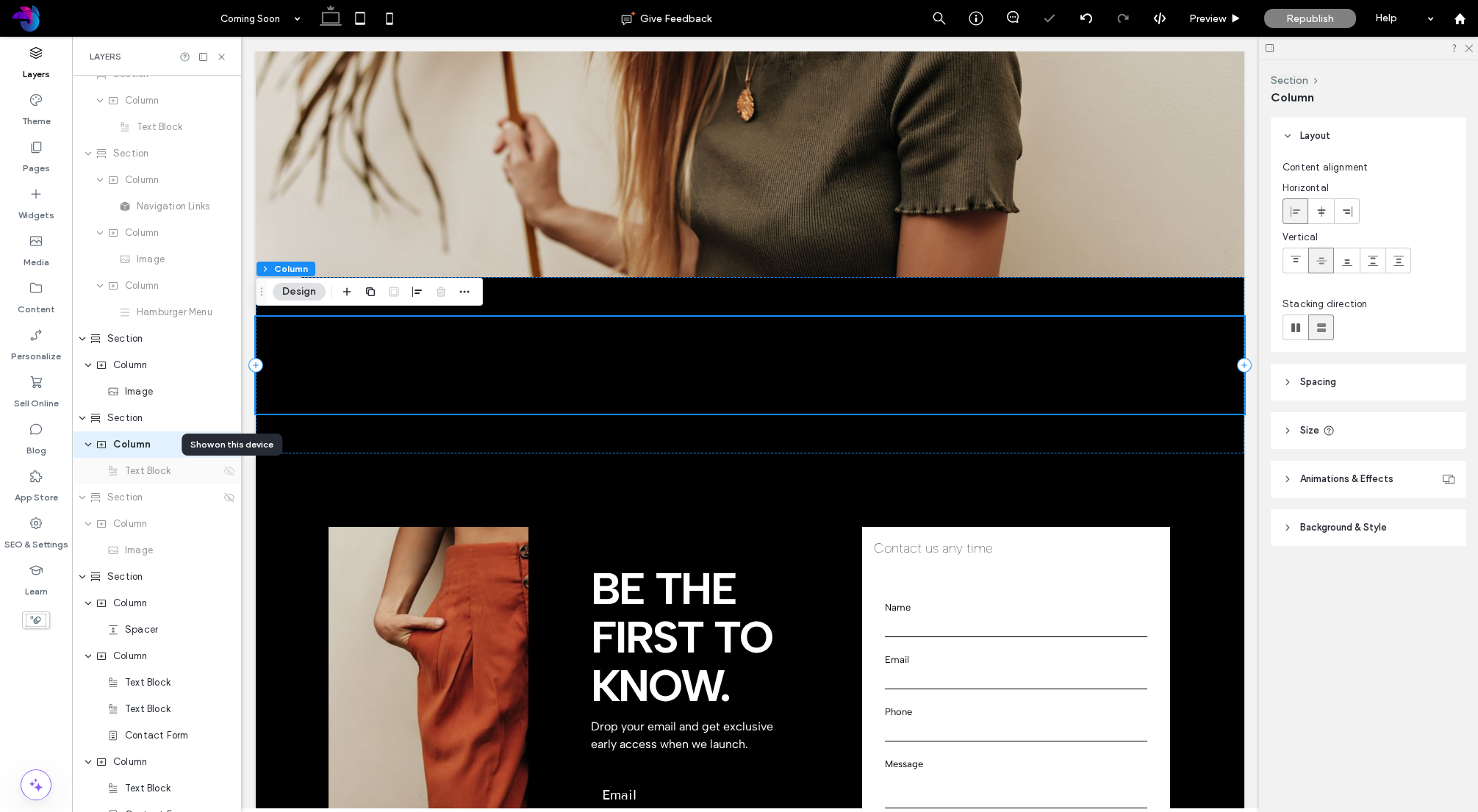
click at [228, 468] on icon at bounding box center [229, 471] width 11 height 11
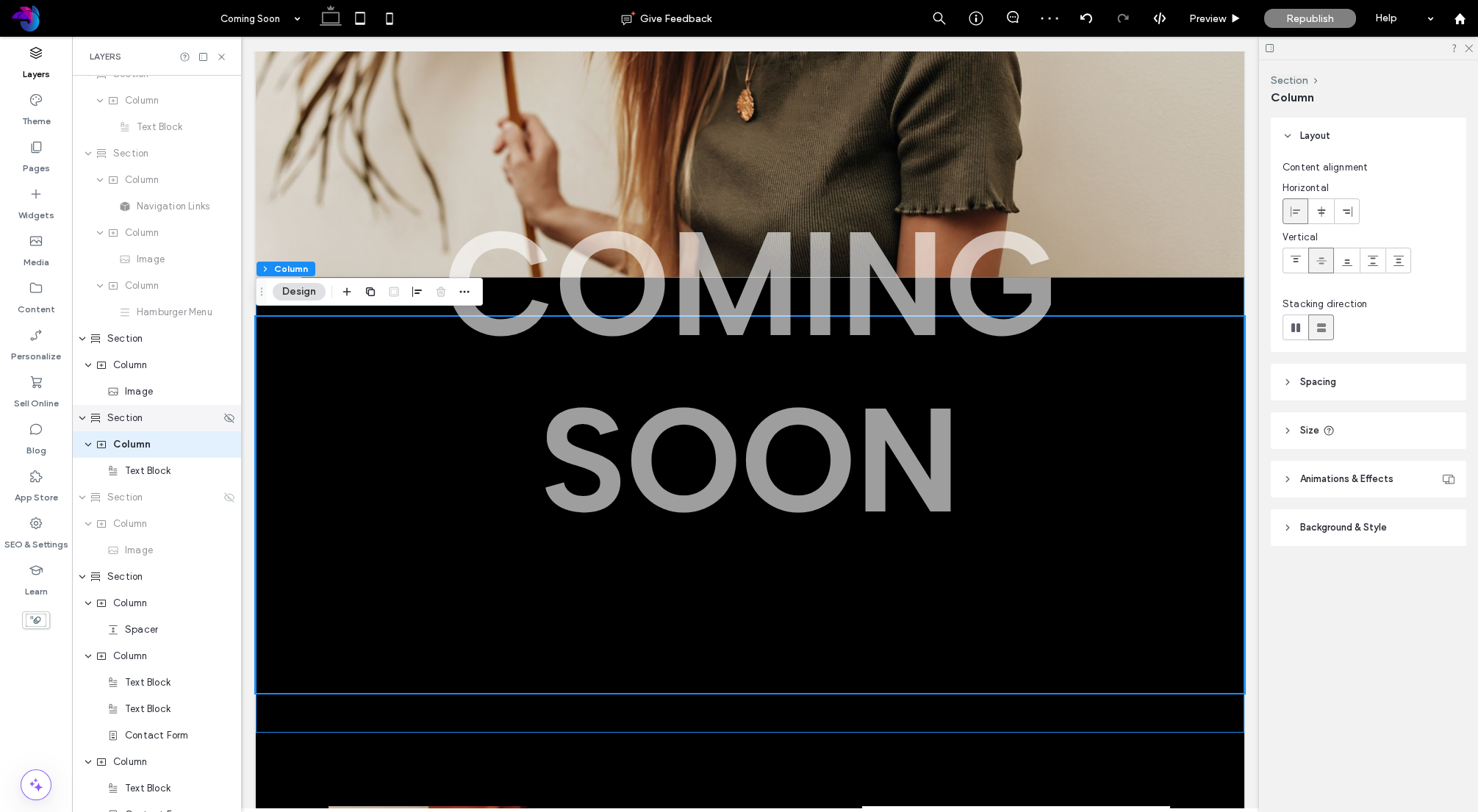
click at [204, 418] on div "Section" at bounding box center [155, 419] width 131 height 15
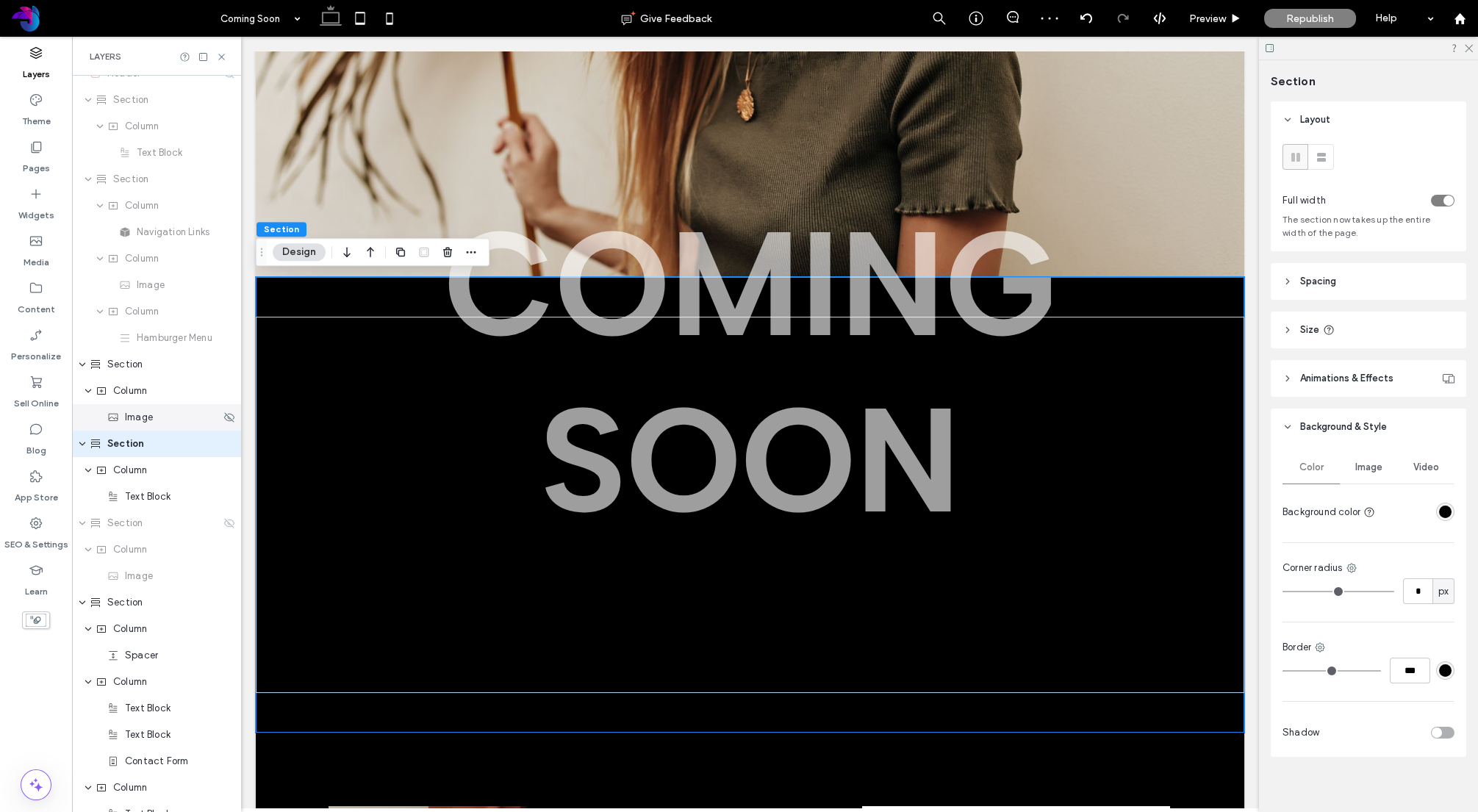
scroll to position [15, 0]
click at [471, 252] on use "button" at bounding box center [471, 253] width 9 height 2
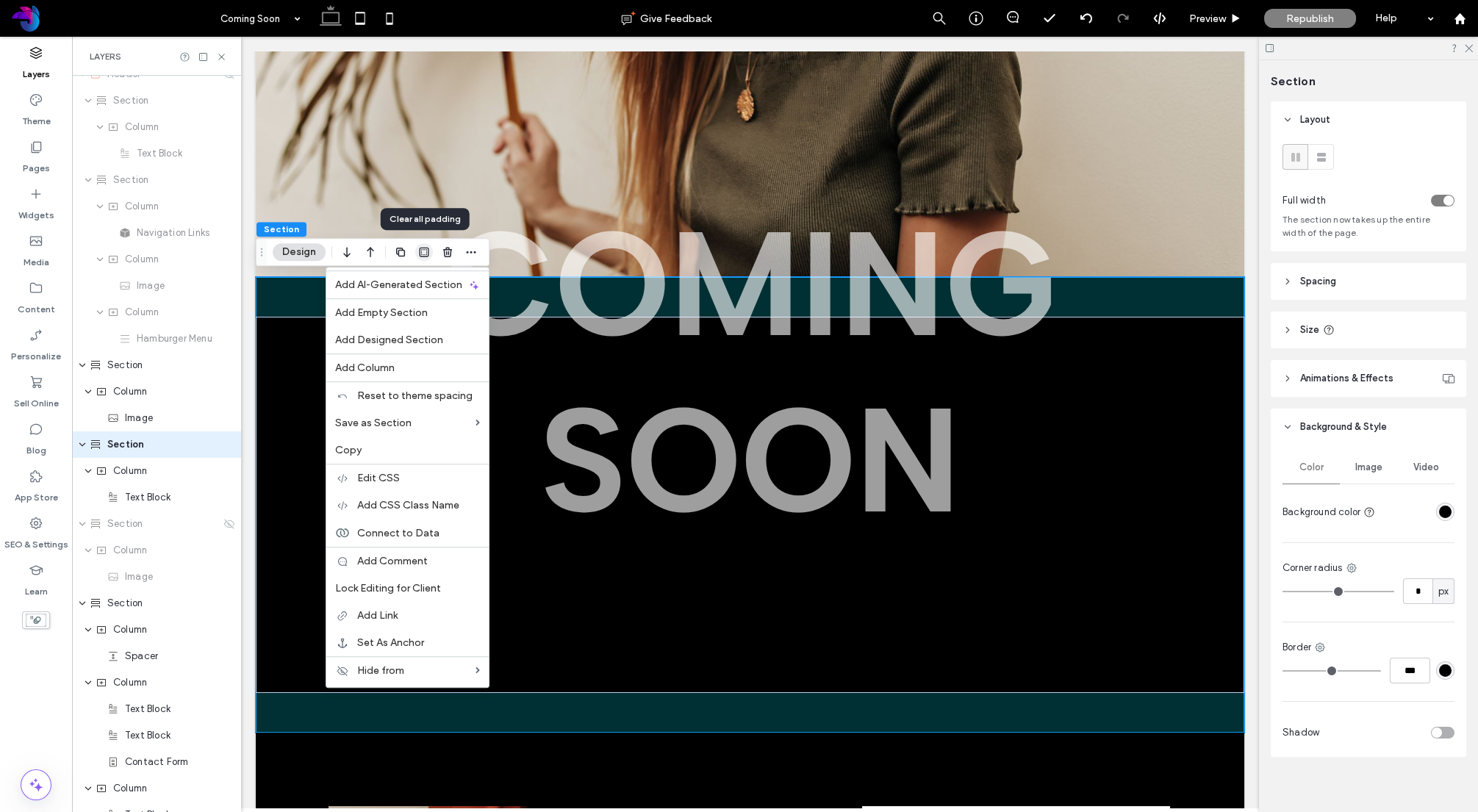
click at [423, 249] on use "button" at bounding box center [423, 253] width 9 height 9
type input "*"
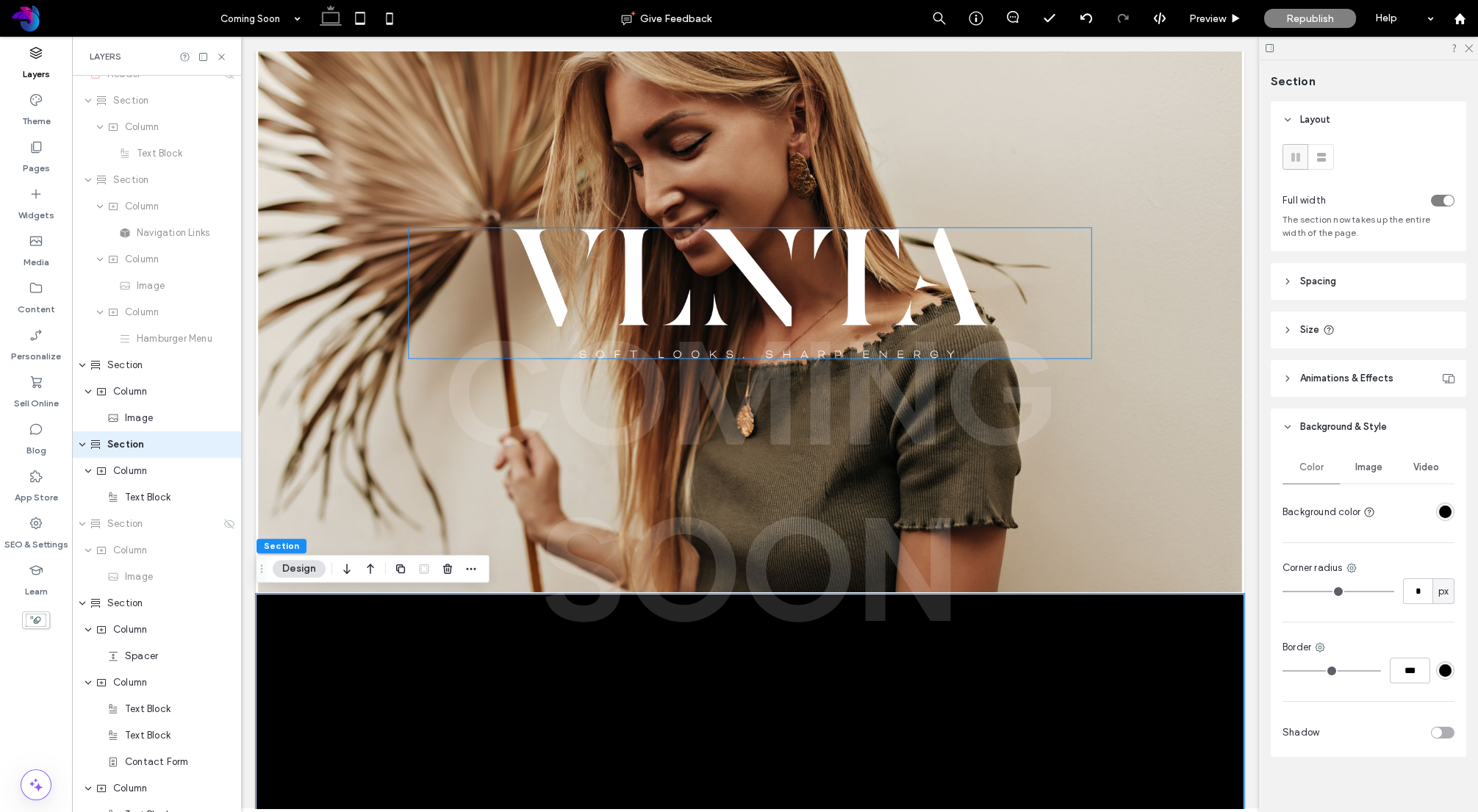
scroll to position [0, 0]
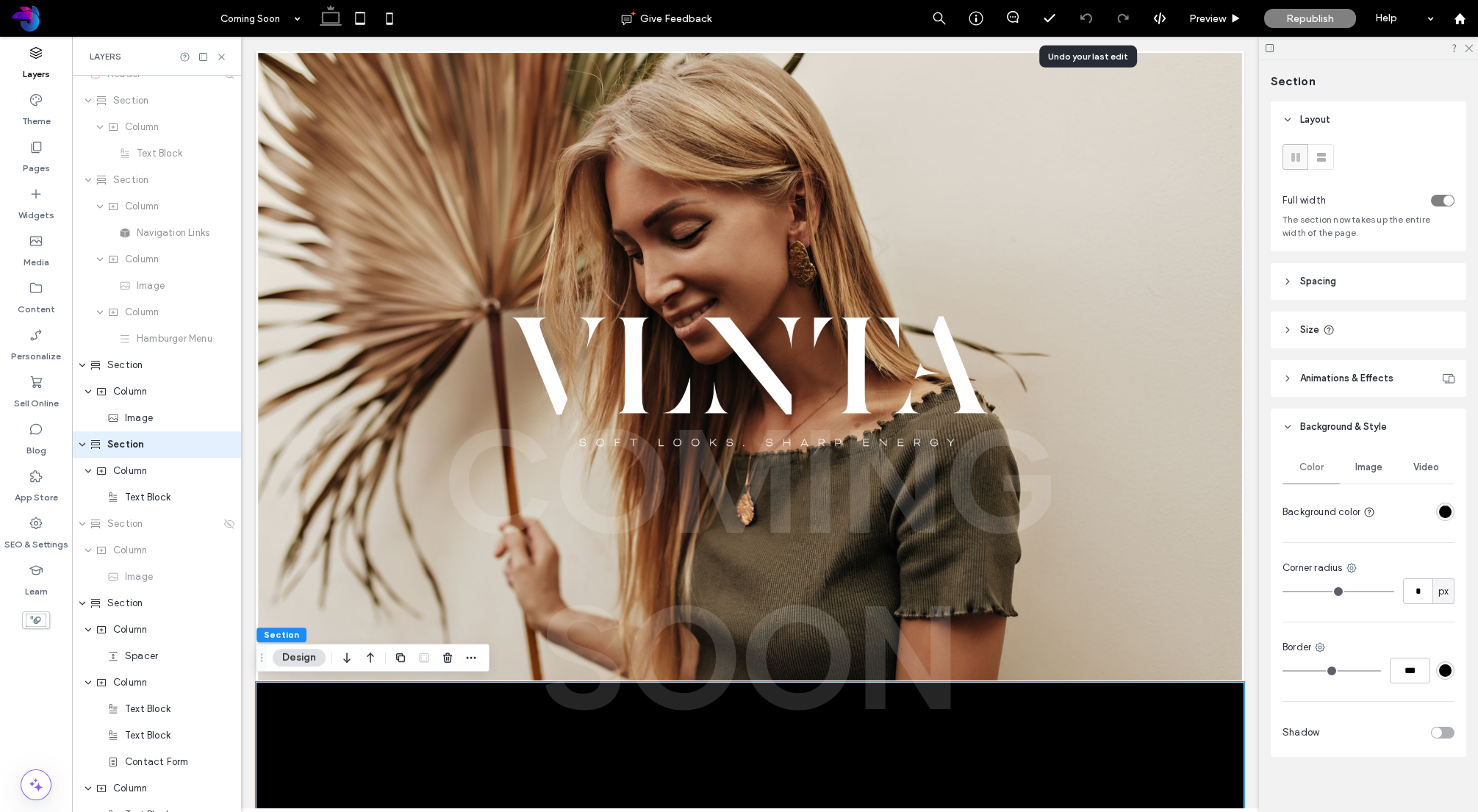
click at [1080, 15] on div at bounding box center [1086, 18] width 36 height 11
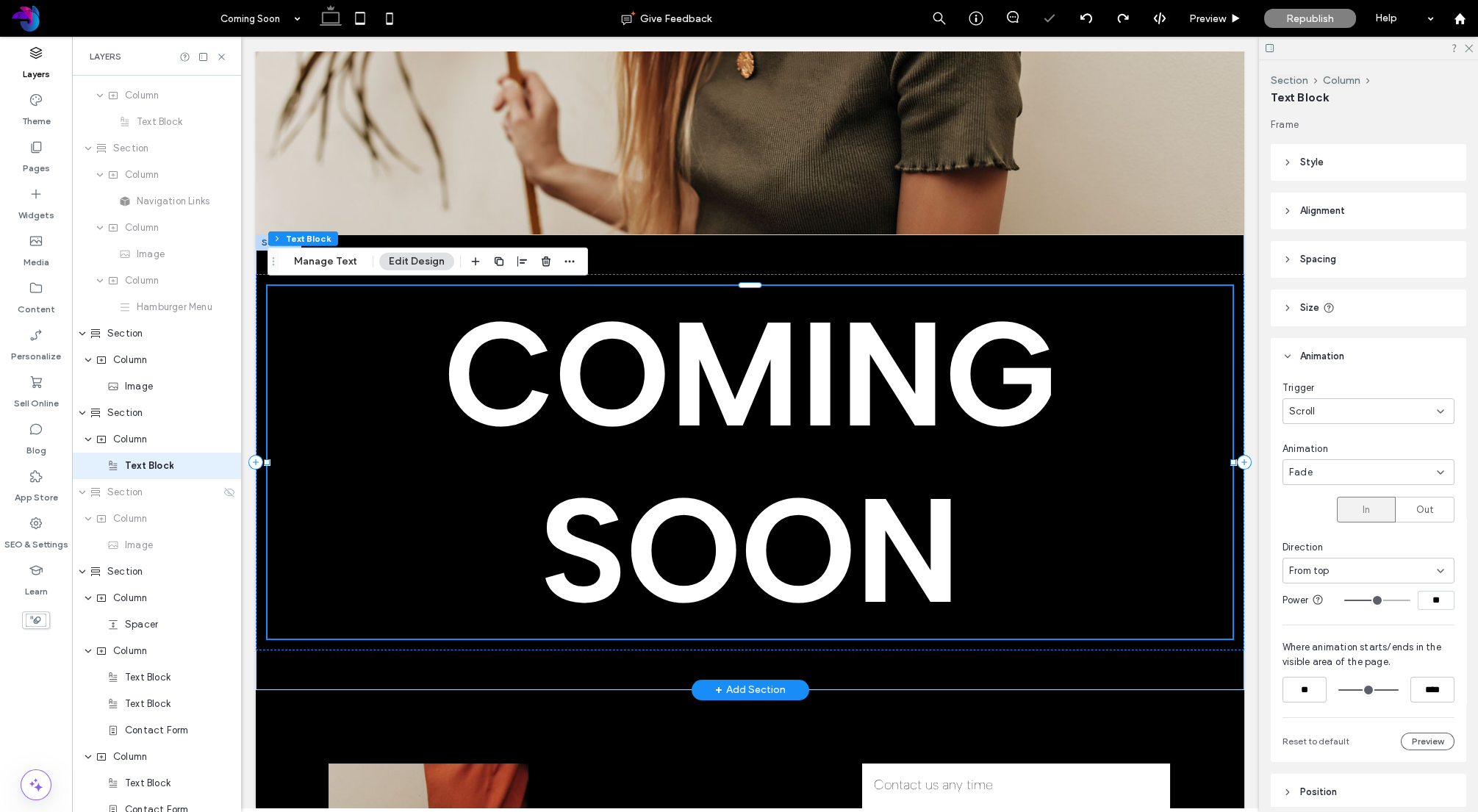
scroll to position [68, 0]
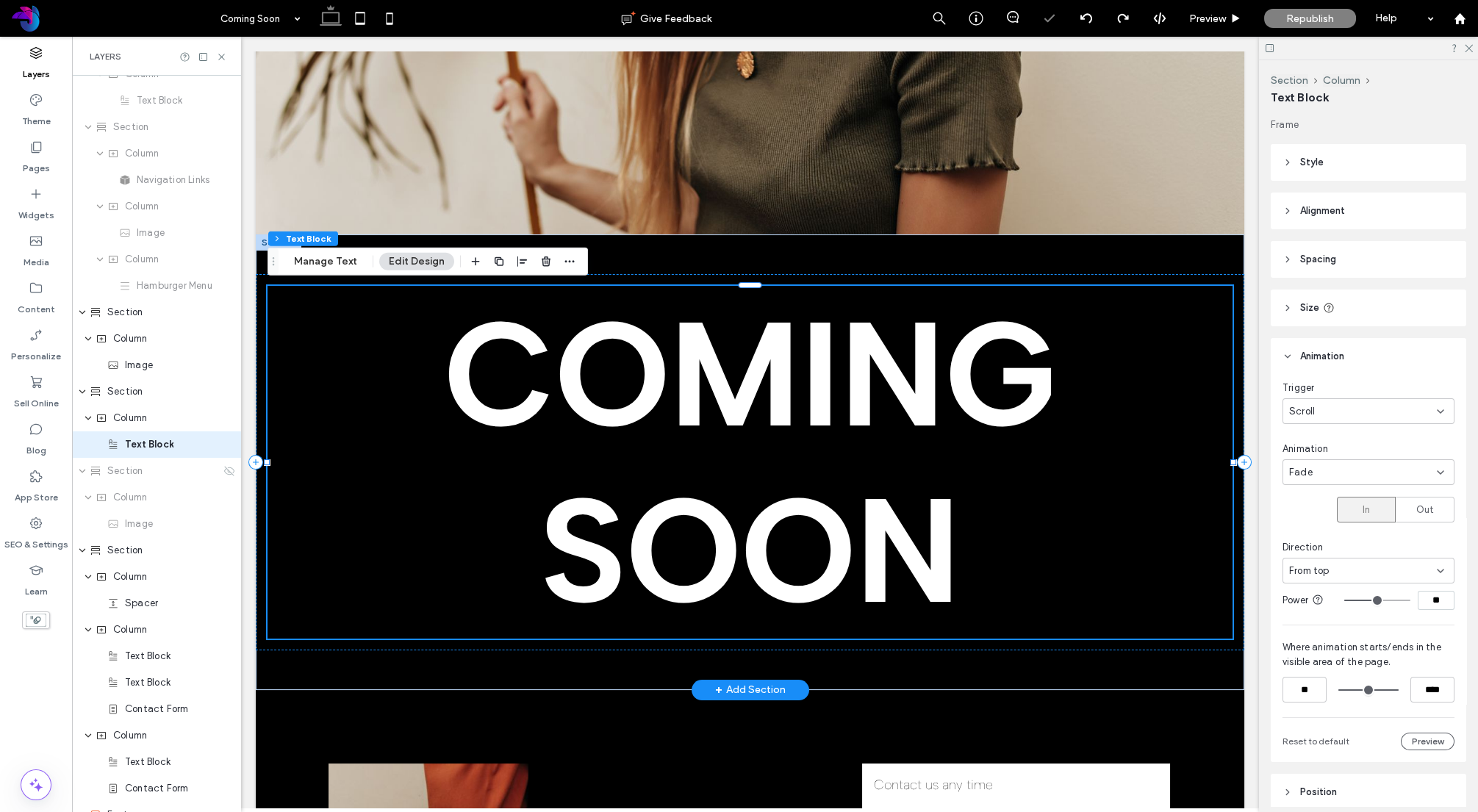
click at [672, 368] on span "COMING SOON" at bounding box center [751, 462] width 613 height 353
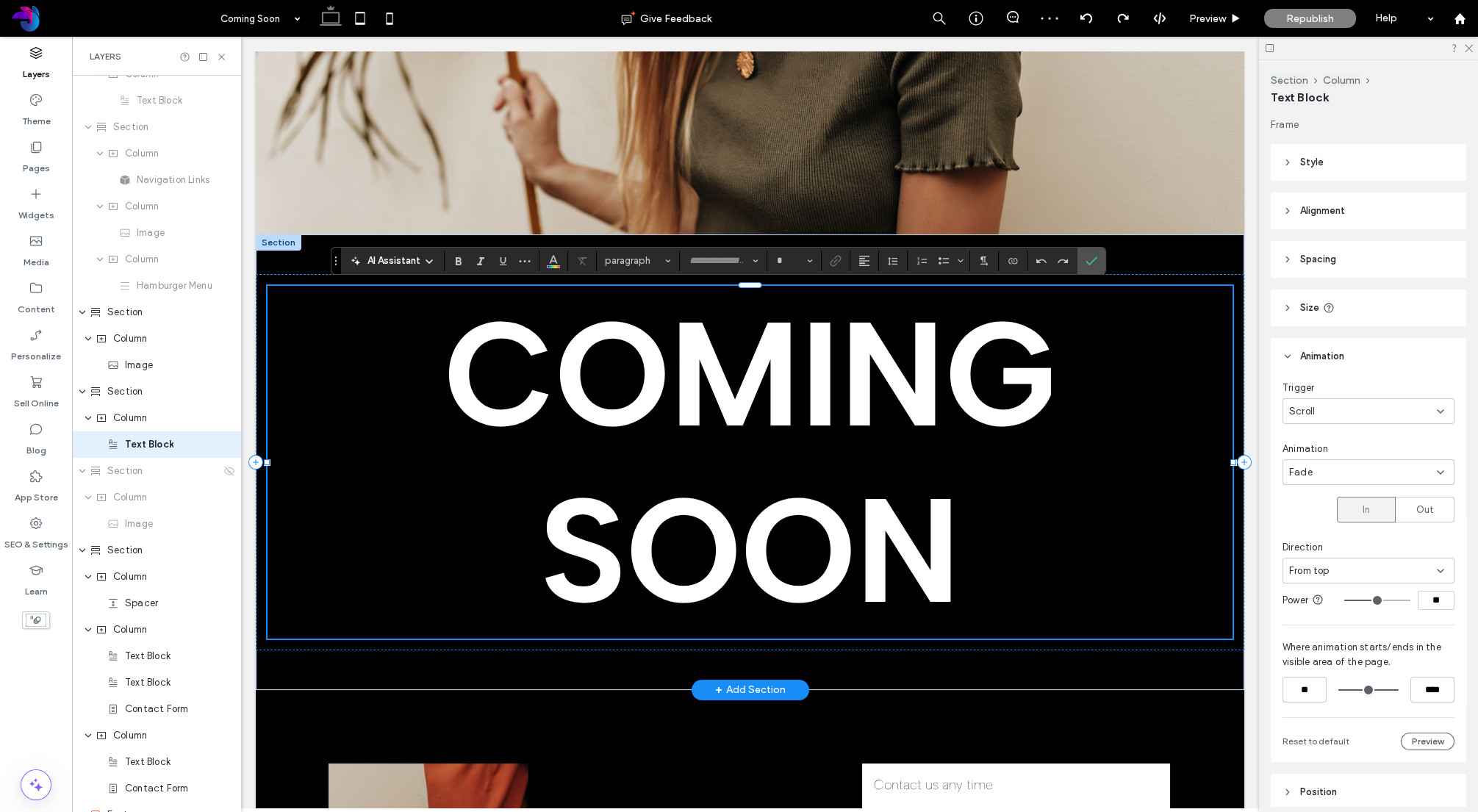
type input "**********"
type input "***"
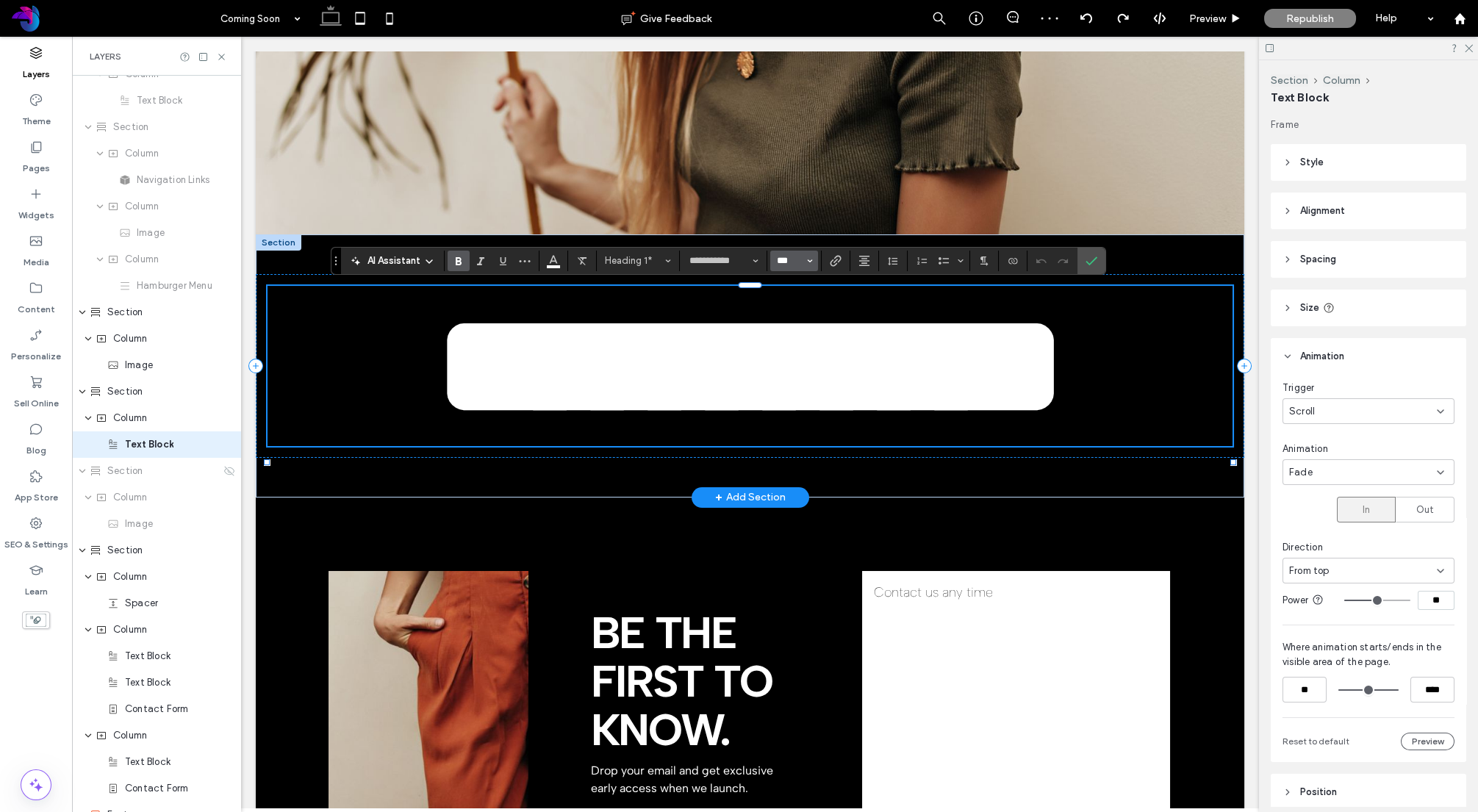
click at [800, 261] on input "***" at bounding box center [789, 260] width 28 height 11
type input "***"
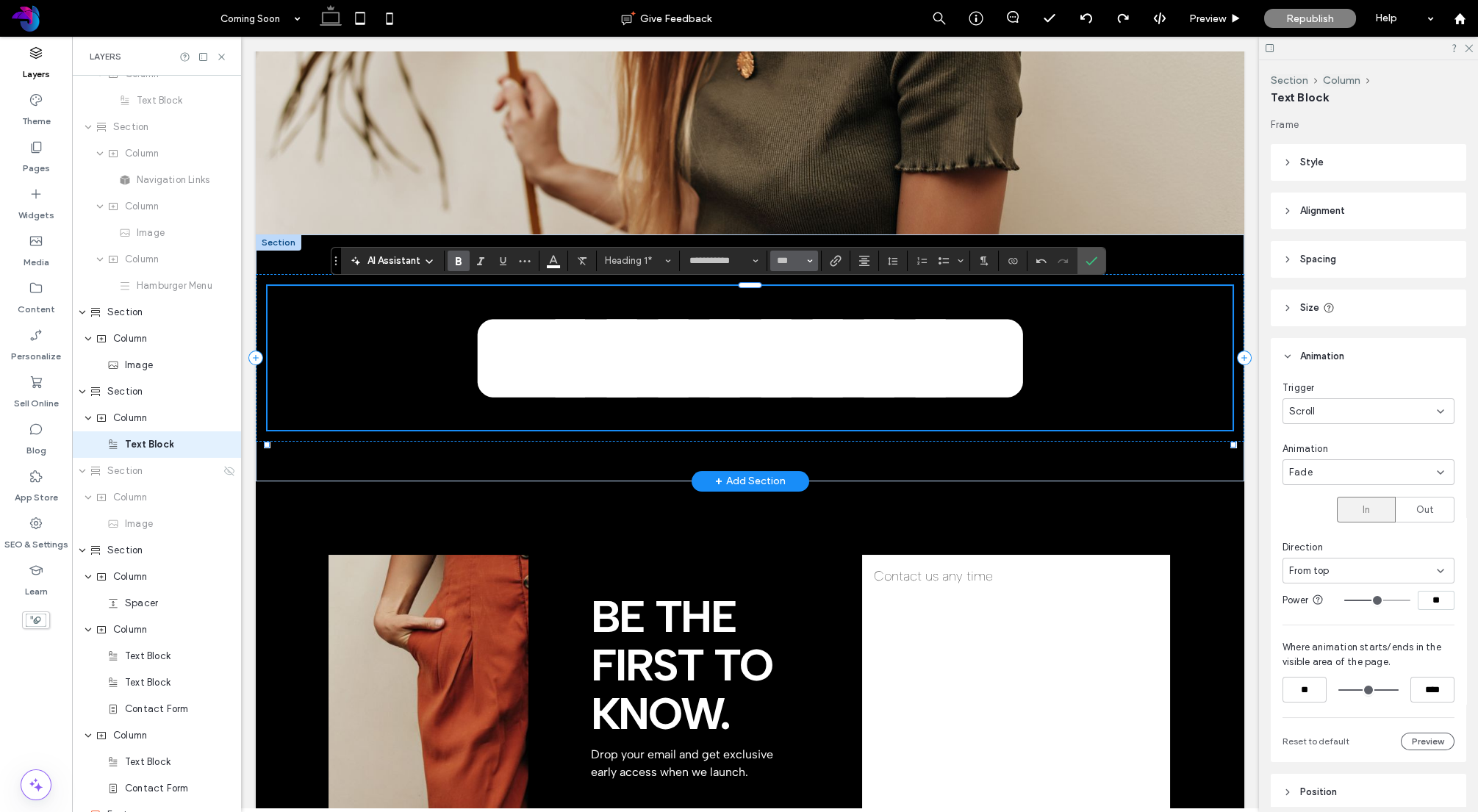
click at [808, 261] on use "Size" at bounding box center [809, 260] width 5 height 3
click at [795, 258] on input "Size-input" at bounding box center [789, 260] width 28 height 11
type input "***"
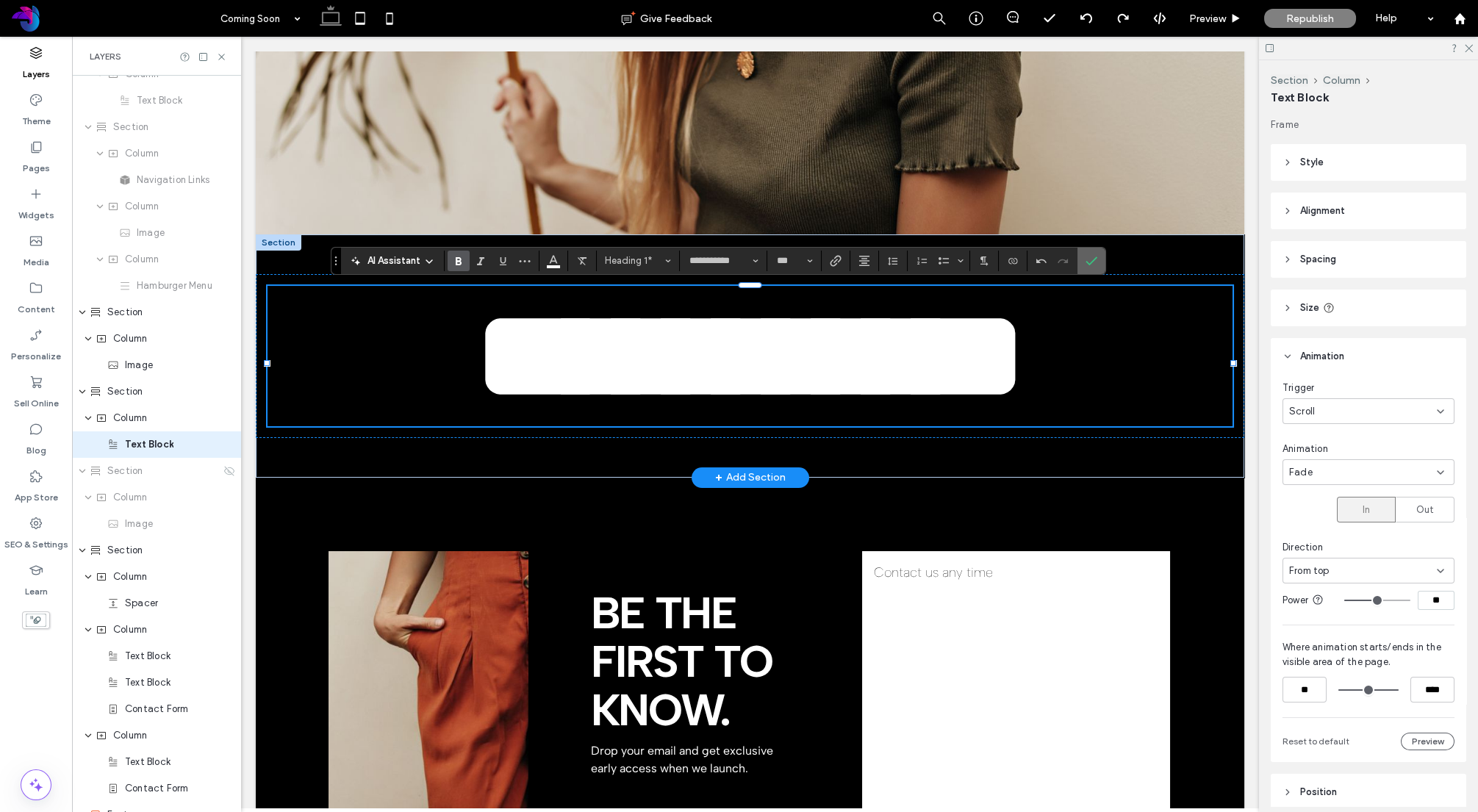
click at [1094, 259] on icon "Confirm" at bounding box center [1091, 260] width 11 height 11
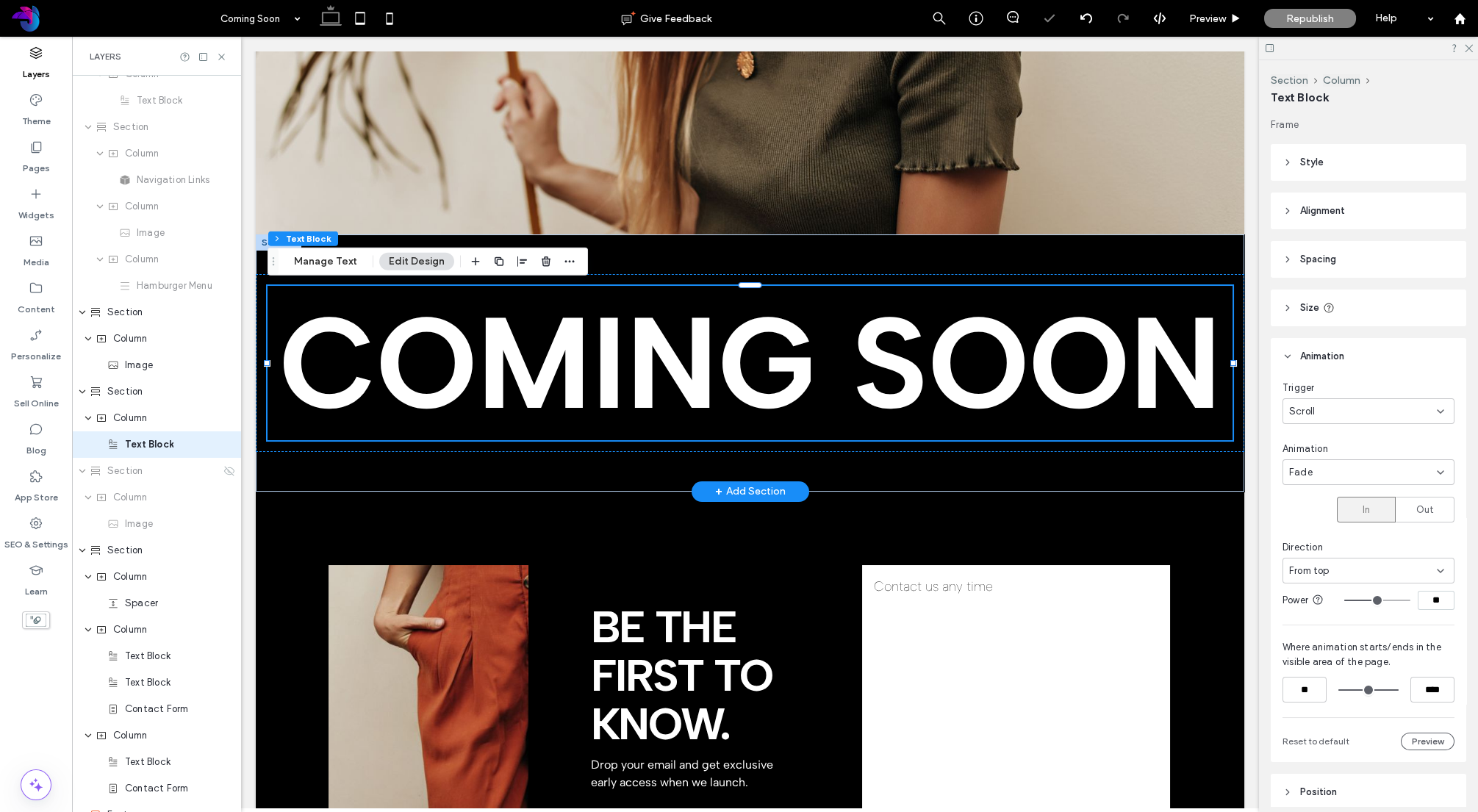
click at [265, 241] on div at bounding box center [278, 242] width 45 height 16
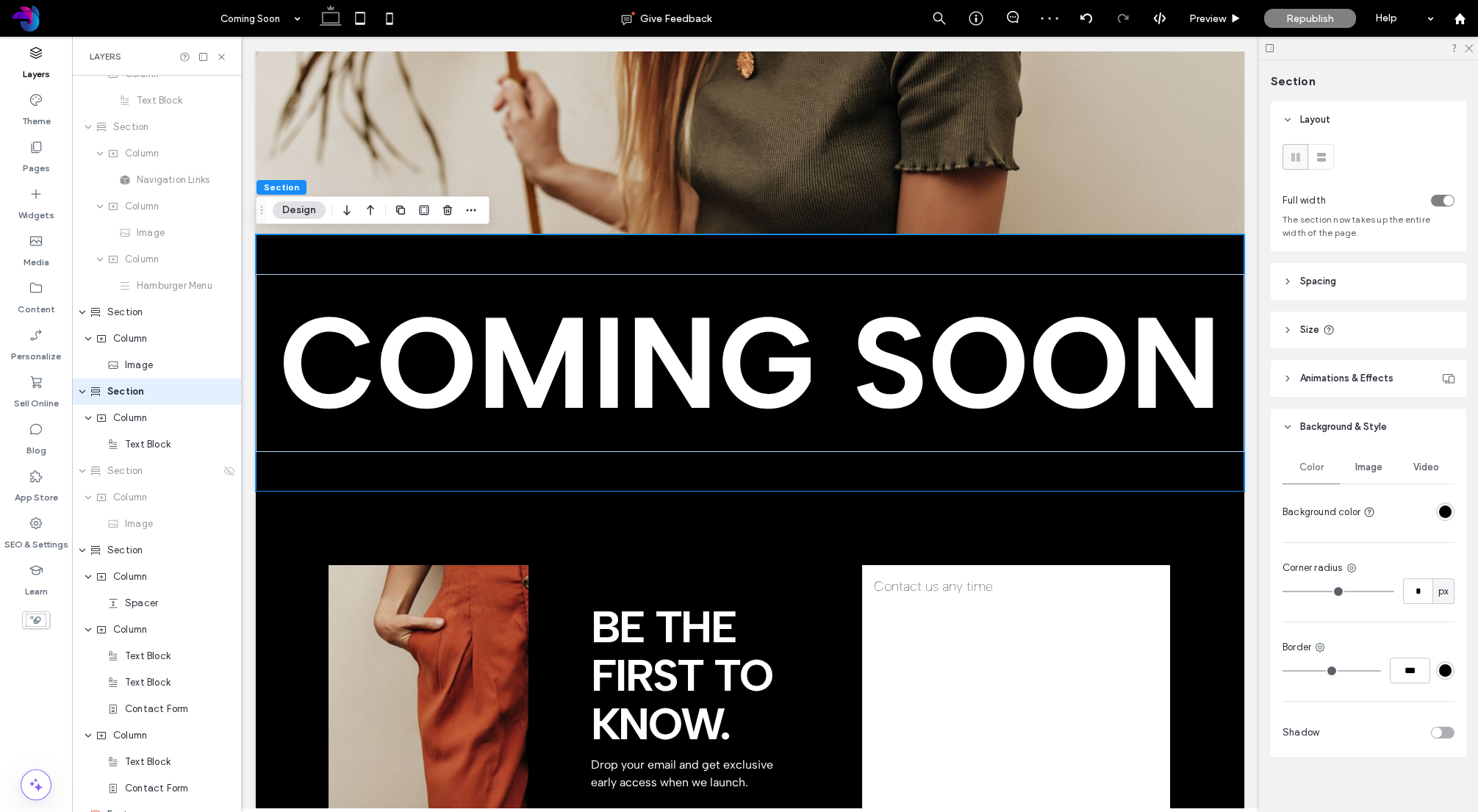
scroll to position [15, 0]
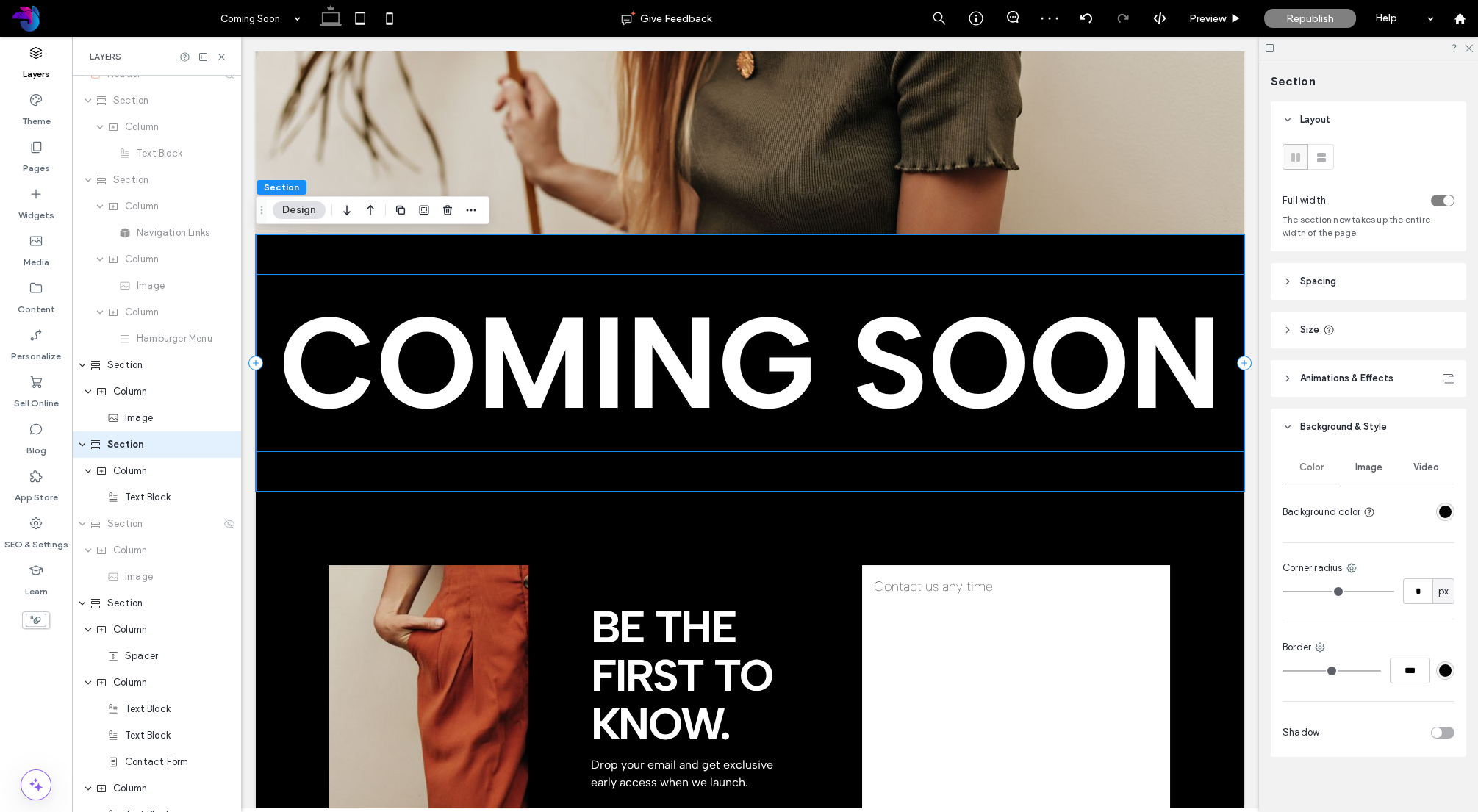
click at [269, 280] on div "COMING SOON" at bounding box center [750, 363] width 988 height 178
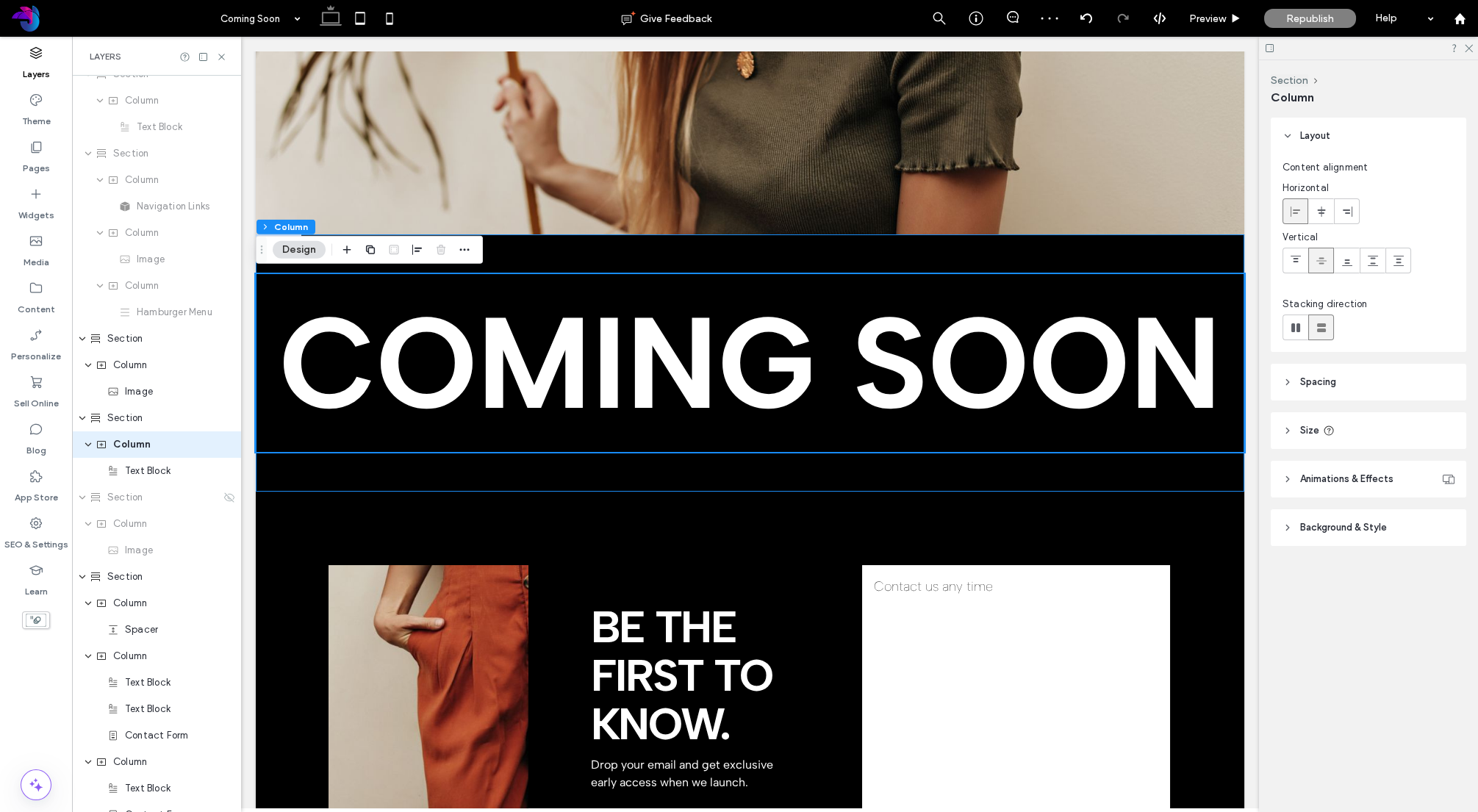
click at [610, 256] on div "COMING SOON" at bounding box center [750, 363] width 988 height 257
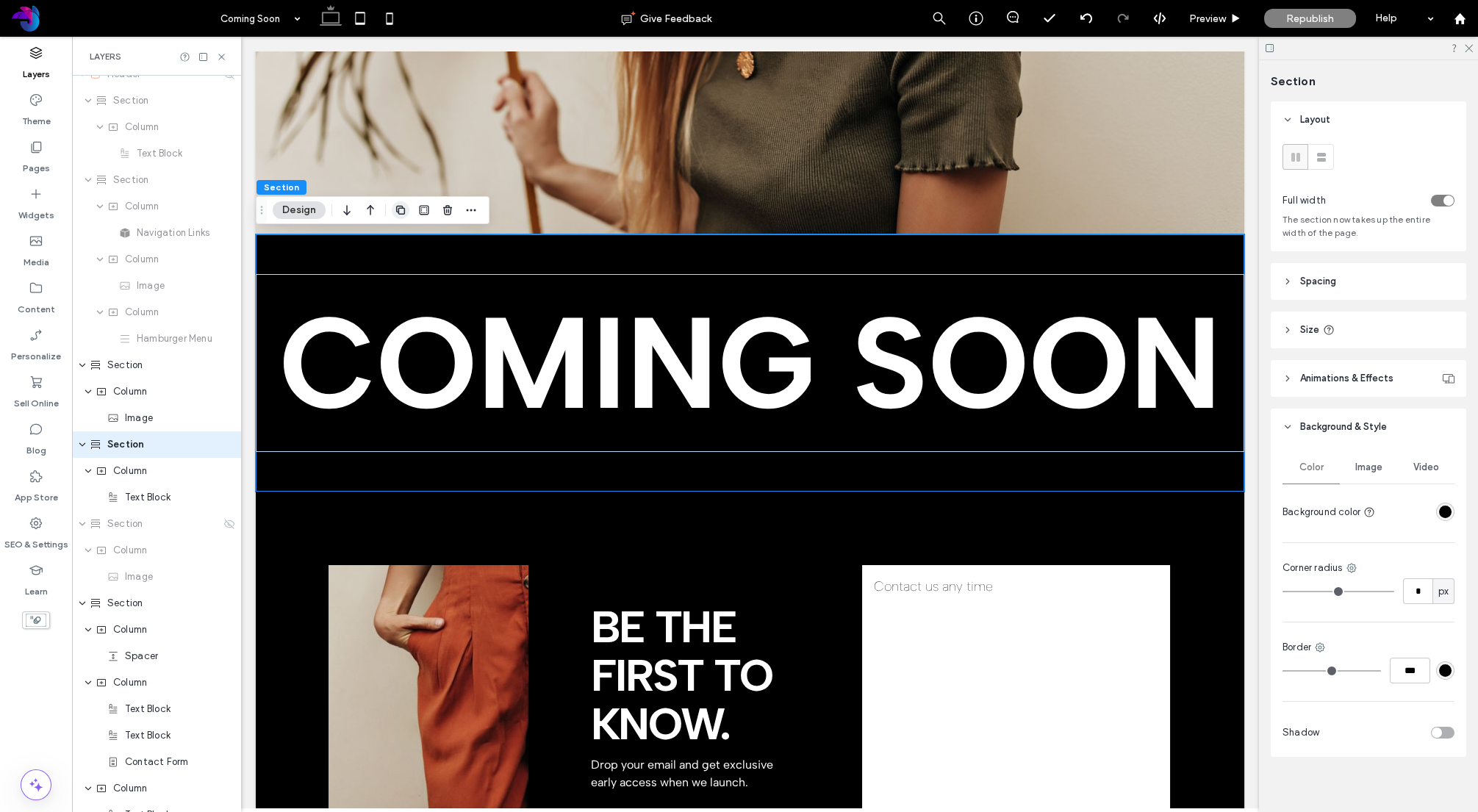
click at [405, 208] on icon "button" at bounding box center [400, 210] width 11 height 11
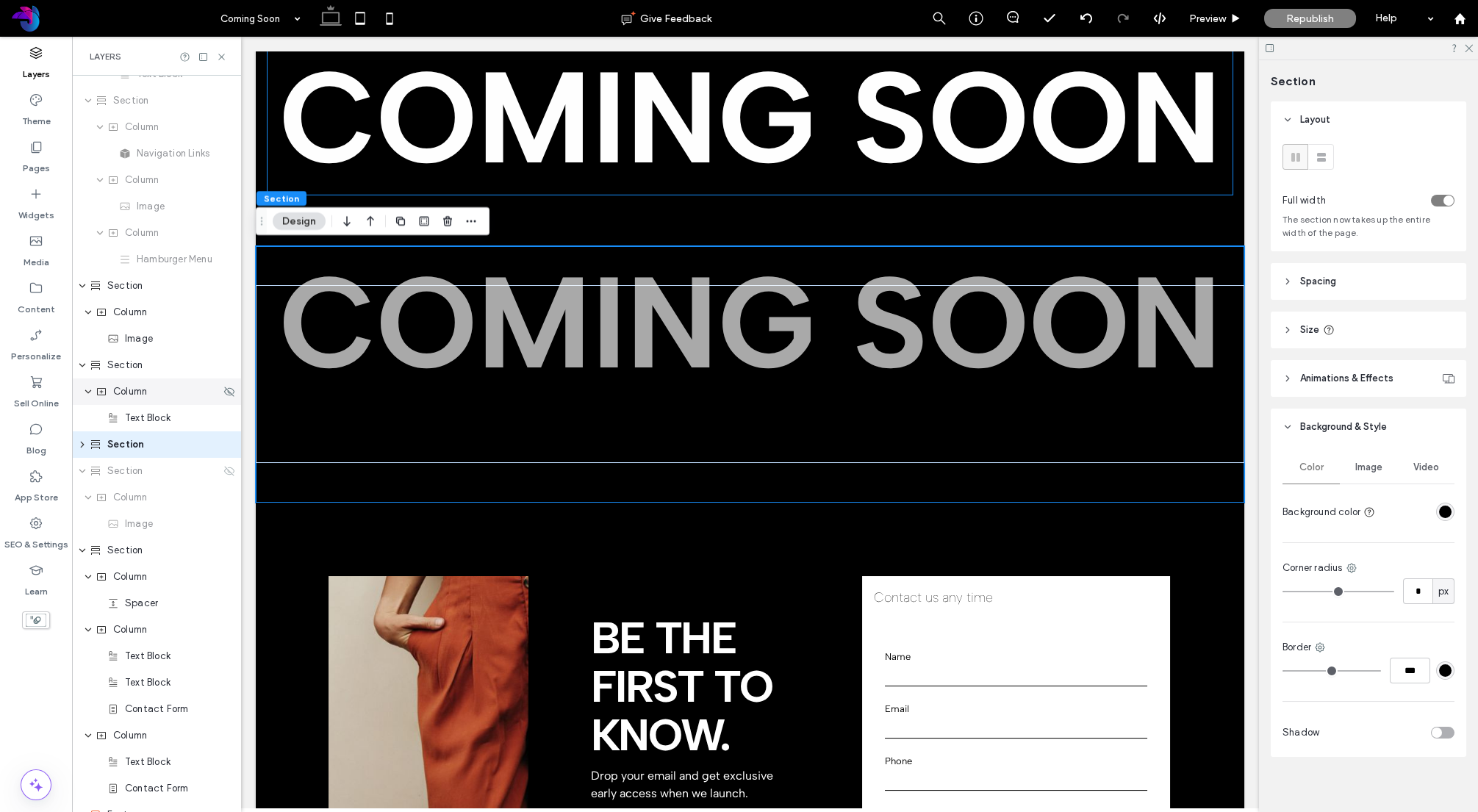
scroll to position [694, 0]
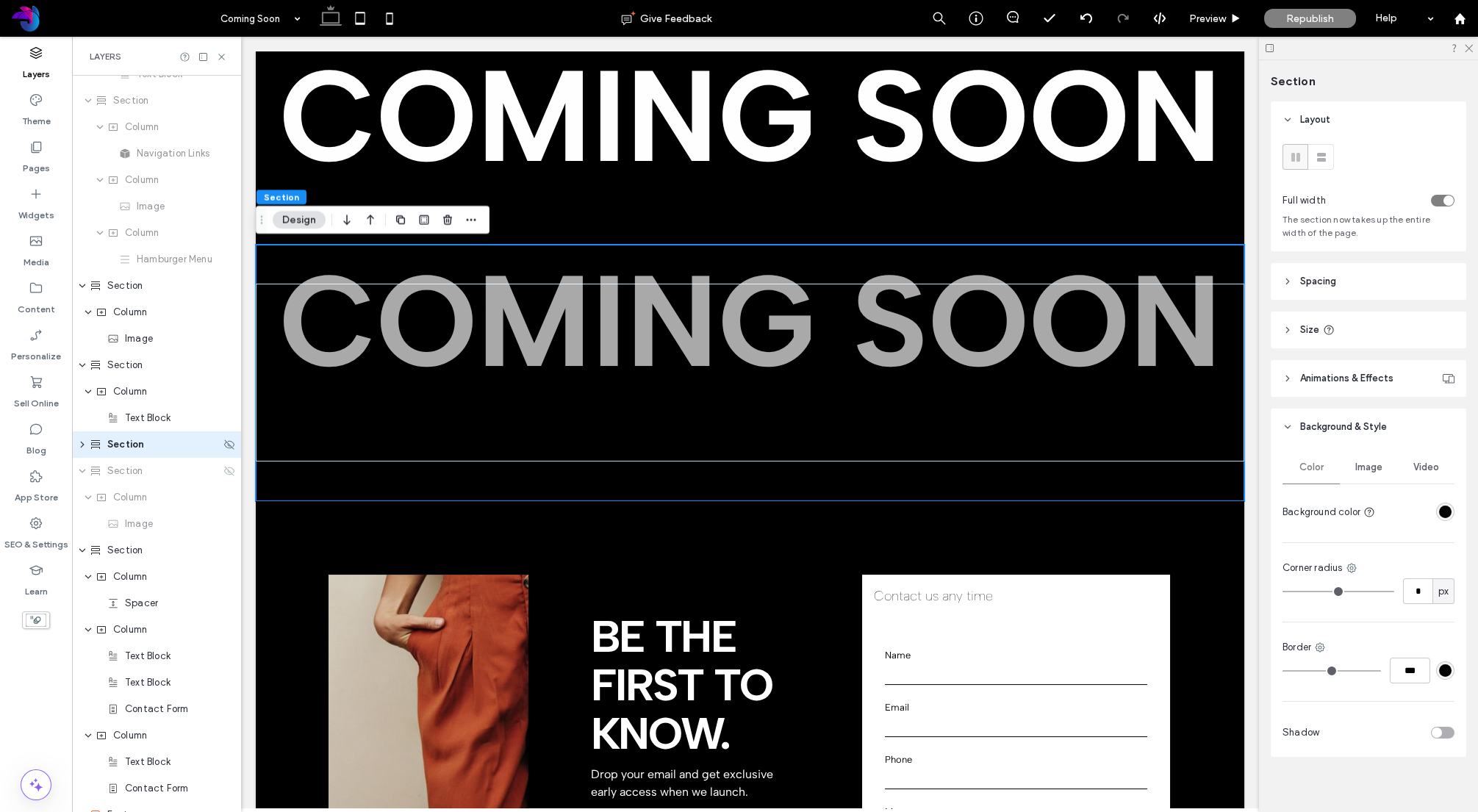
click at [84, 444] on icon "expand Section" at bounding box center [82, 444] width 11 height 8
click at [83, 445] on icon "expand Section" at bounding box center [82, 444] width 8 height 11
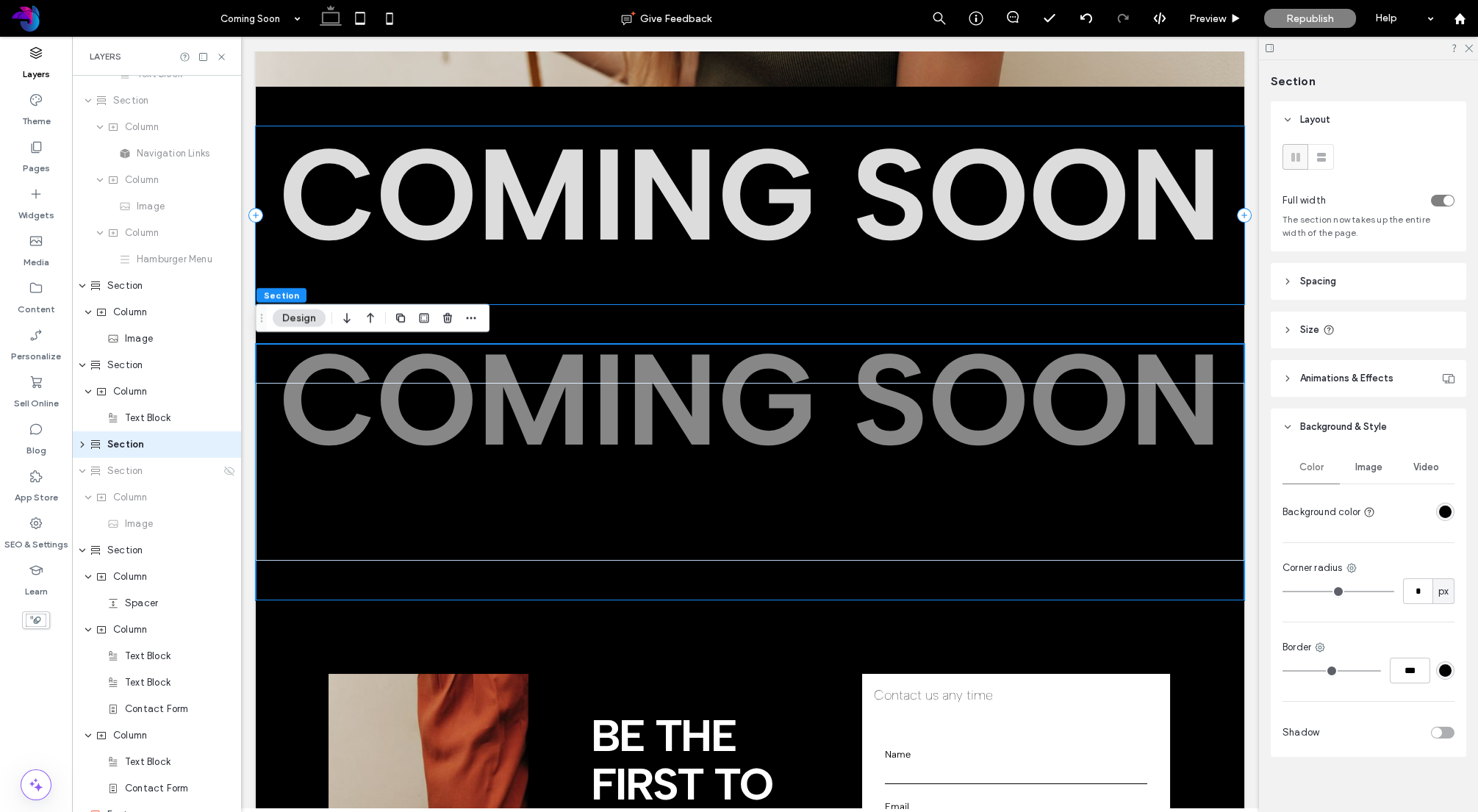
scroll to position [588, 0]
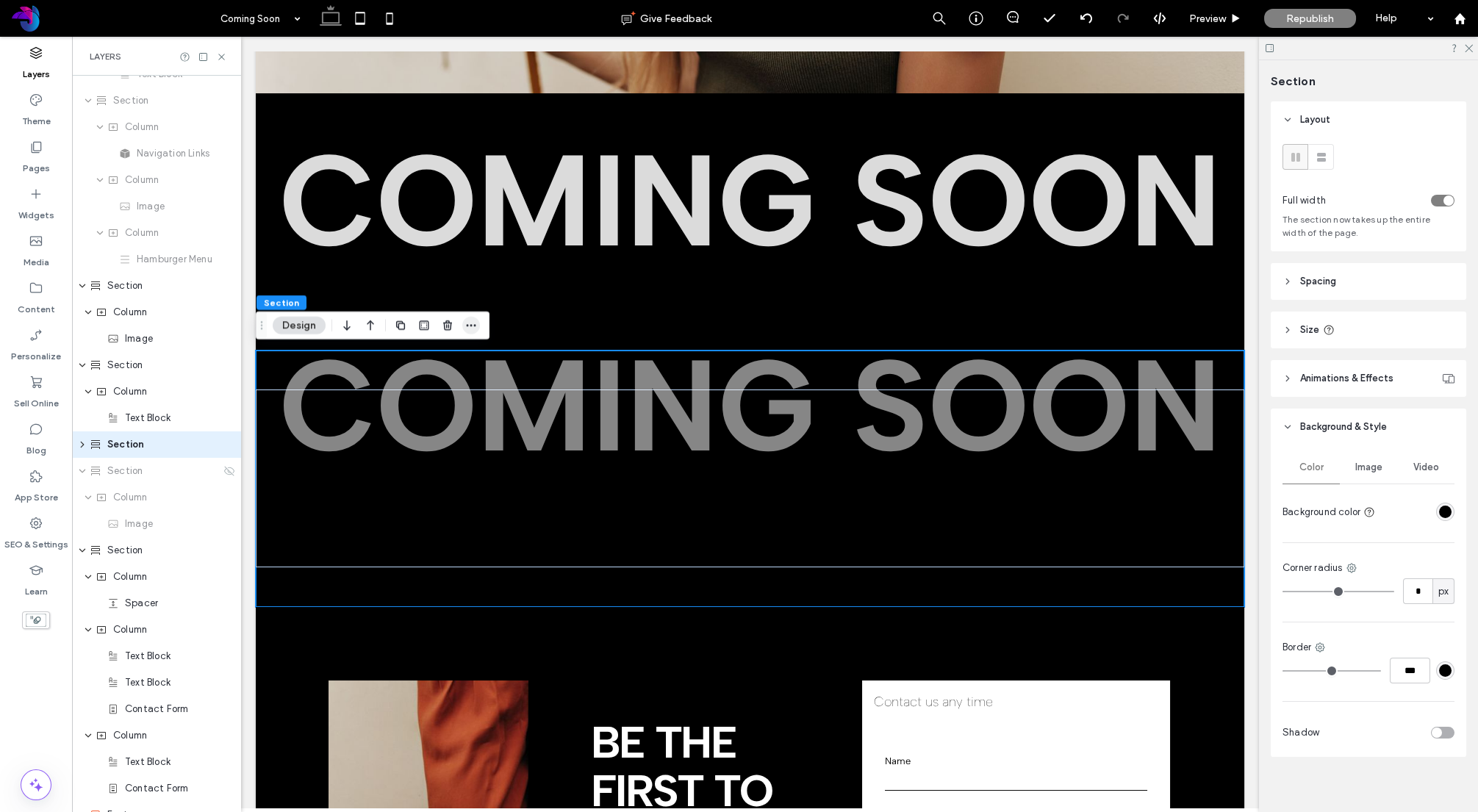
click at [474, 323] on icon "button" at bounding box center [471, 325] width 11 height 11
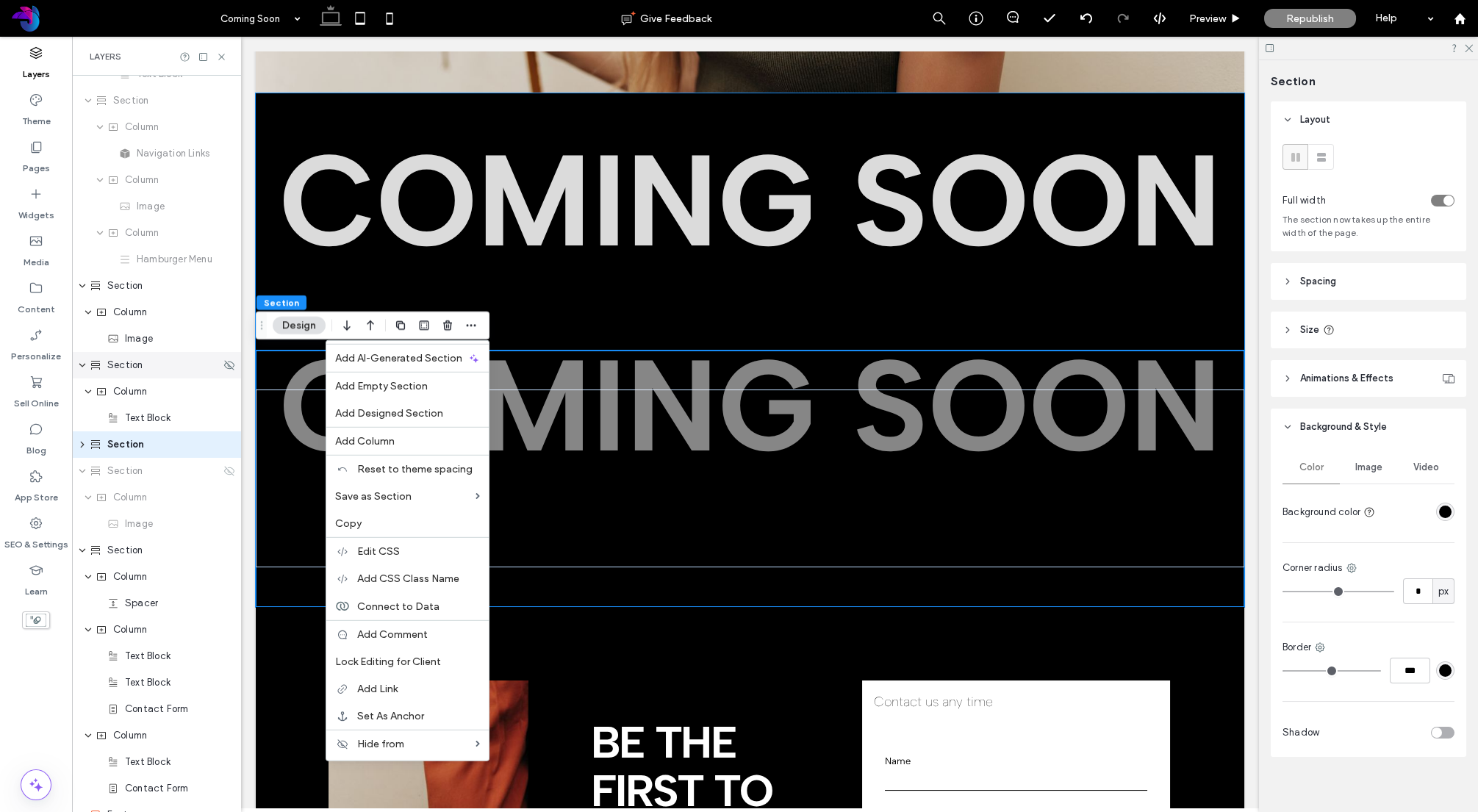
click at [168, 370] on div "Section" at bounding box center [155, 365] width 131 height 15
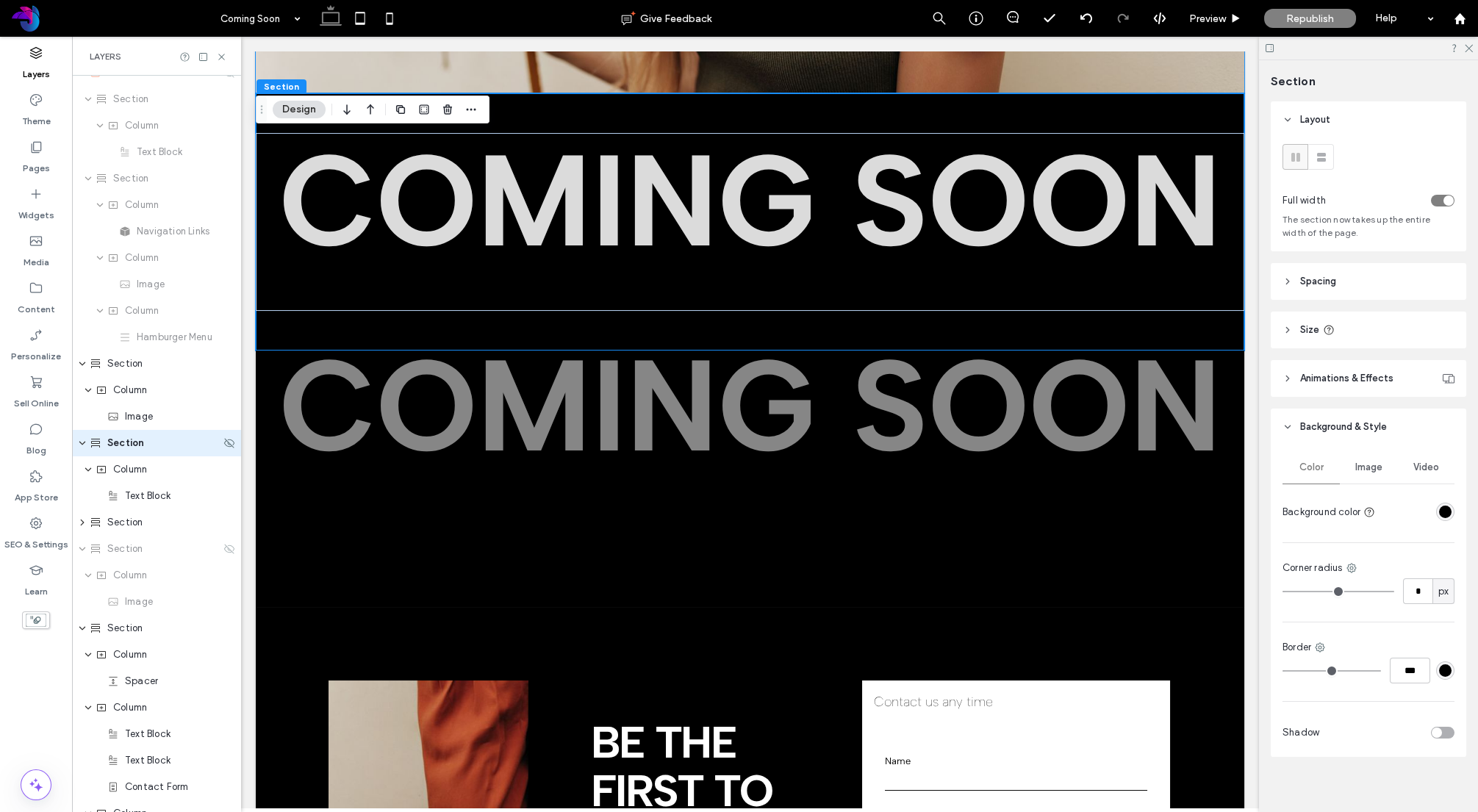
scroll to position [15, 0]
click at [144, 524] on div "Section" at bounding box center [155, 524] width 131 height 15
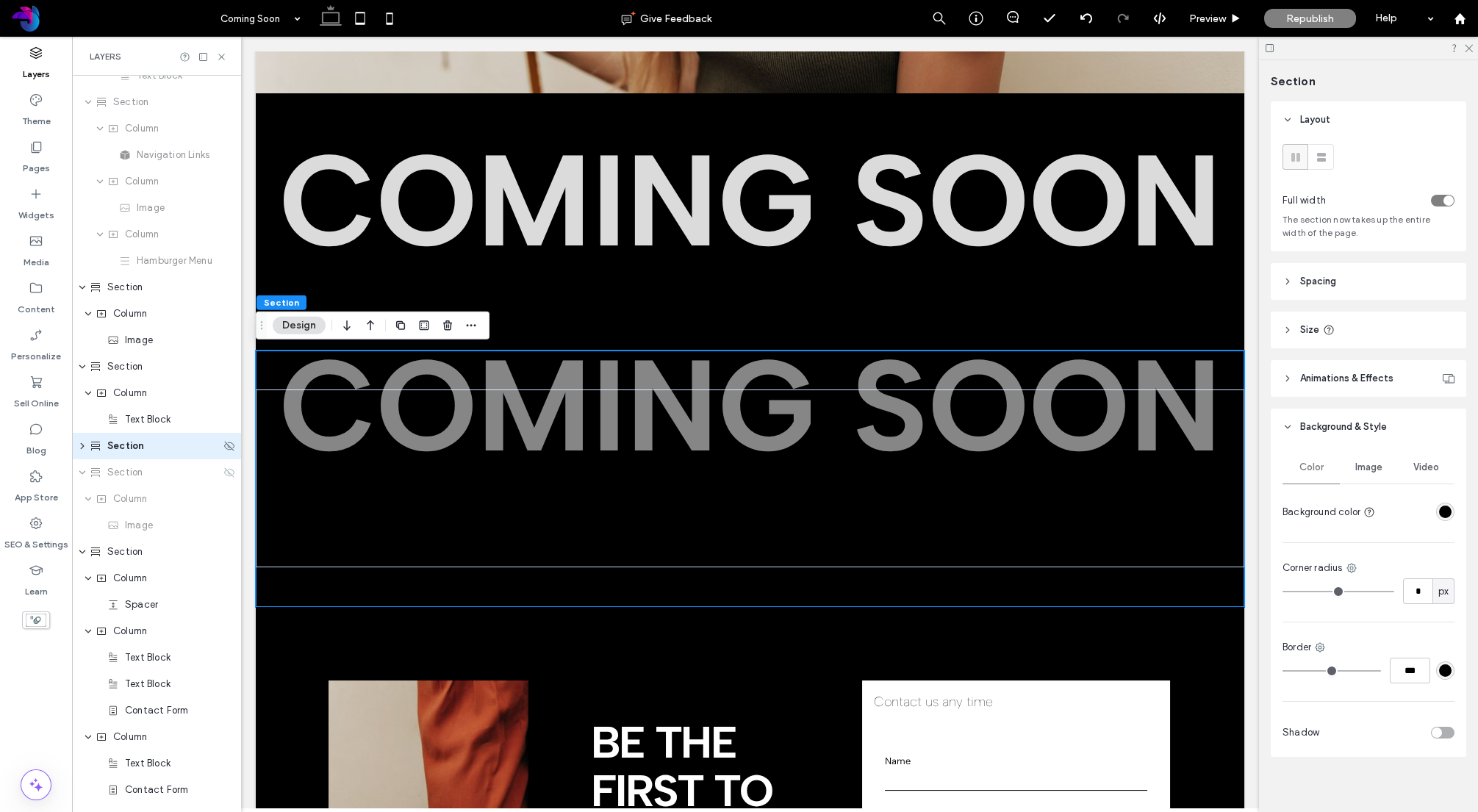
scroll to position [94, 0]
click at [470, 324] on use "button" at bounding box center [471, 325] width 9 height 2
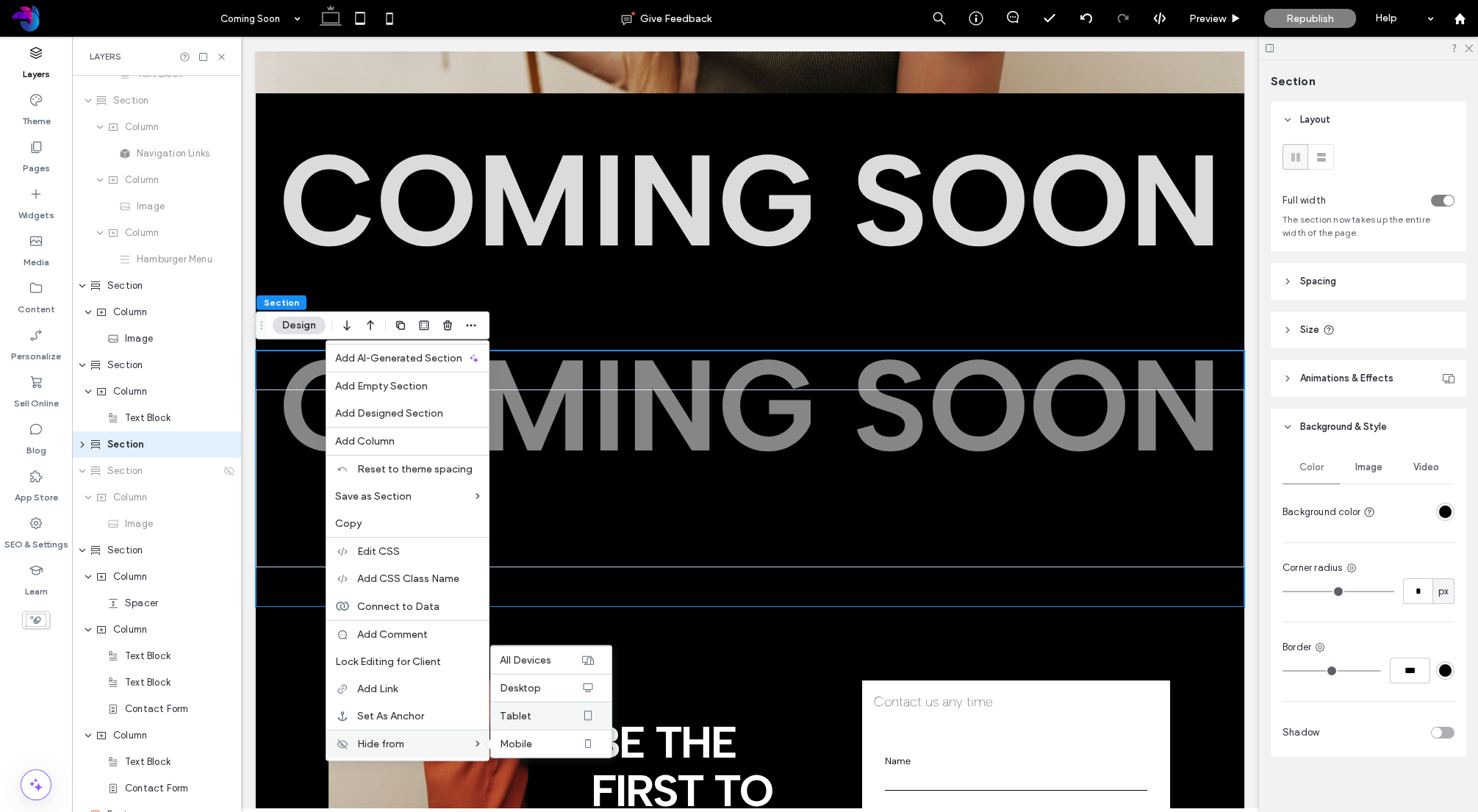
drag, startPoint x: 561, startPoint y: 715, endPoint x: 561, endPoint y: 707, distance: 8.0
click at [561, 715] on label "Tablet" at bounding box center [540, 715] width 81 height 12
click at [561, 690] on label "Desktop" at bounding box center [540, 687] width 81 height 12
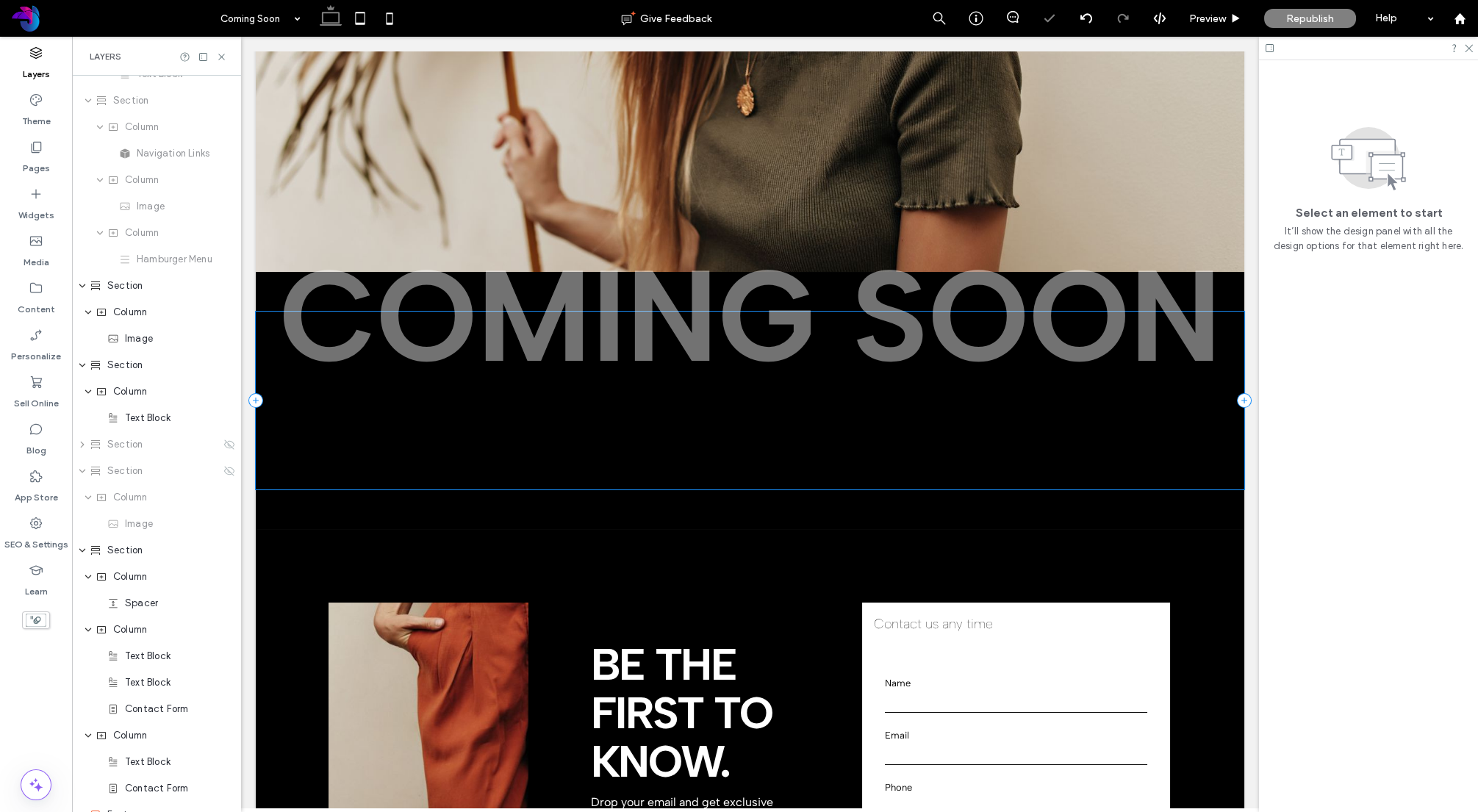
scroll to position [224, 0]
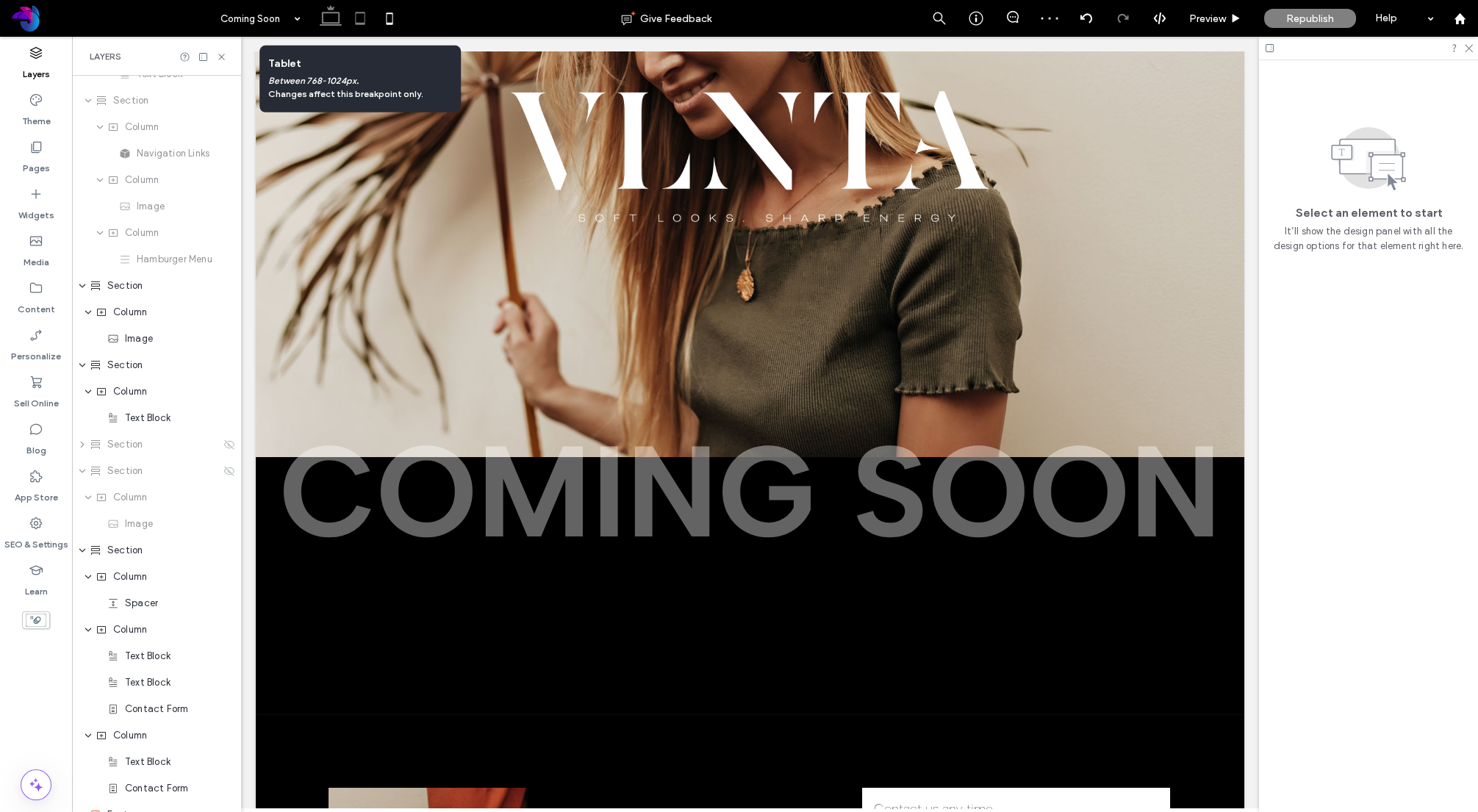
click at [359, 18] on icon at bounding box center [359, 18] width 29 height 29
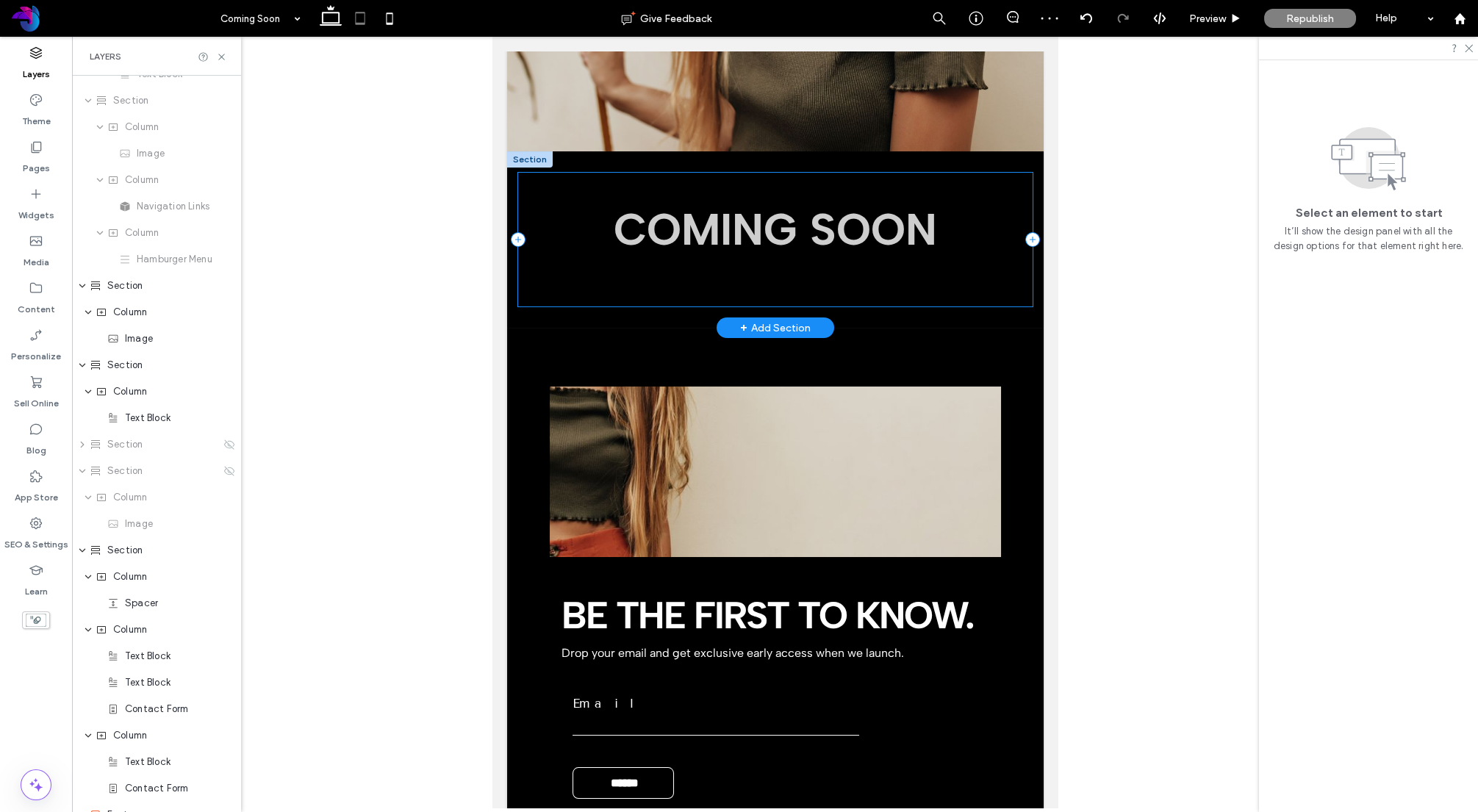
scroll to position [405, 0]
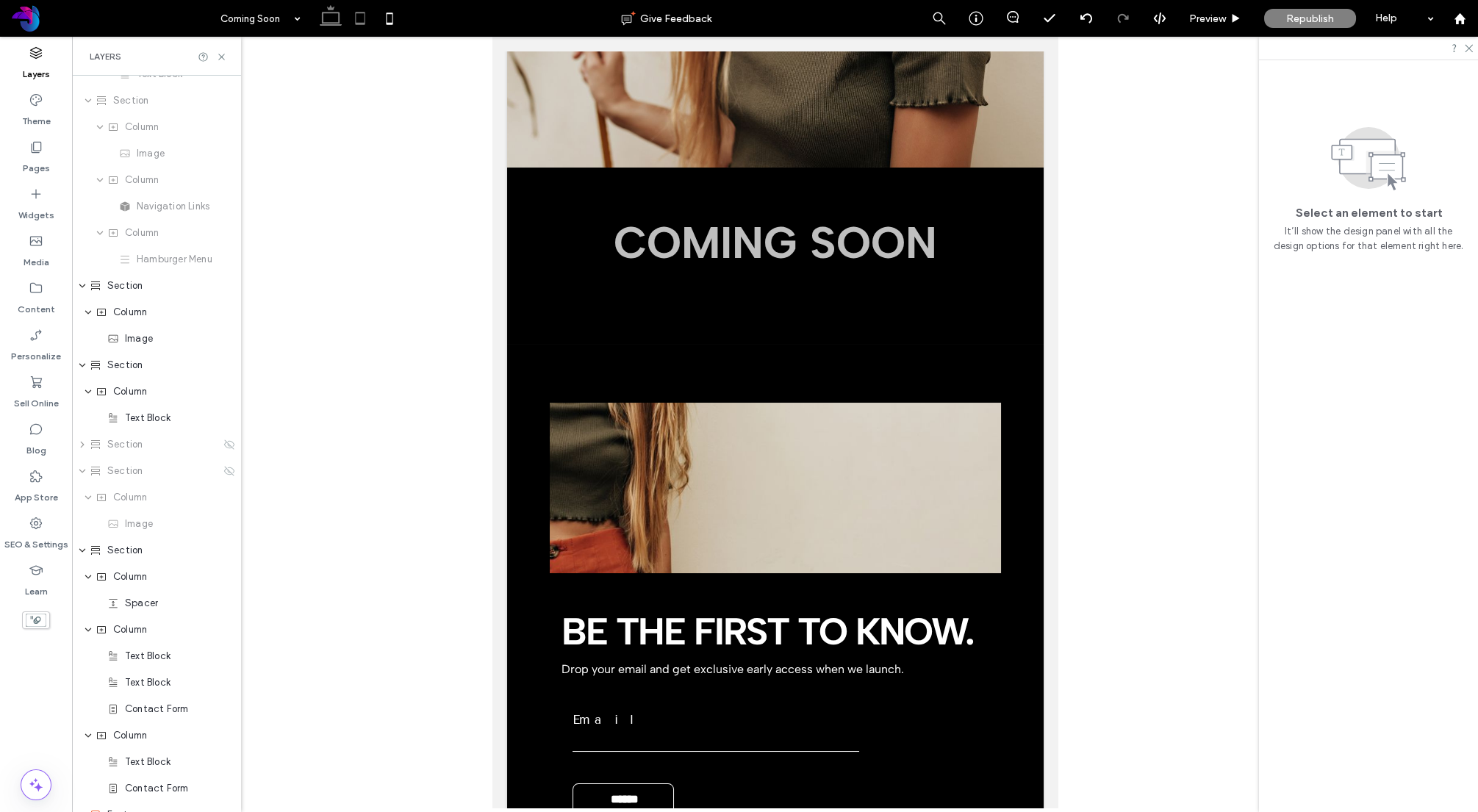
click at [329, 15] on icon at bounding box center [330, 18] width 29 height 29
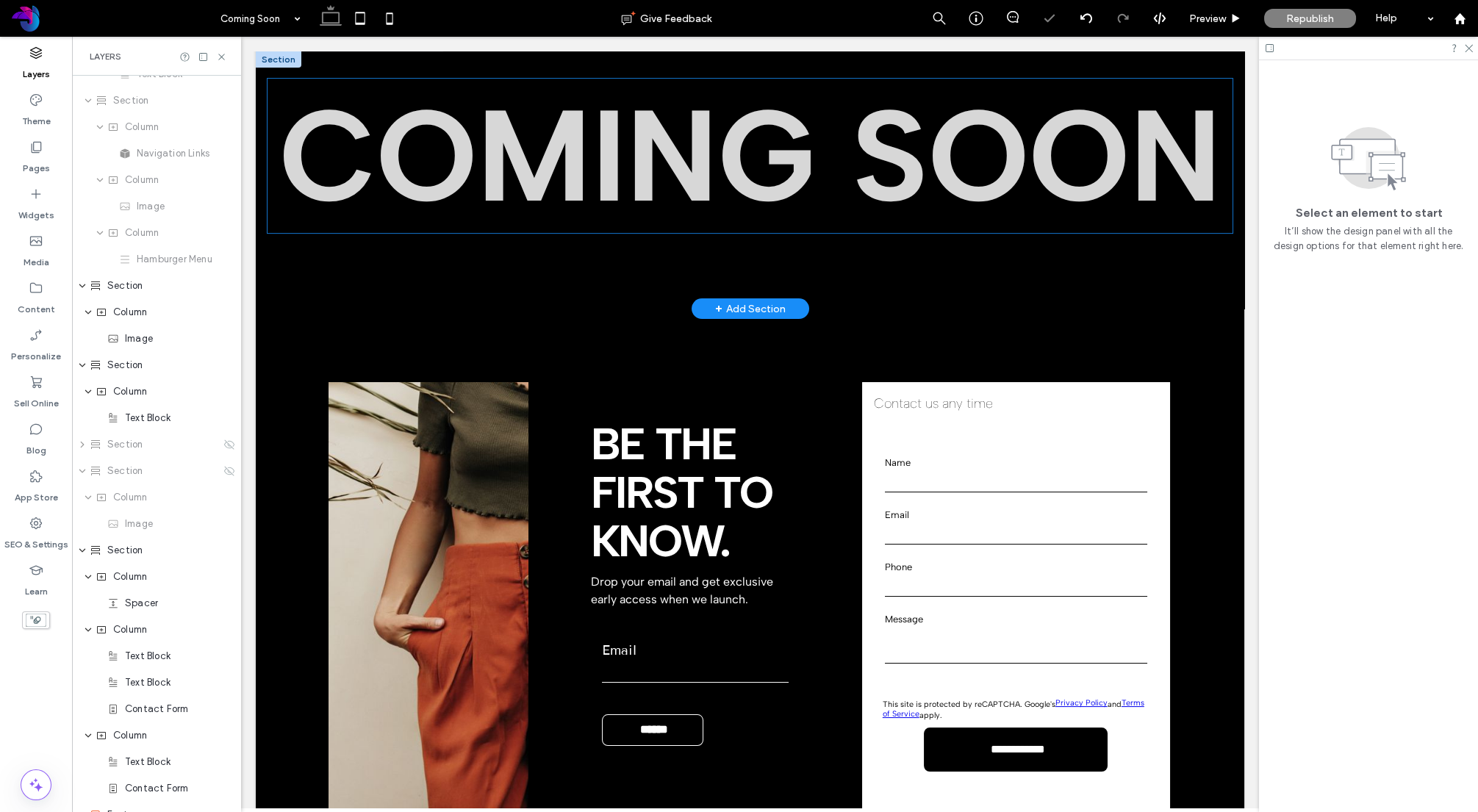
scroll to position [566, 0]
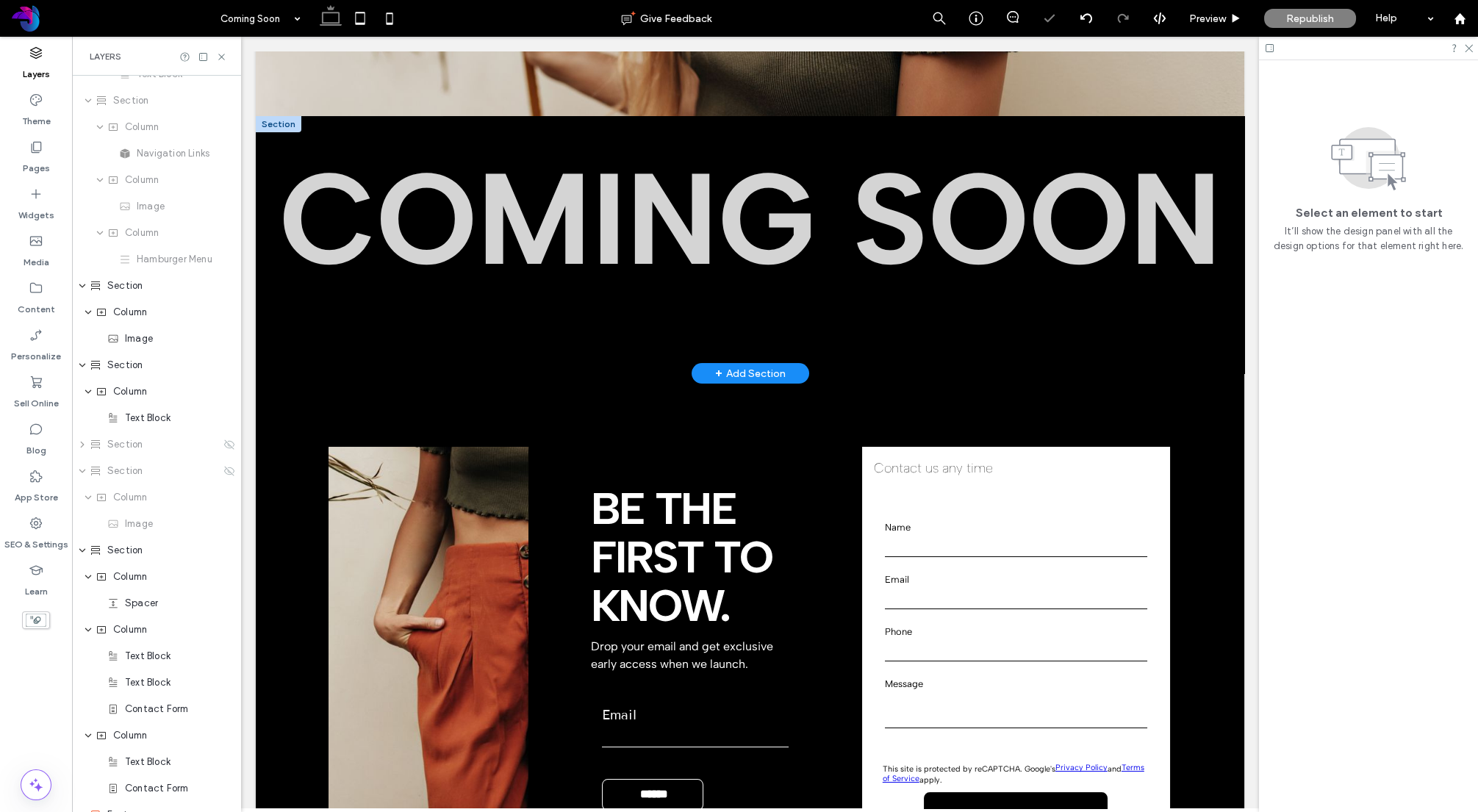
click at [276, 128] on div at bounding box center [278, 124] width 45 height 16
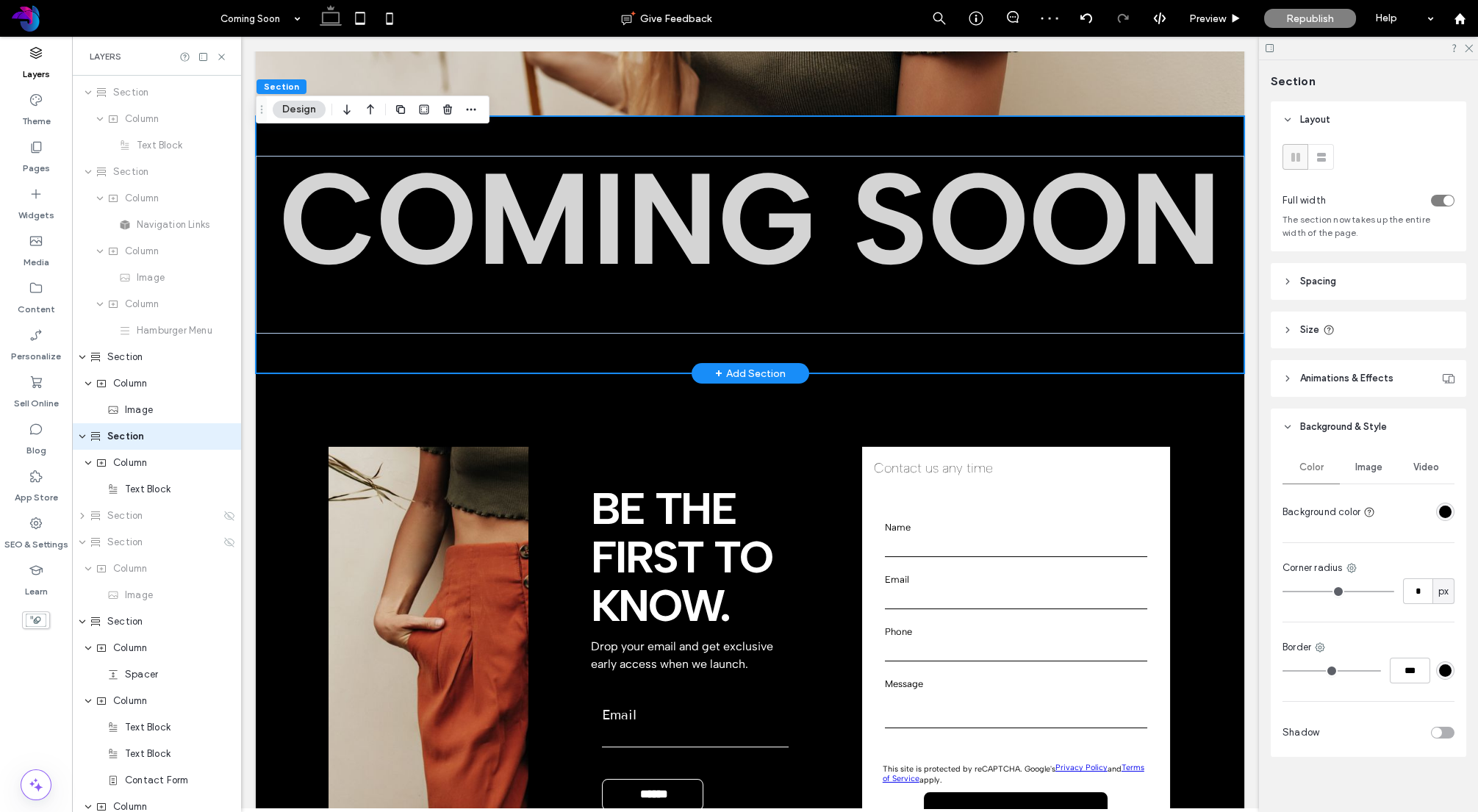
scroll to position [15, 0]
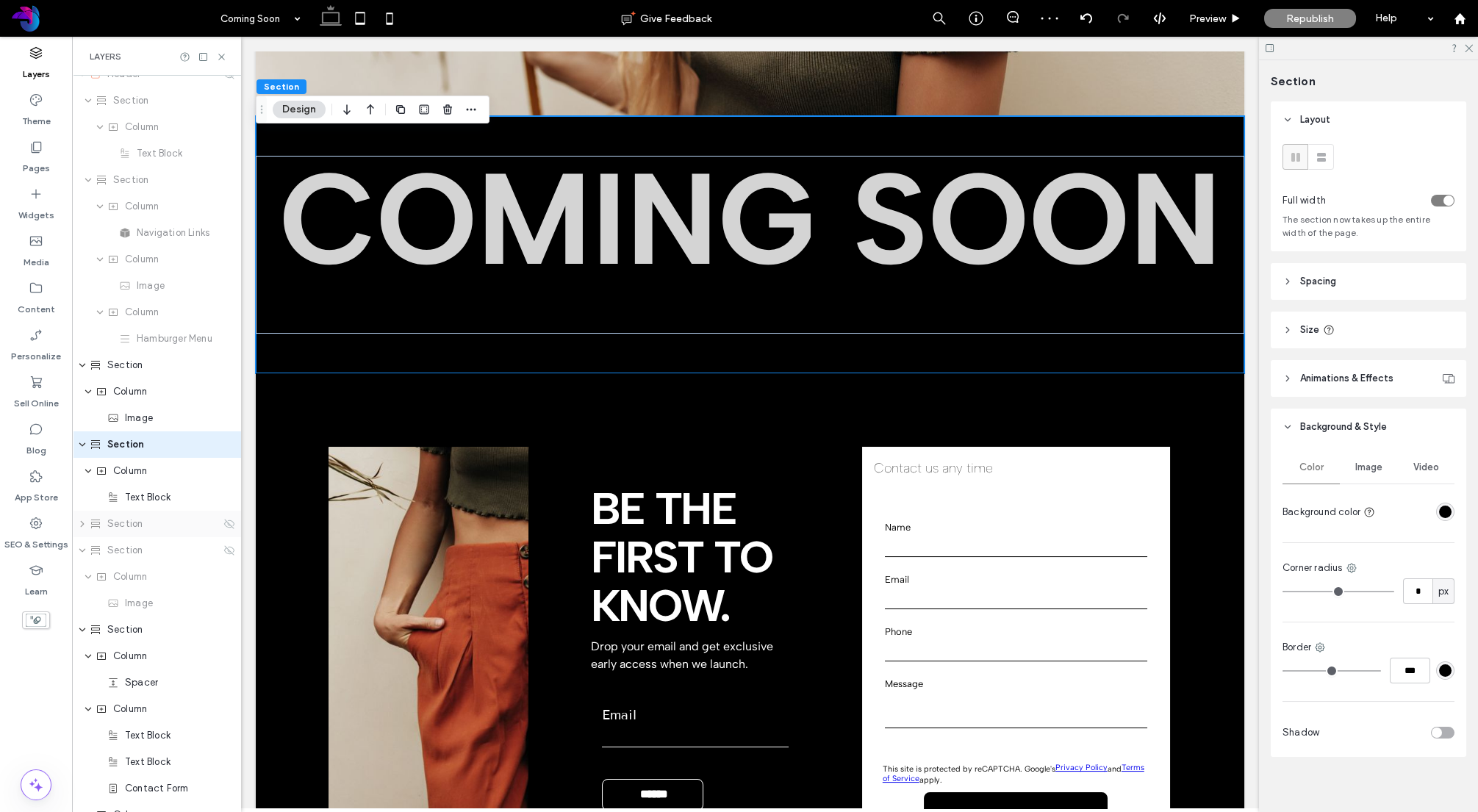
click at [149, 520] on div "Section" at bounding box center [155, 524] width 131 height 15
click at [159, 522] on div "Section" at bounding box center [155, 524] width 131 height 15
click at [228, 524] on use at bounding box center [229, 523] width 10 height 9
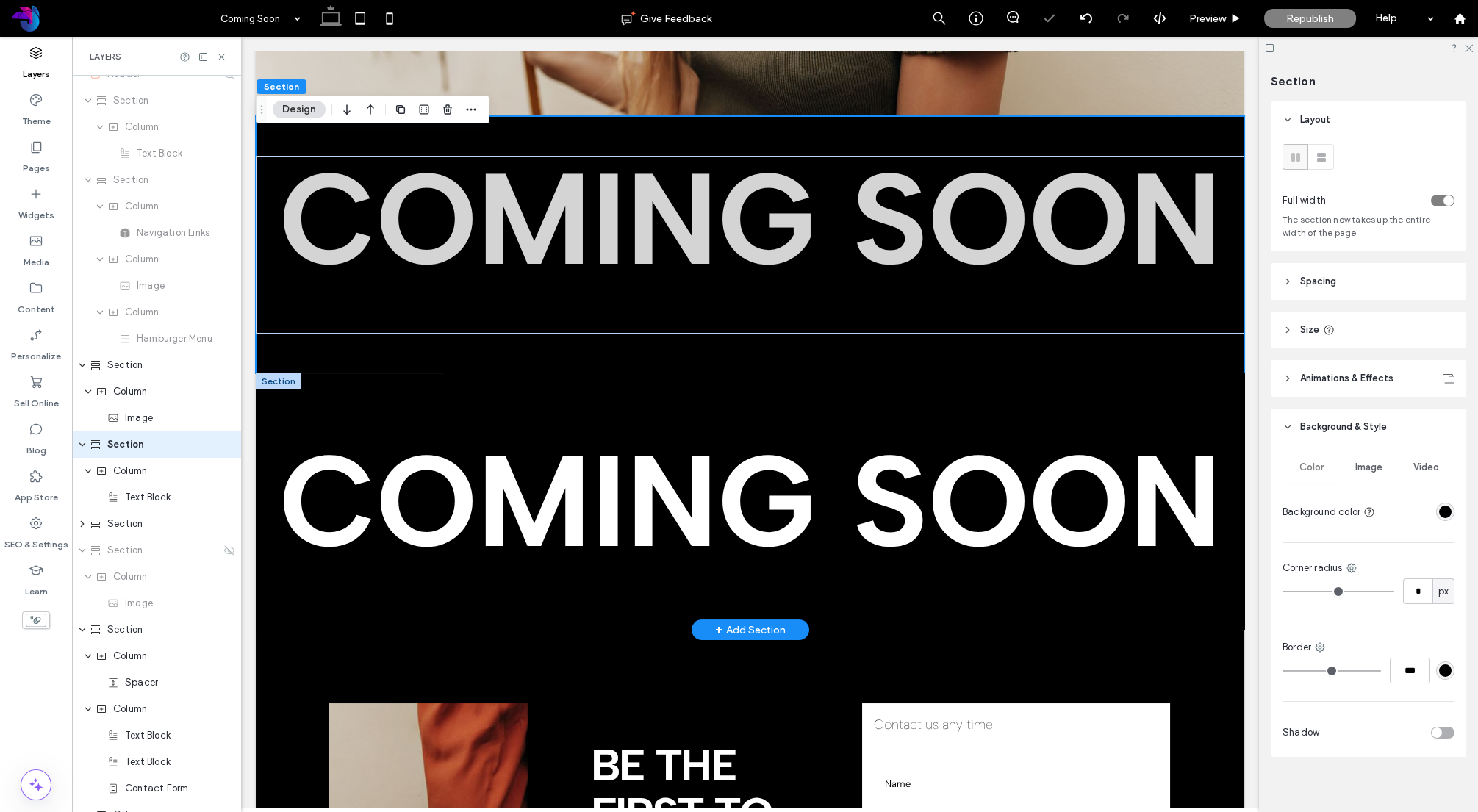
click at [278, 383] on div at bounding box center [278, 381] width 45 height 16
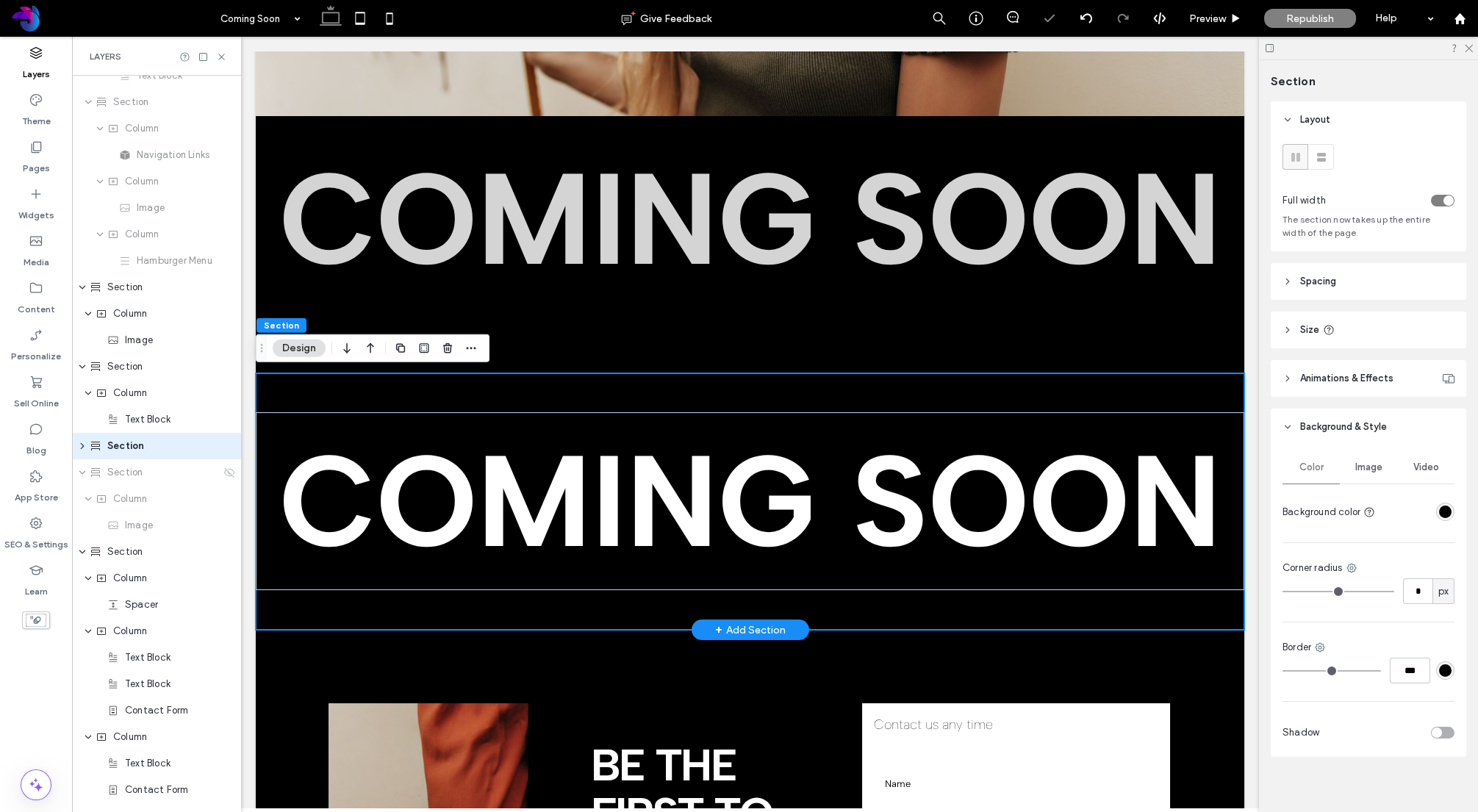
scroll to position [94, 0]
click at [475, 345] on icon "button" at bounding box center [471, 348] width 11 height 11
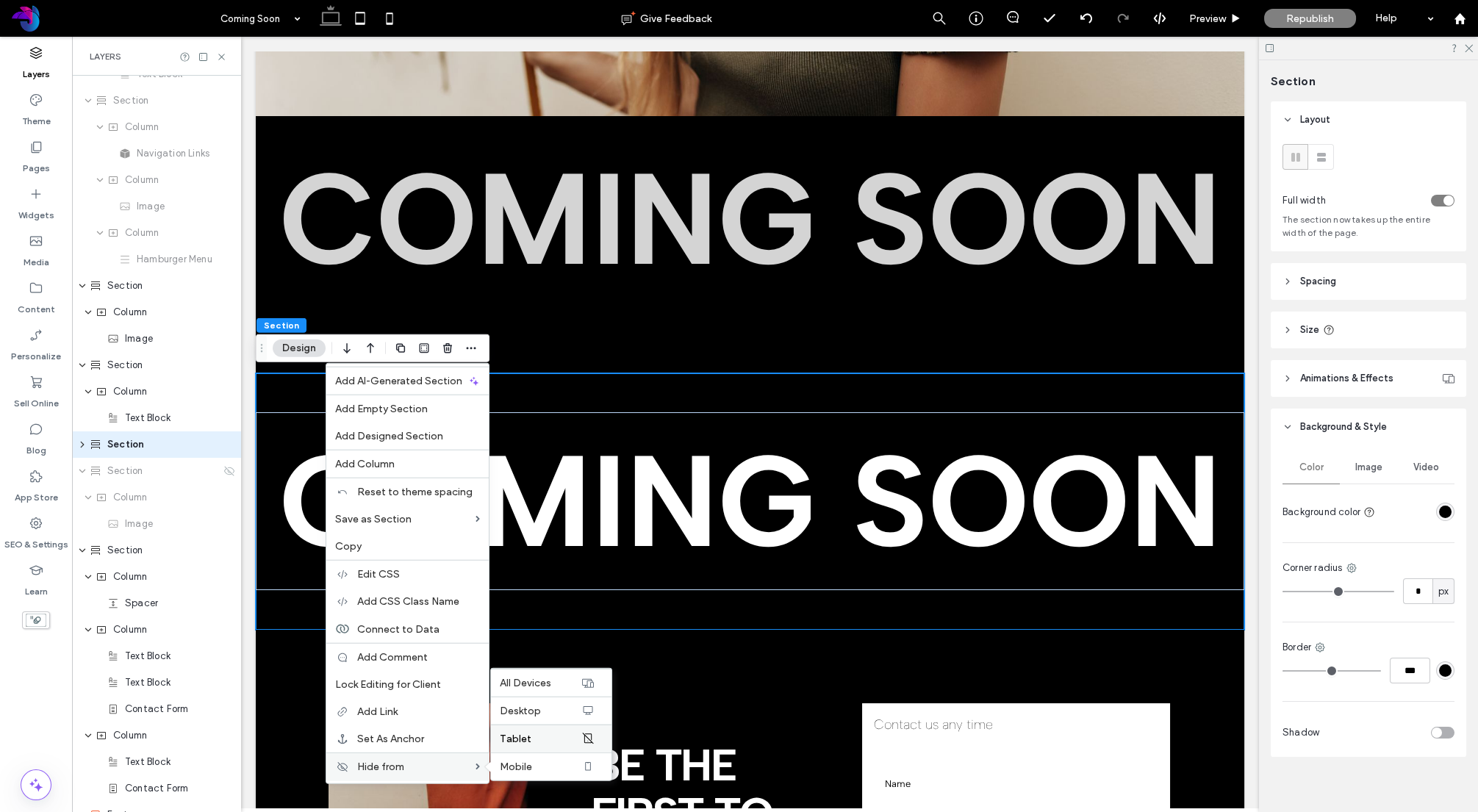
click at [568, 737] on label "Tablet" at bounding box center [540, 737] width 81 height 12
drag, startPoint x: 568, startPoint y: 713, endPoint x: 324, endPoint y: 675, distance: 246.9
click at [568, 713] on label "Desktop" at bounding box center [540, 710] width 81 height 12
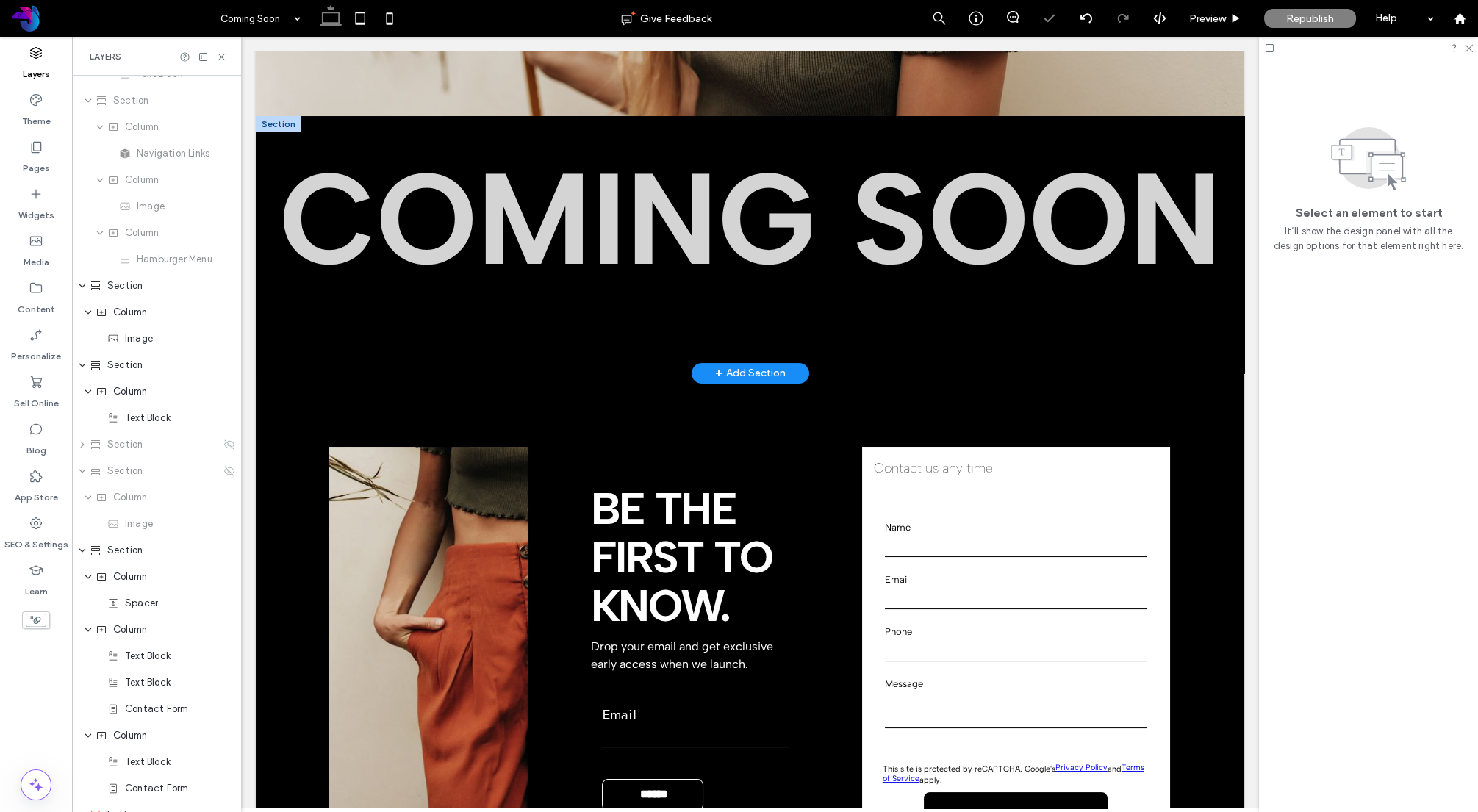
click at [277, 124] on div at bounding box center [278, 124] width 45 height 16
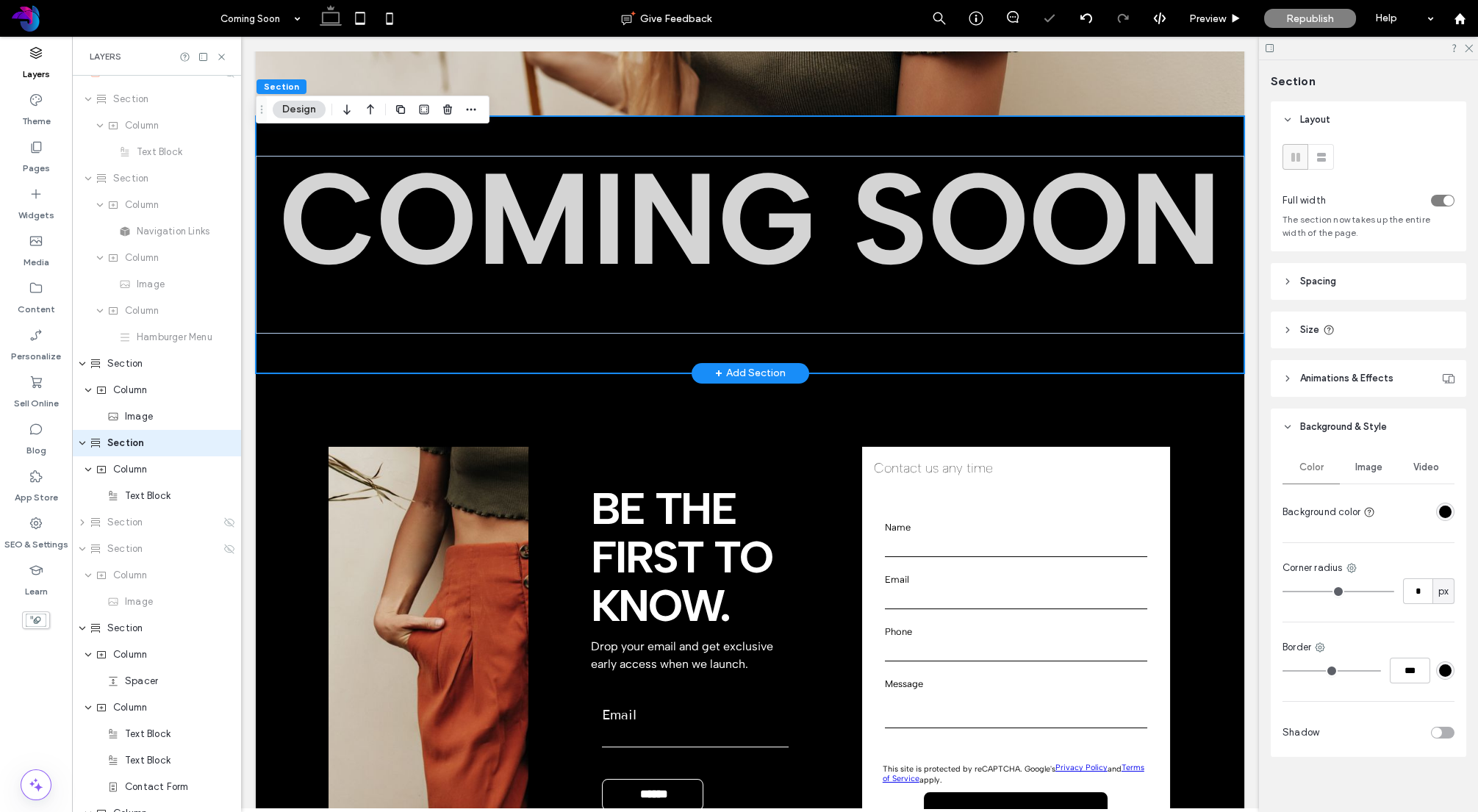
scroll to position [15, 0]
click at [471, 108] on icon "button" at bounding box center [471, 109] width 11 height 11
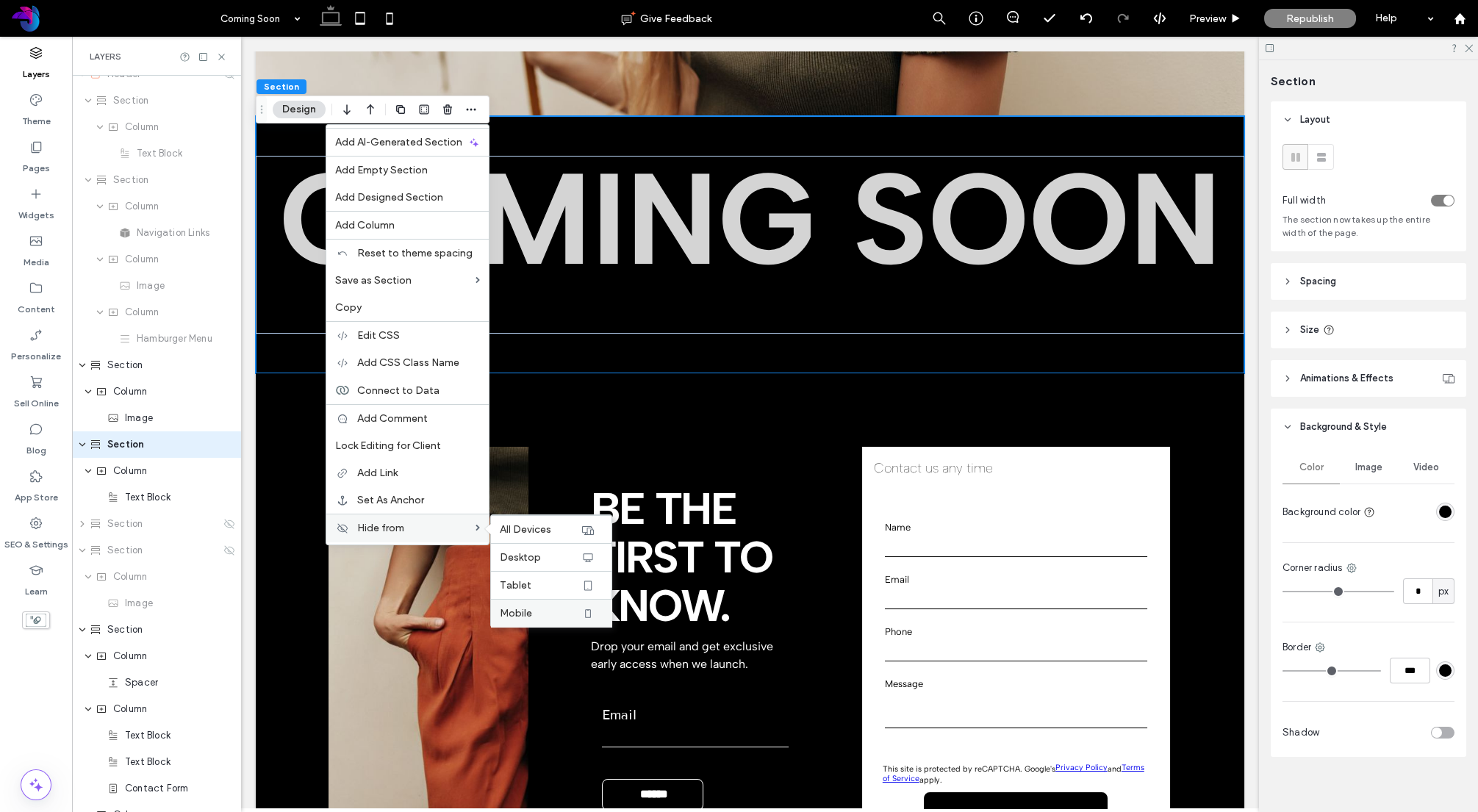
click at [557, 618] on label "Mobile" at bounding box center [540, 613] width 81 height 12
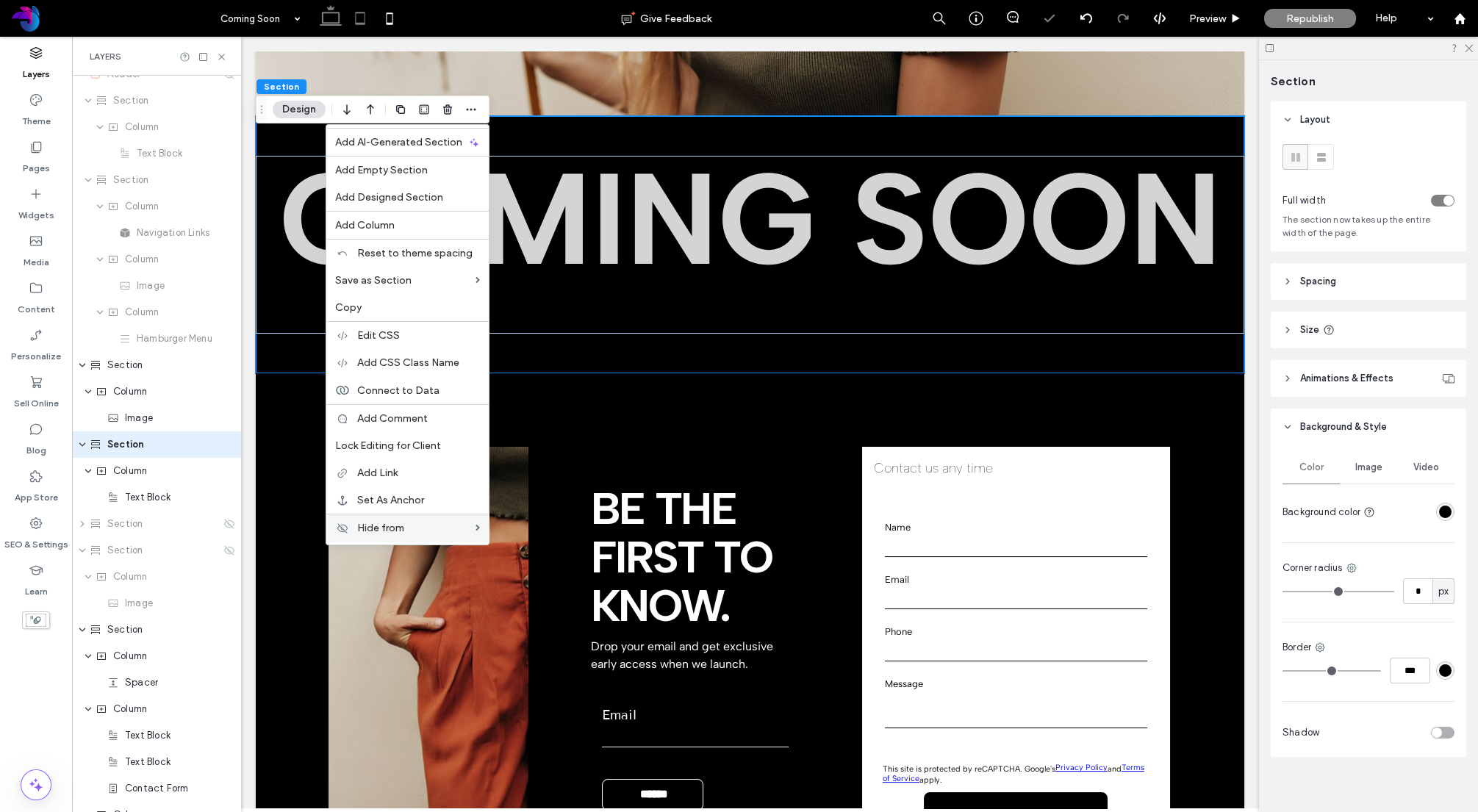
drag, startPoint x: 359, startPoint y: 15, endPoint x: 372, endPoint y: 17, distance: 13.2
click at [359, 15] on icon at bounding box center [359, 18] width 29 height 29
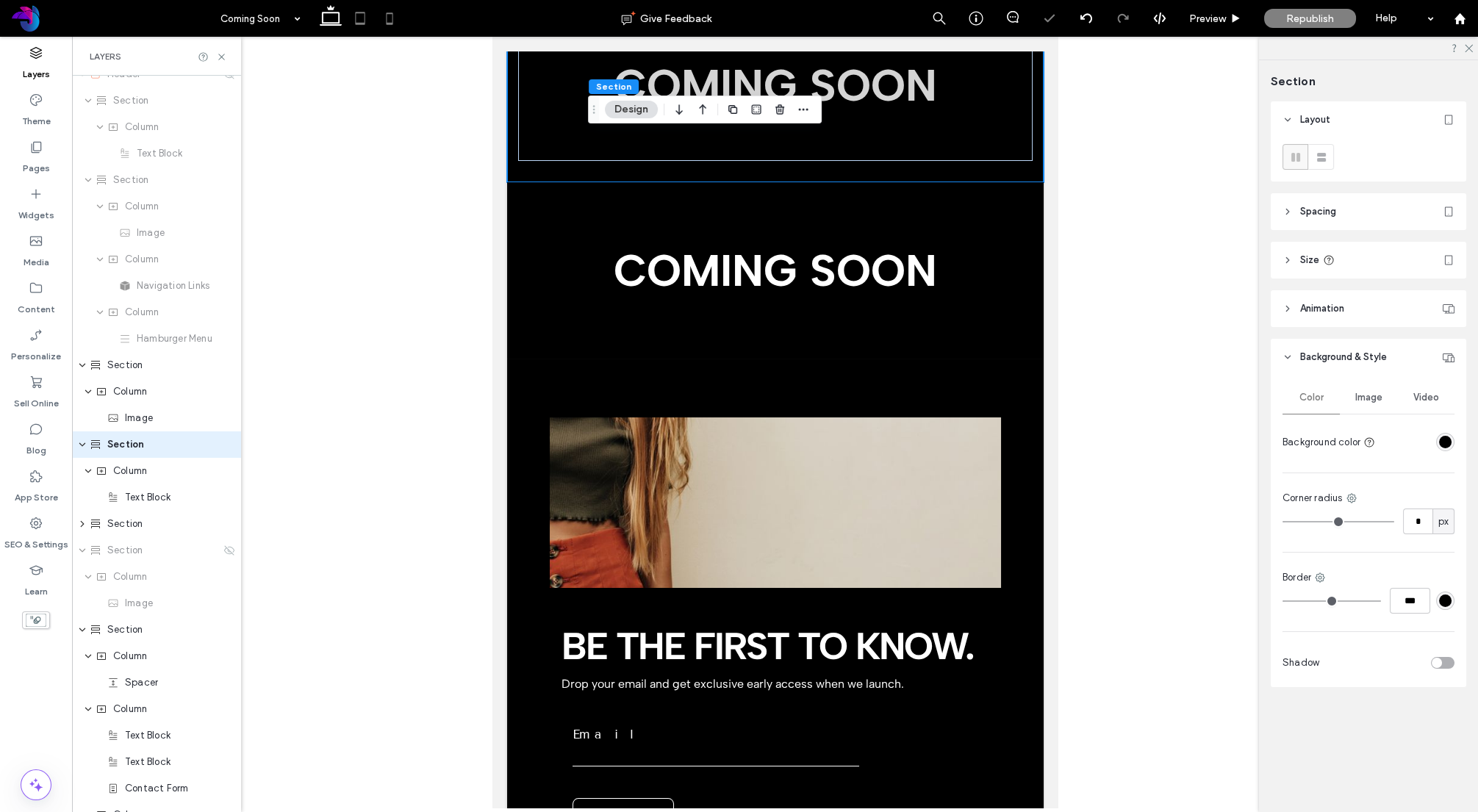
scroll to position [521, 0]
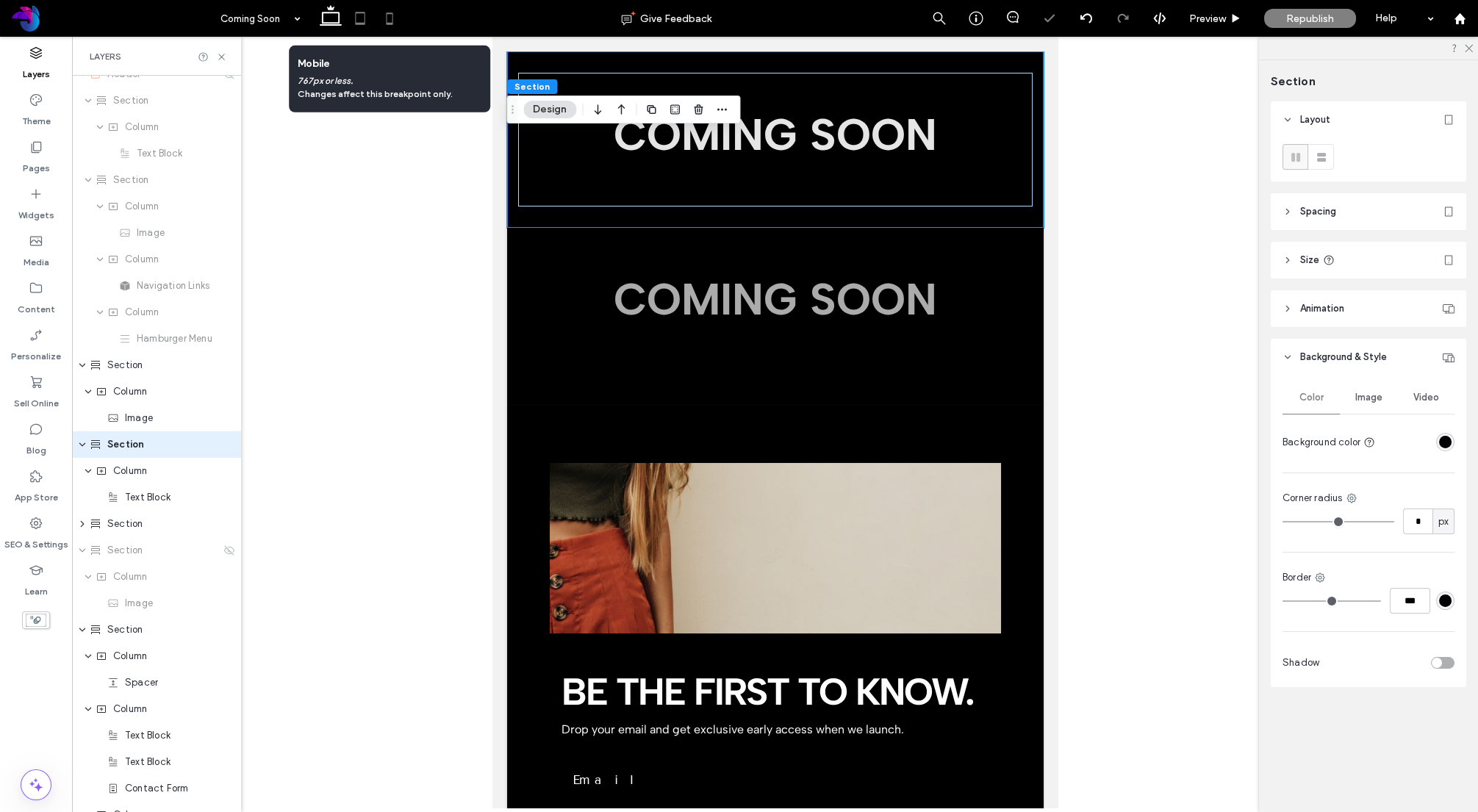
click at [391, 18] on icon at bounding box center [389, 18] width 29 height 29
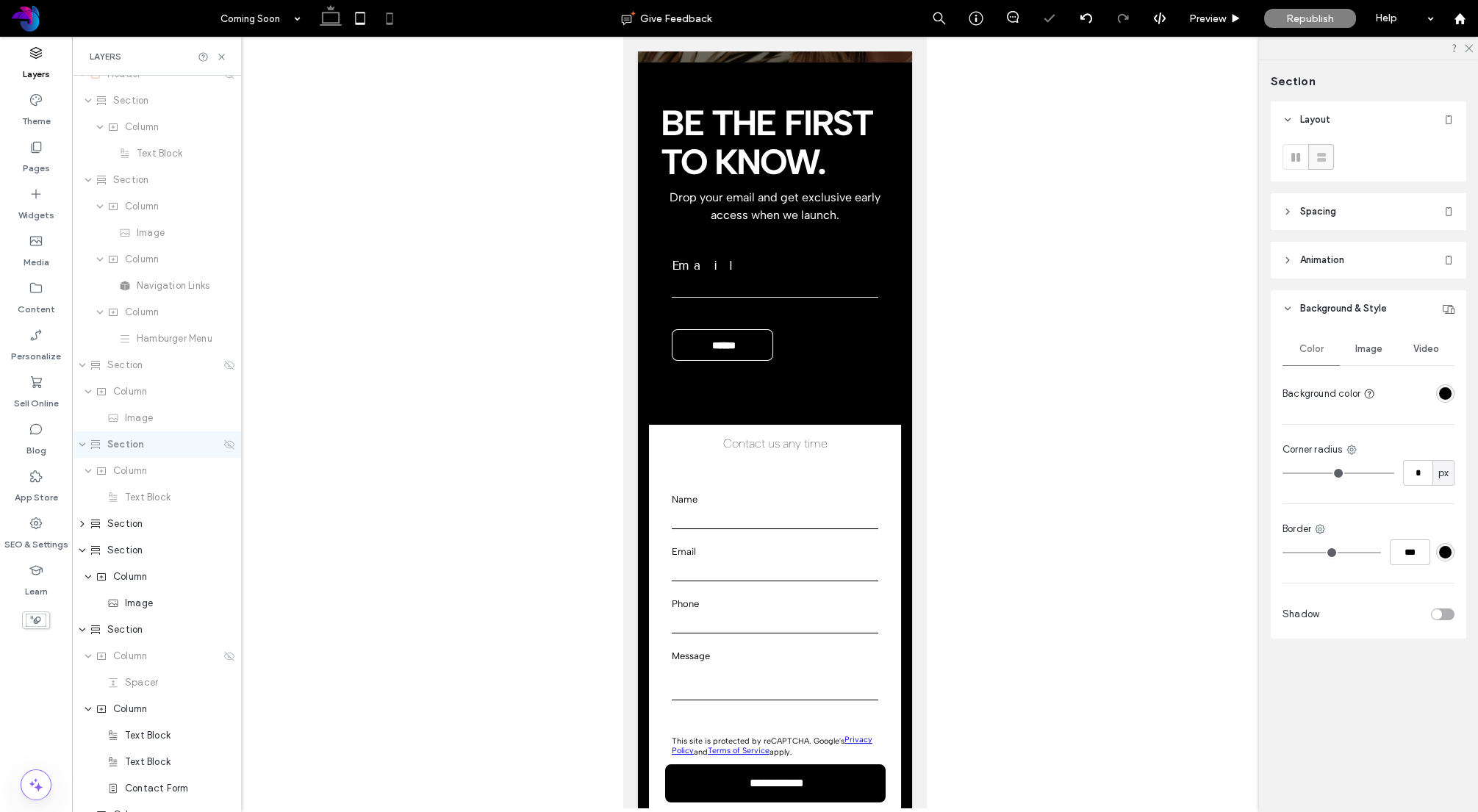
drag, startPoint x: 364, startPoint y: 18, endPoint x: 324, endPoint y: 18, distance: 40.0
click at [364, 18] on icon at bounding box center [359, 18] width 29 height 29
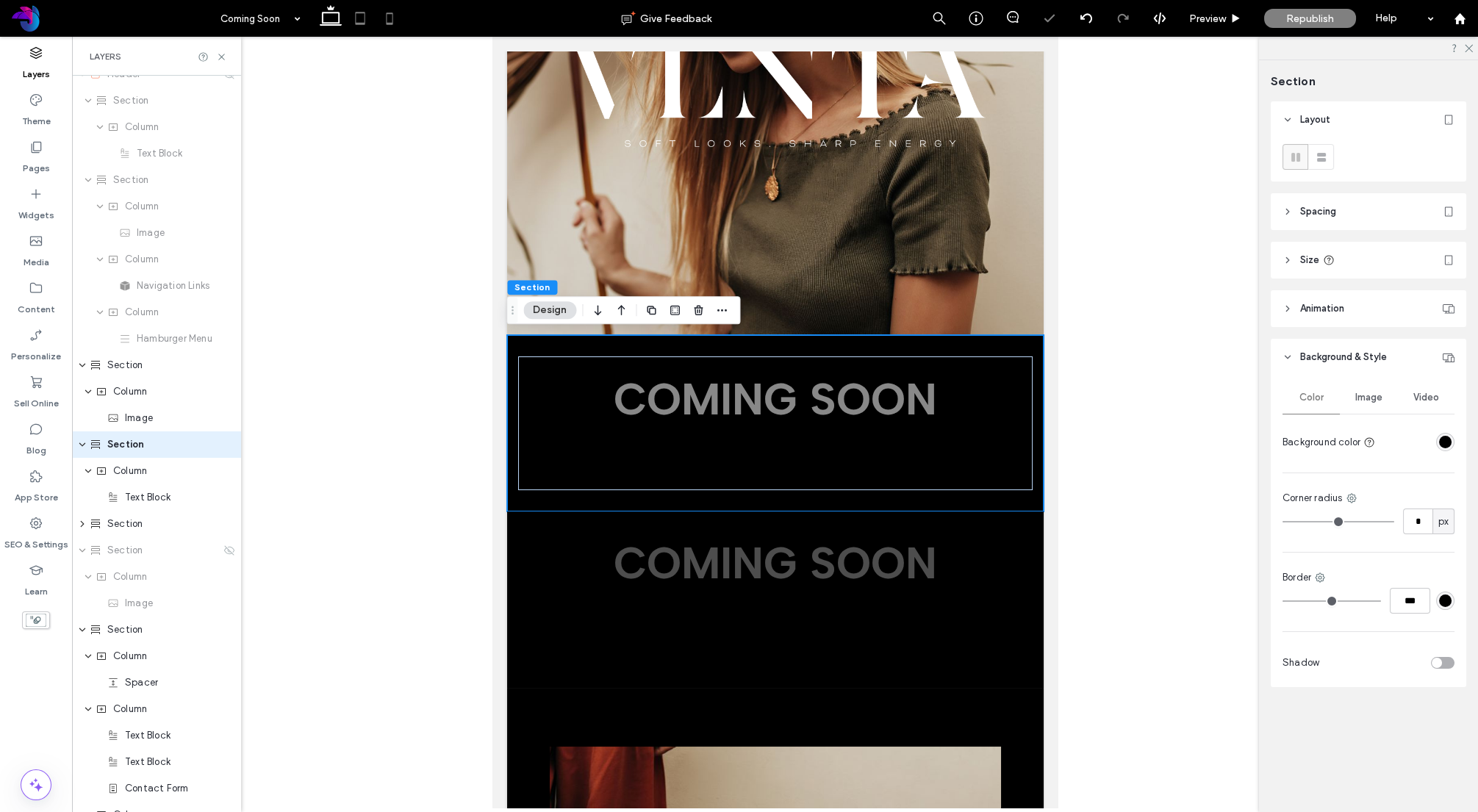
click at [391, 18] on icon at bounding box center [389, 18] width 29 height 29
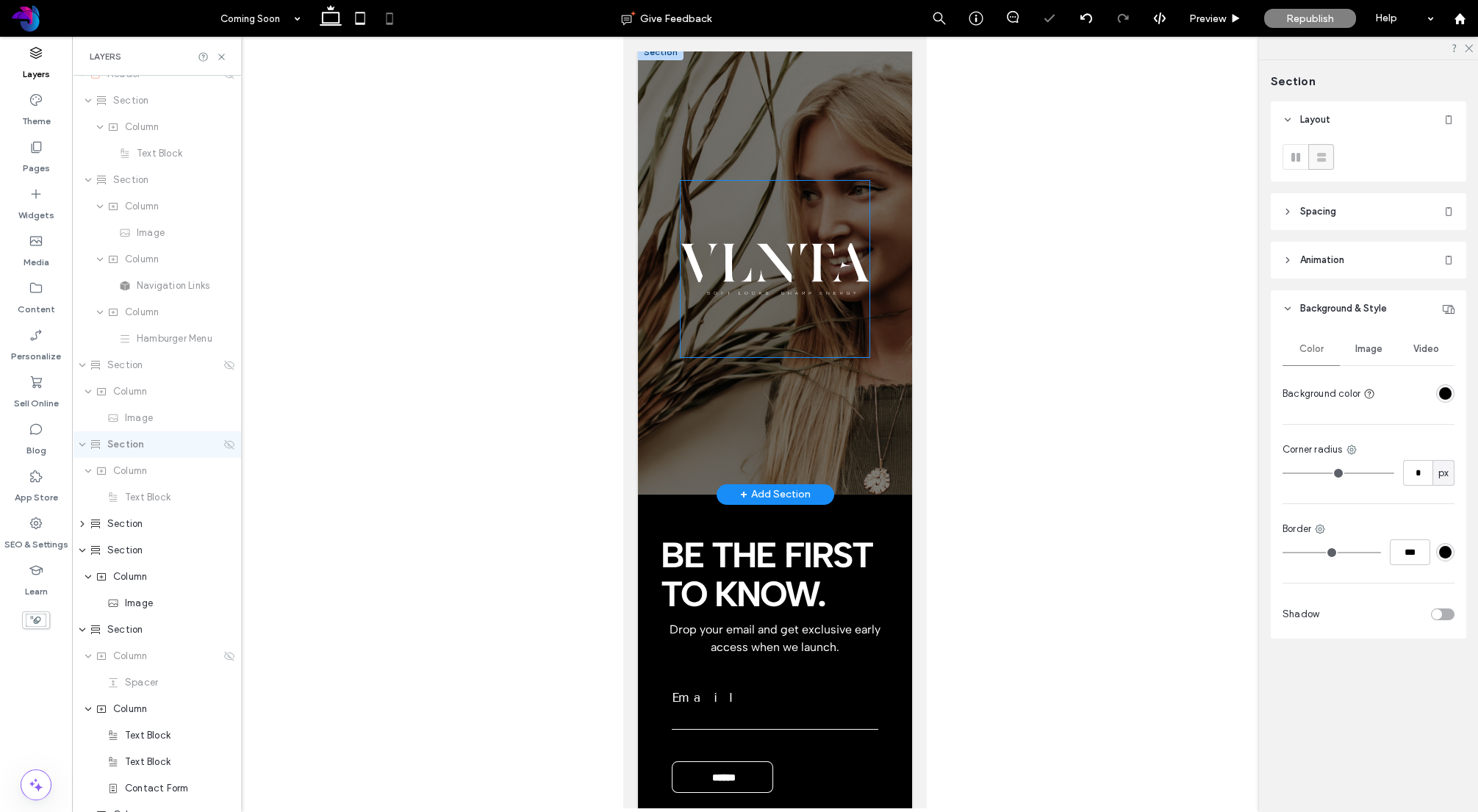
scroll to position [0, 0]
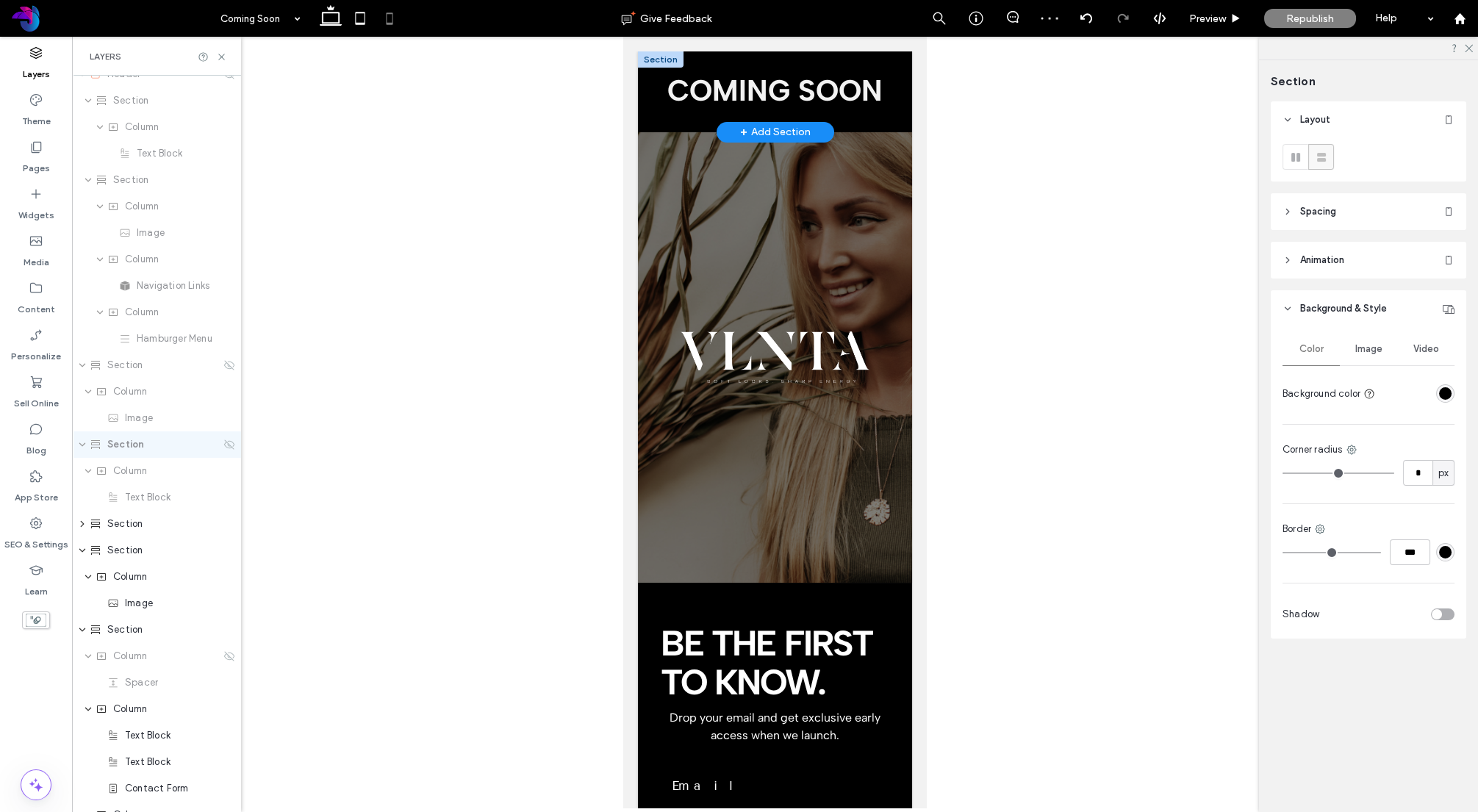
click at [655, 61] on div at bounding box center [660, 59] width 45 height 16
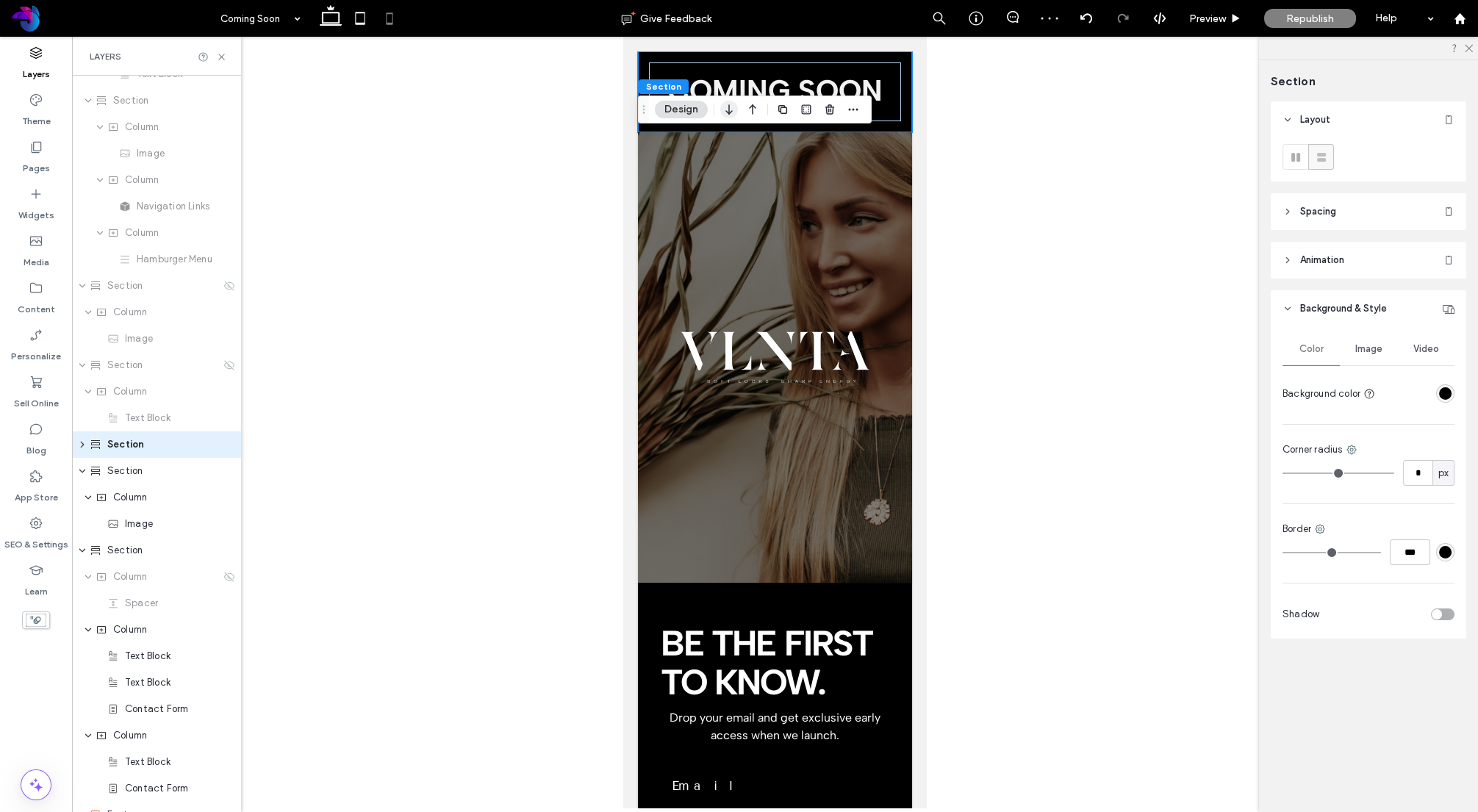
click at [732, 112] on icon "button" at bounding box center [729, 109] width 18 height 26
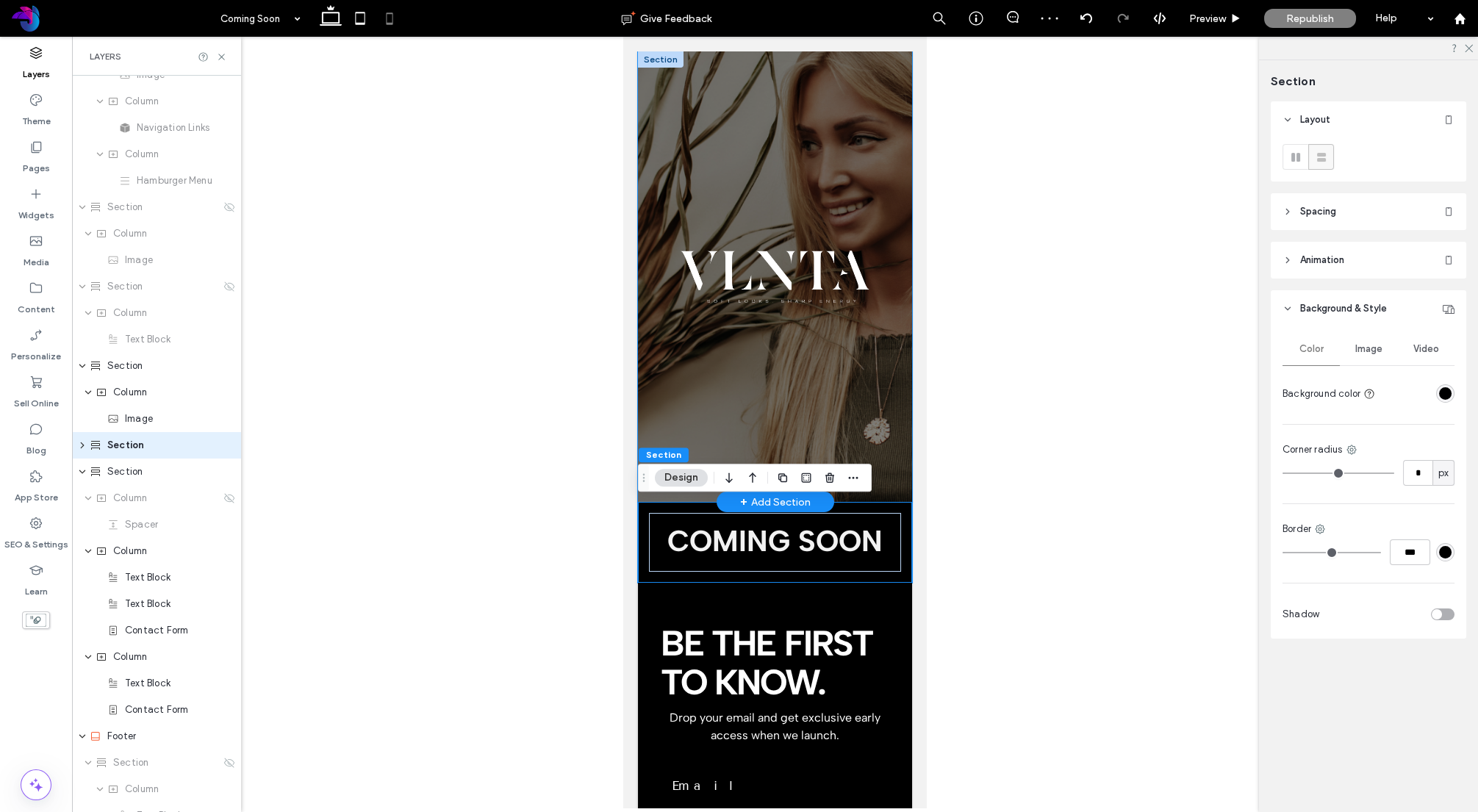
scroll to position [174, 0]
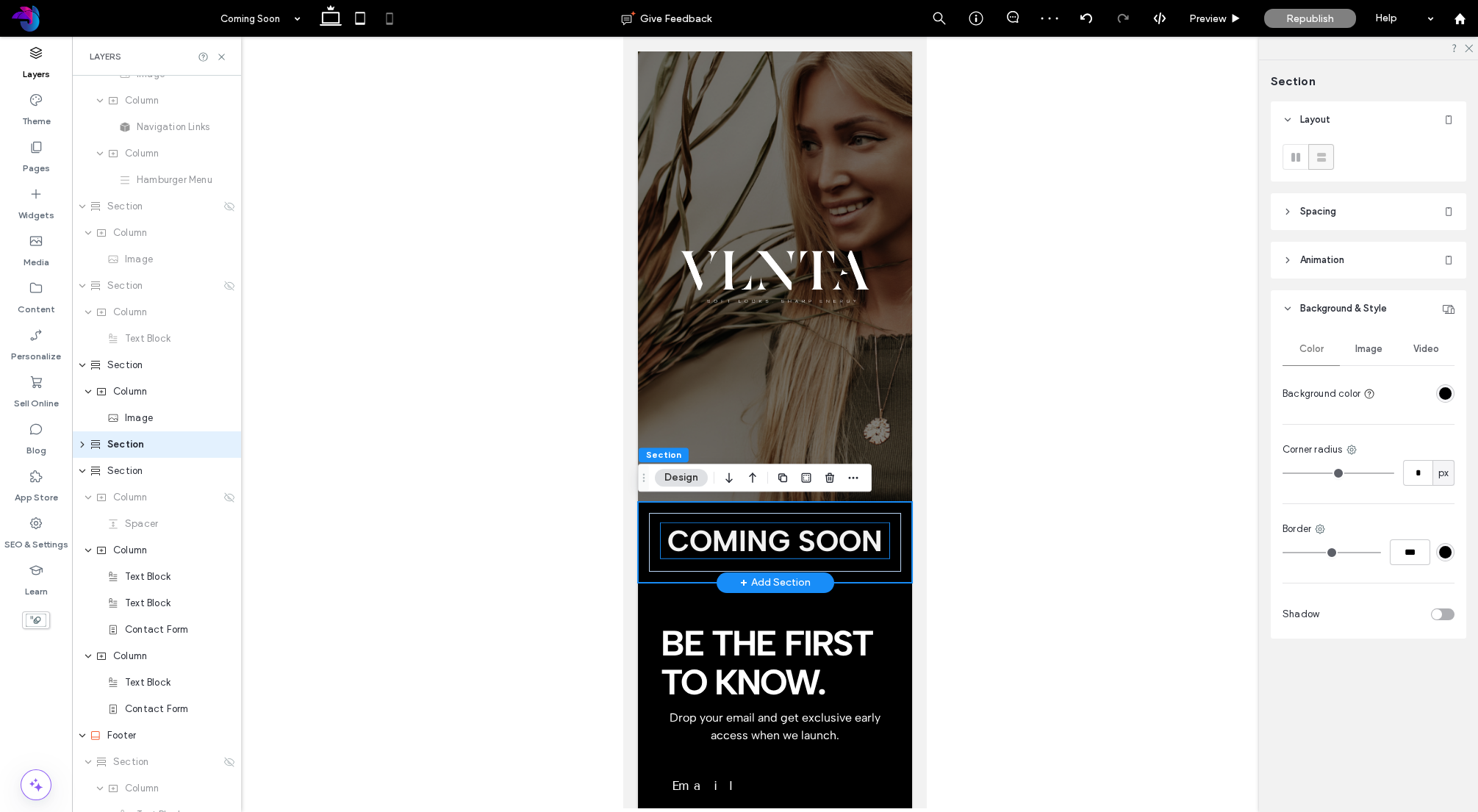
click at [818, 536] on span "COMING SOON" at bounding box center [775, 540] width 215 height 35
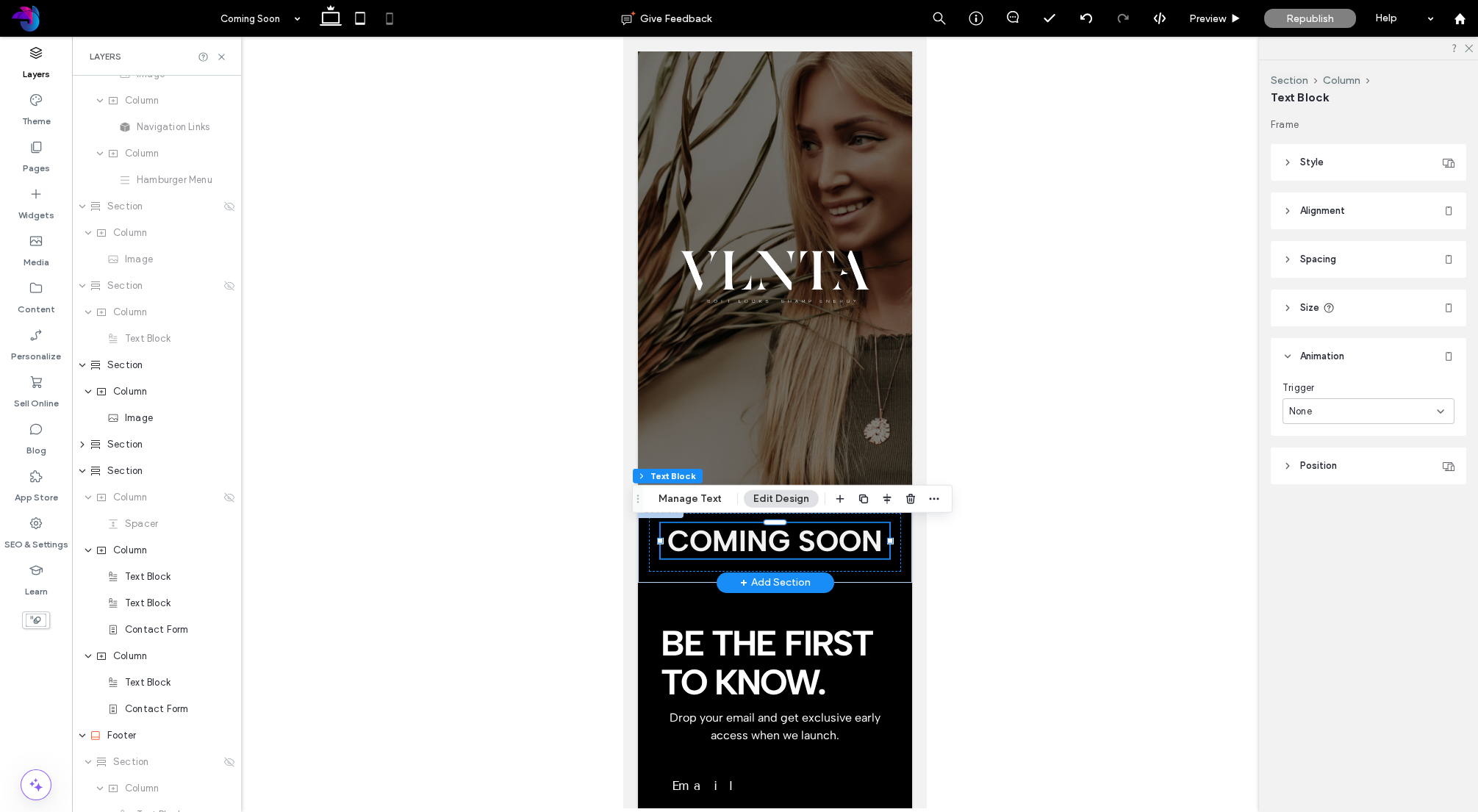
click at [818, 536] on span "COMING SOON" at bounding box center [775, 540] width 215 height 35
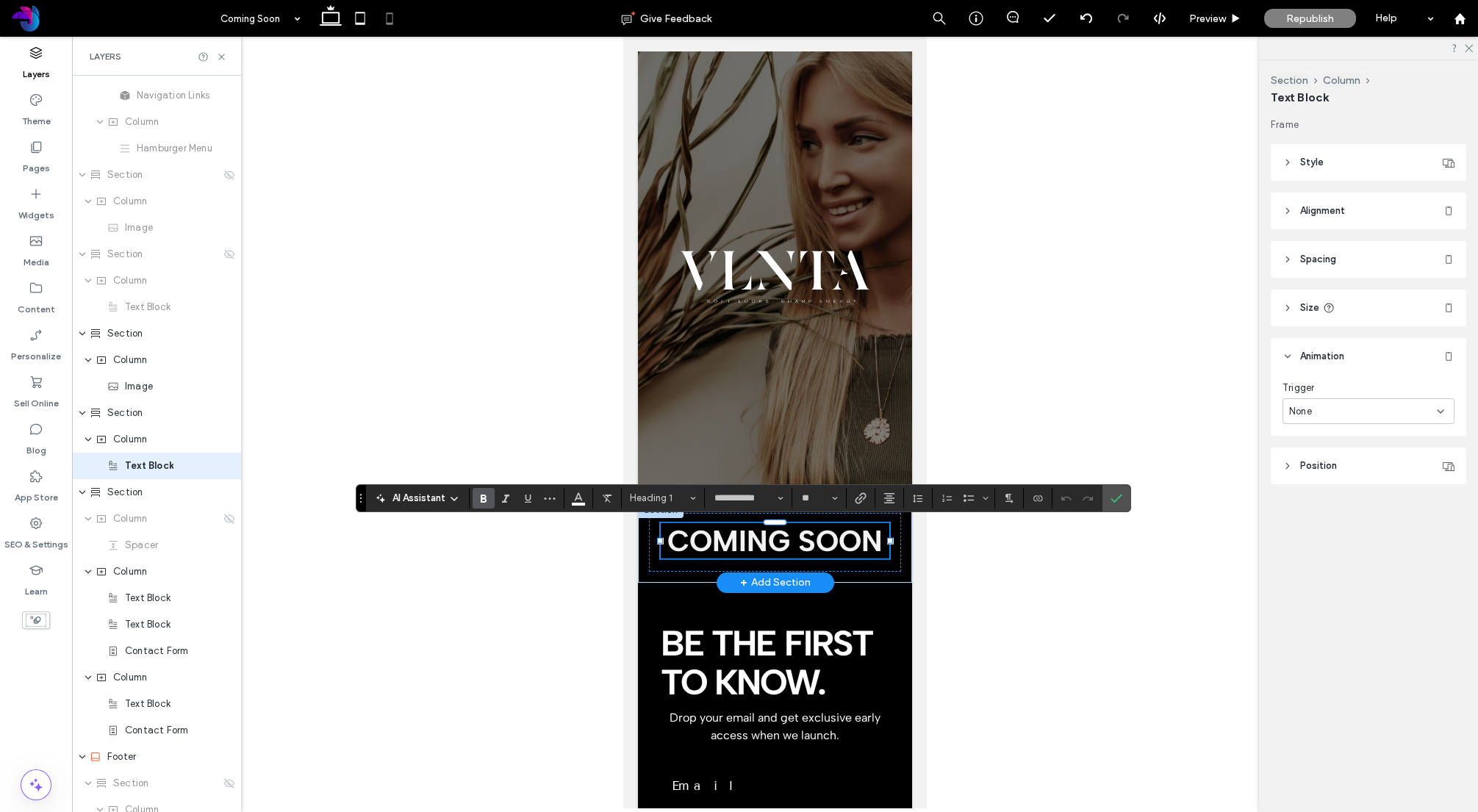
scroll to position [226, 0]
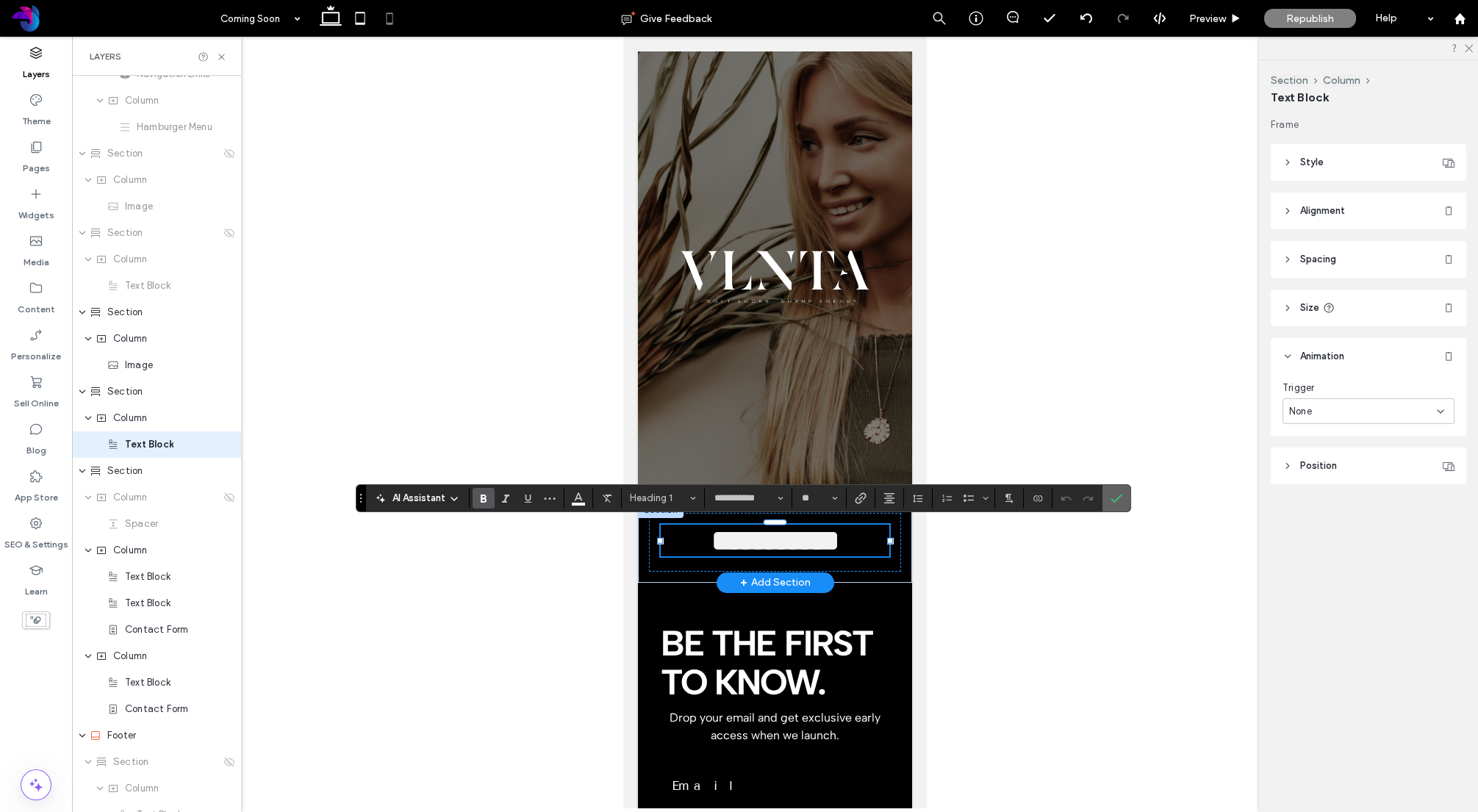
click at [1114, 493] on icon "Confirm" at bounding box center [1116, 498] width 11 height 11
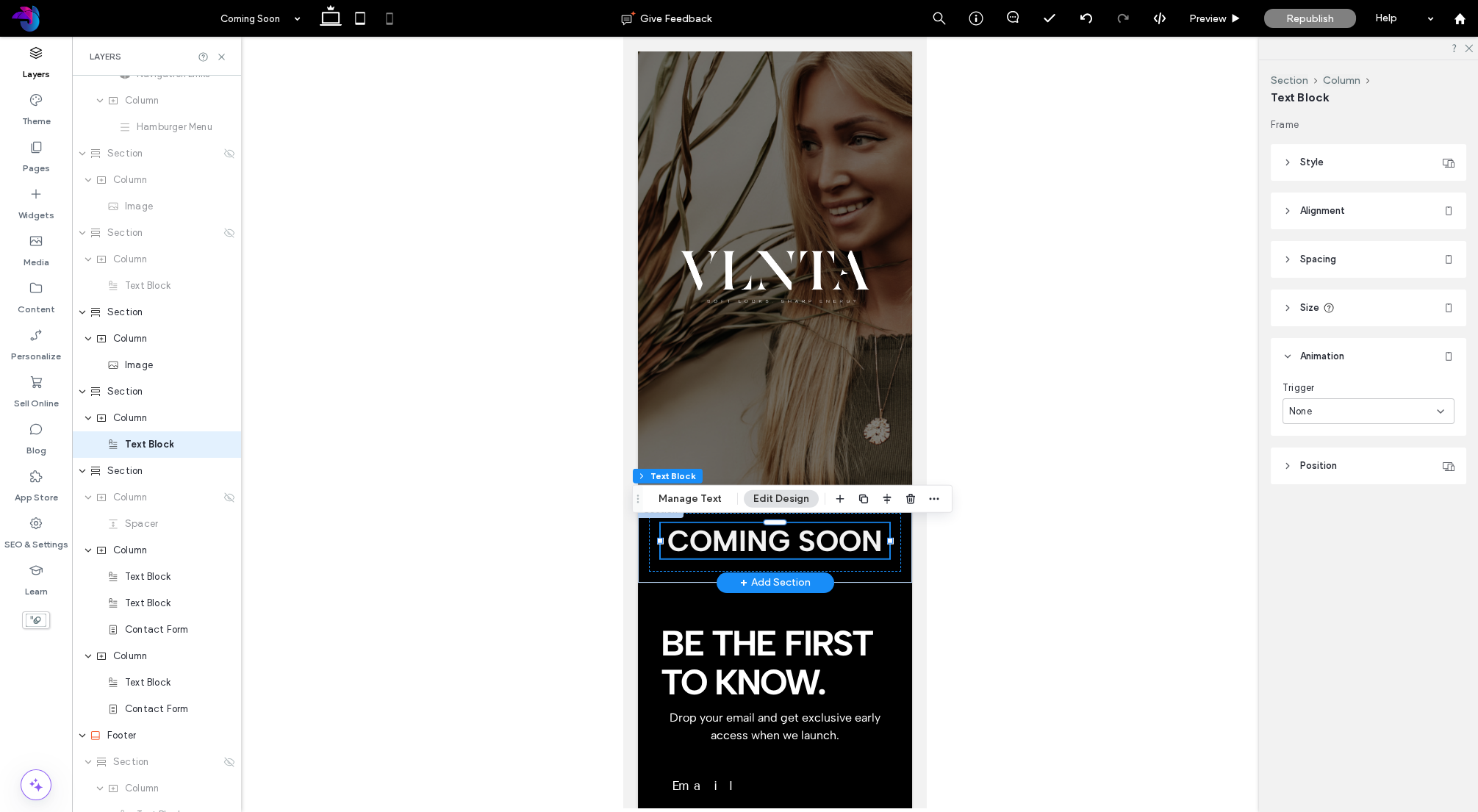
click at [1367, 411] on div "None" at bounding box center [1363, 412] width 148 height 15
click at [1340, 467] on div "Entrance" at bounding box center [1369, 462] width 171 height 25
click at [1337, 408] on div "Entrance" at bounding box center [1363, 412] width 148 height 15
click at [1327, 489] on div "Scroll" at bounding box center [1369, 488] width 171 height 25
click at [1347, 471] on div "None" at bounding box center [1363, 472] width 148 height 15
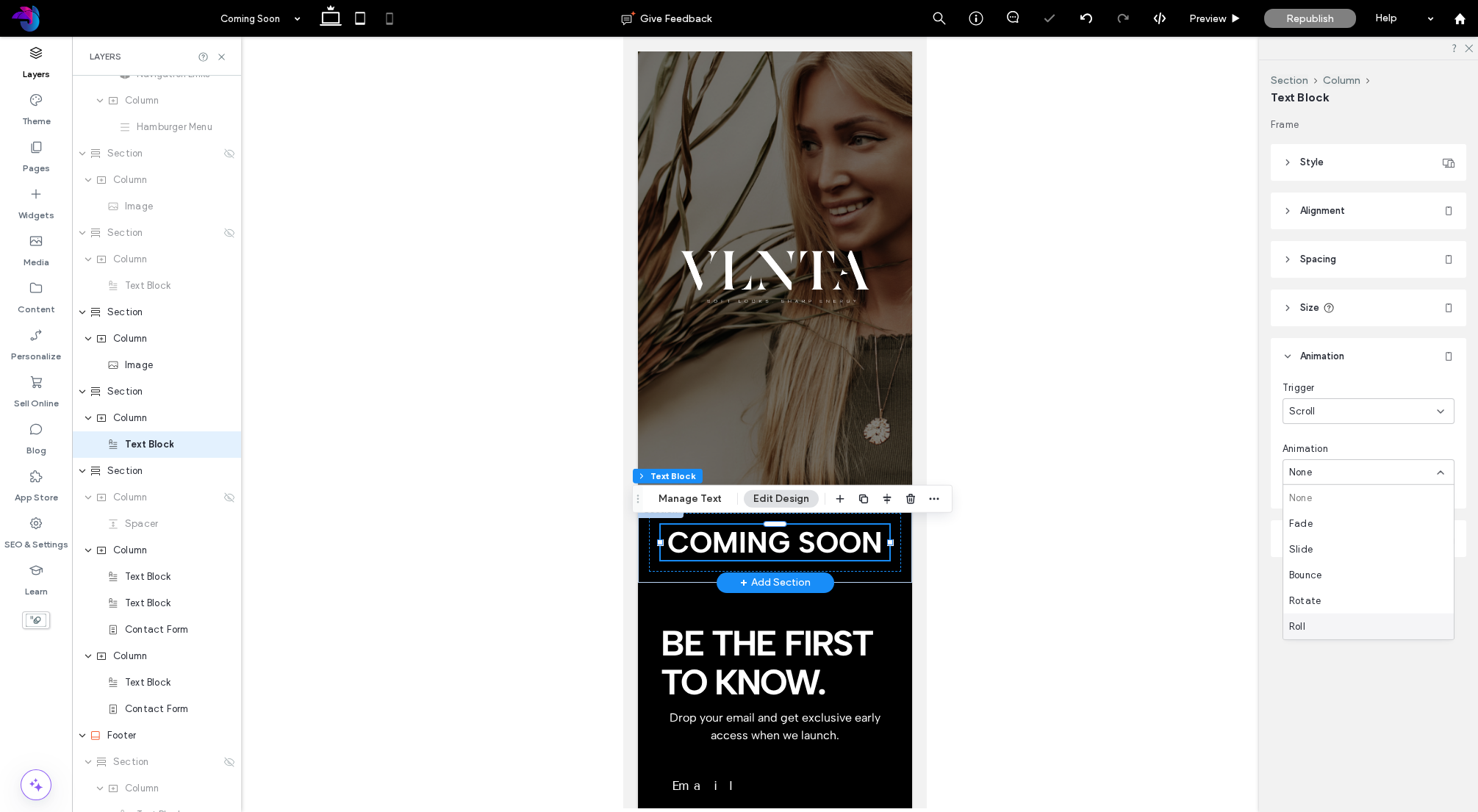
drag, startPoint x: 1370, startPoint y: 727, endPoint x: 1368, endPoint y: 718, distance: 9.2
click at [1370, 726] on div "Section Column Text Block Frame Style Color Image Background color Border *** C…" at bounding box center [1369, 436] width 219 height 752
click at [1344, 538] on header "Position" at bounding box center [1368, 539] width 195 height 37
click at [1334, 589] on div "Default" at bounding box center [1363, 594] width 148 height 15
click at [1340, 476] on div "None" at bounding box center [1363, 472] width 148 height 15
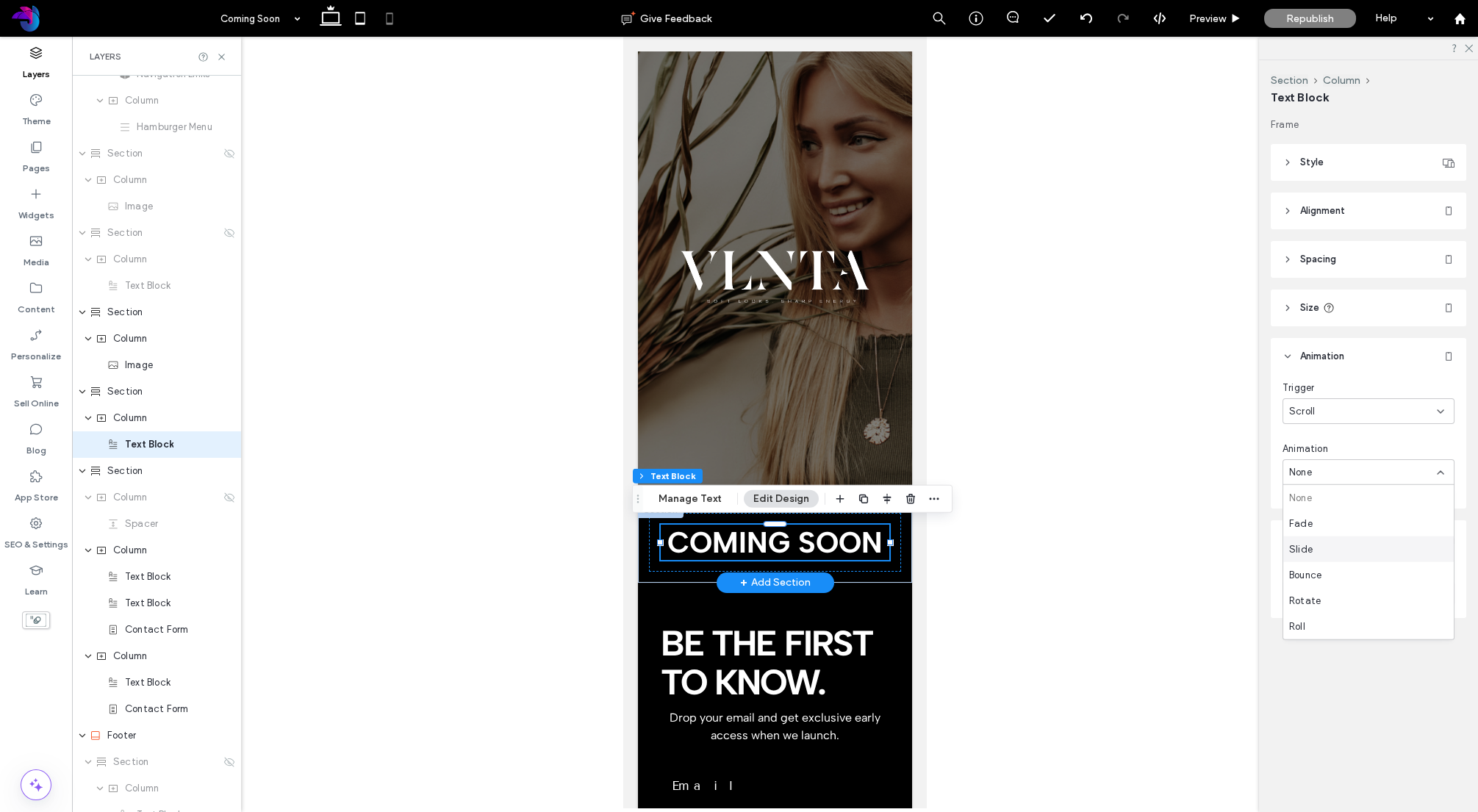
click at [1328, 548] on div "Slide" at bounding box center [1369, 549] width 171 height 25
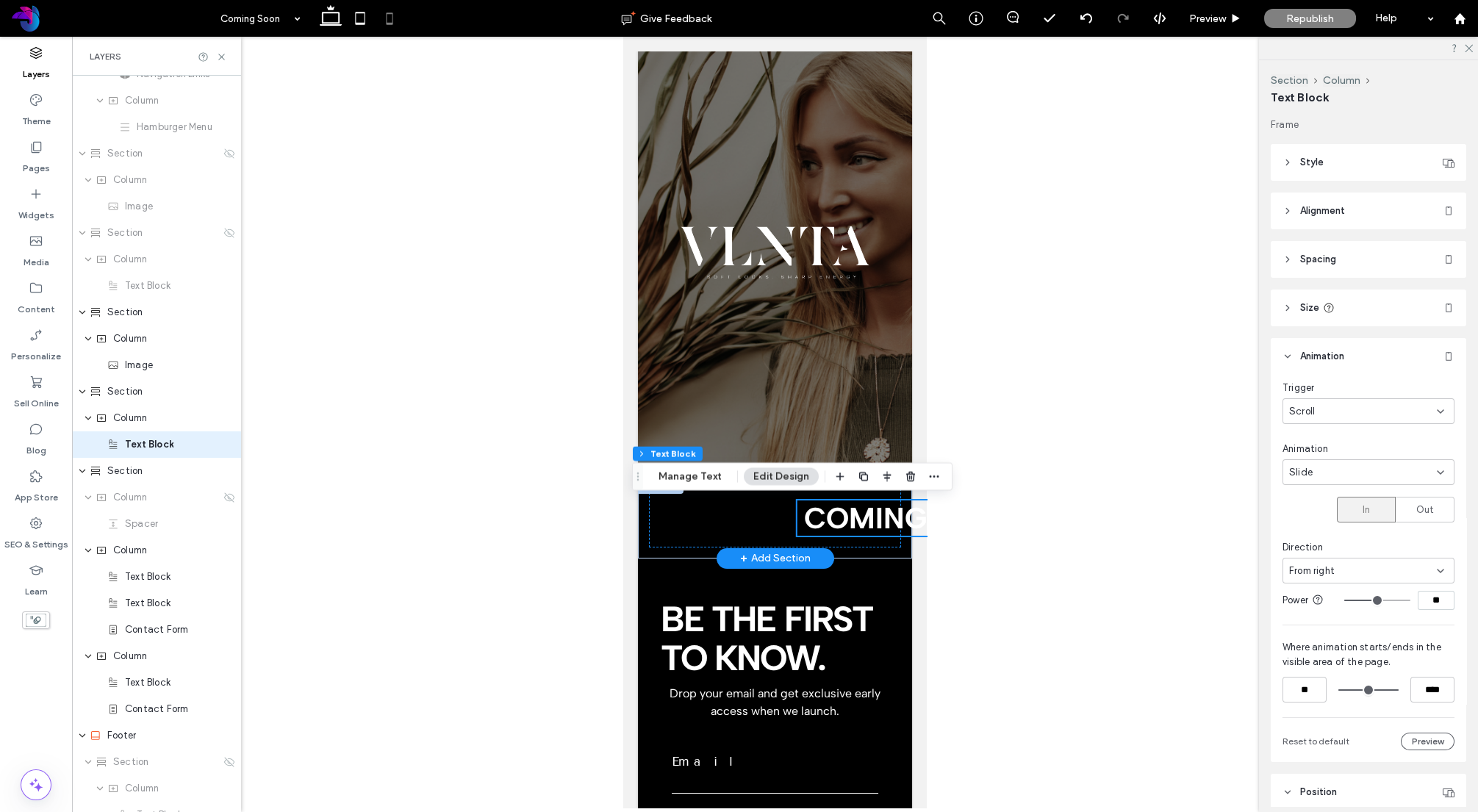
scroll to position [24, 0]
type input "**"
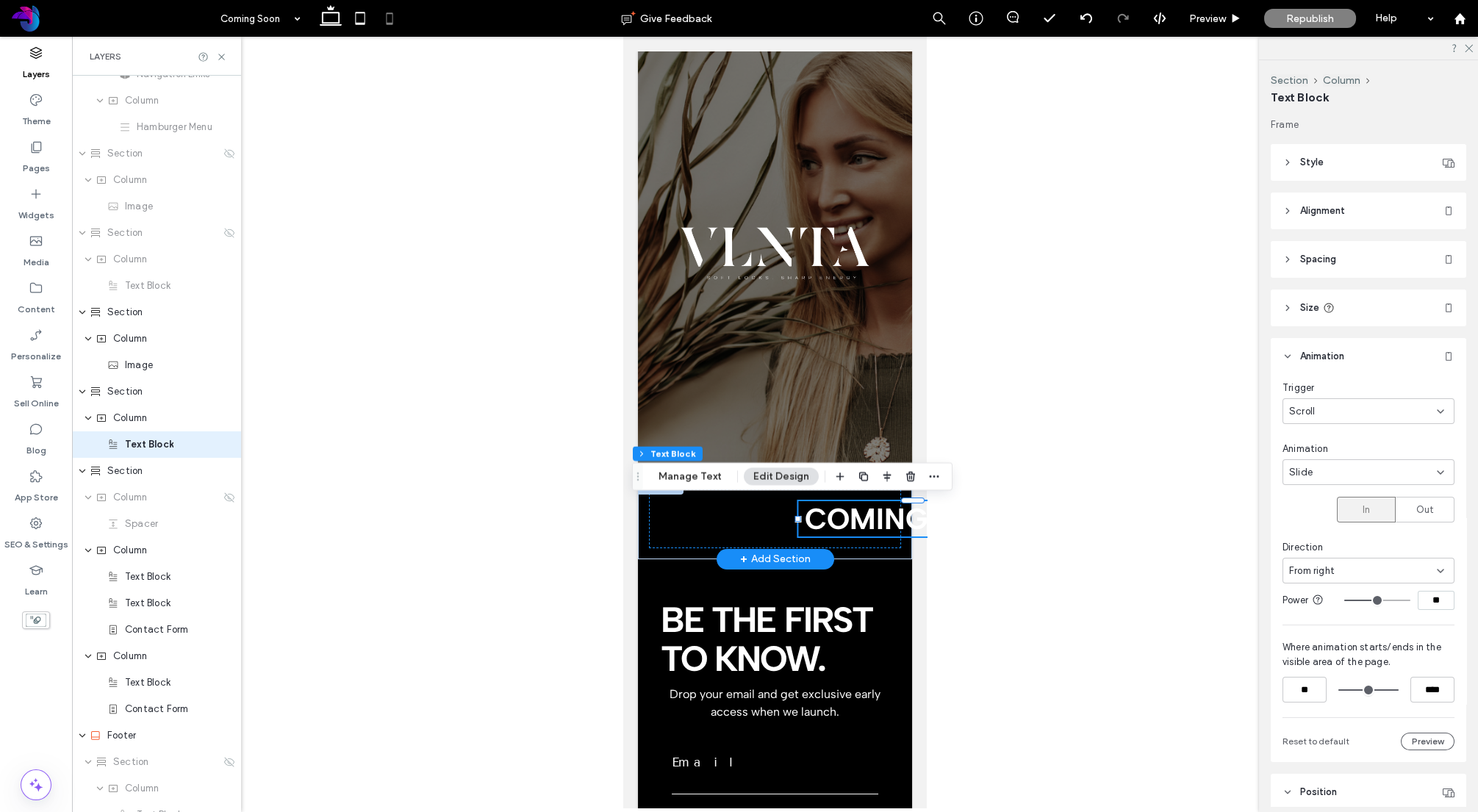
type input "**"
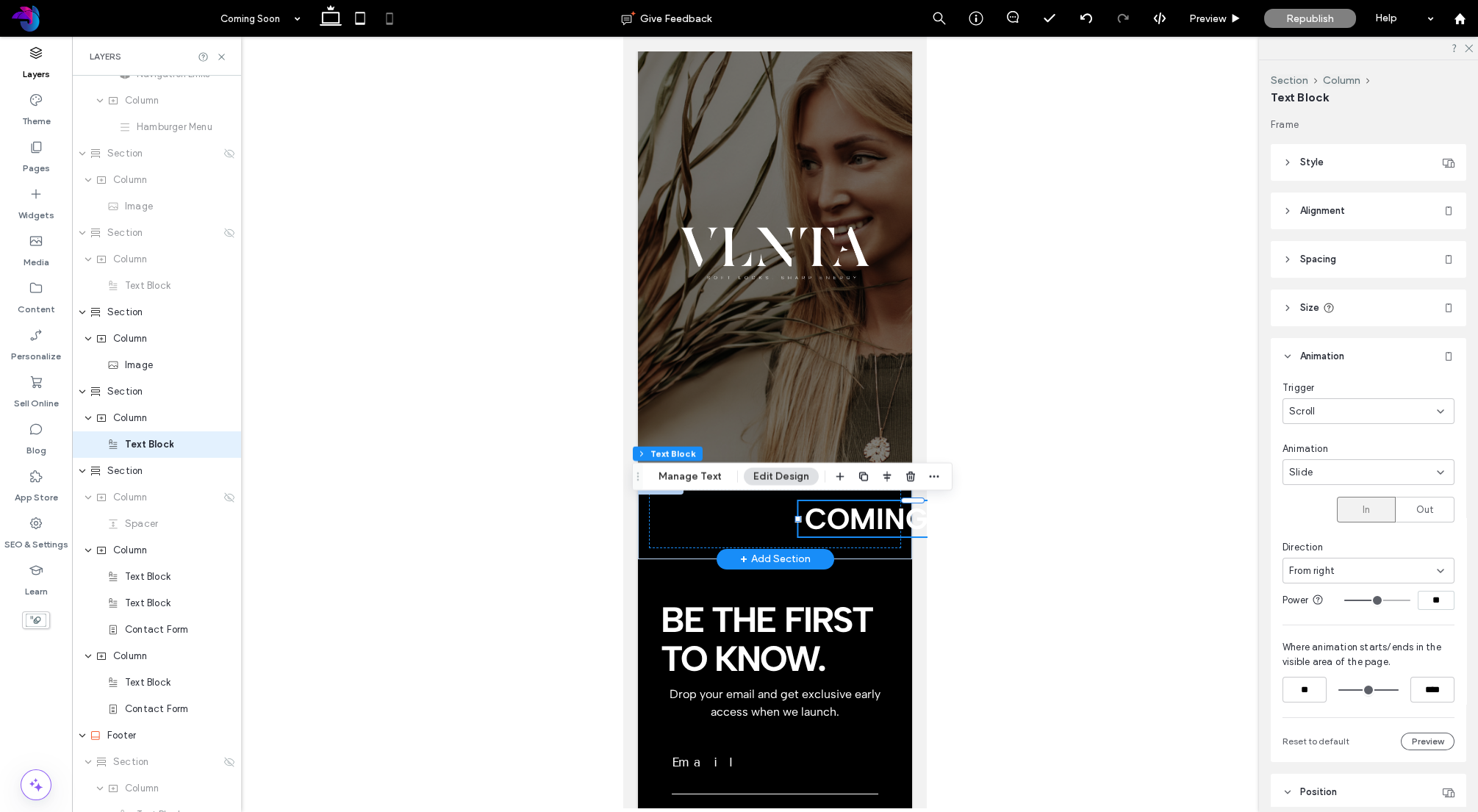
type input "**"
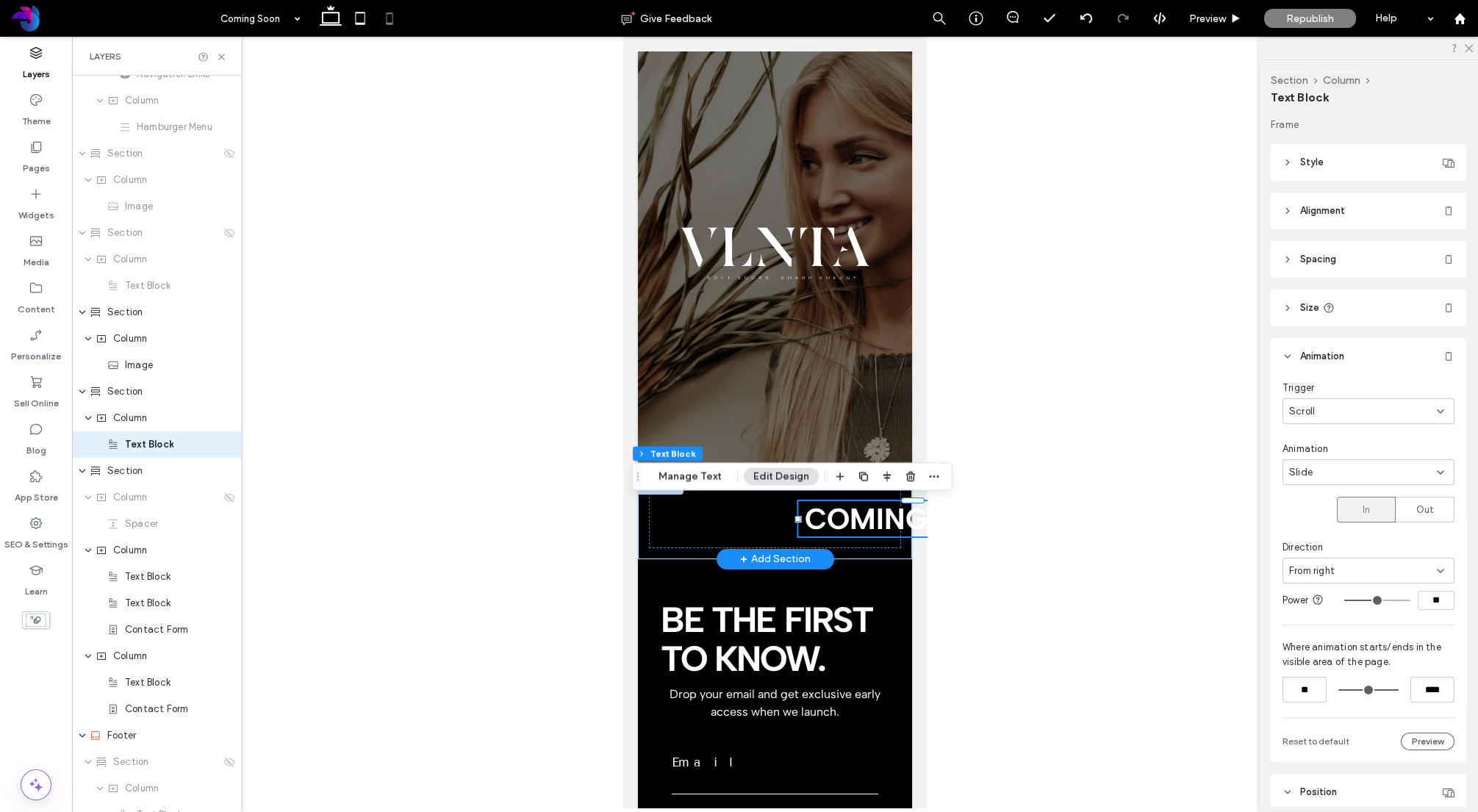
type input "**"
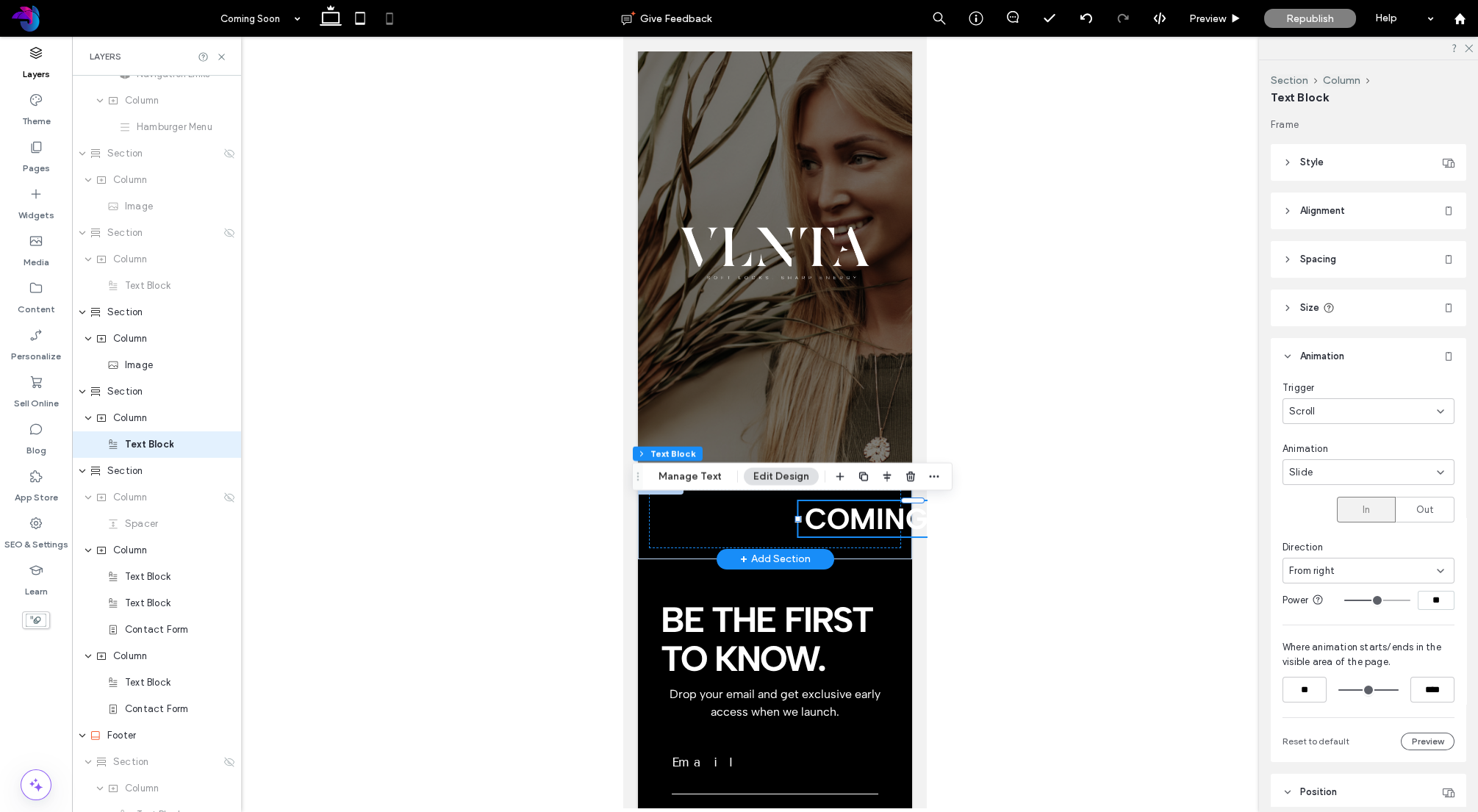
type input "**"
click at [1369, 601] on input "range" at bounding box center [1377, 601] width 66 height 2
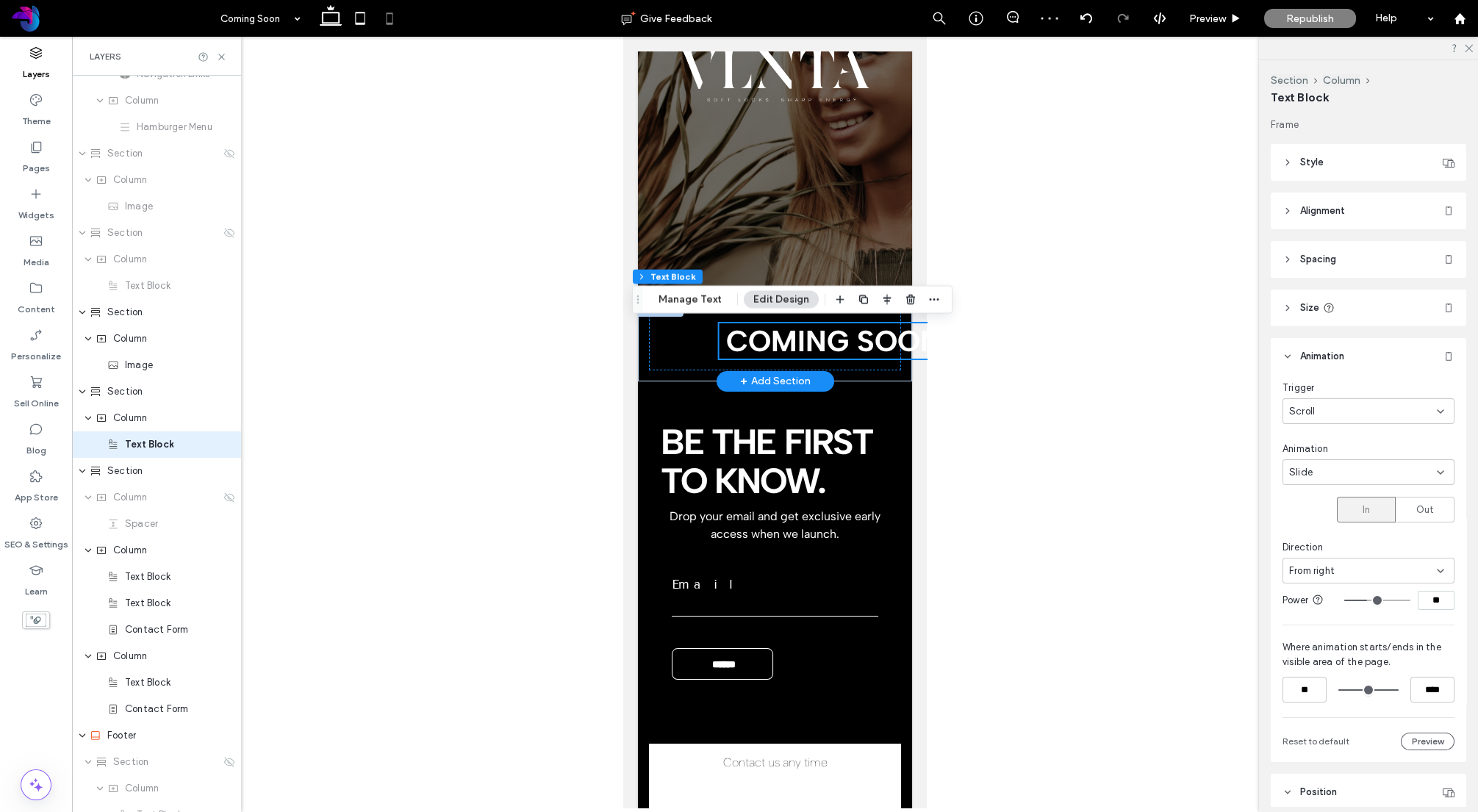
scroll to position [201, 0]
type input "**"
click at [1397, 600] on input "range" at bounding box center [1377, 601] width 66 height 2
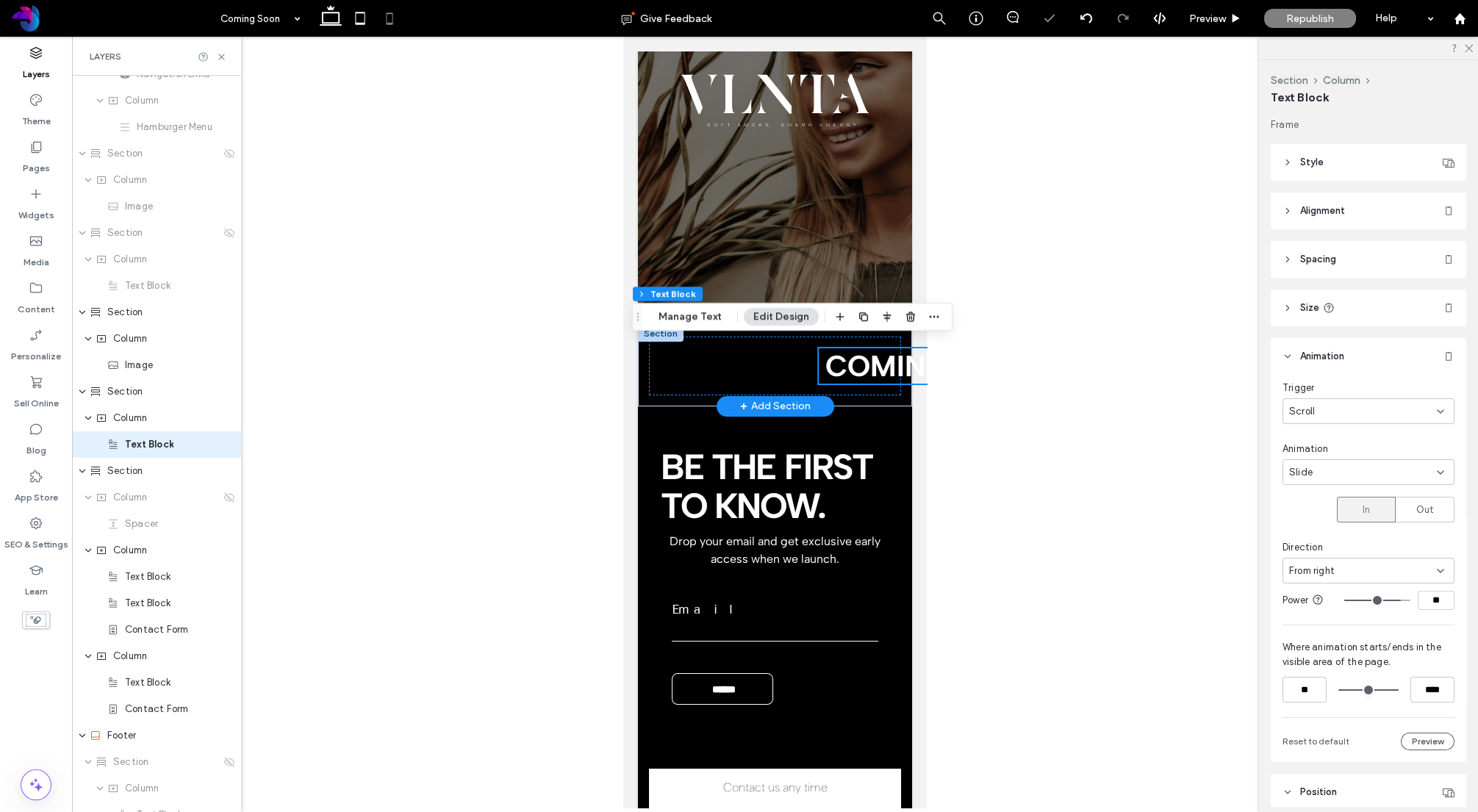
scroll to position [172, 0]
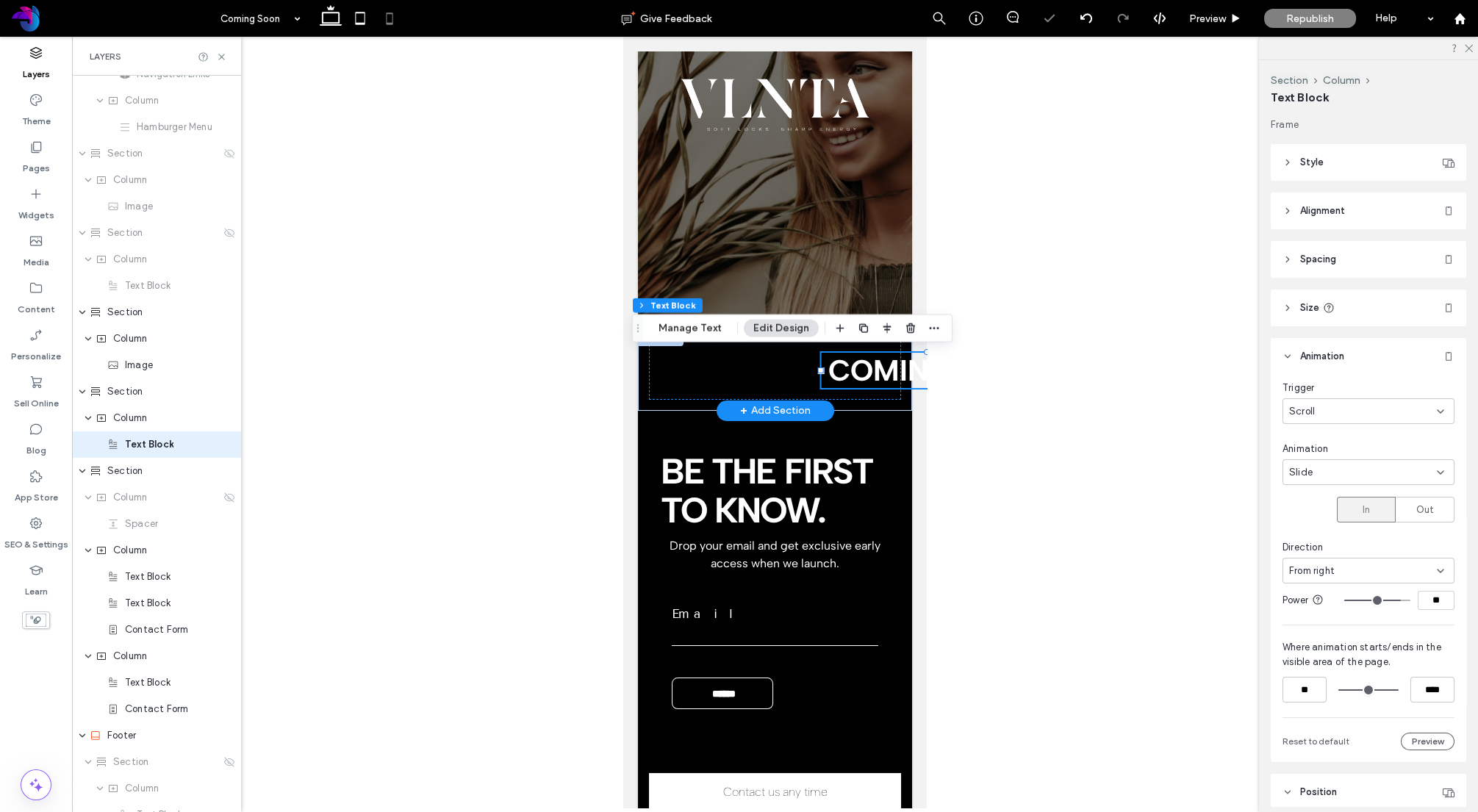
type input "**"
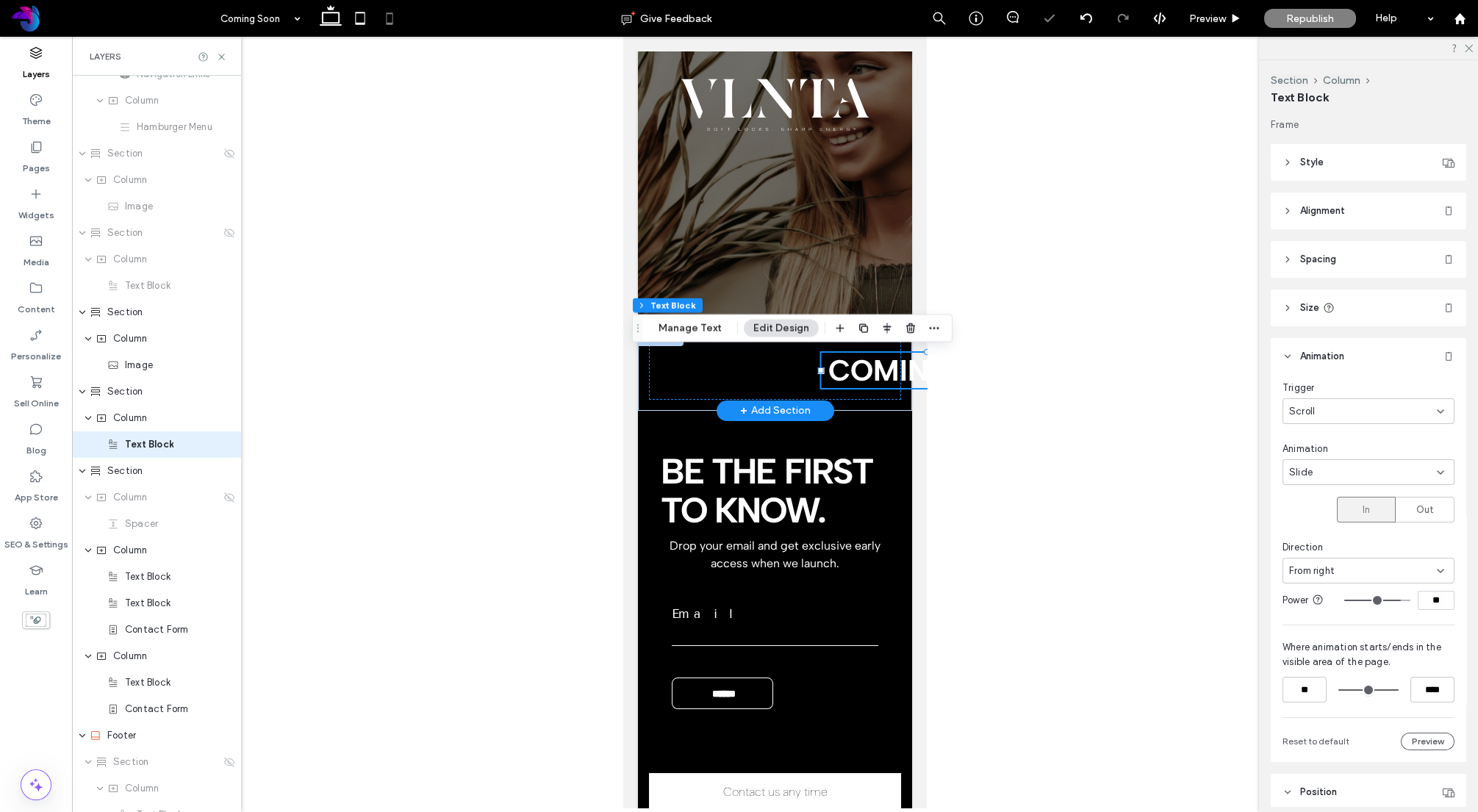
click at [1373, 600] on input "range" at bounding box center [1377, 601] width 66 height 2
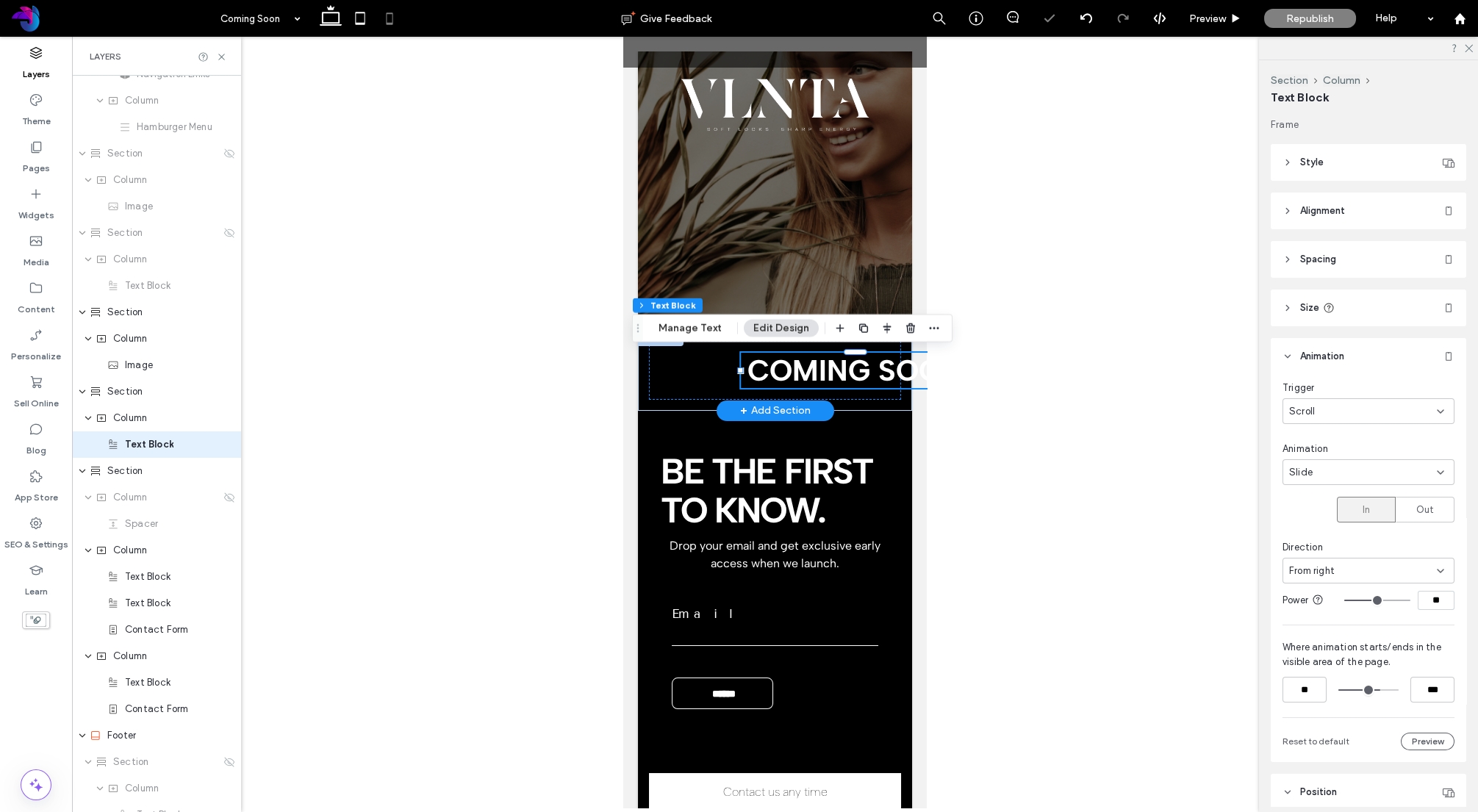
drag, startPoint x: 1391, startPoint y: 691, endPoint x: 1378, endPoint y: 693, distance: 13.2
click at [1378, 690] on input "range" at bounding box center [1369, 690] width 60 height 0
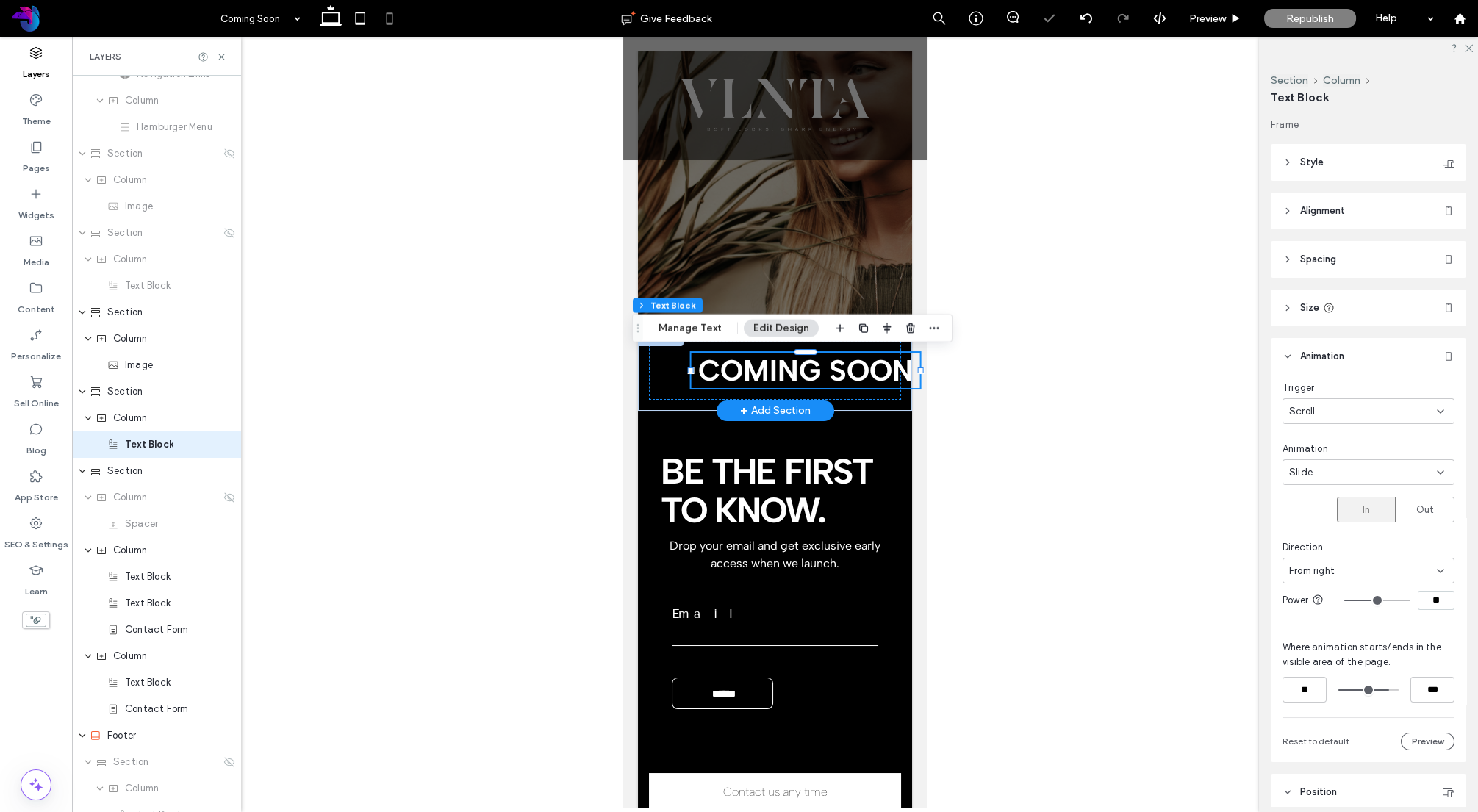
click at [1385, 690] on input "range" at bounding box center [1369, 690] width 60 height 0
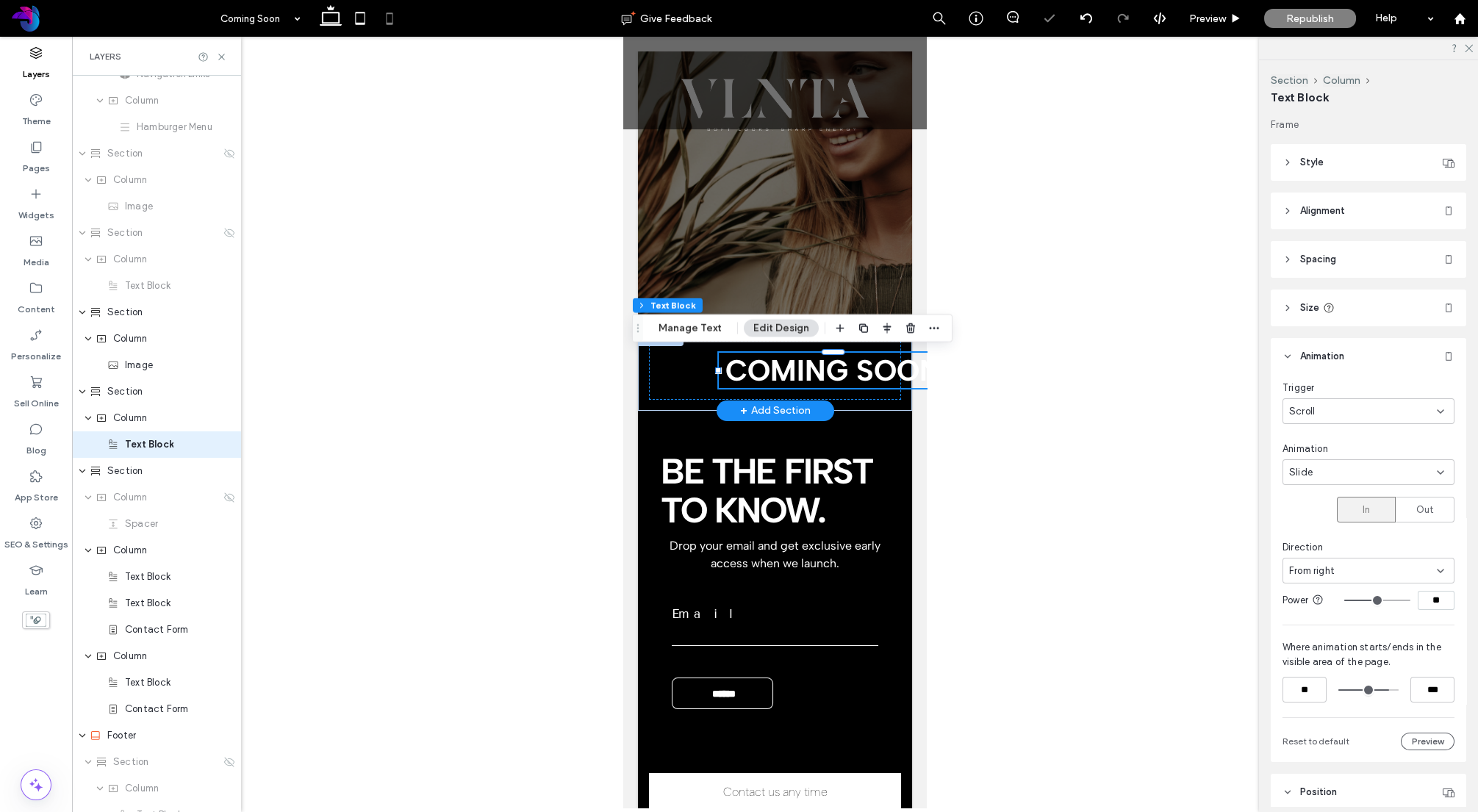
click at [1387, 690] on input "range" at bounding box center [1369, 690] width 60 height 0
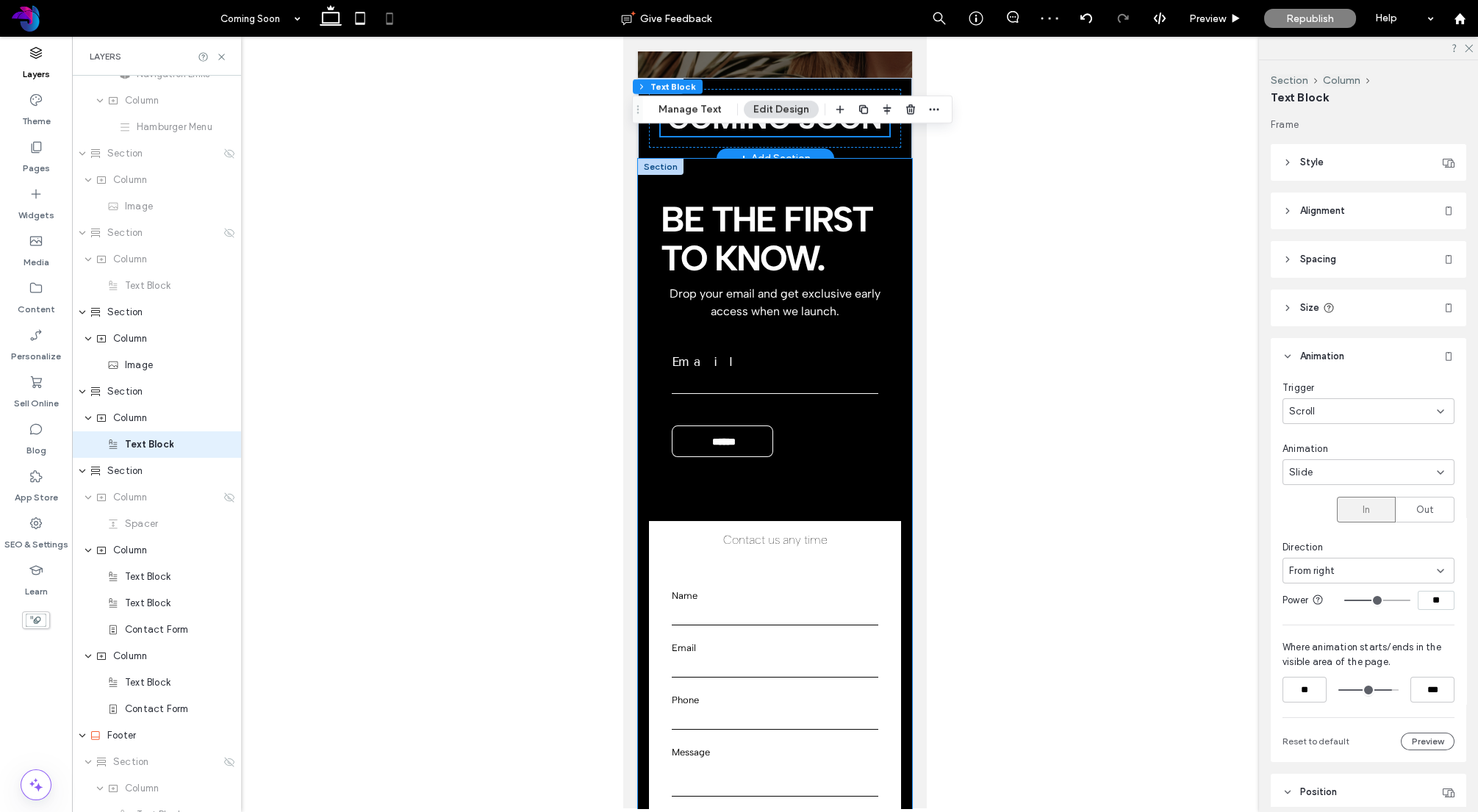
scroll to position [380, 0]
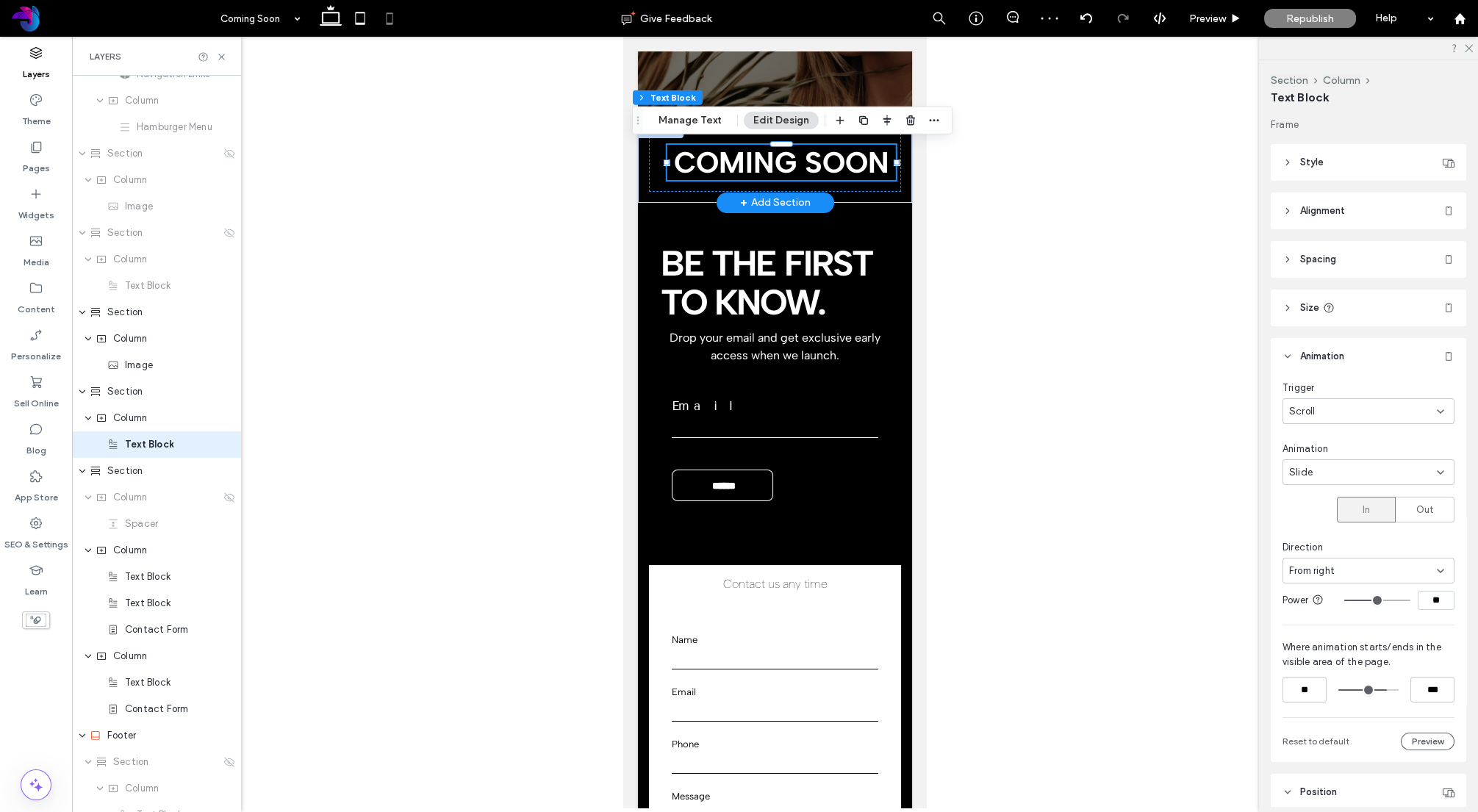
click at [1383, 690] on input "range" at bounding box center [1369, 690] width 60 height 0
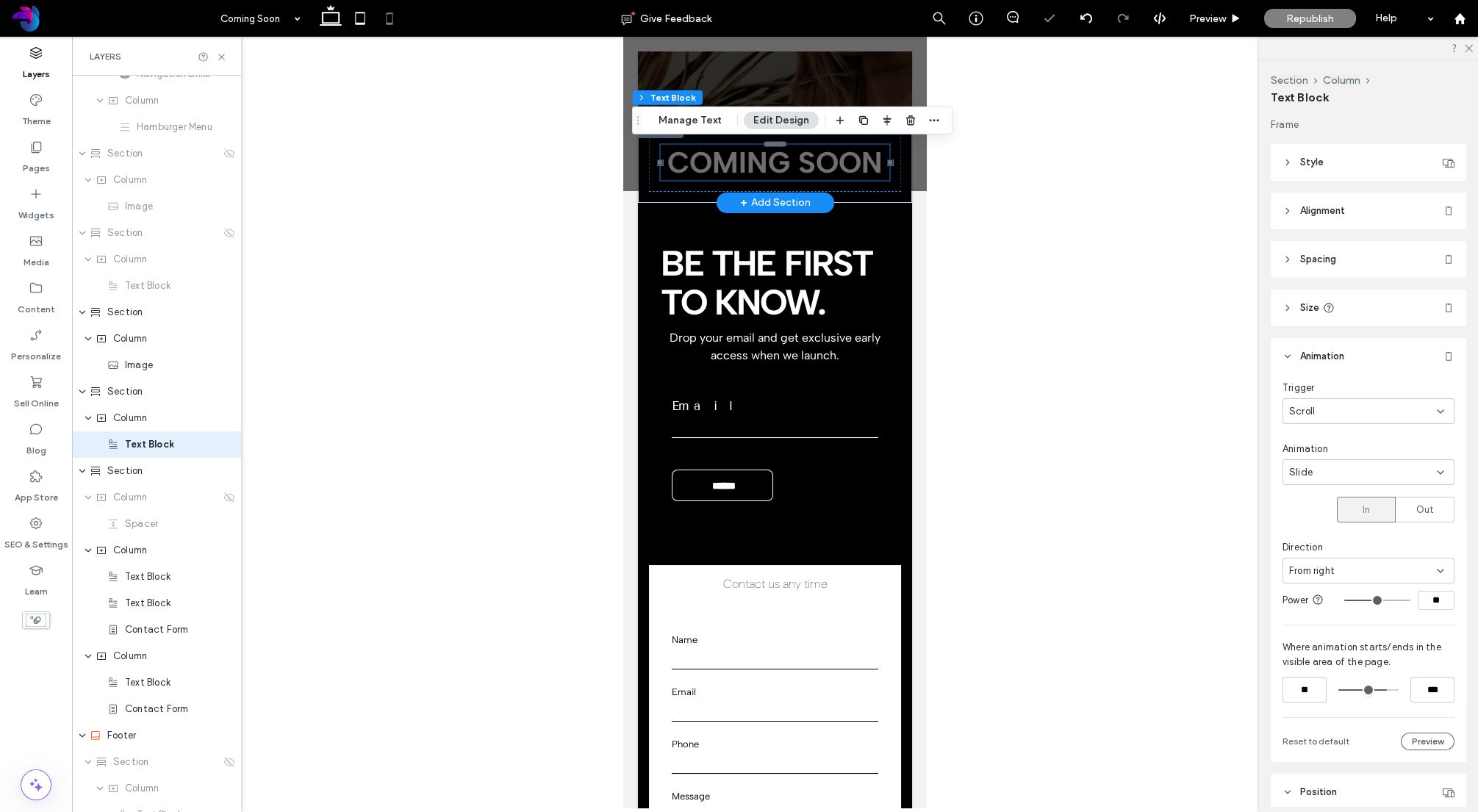
type input "***"
click at [1380, 690] on input "range" at bounding box center [1369, 690] width 60 height 0
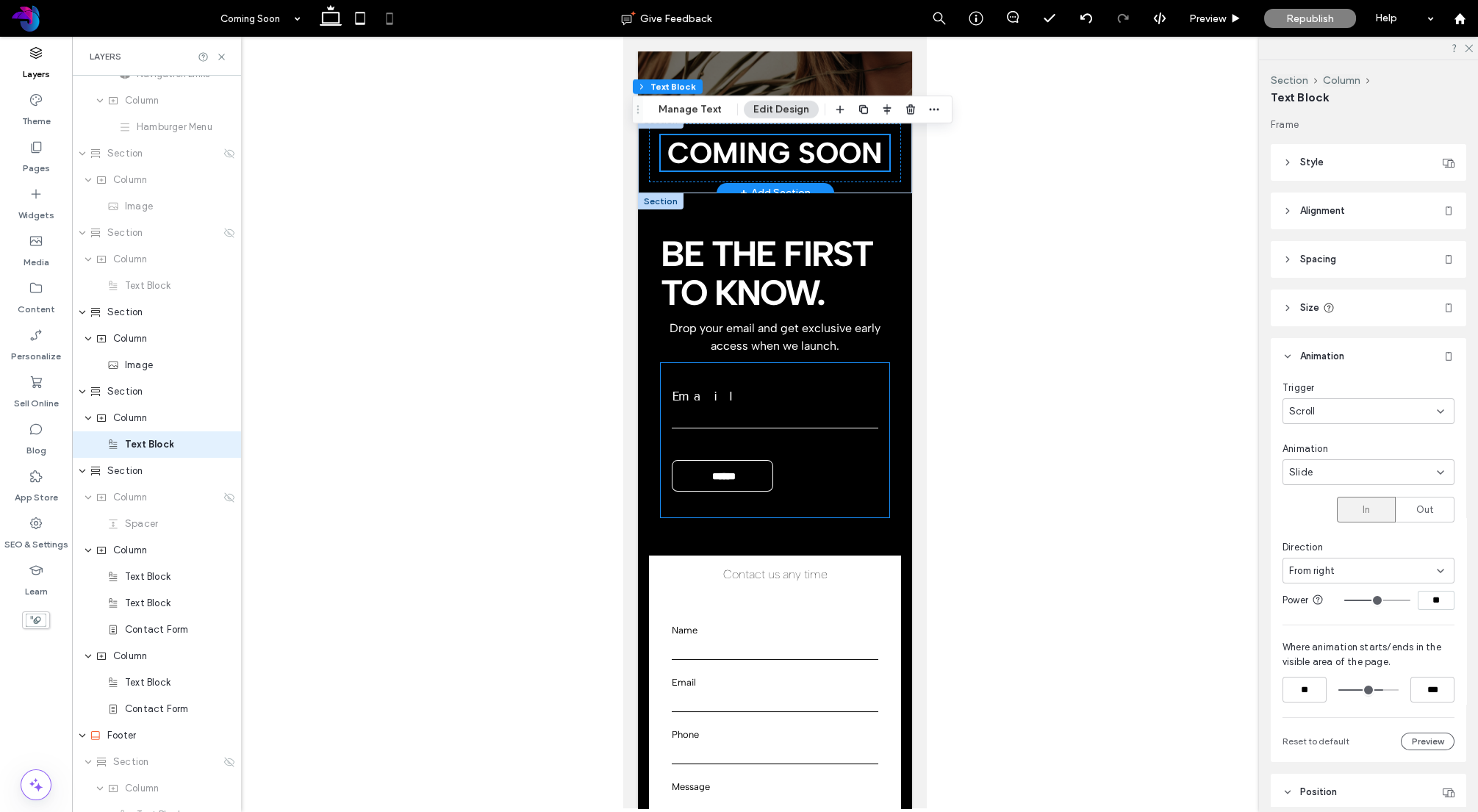
scroll to position [236, 0]
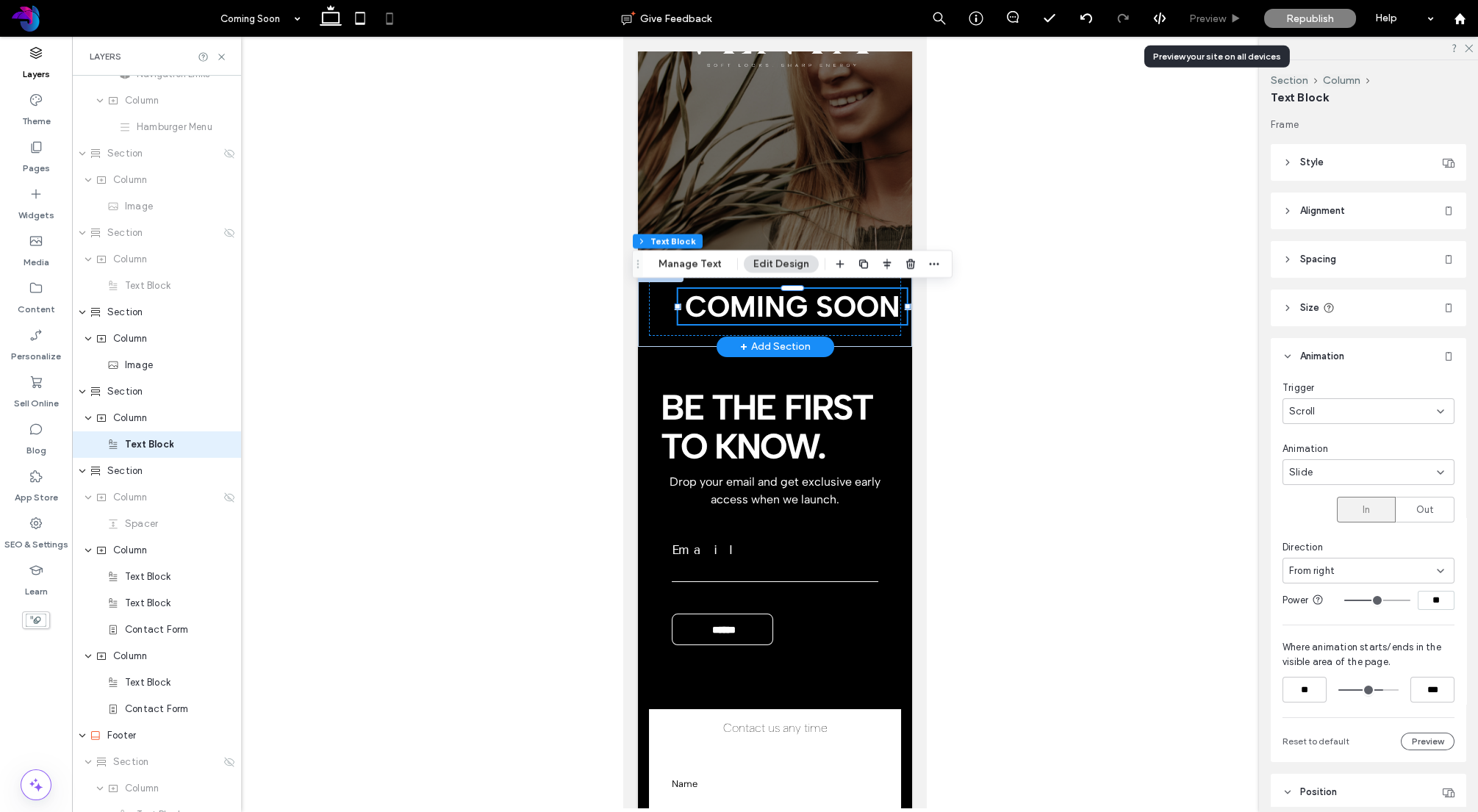
click at [1234, 18] on use at bounding box center [1237, 18] width 8 height 8
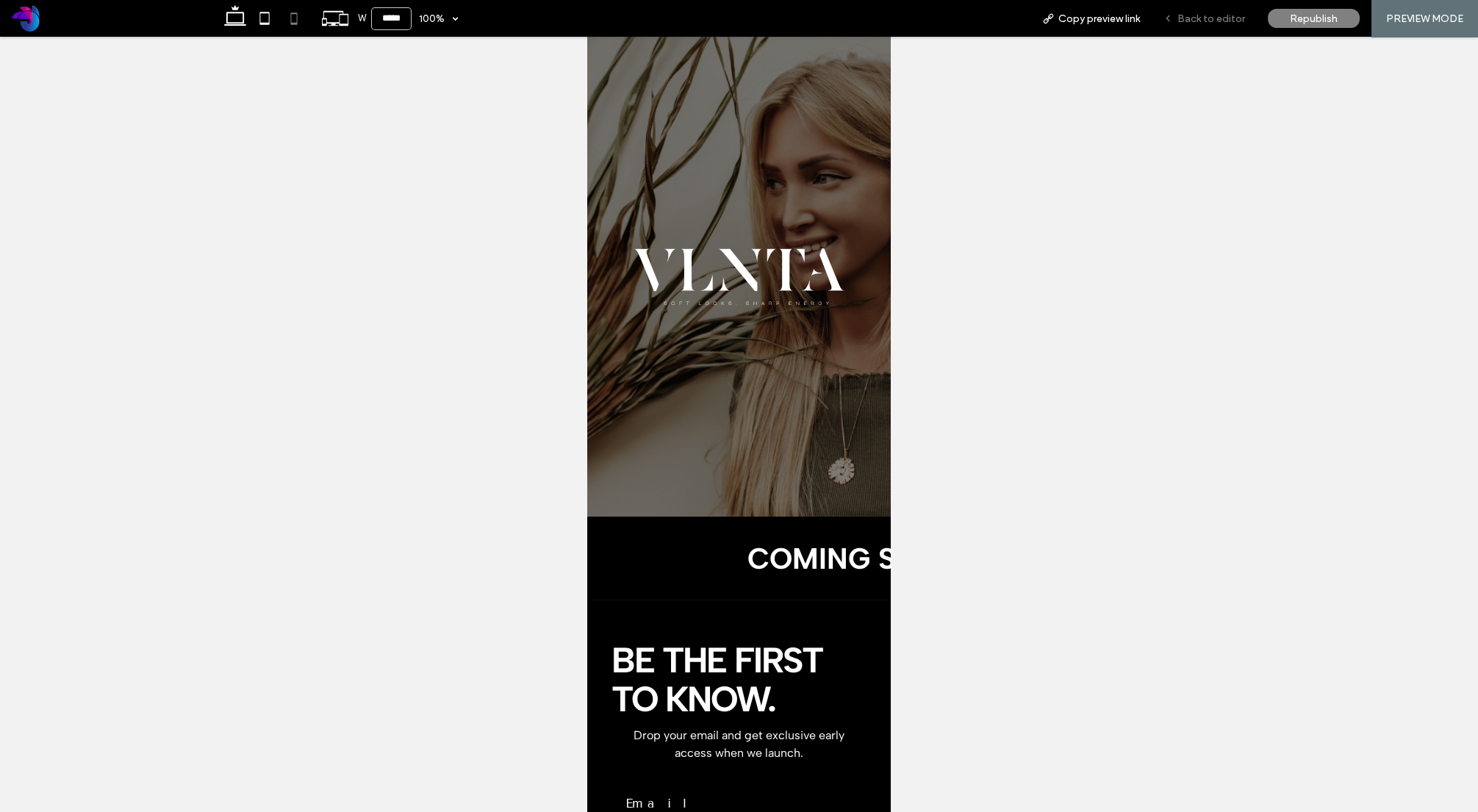
click at [1220, 25] on div "Back to editor" at bounding box center [1204, 18] width 105 height 37
click at [1204, 16] on span "Back to editor" at bounding box center [1211, 18] width 68 height 12
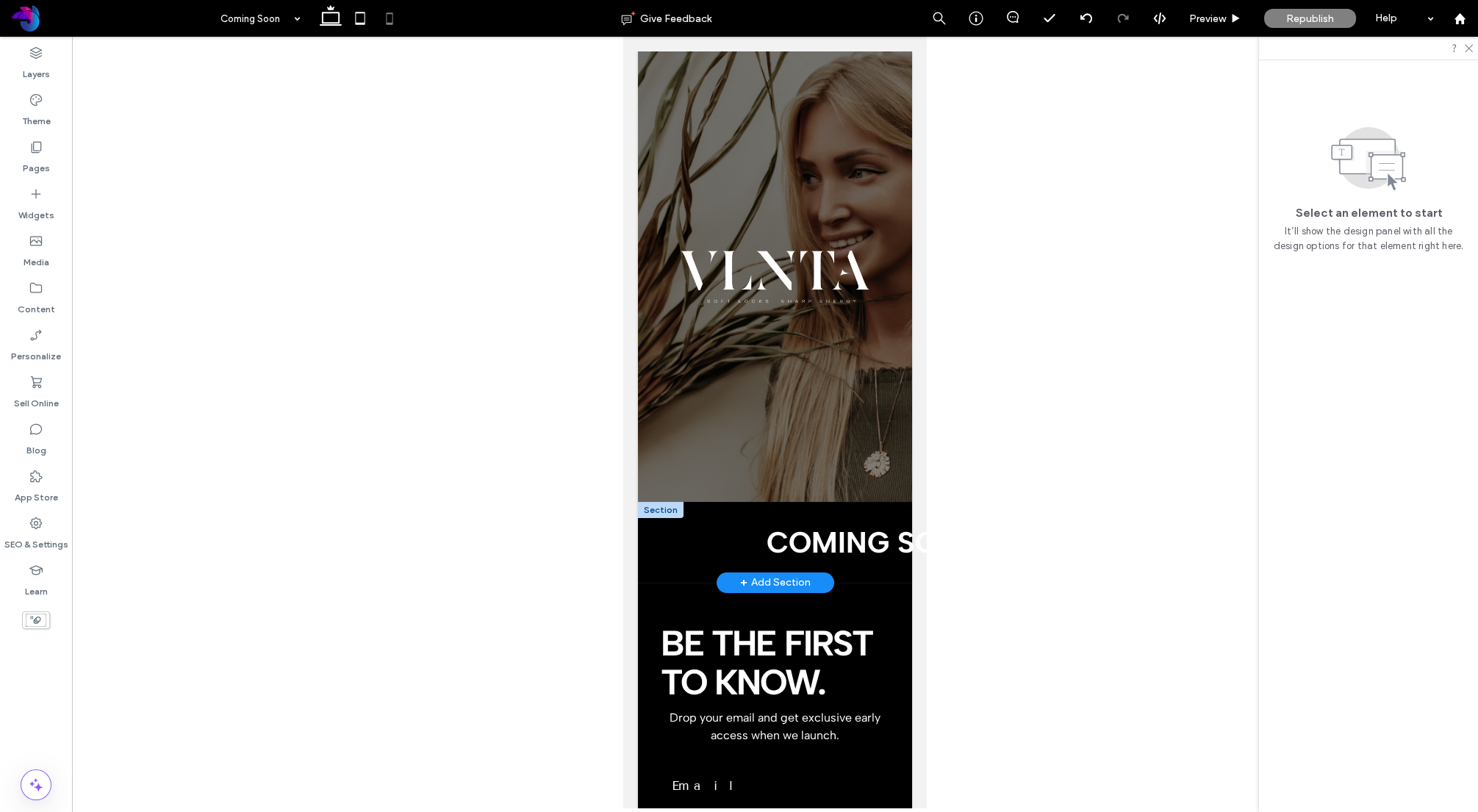
click at [665, 511] on div at bounding box center [660, 509] width 45 height 16
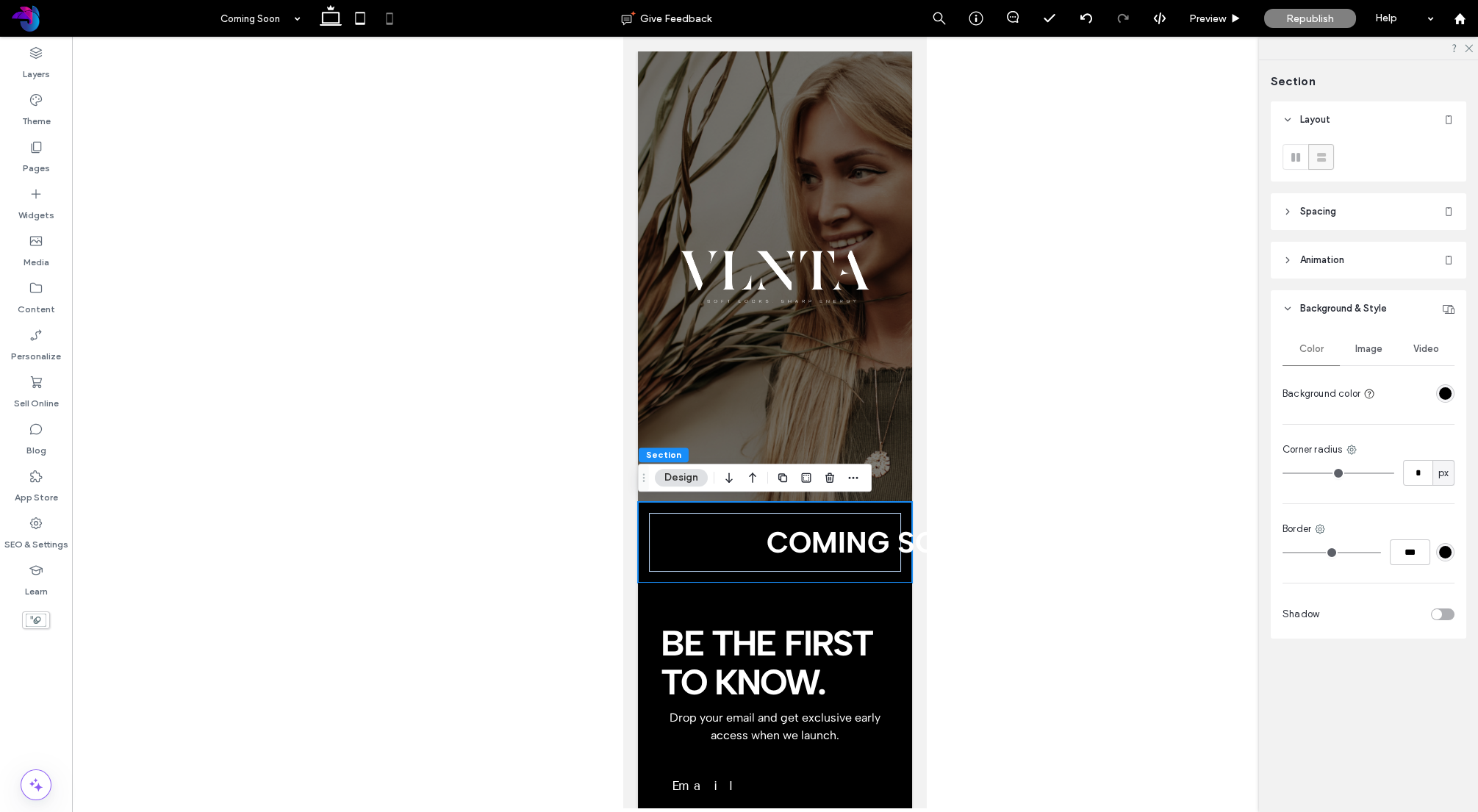
click at [1332, 253] on span "Animation" at bounding box center [1321, 260] width 44 height 15
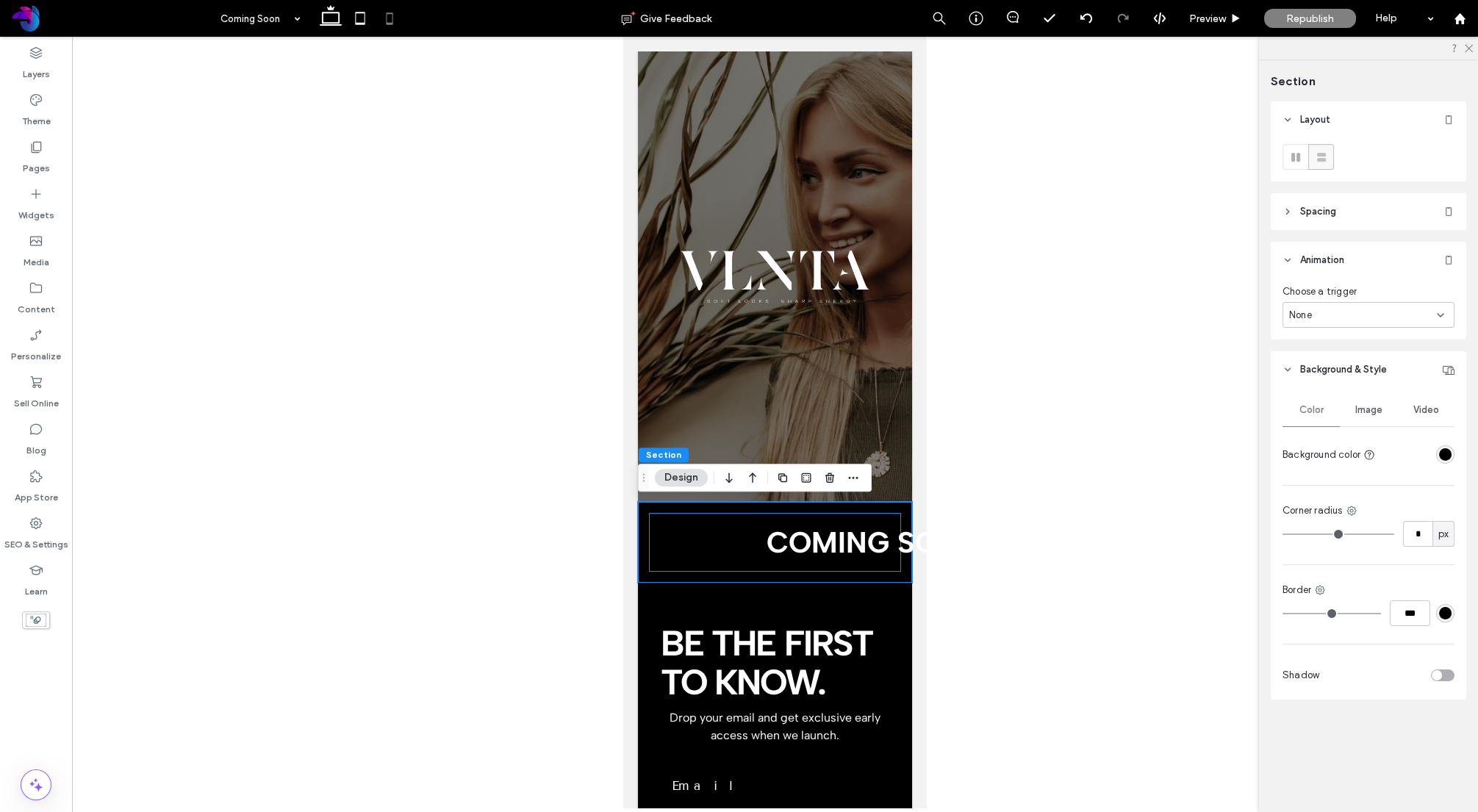
click at [699, 535] on div "COMING SOON" at bounding box center [774, 542] width 252 height 58
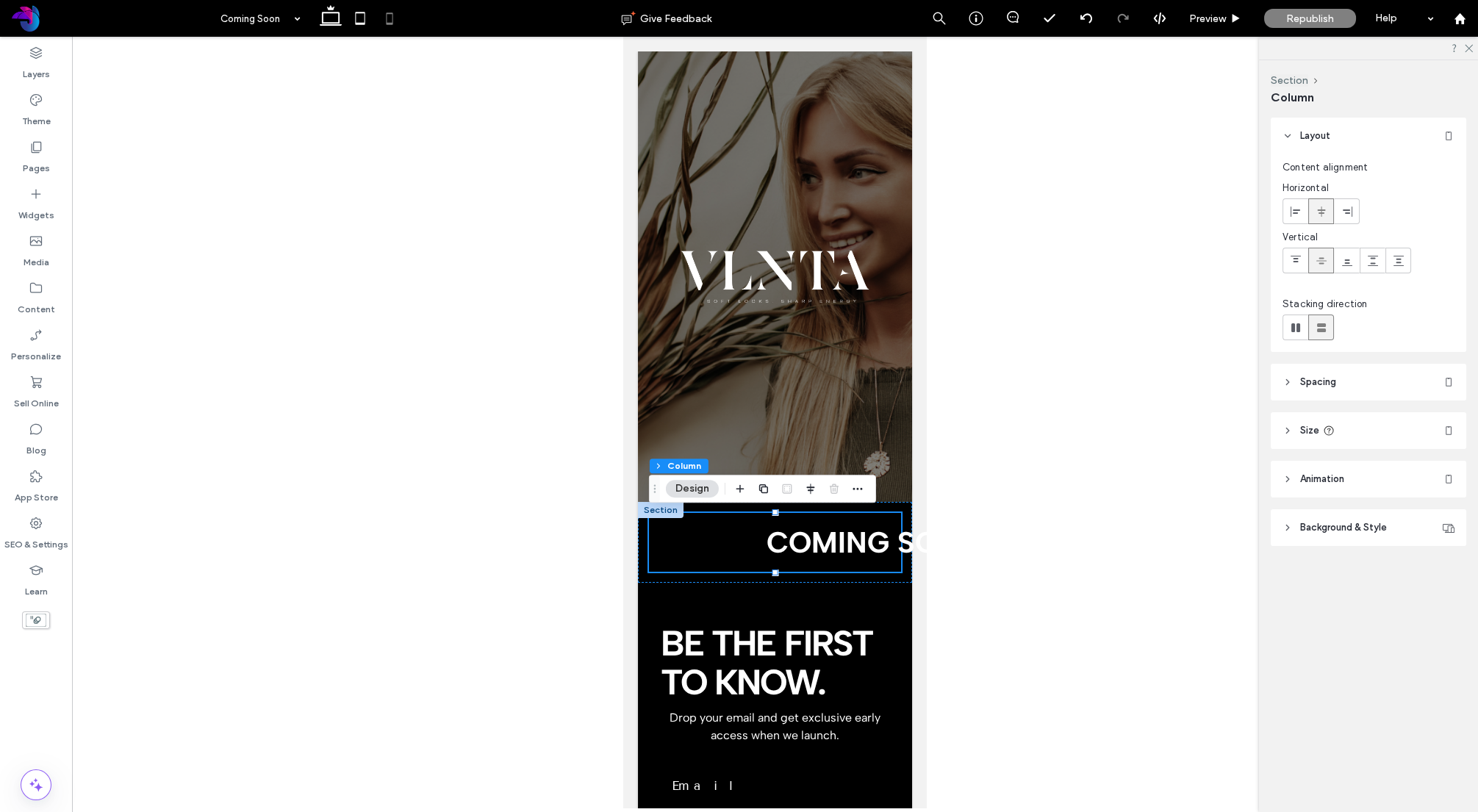
drag, startPoint x: 1323, startPoint y: 496, endPoint x: 1324, endPoint y: 486, distance: 10.0
click at [1323, 496] on header "Animation" at bounding box center [1368, 479] width 195 height 37
click at [772, 541] on span "COMING SOON" at bounding box center [874, 541] width 215 height 35
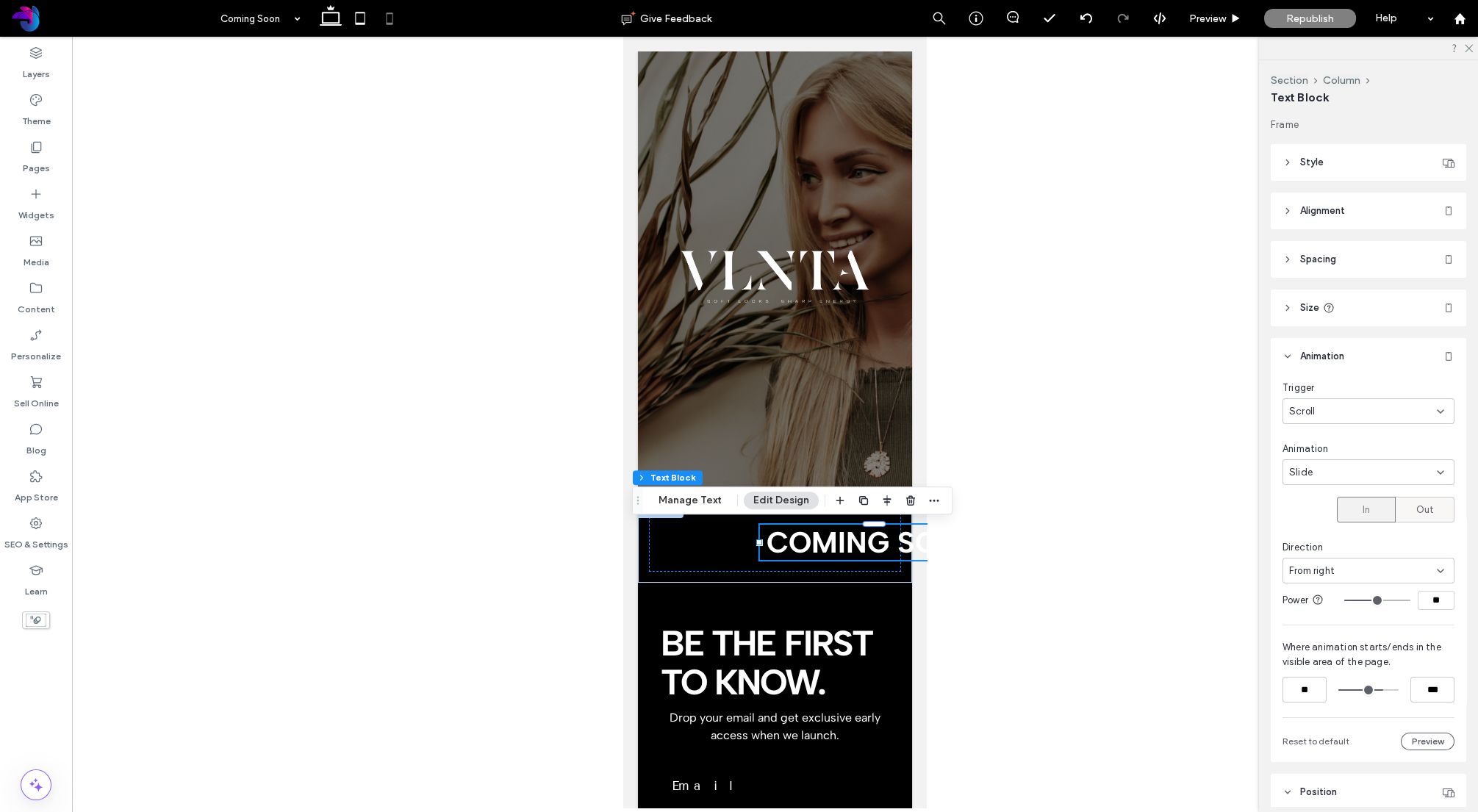
click at [1421, 517] on span "Out" at bounding box center [1425, 510] width 18 height 15
type input "***"
type input "****"
click at [1327, 474] on div "Slide" at bounding box center [1363, 472] width 148 height 15
click at [1317, 505] on div "None" at bounding box center [1369, 497] width 171 height 25
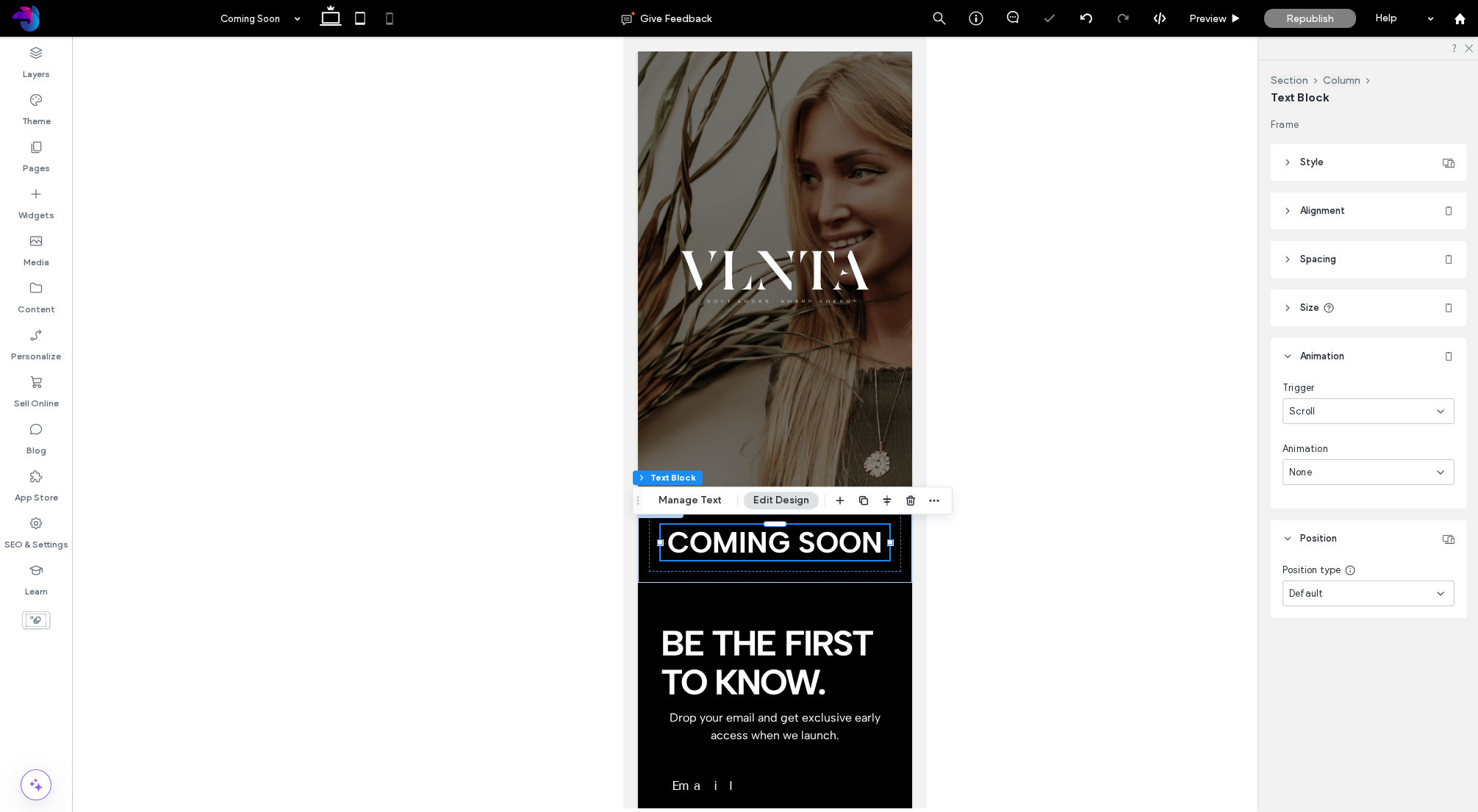
click at [1327, 474] on div "None" at bounding box center [1363, 472] width 148 height 15
click at [1328, 524] on div "Fade" at bounding box center [1369, 523] width 171 height 25
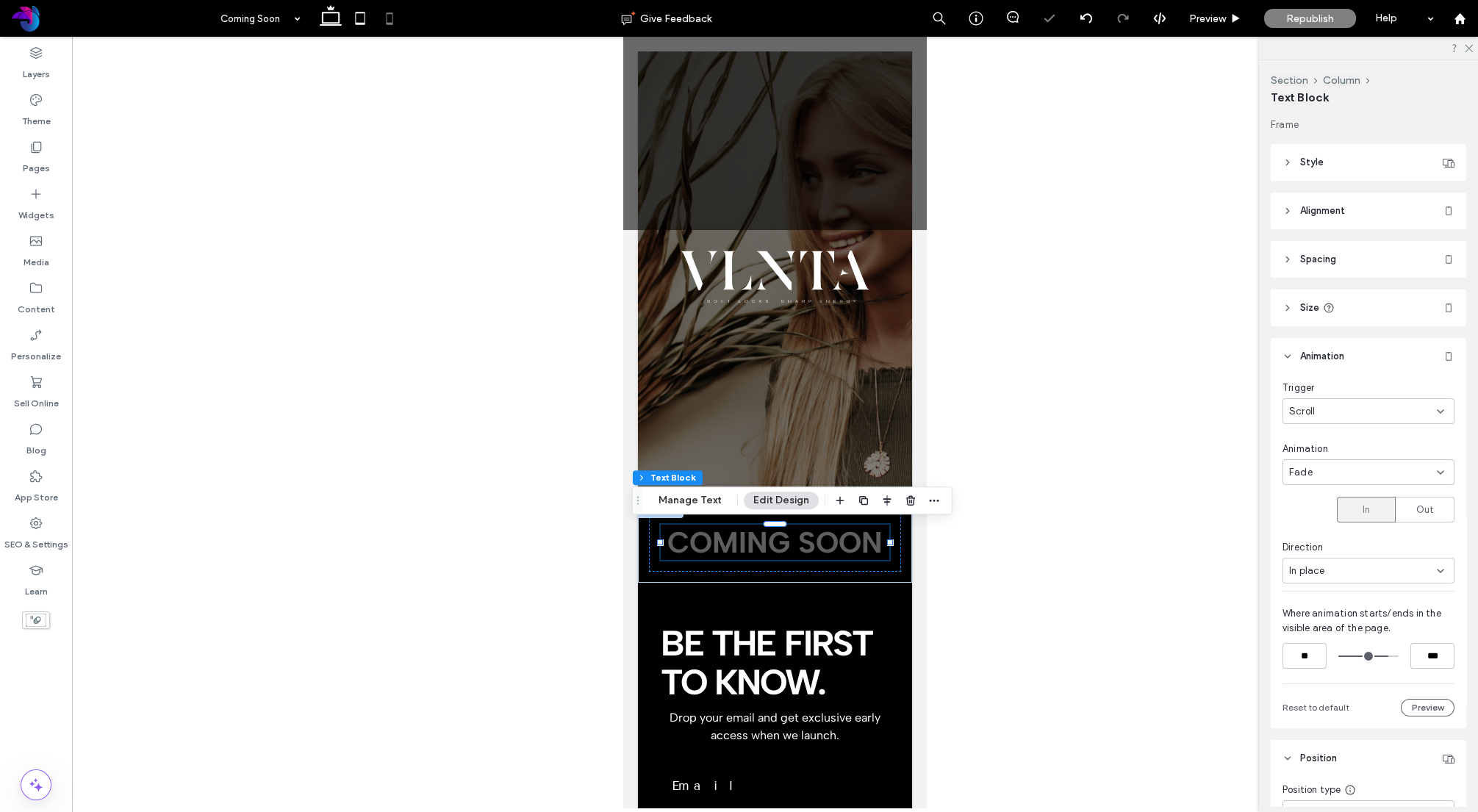
drag, startPoint x: 1390, startPoint y: 655, endPoint x: 1380, endPoint y: 655, distance: 10.0
click at [1380, 656] on input "range" at bounding box center [1369, 656] width 60 height 0
click at [1340, 474] on div "Fade" at bounding box center [1363, 472] width 148 height 15
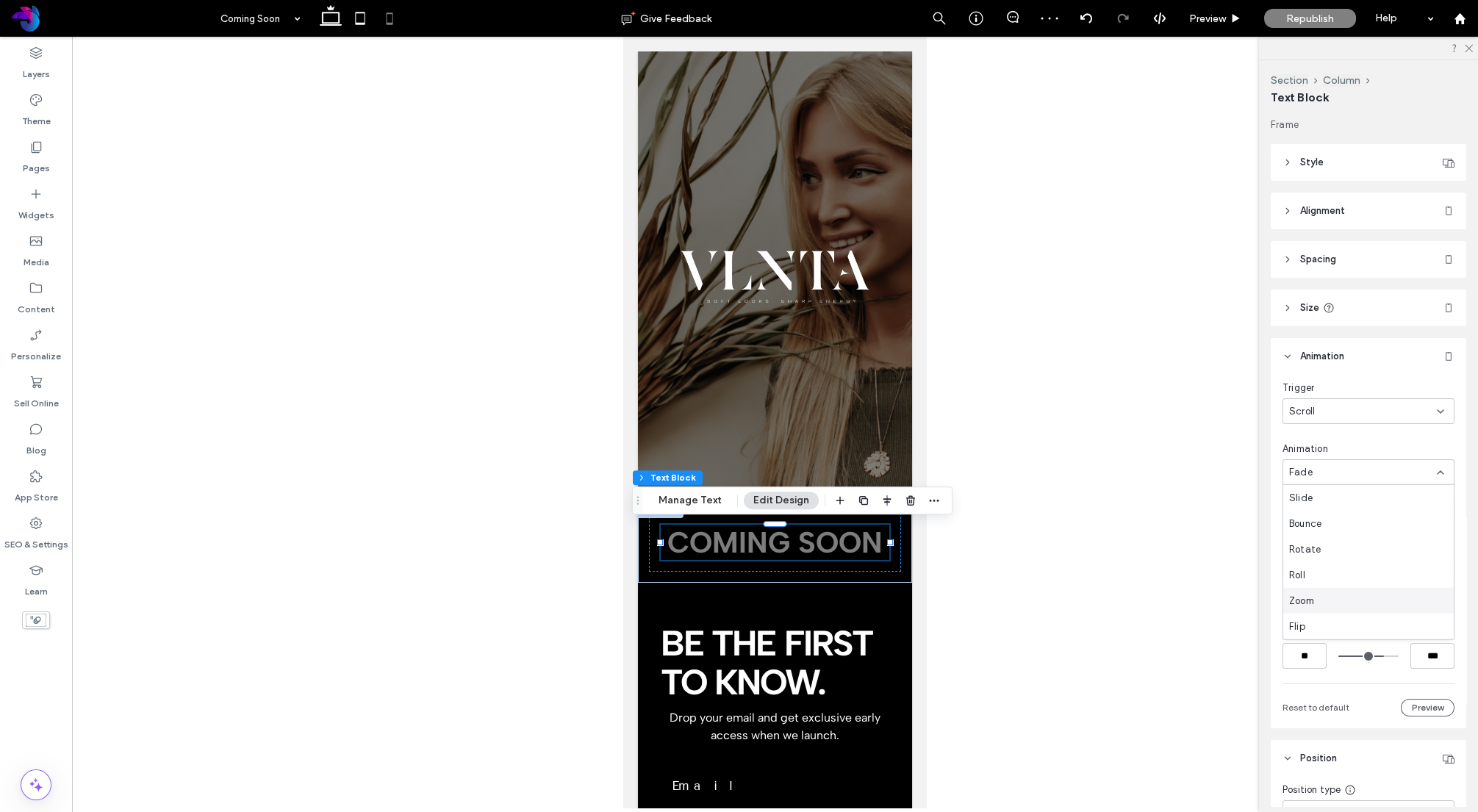
scroll to position [51, 0]
click at [1314, 578] on div "Roll" at bounding box center [1369, 575] width 171 height 25
type input "****"
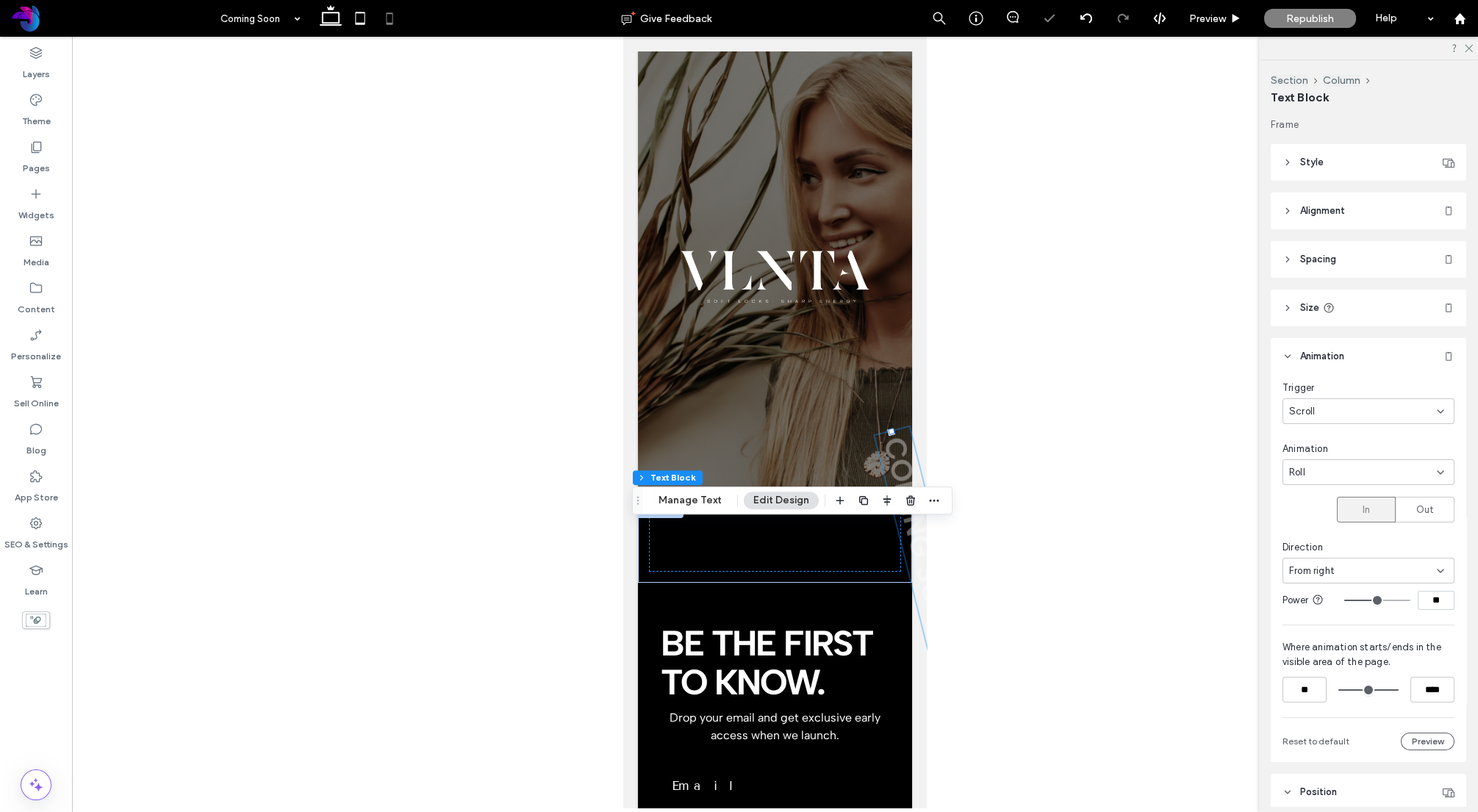
click at [1314, 578] on div "From right" at bounding box center [1369, 570] width 172 height 25
click at [1327, 474] on div "Roll" at bounding box center [1363, 472] width 148 height 15
click at [1320, 529] on div "Fade" at bounding box center [1369, 523] width 171 height 25
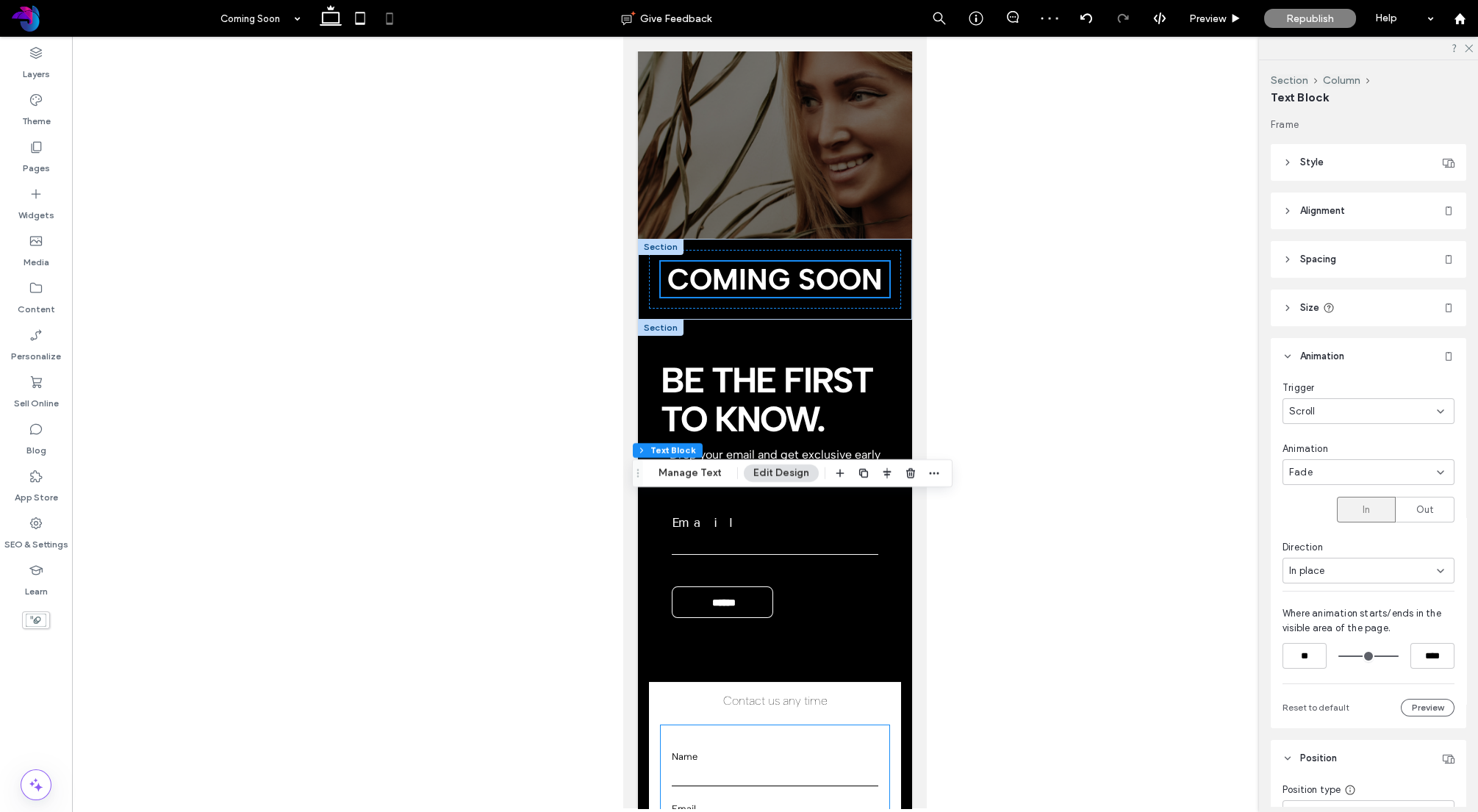
scroll to position [0, 0]
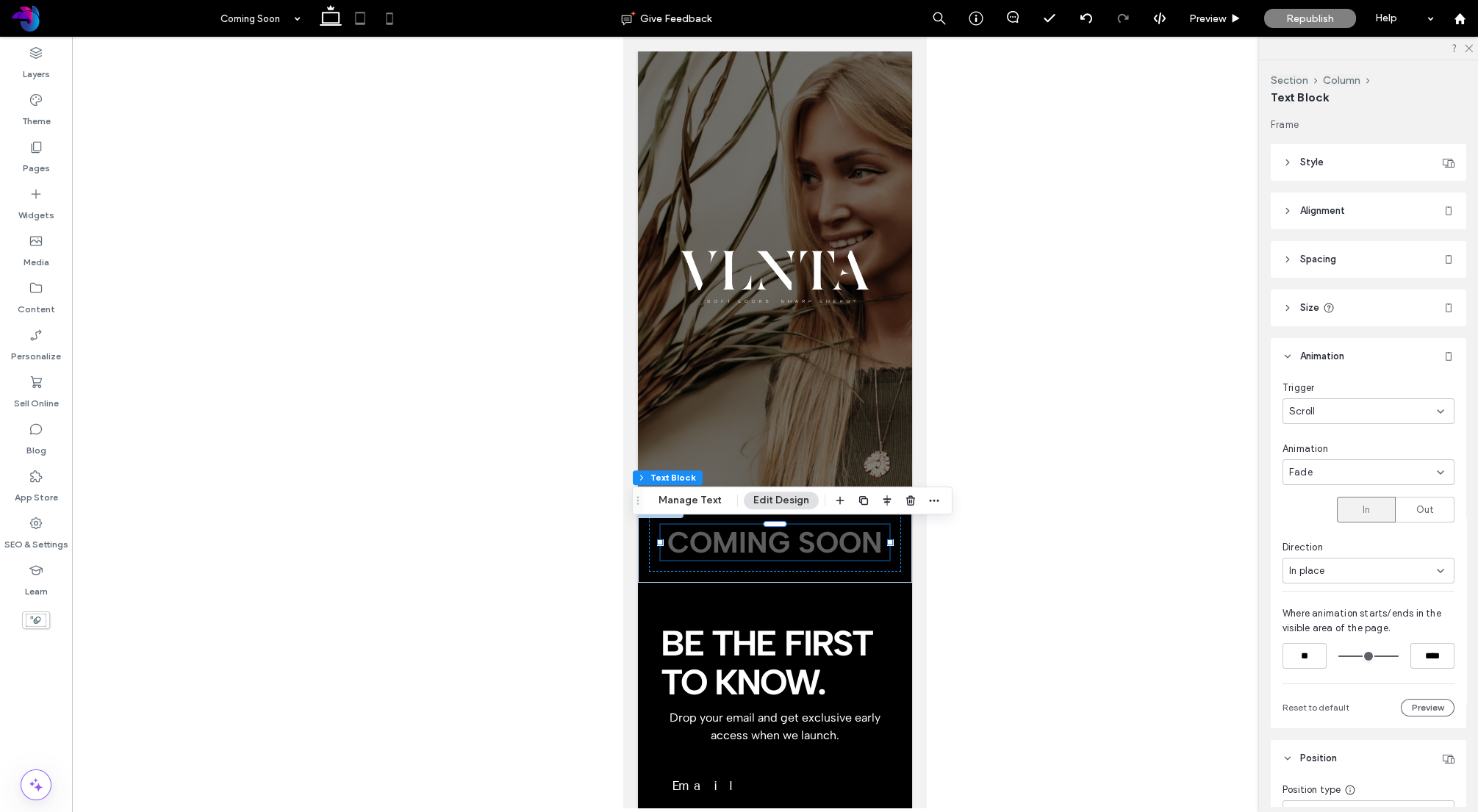
click at [359, 18] on icon at bounding box center [359, 18] width 29 height 29
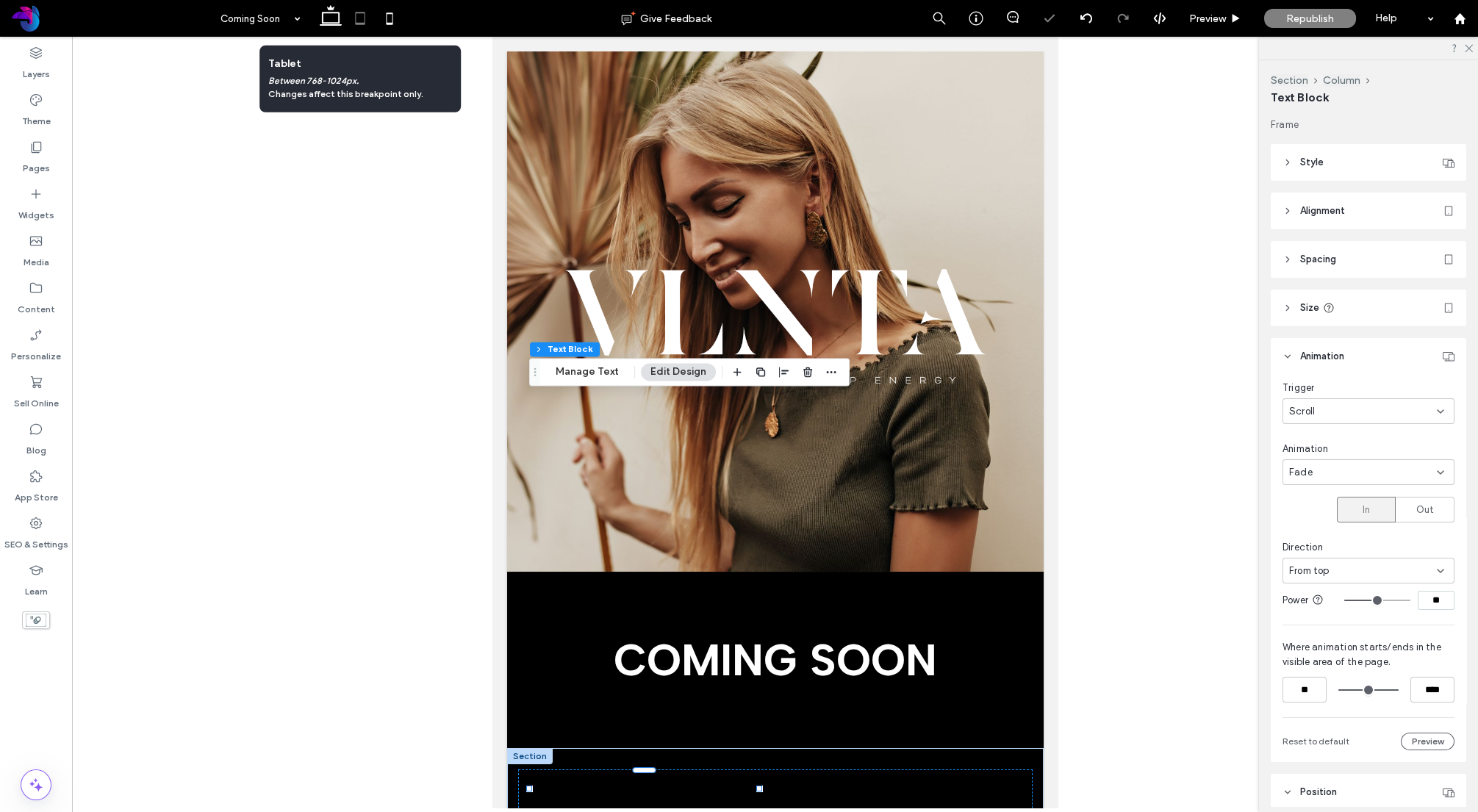
scroll to position [413, 0]
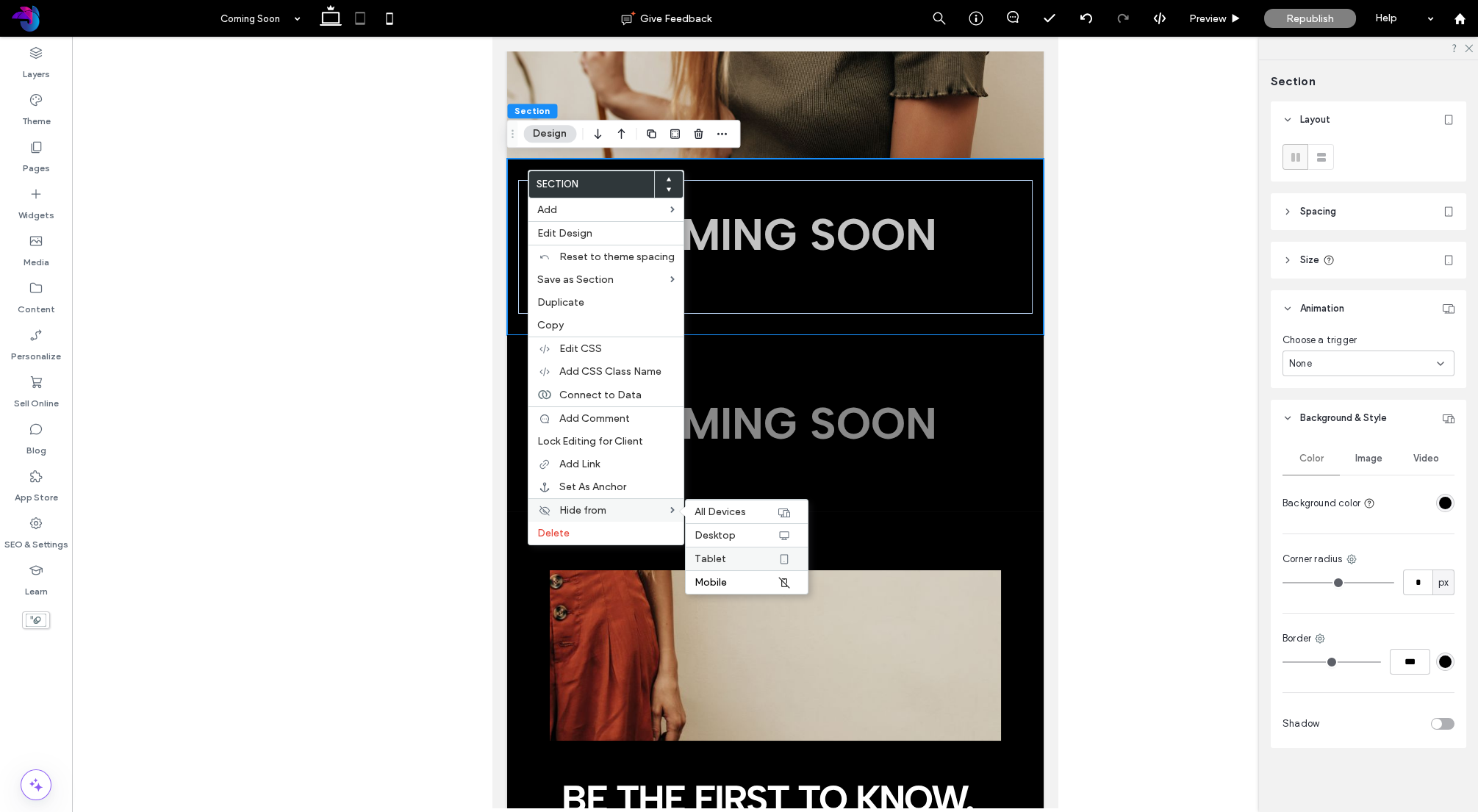
click at [737, 556] on label "Tablet" at bounding box center [735, 558] width 82 height 12
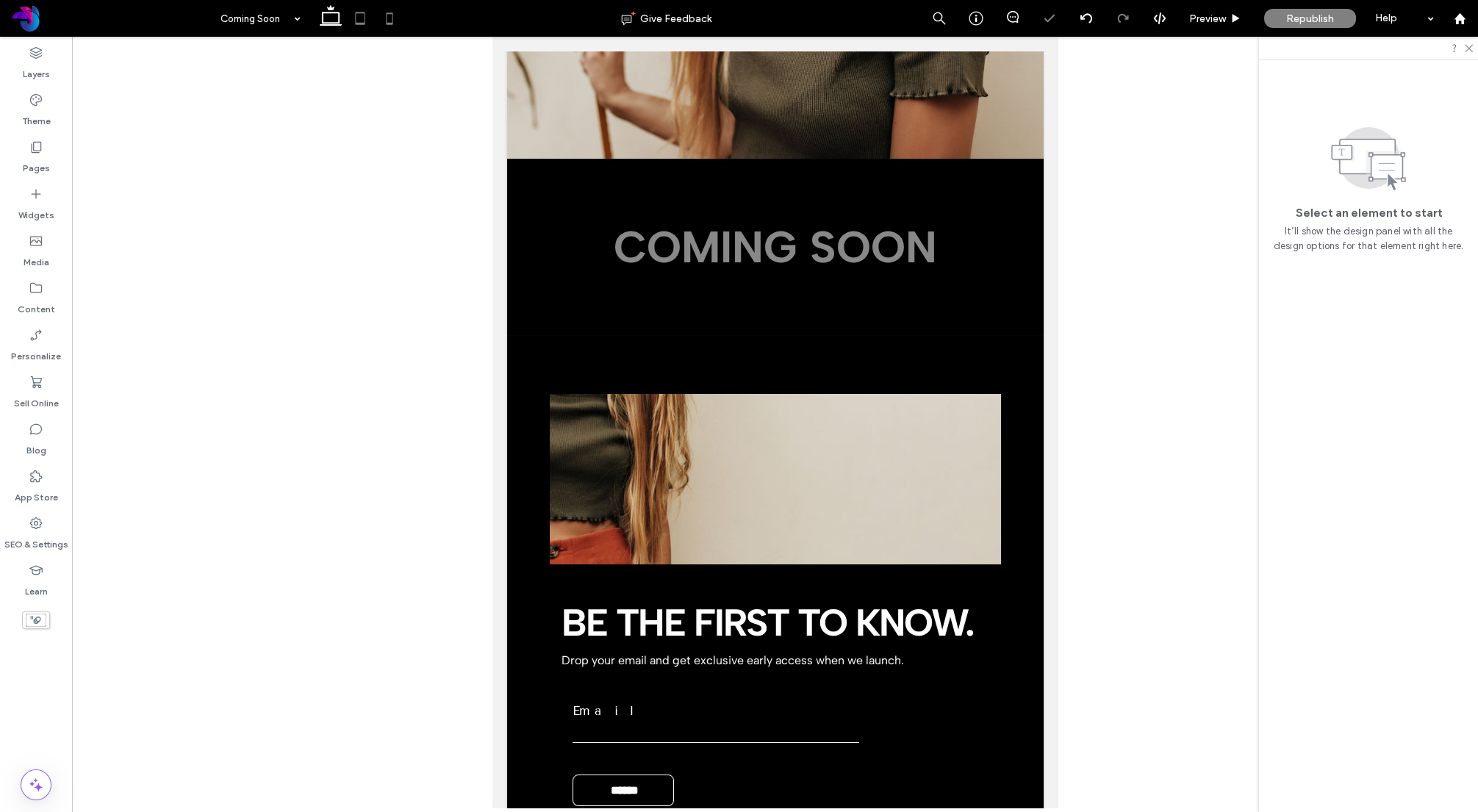
click at [390, 17] on icon at bounding box center [389, 18] width 29 height 29
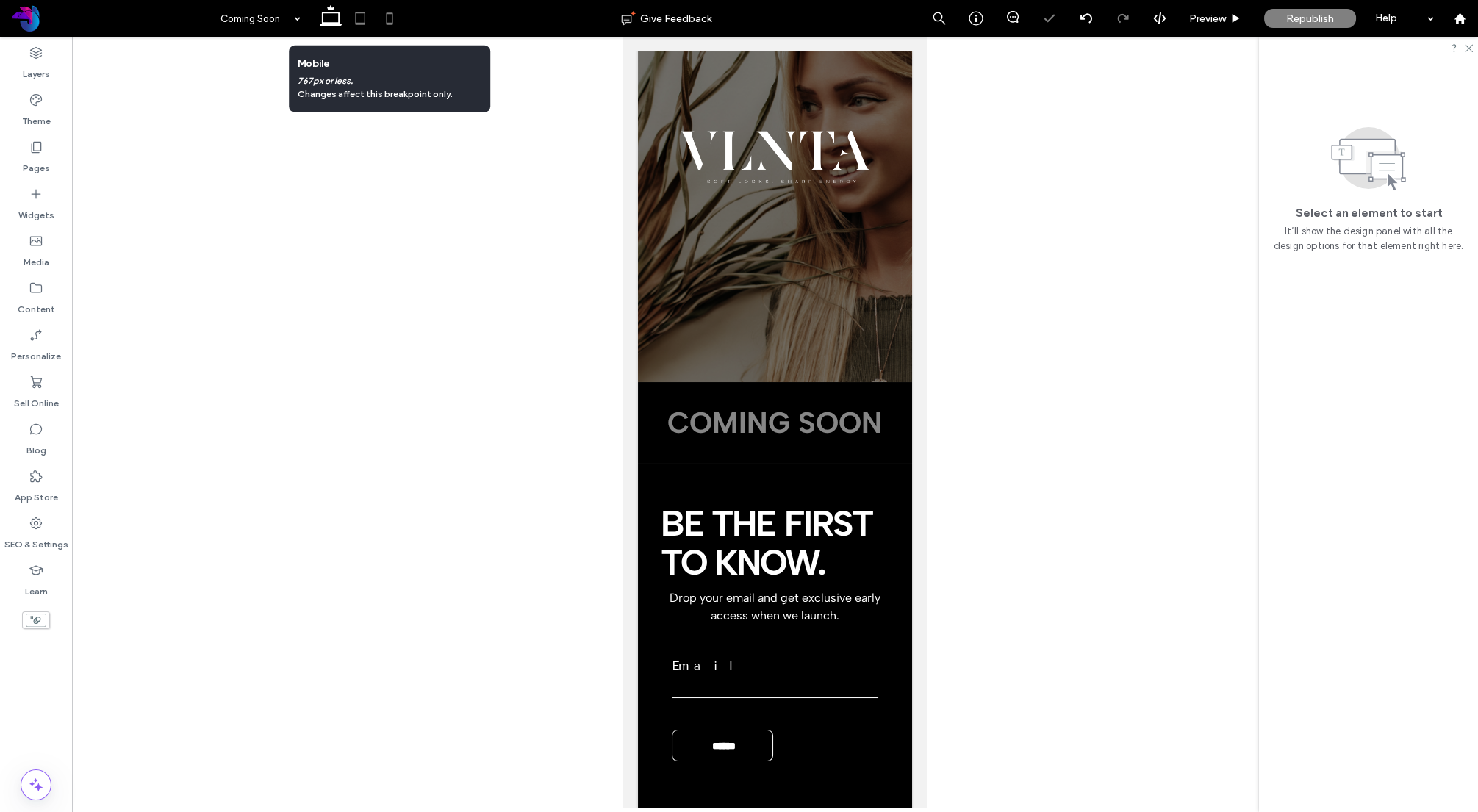
click at [357, 14] on icon at bounding box center [359, 18] width 29 height 29
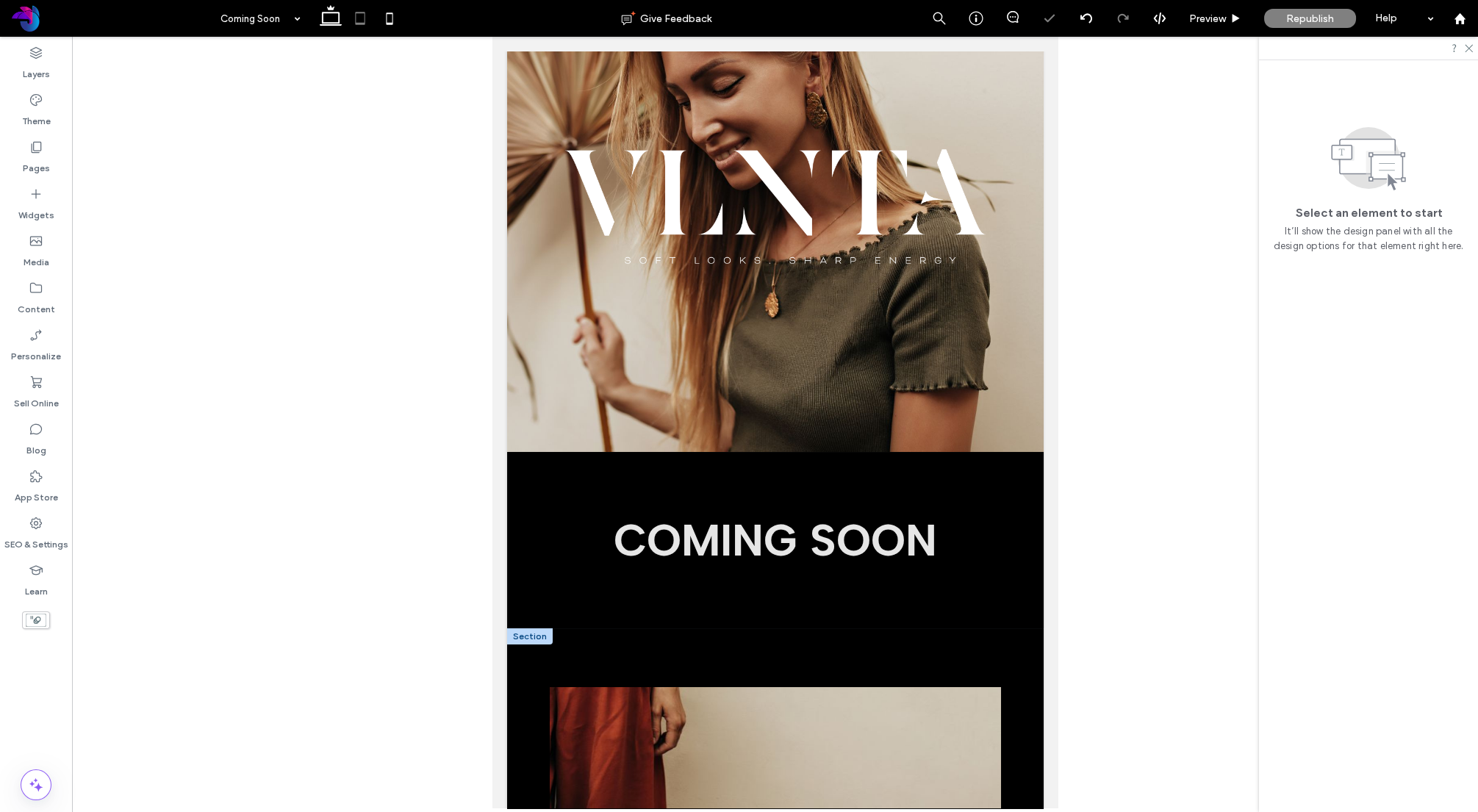
scroll to position [521, 0]
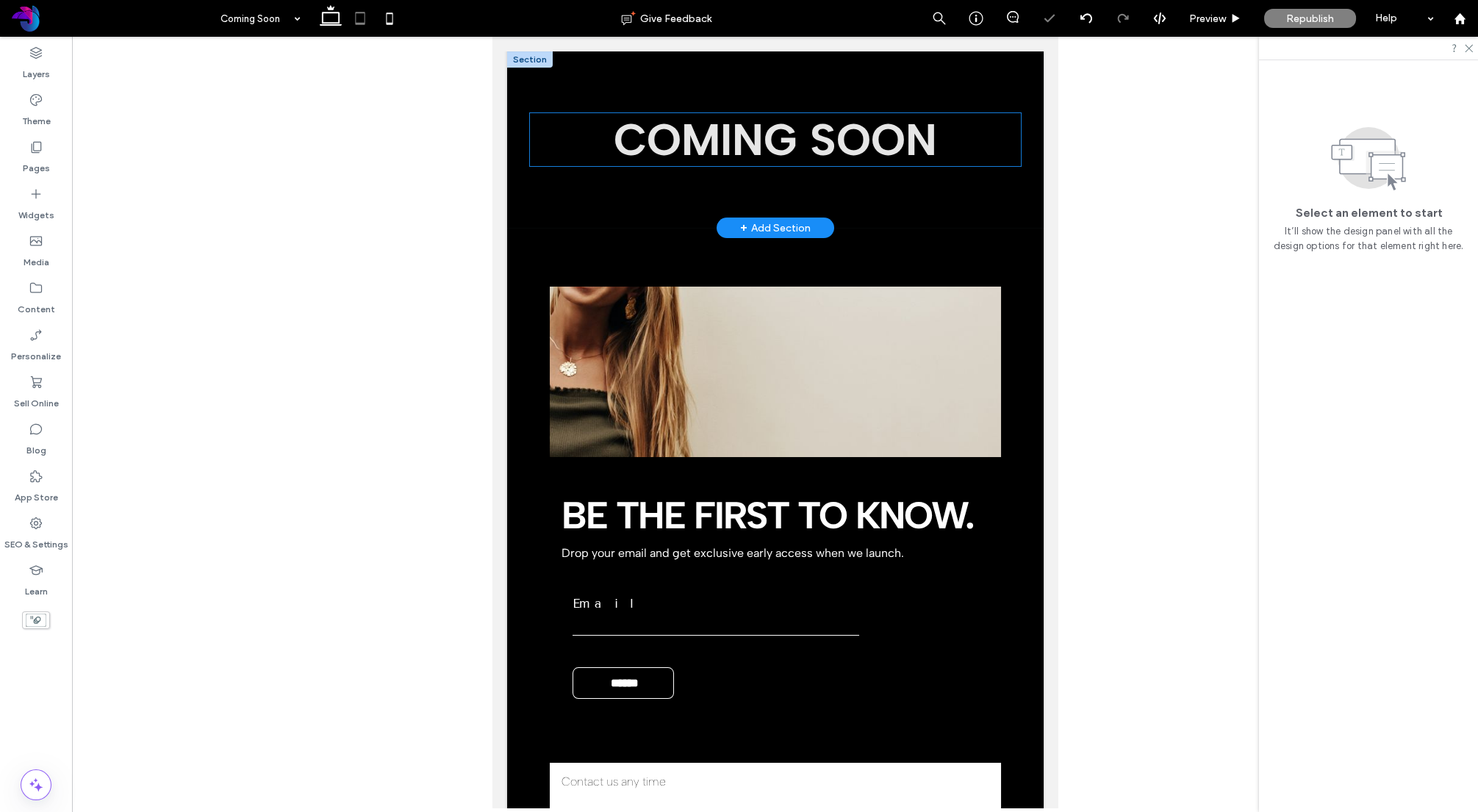
click at [789, 165] on span "COMING SOON" at bounding box center [774, 140] width 324 height 53
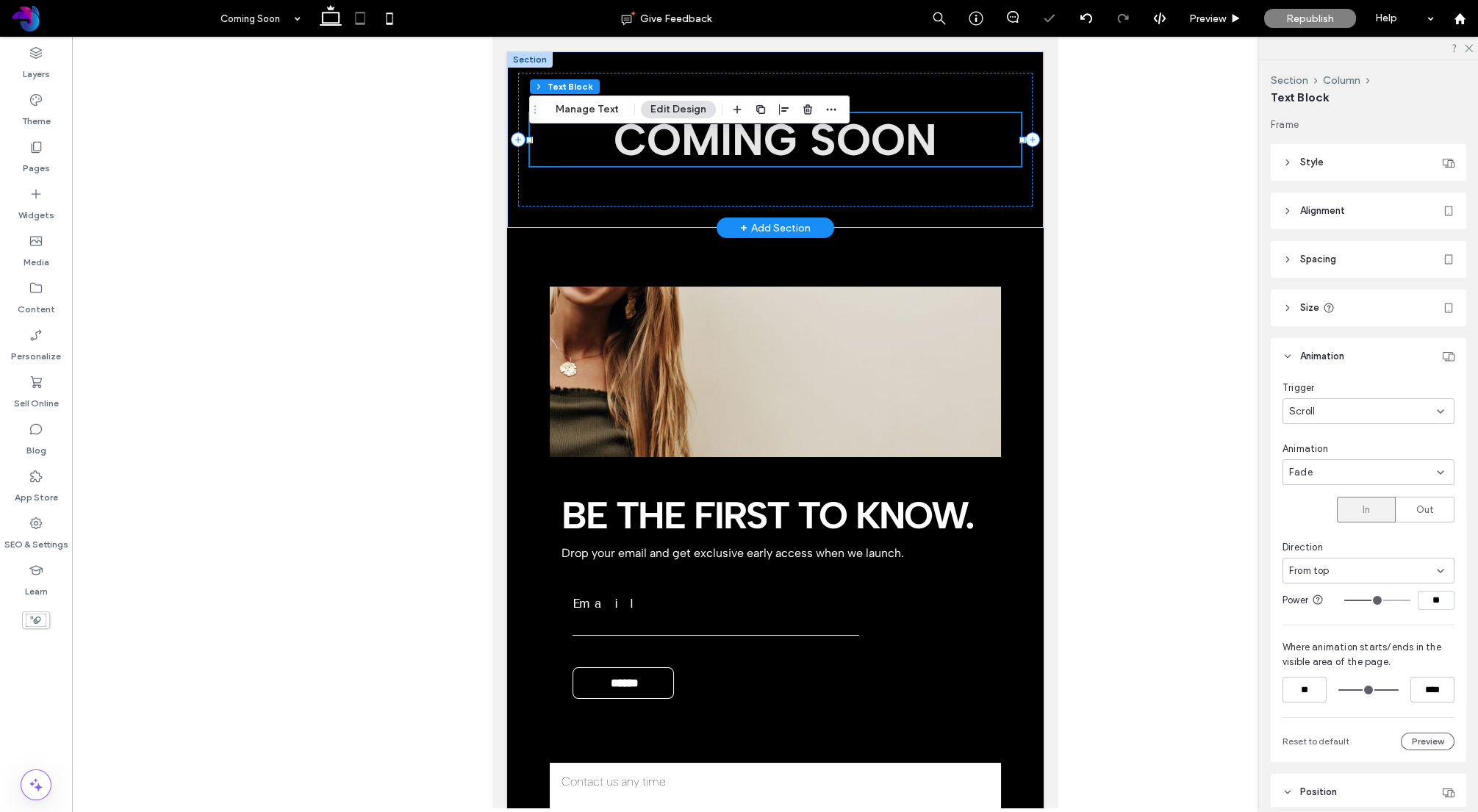
click at [789, 165] on span "COMING SOON" at bounding box center [774, 140] width 324 height 53
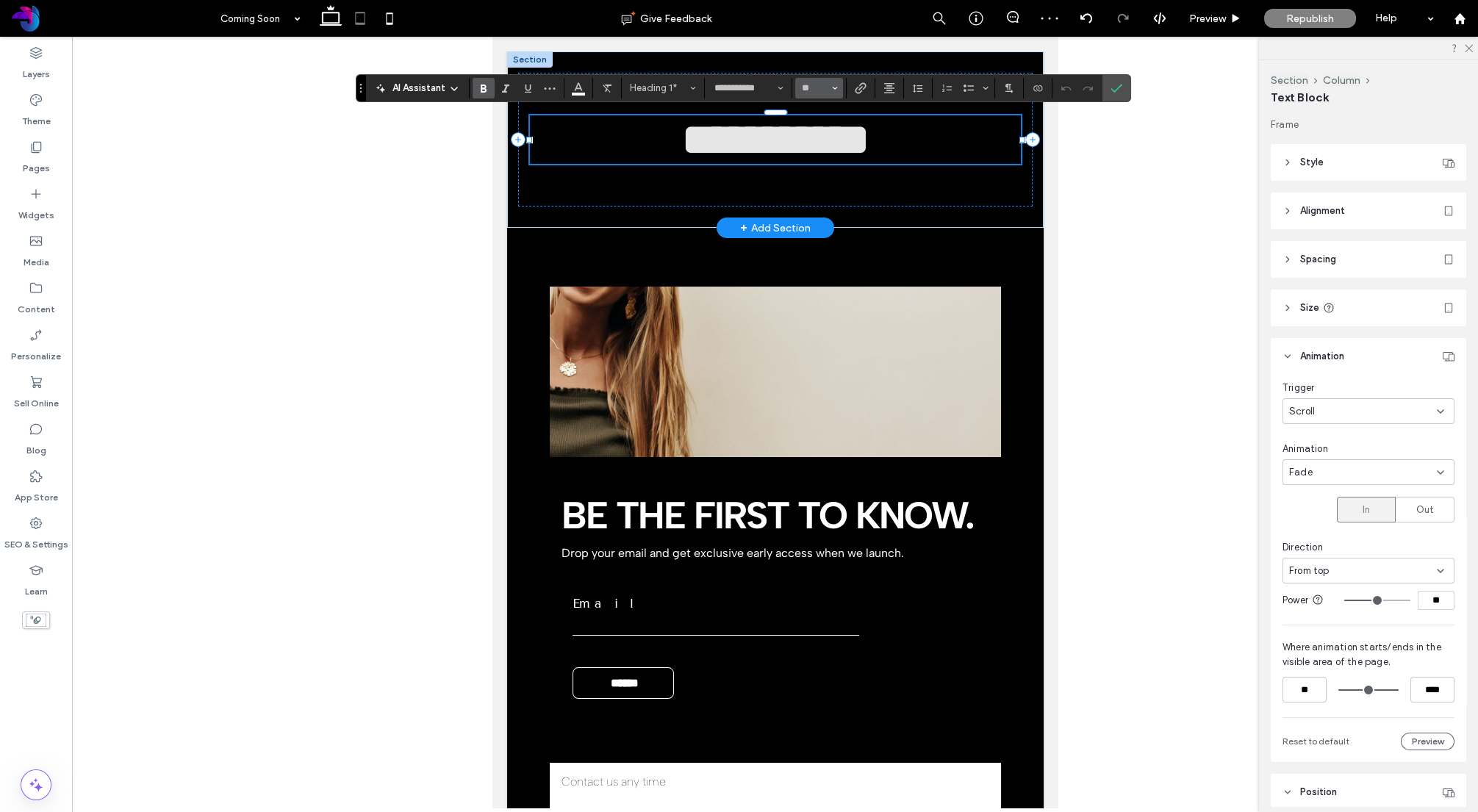
click at [837, 87] on button "**" at bounding box center [819, 89] width 48 height 21
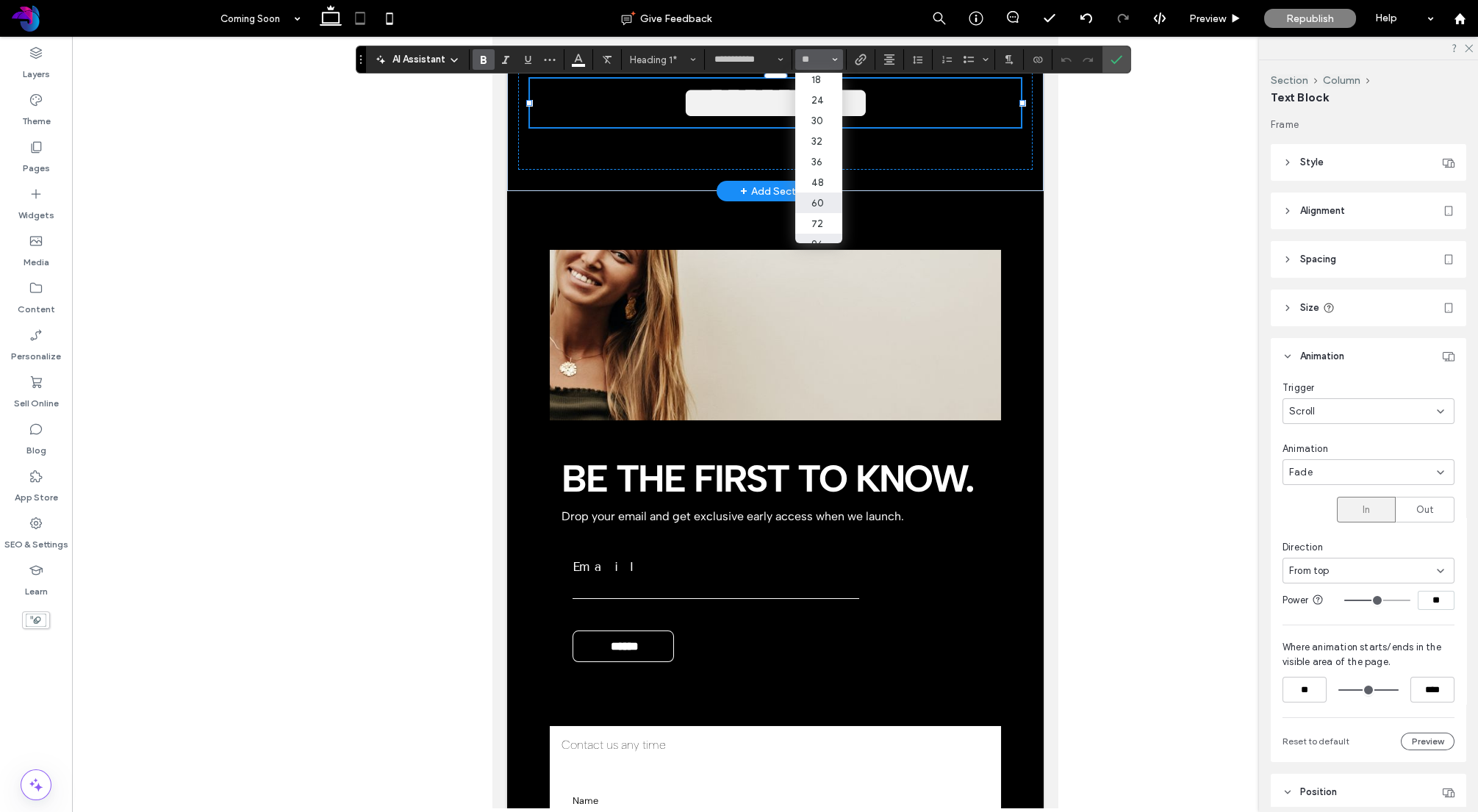
scroll to position [164, 0]
click at [818, 228] on label "96" at bounding box center [819, 233] width 47 height 21
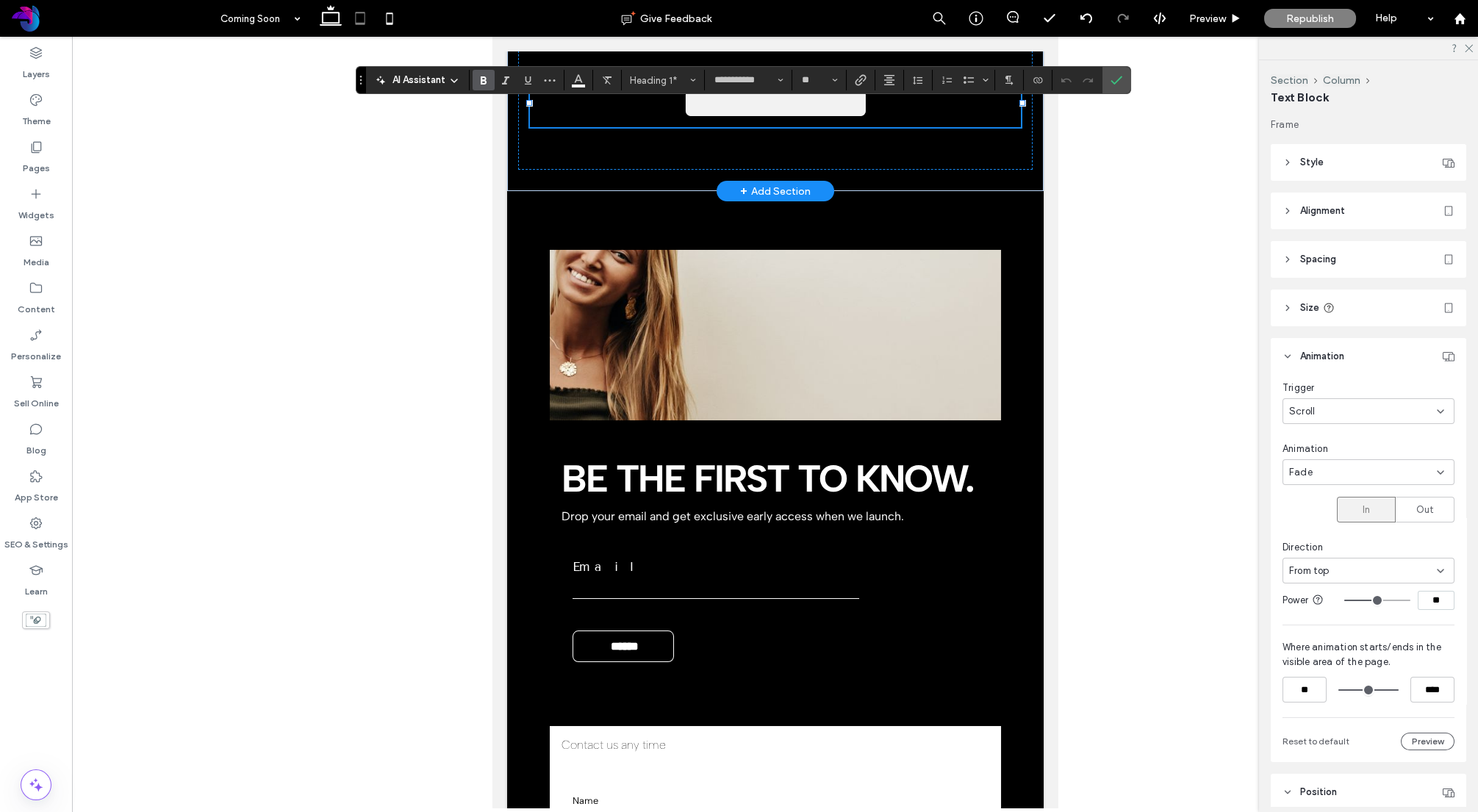
type input "**"
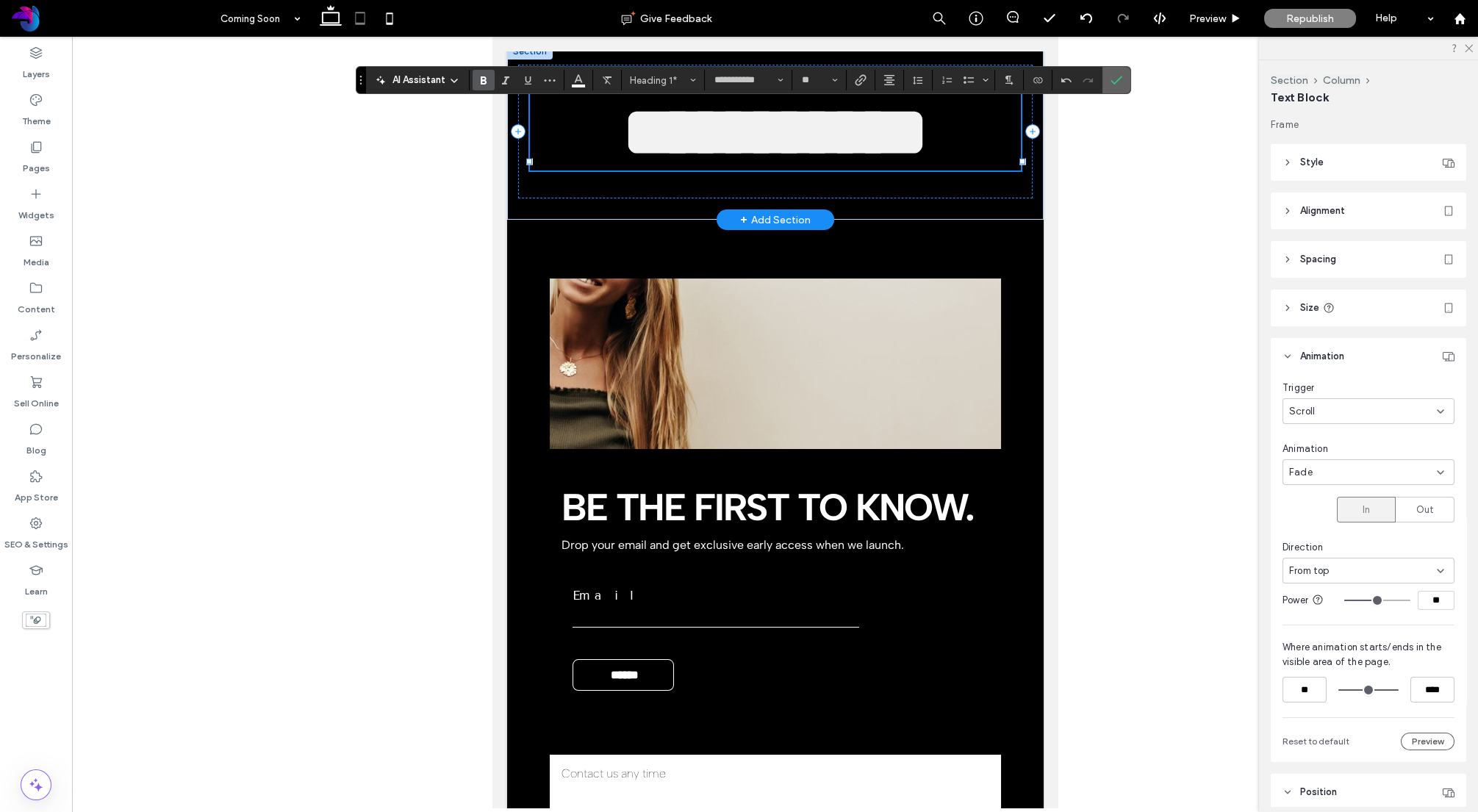
drag, startPoint x: 1117, startPoint y: 88, endPoint x: 871, endPoint y: 22, distance: 254.7
click at [1117, 87] on span "Confirm" at bounding box center [1116, 80] width 11 height 25
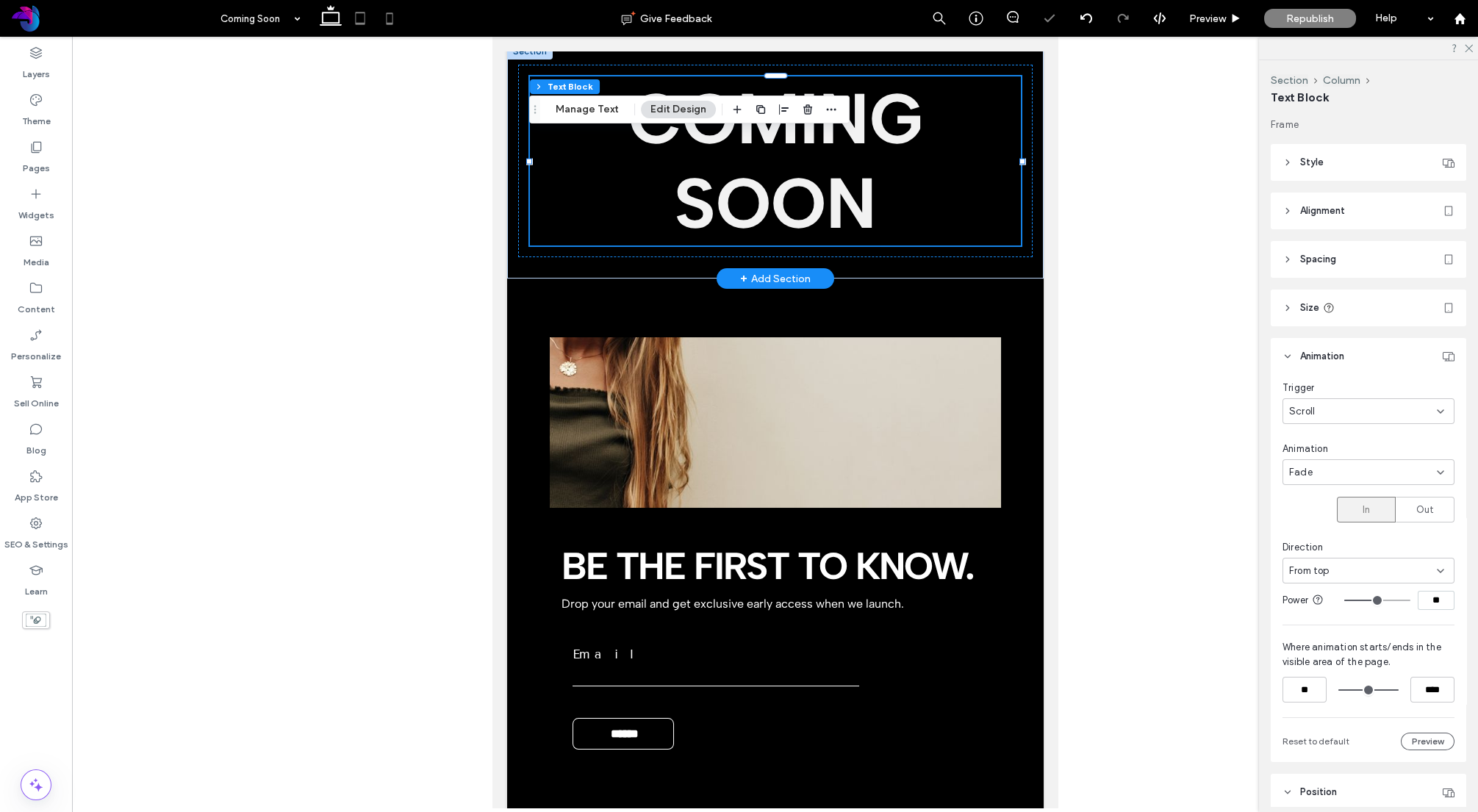
click at [389, 13] on use at bounding box center [390, 18] width 7 height 11
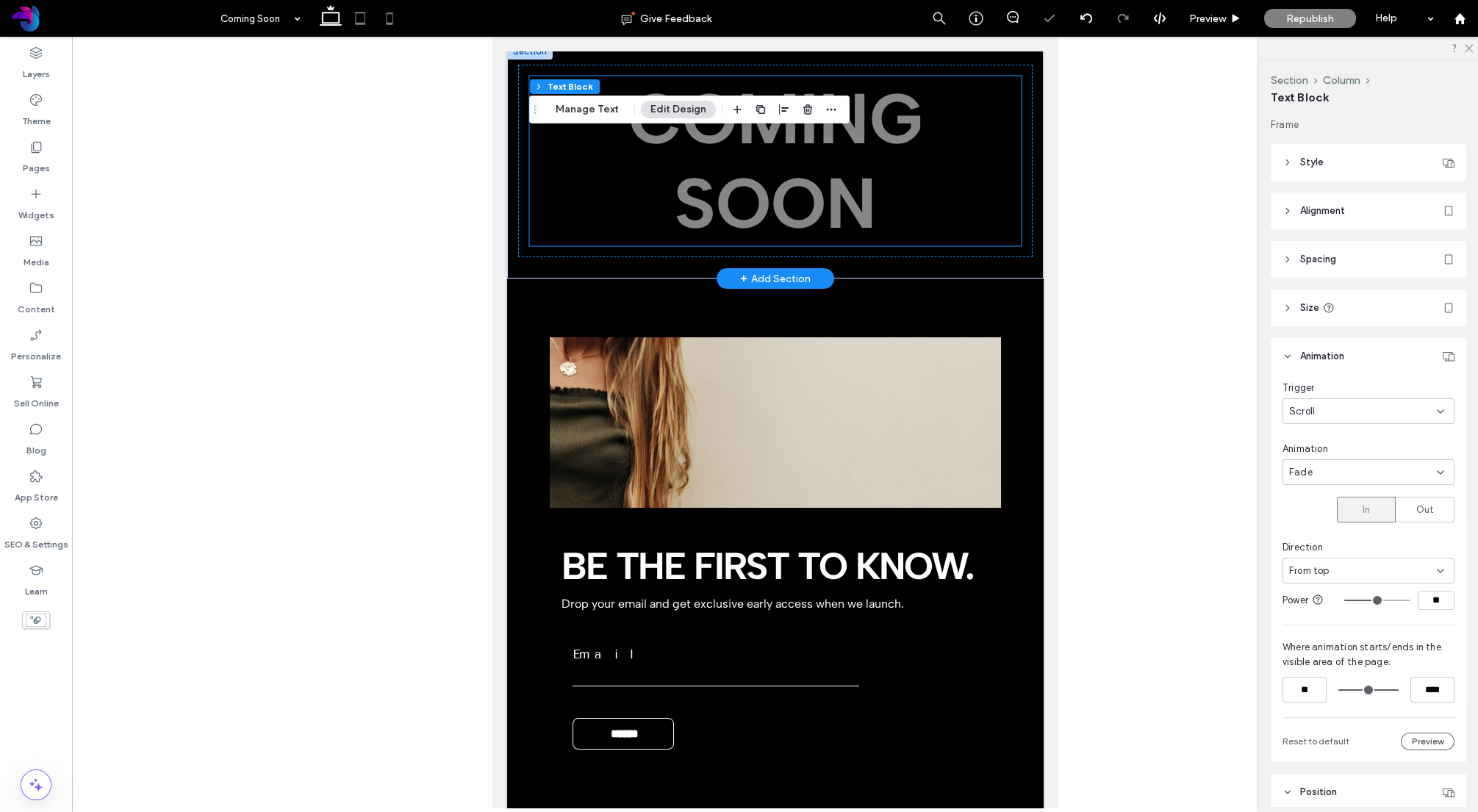
scroll to position [120, 0]
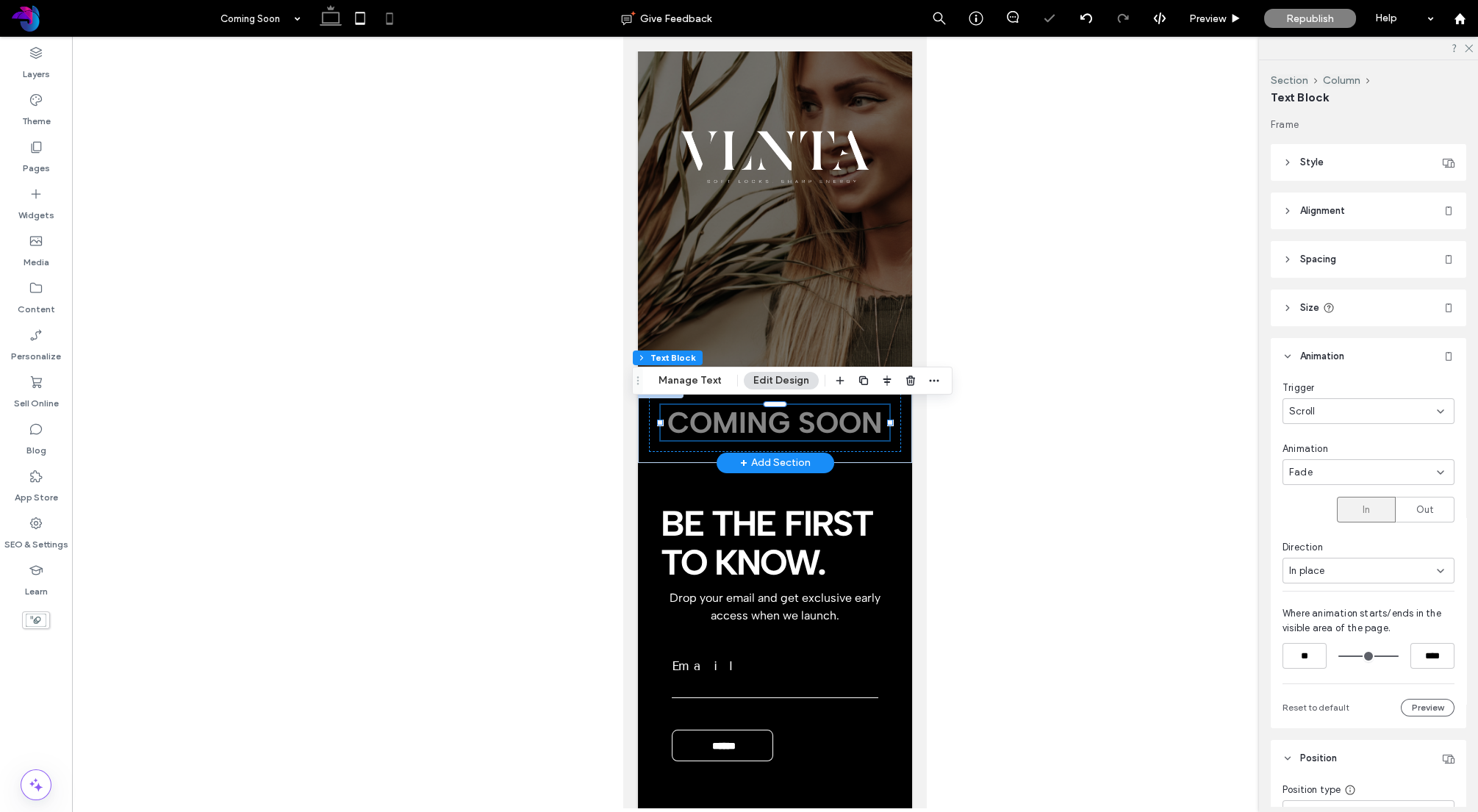
click at [328, 22] on use at bounding box center [330, 15] width 22 height 21
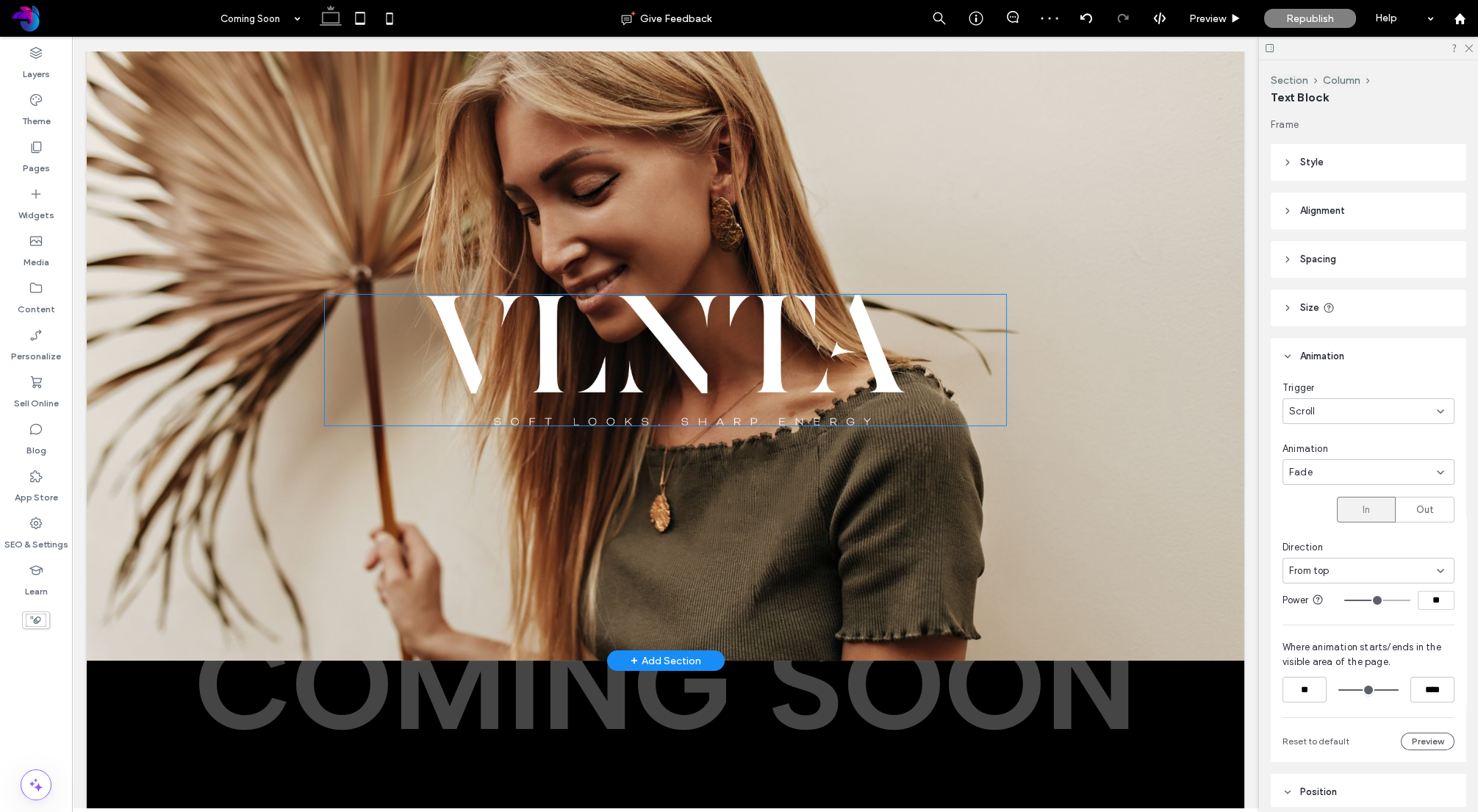
scroll to position [0, 0]
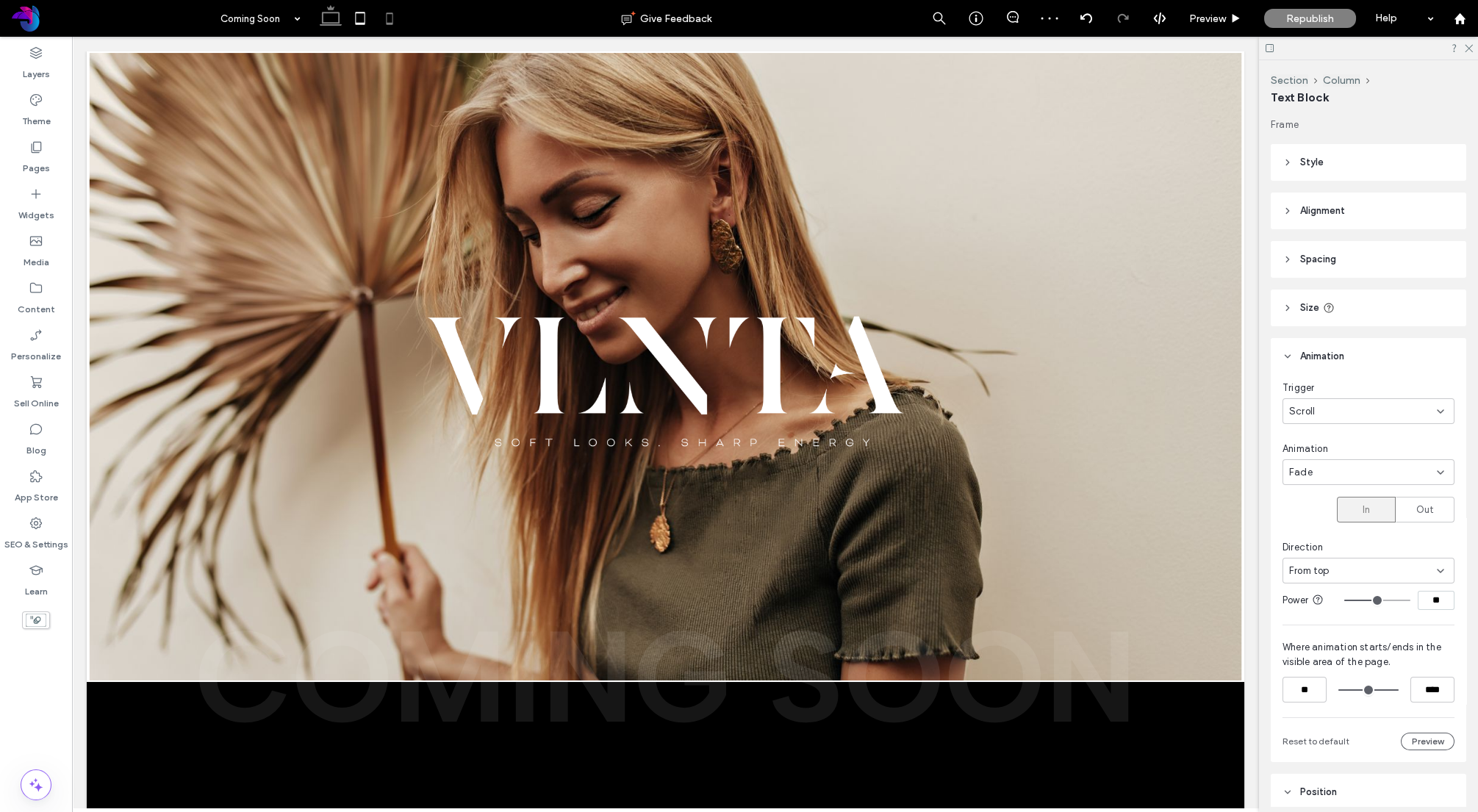
click at [378, 21] on icon at bounding box center [389, 18] width 29 height 29
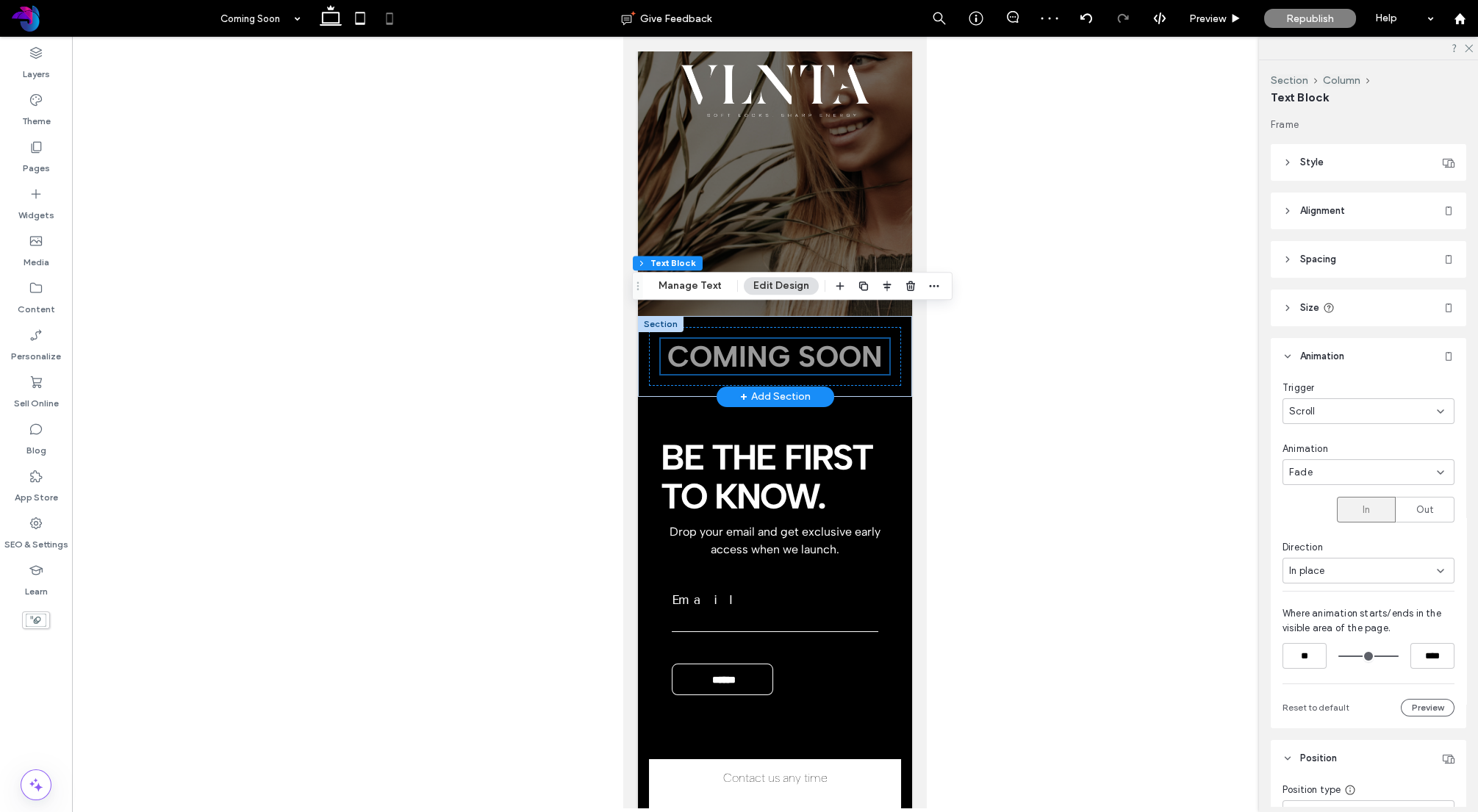
scroll to position [178, 0]
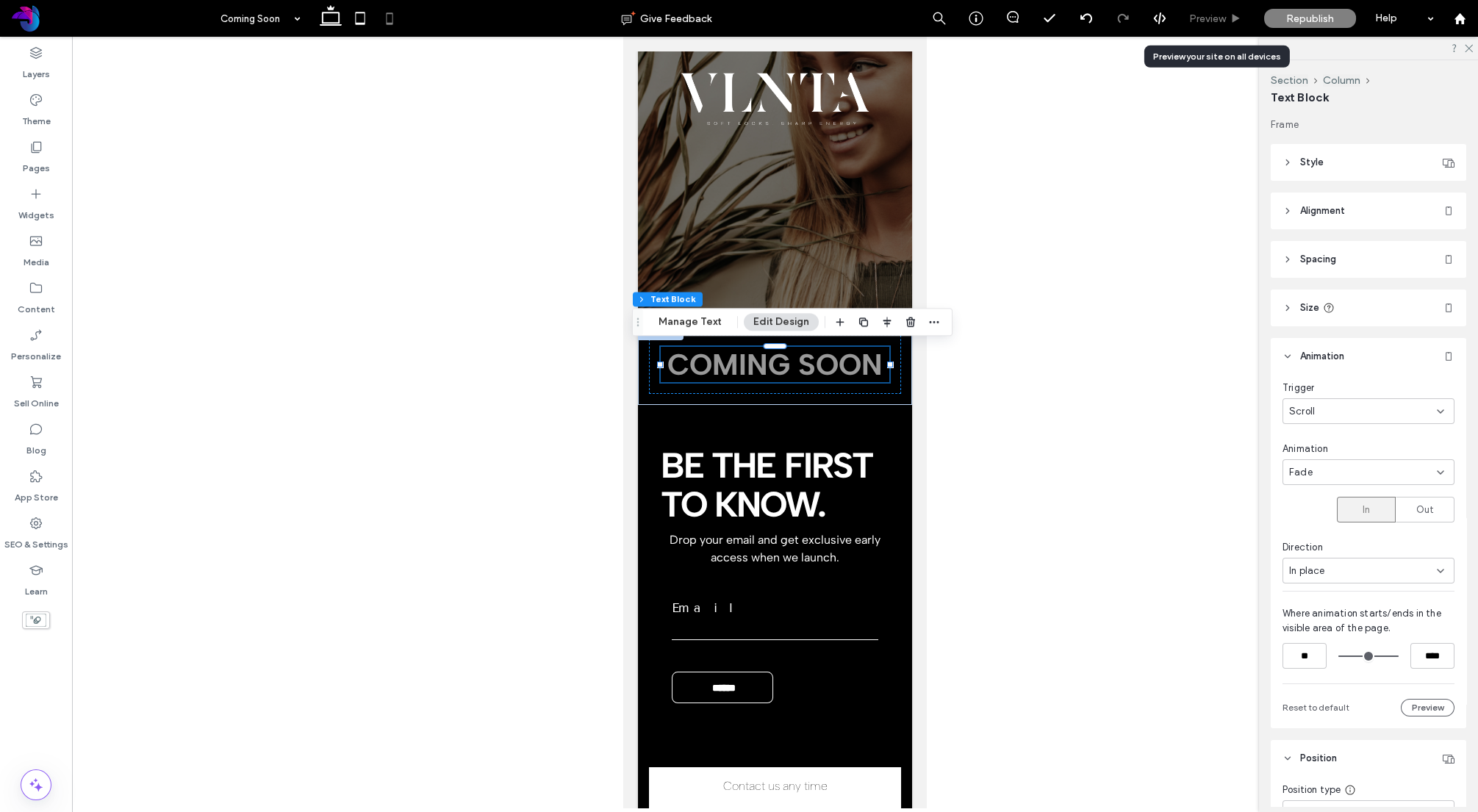
click at [1227, 21] on div "Preview" at bounding box center [1215, 18] width 75 height 12
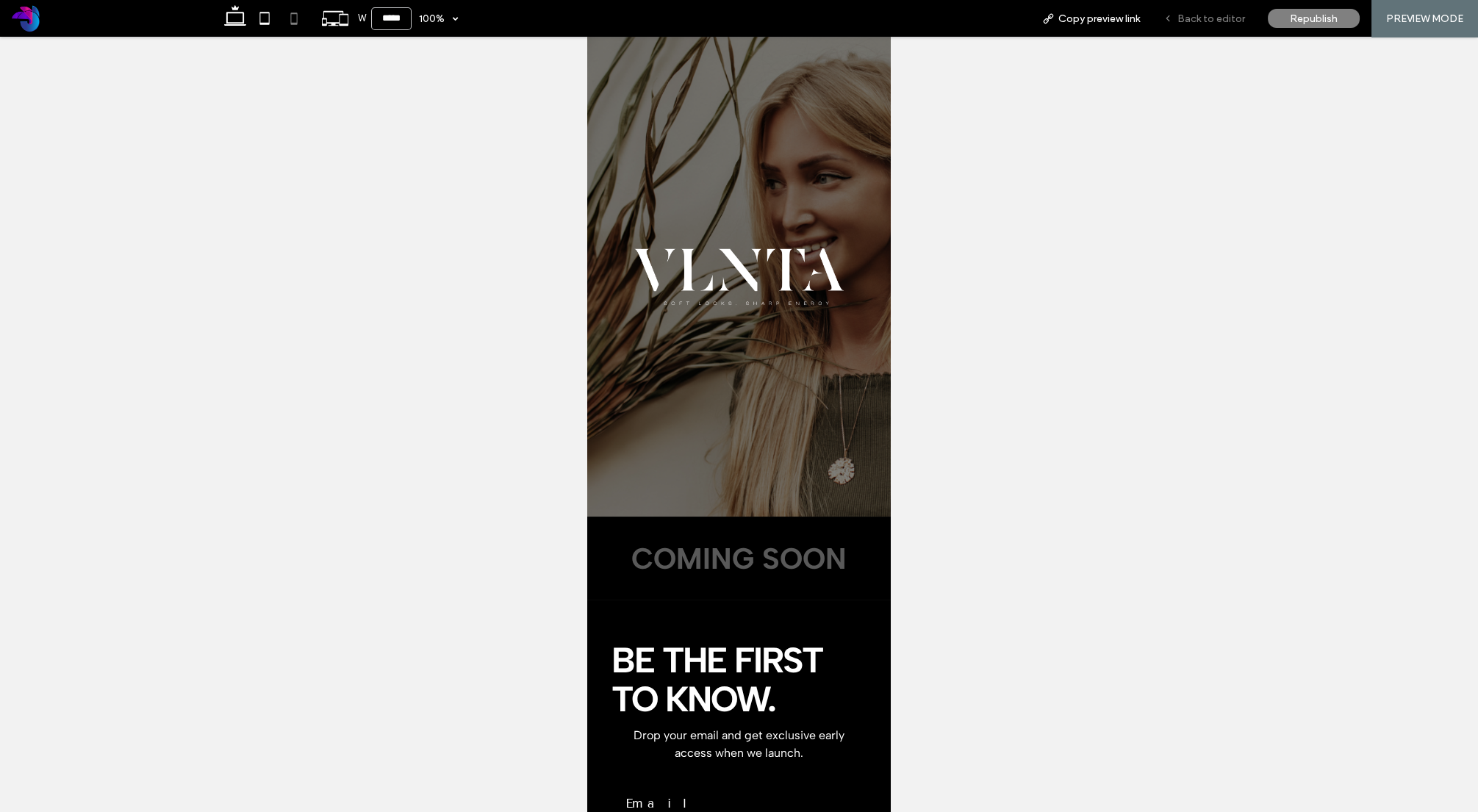
click at [1220, 23] on span "Back to editor" at bounding box center [1211, 18] width 68 height 12
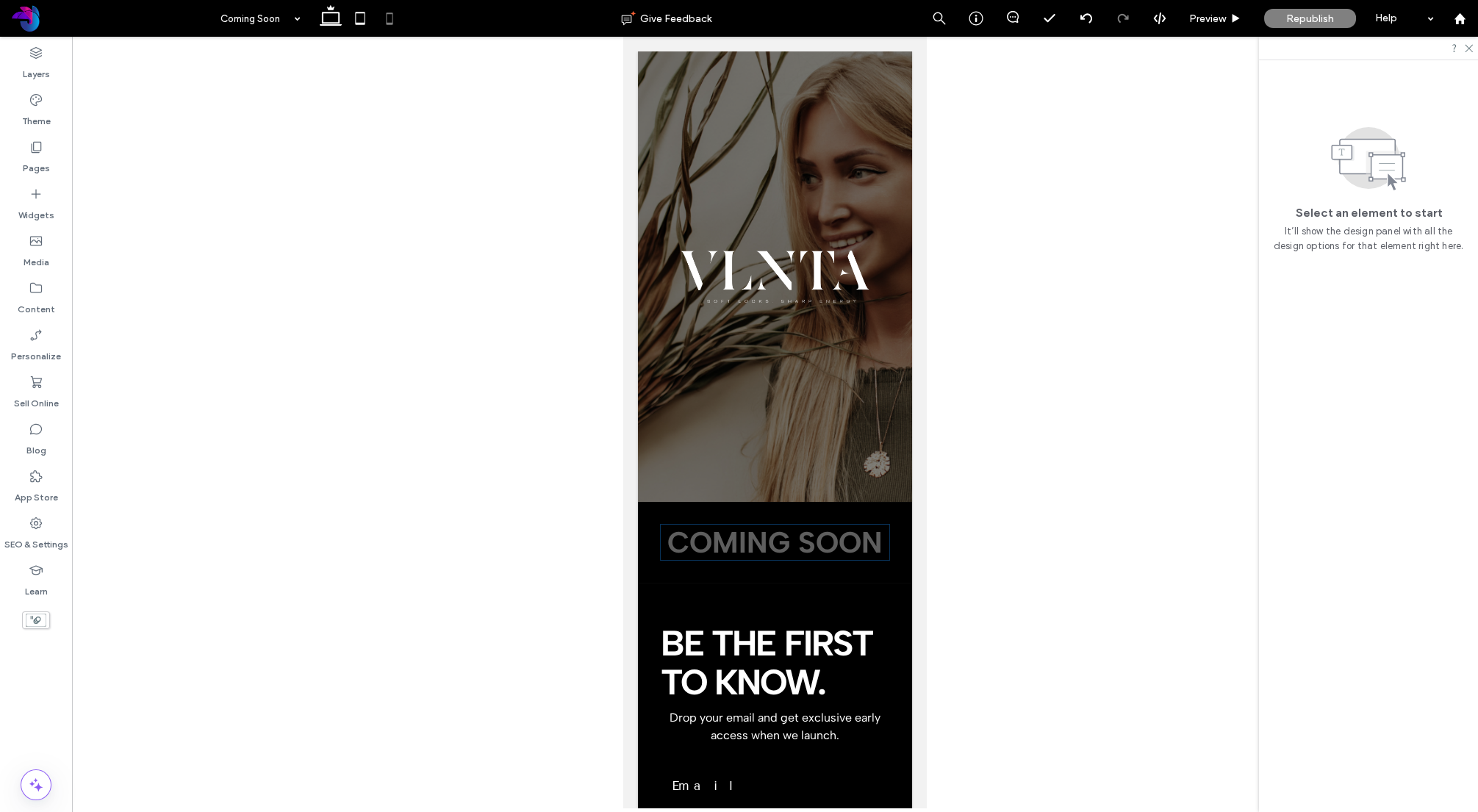
click at [664, 531] on h1 "COMING SOON" at bounding box center [775, 541] width 228 height 35
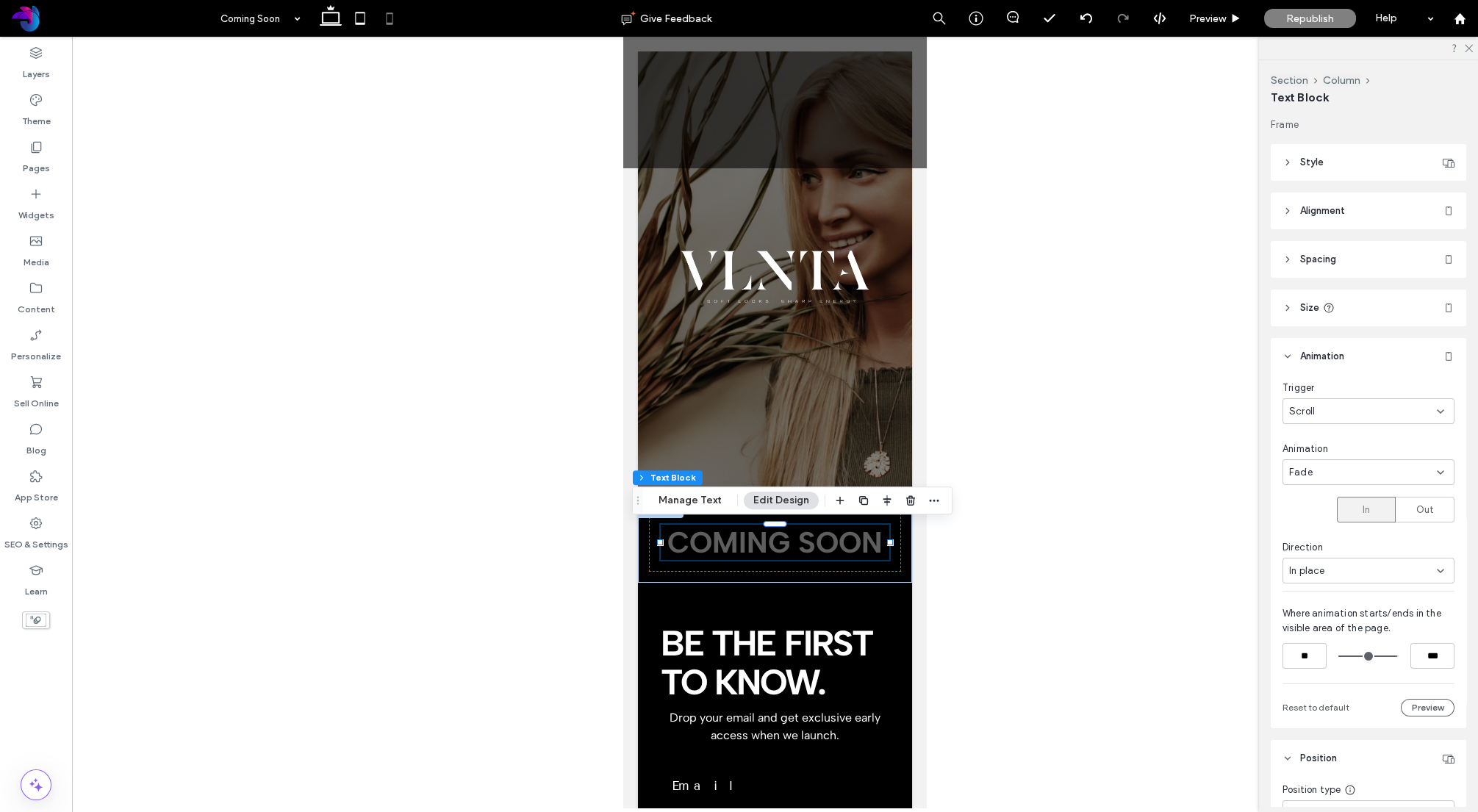
drag, startPoint x: 1393, startPoint y: 655, endPoint x: 1380, endPoint y: 655, distance: 13.0
click at [1380, 656] on input "range" at bounding box center [1369, 656] width 60 height 0
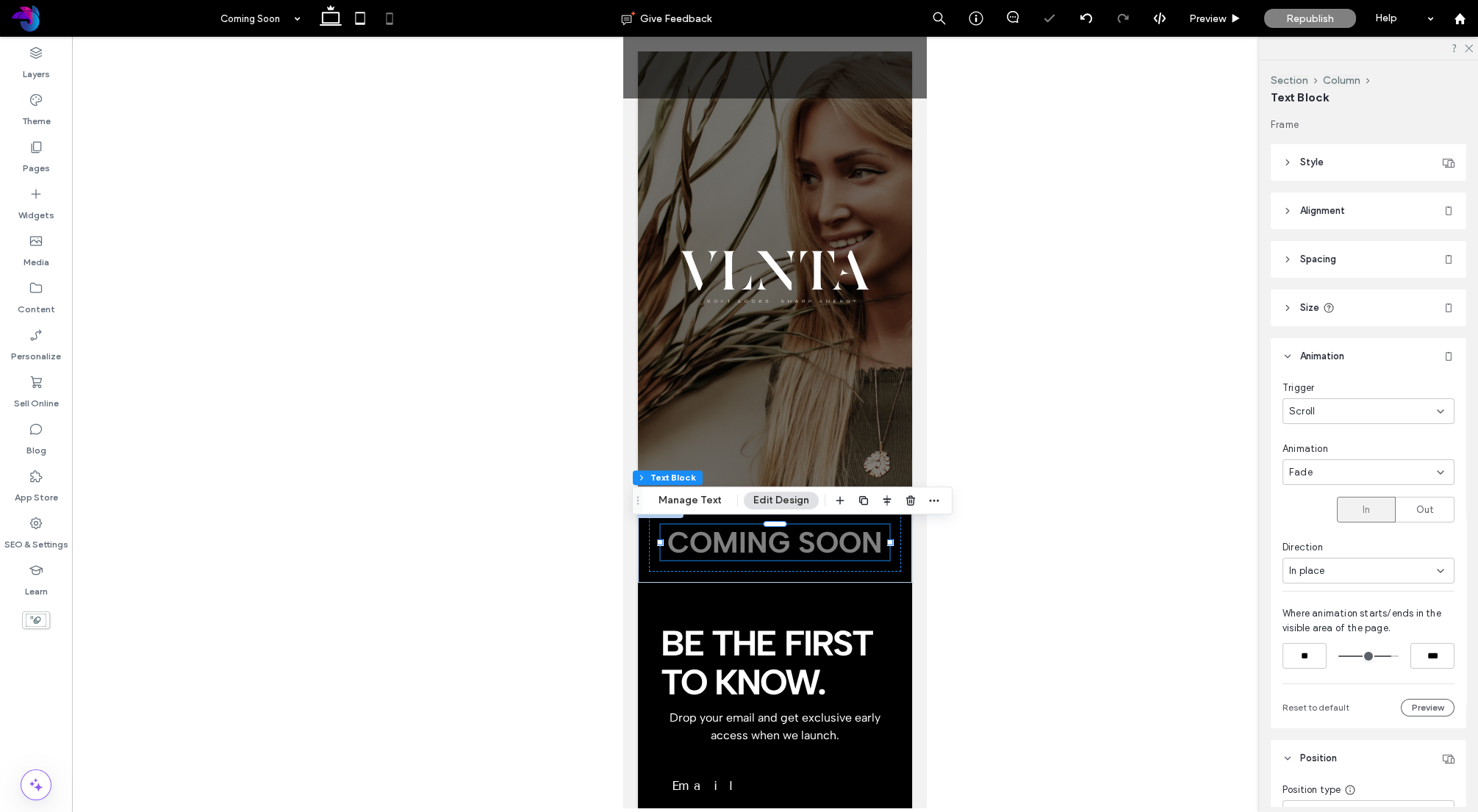
type input "****"
drag, startPoint x: 1380, startPoint y: 655, endPoint x: 1402, endPoint y: 651, distance: 22.4
click at [1402, 651] on div "** ****" at bounding box center [1369, 655] width 172 height 25
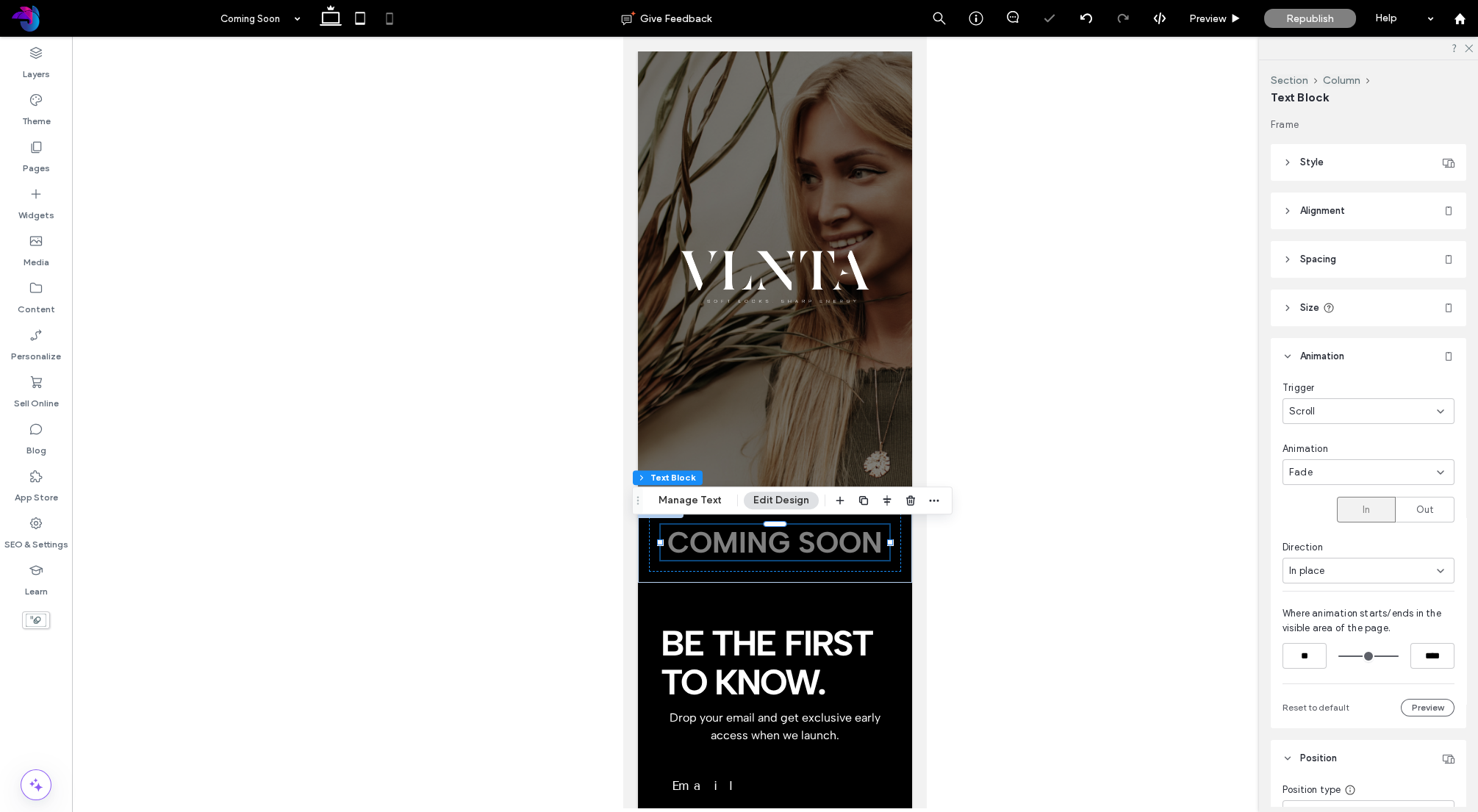
click at [1354, 656] on div at bounding box center [1369, 655] width 60 height 25
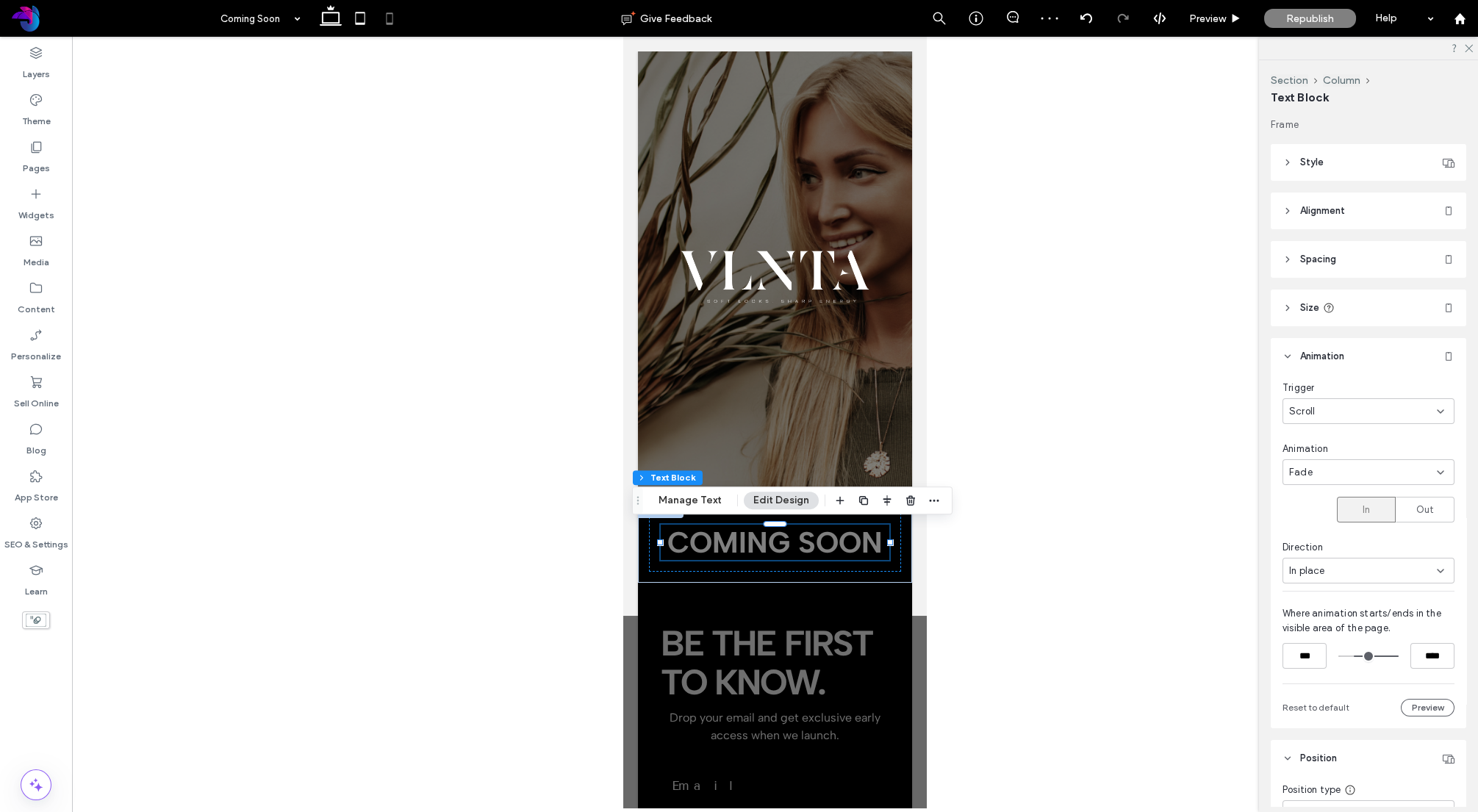
drag, startPoint x: 1349, startPoint y: 655, endPoint x: 1356, endPoint y: 655, distance: 7.0
click at [1356, 656] on input "range" at bounding box center [1369, 656] width 60 height 0
type input "***"
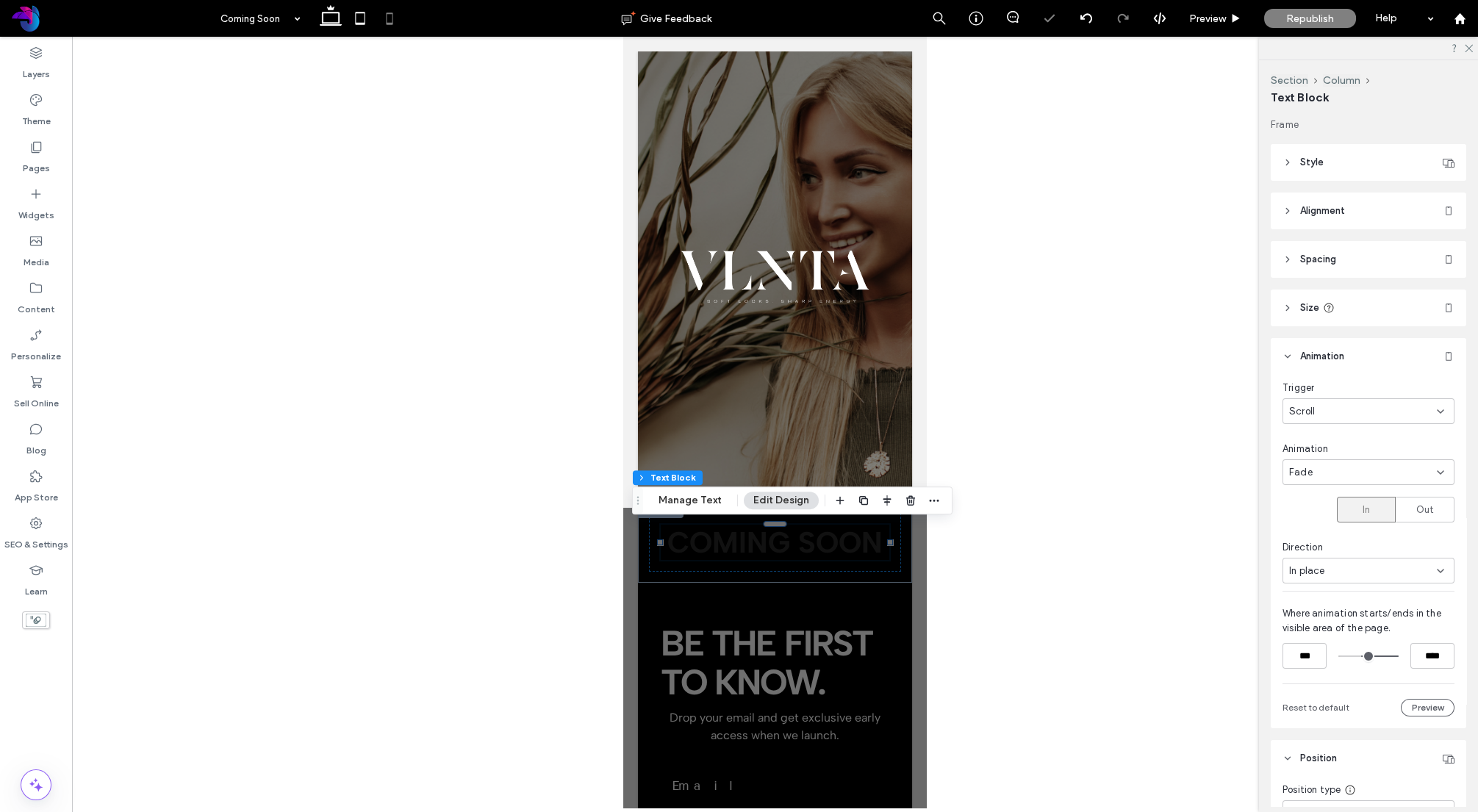
click at [1363, 656] on input "range" at bounding box center [1369, 656] width 60 height 0
click at [1291, 21] on span "Republish" at bounding box center [1310, 18] width 48 height 12
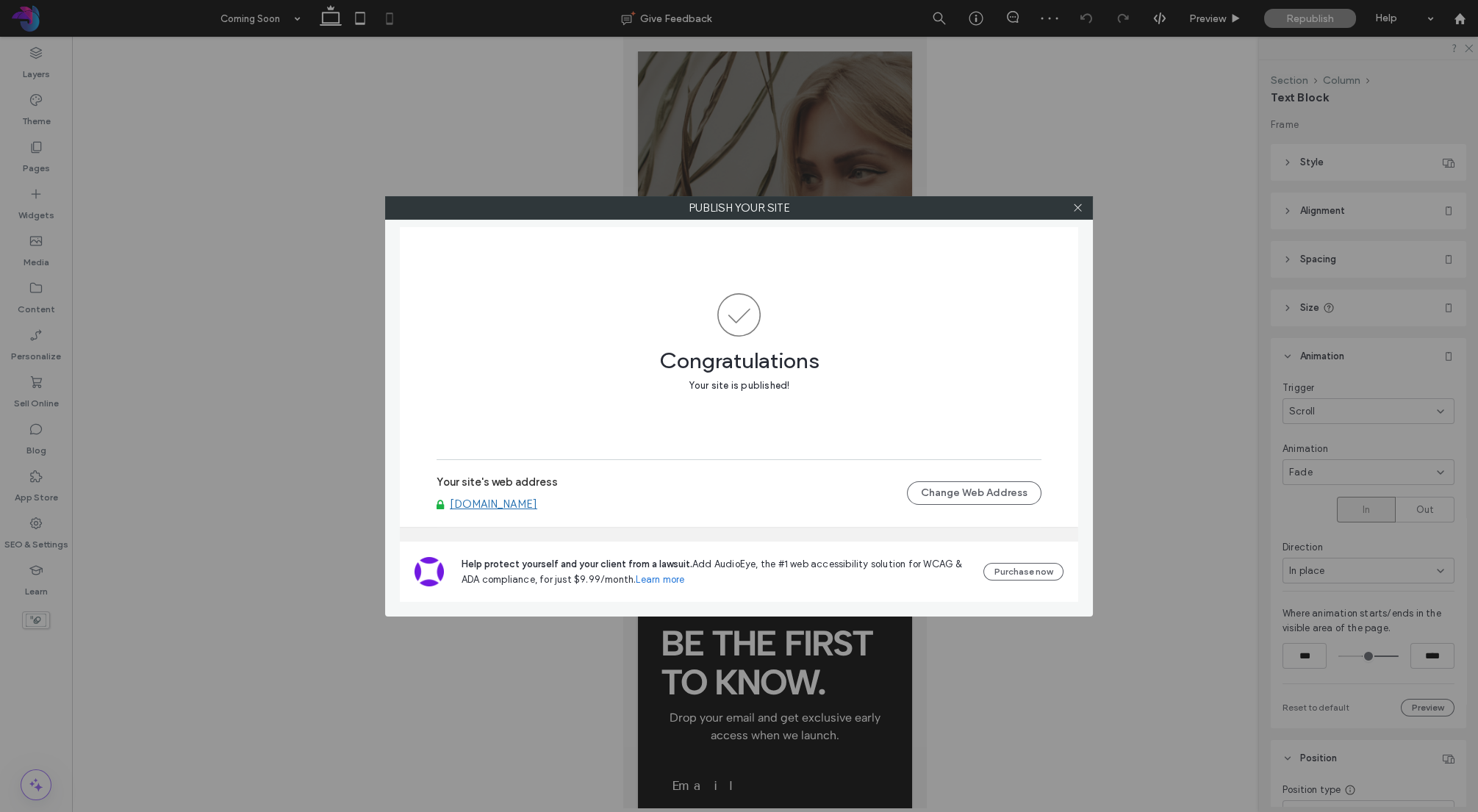
click at [522, 503] on link "[DOMAIN_NAME]" at bounding box center [493, 505] width 88 height 13
